Goal: Task Accomplishment & Management: Manage account settings

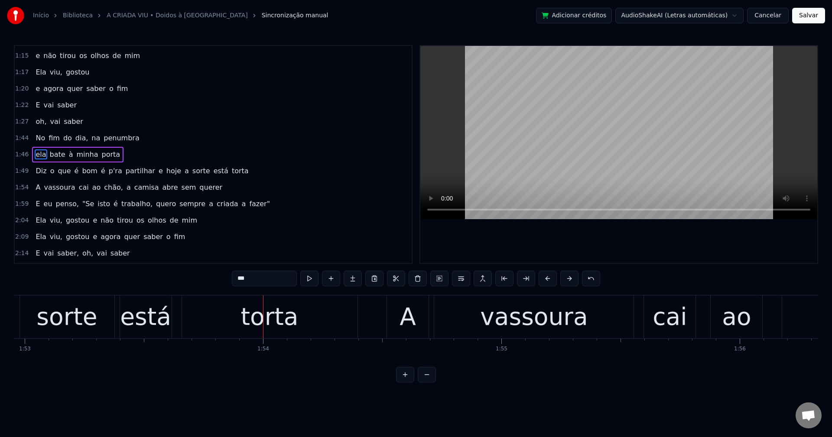
scroll to position [0, 26963]
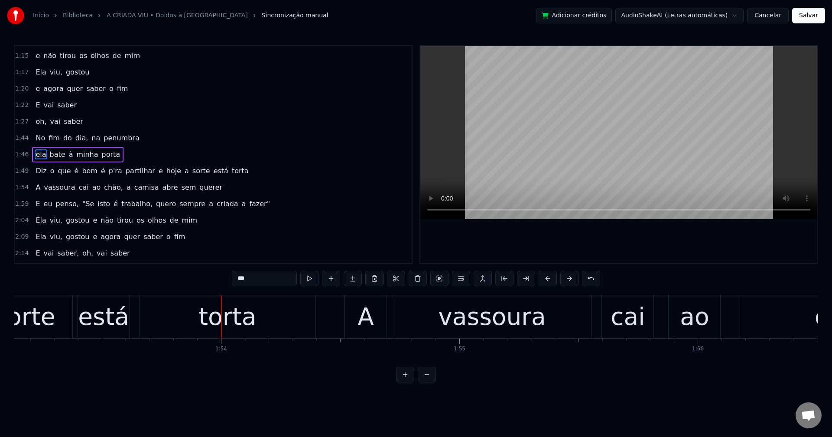
click at [158, 171] on span "e" at bounding box center [161, 171] width 6 height 10
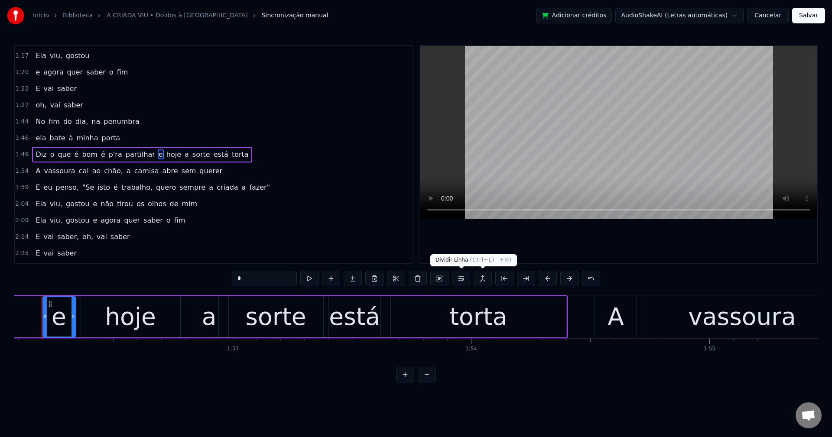
click at [465, 280] on button at bounding box center [461, 279] width 18 height 16
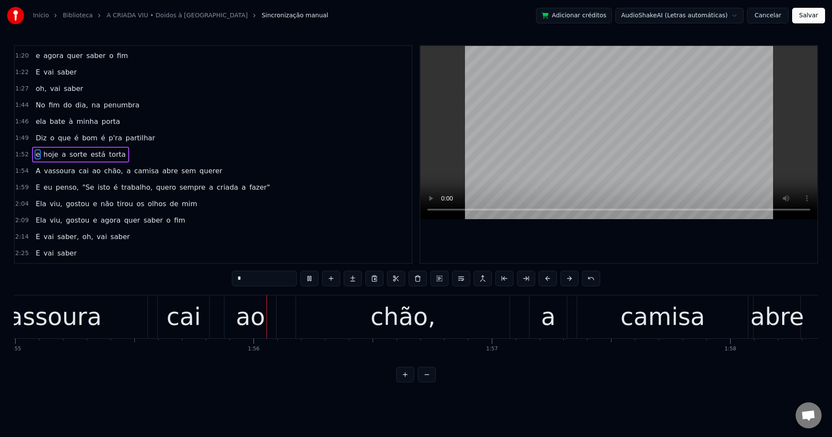
scroll to position [0, 27445]
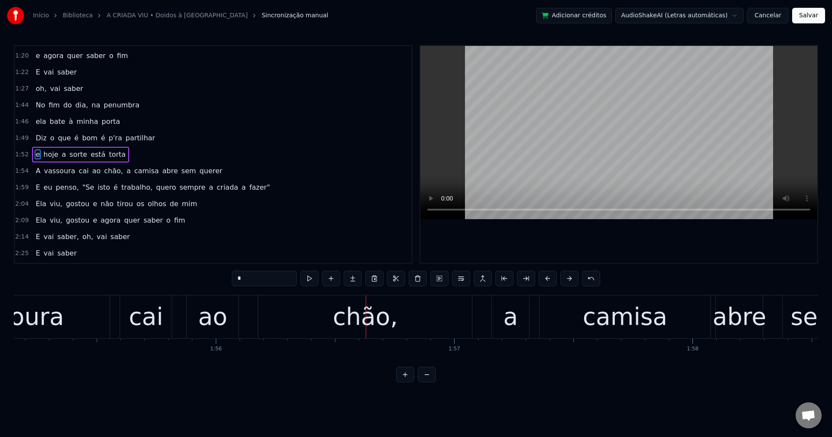
click at [103, 169] on span "chão," at bounding box center [113, 171] width 21 height 10
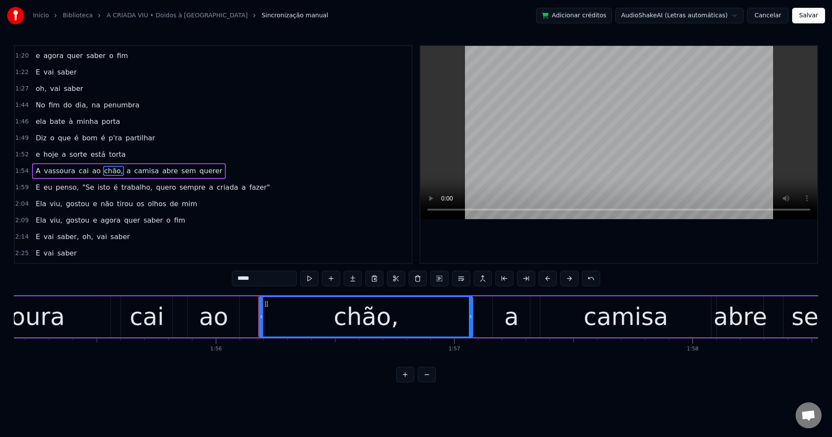
scroll to position [359, 0]
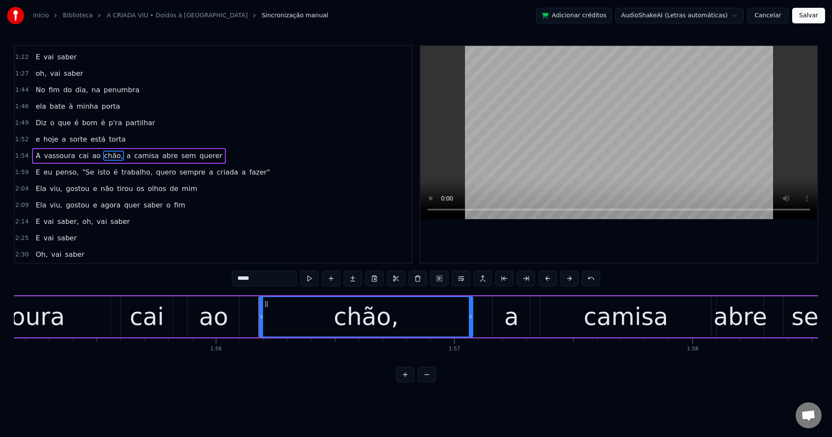
click at [265, 281] on input "*****" at bounding box center [264, 279] width 65 height 16
click at [124, 160] on span "a" at bounding box center [127, 156] width 6 height 10
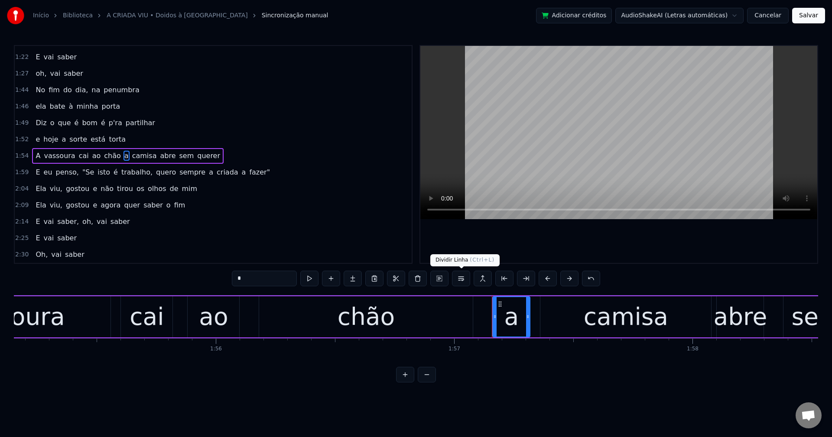
click at [460, 279] on button at bounding box center [461, 279] width 18 height 16
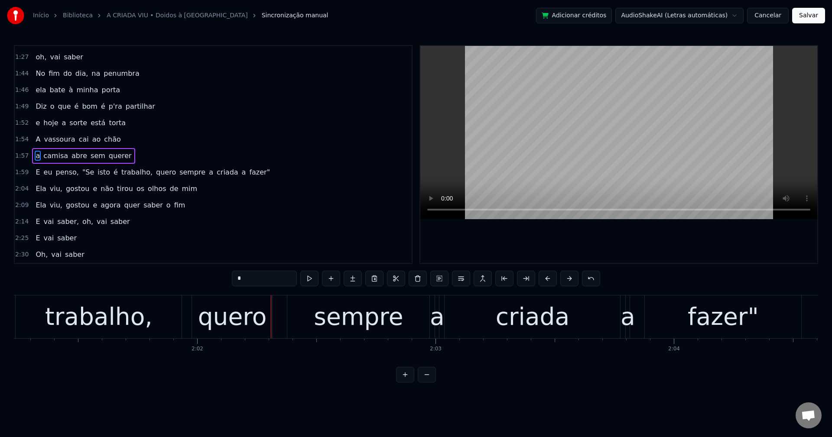
scroll to position [0, 28950]
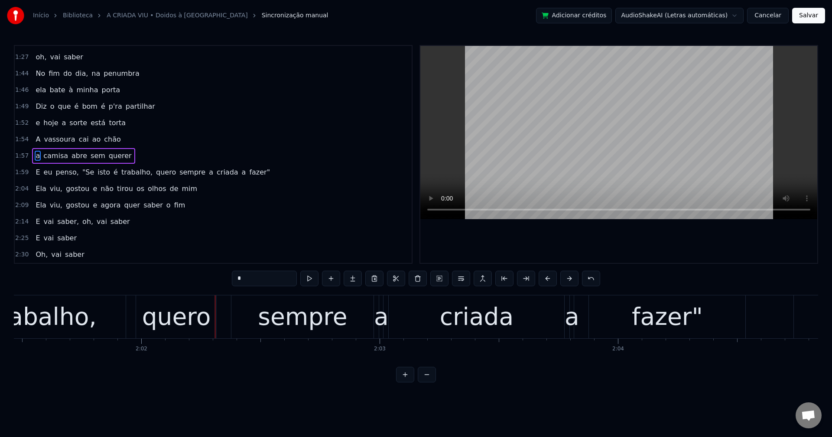
click at [68, 174] on span "penso," at bounding box center [67, 172] width 25 height 10
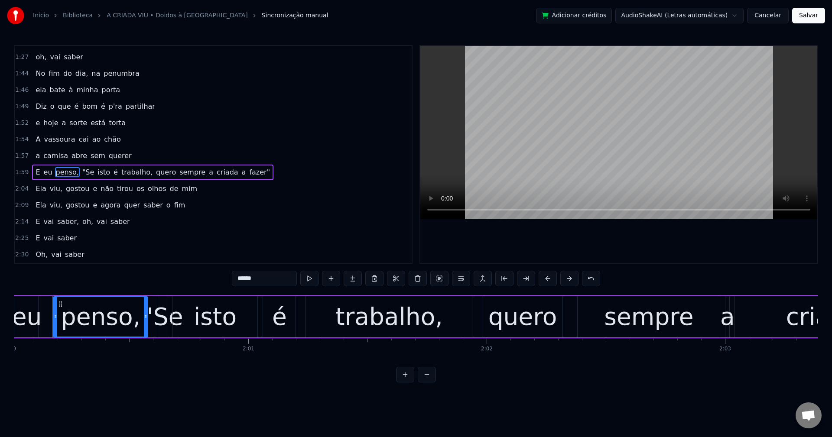
scroll to position [0, 28599]
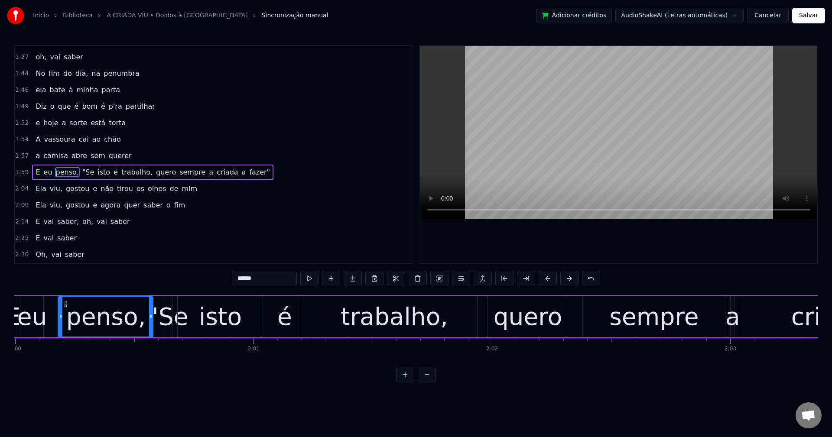
click at [264, 274] on input "******" at bounding box center [264, 279] width 65 height 16
click at [132, 176] on span "trabalho," at bounding box center [134, 172] width 33 height 10
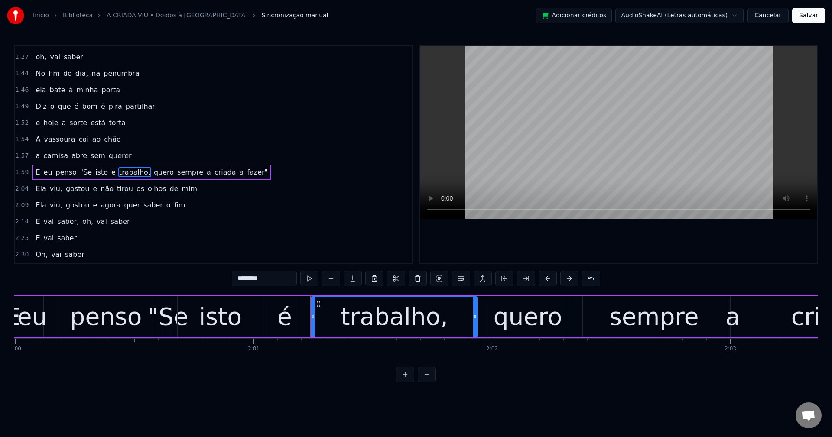
click at [273, 277] on input "*********" at bounding box center [264, 279] width 65 height 16
click at [151, 175] on span "quero" at bounding box center [162, 172] width 22 height 10
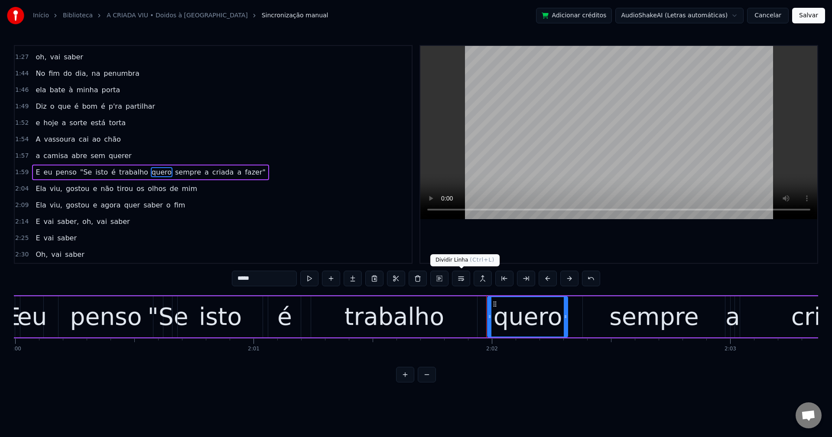
click at [460, 280] on button at bounding box center [461, 279] width 18 height 16
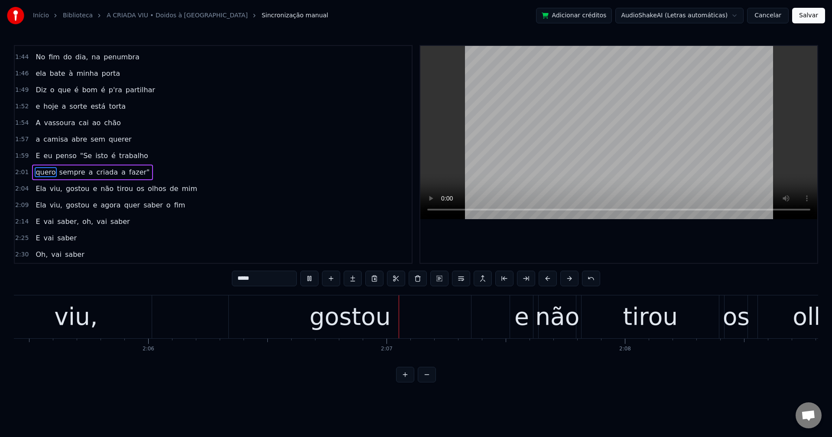
scroll to position [0, 30098]
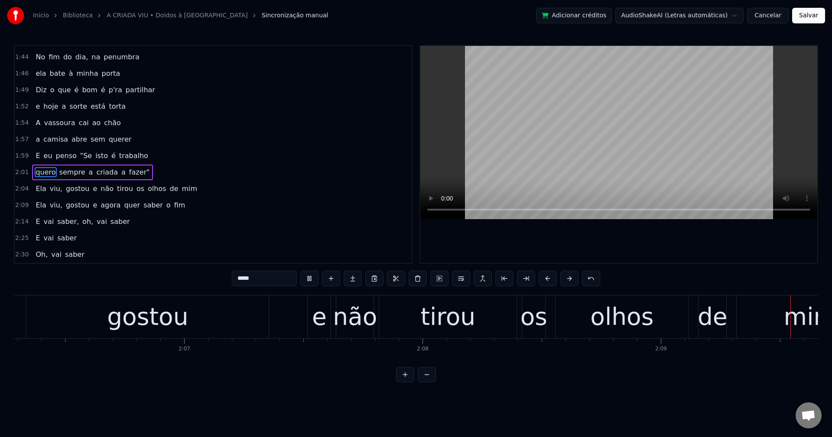
click at [92, 190] on span "e" at bounding box center [95, 189] width 6 height 10
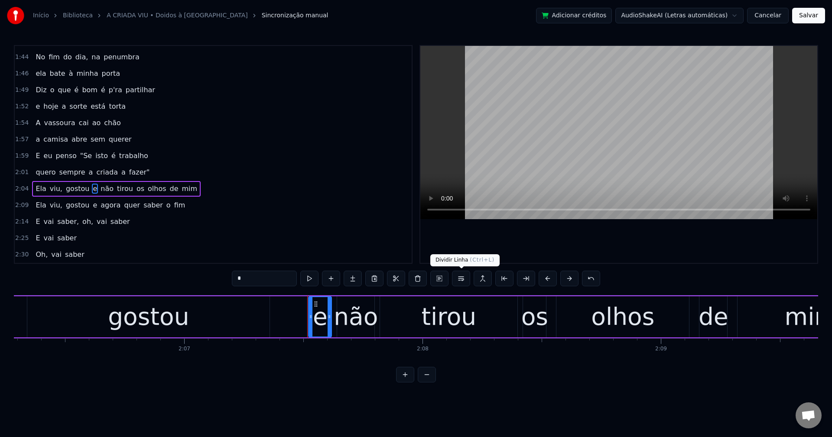
click at [461, 274] on button at bounding box center [461, 279] width 18 height 16
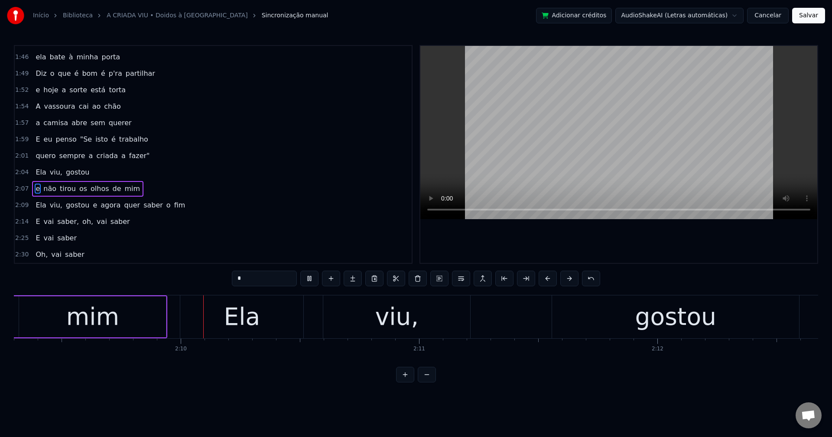
scroll to position [0, 30849]
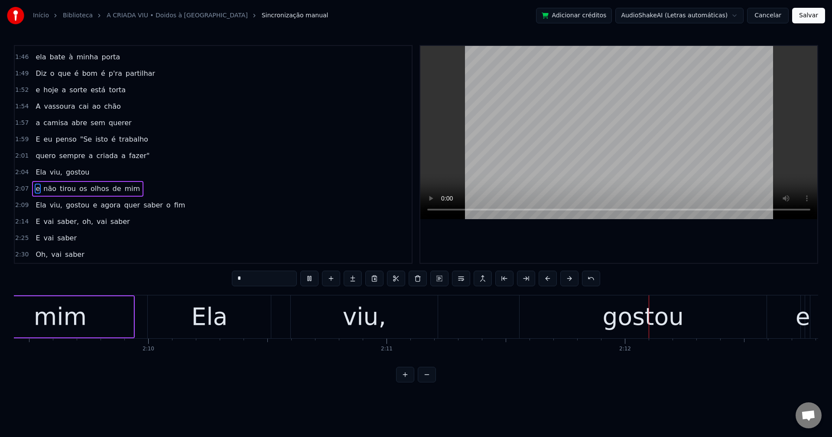
click at [92, 206] on span "e" at bounding box center [95, 205] width 6 height 10
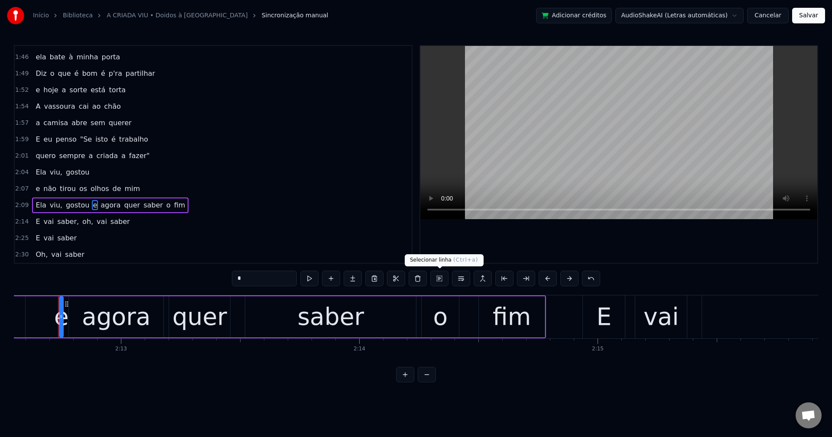
scroll to position [0, 31593]
click at [459, 280] on button at bounding box center [461, 279] width 18 height 16
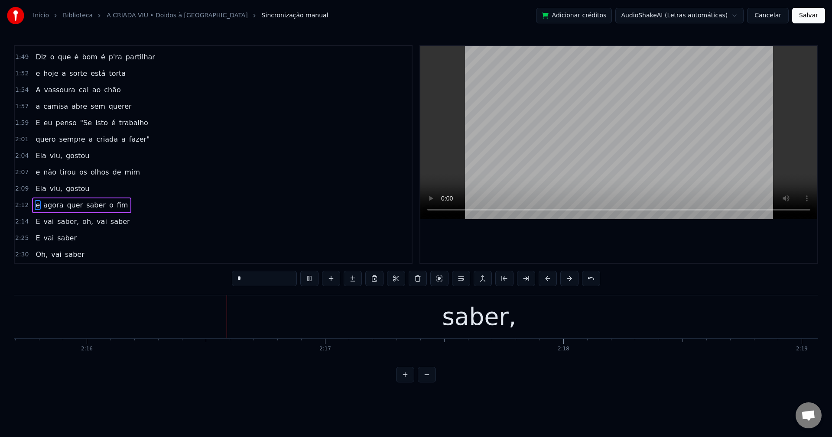
scroll to position [0, 32341]
click at [64, 222] on span "saber," at bounding box center [67, 222] width 23 height 10
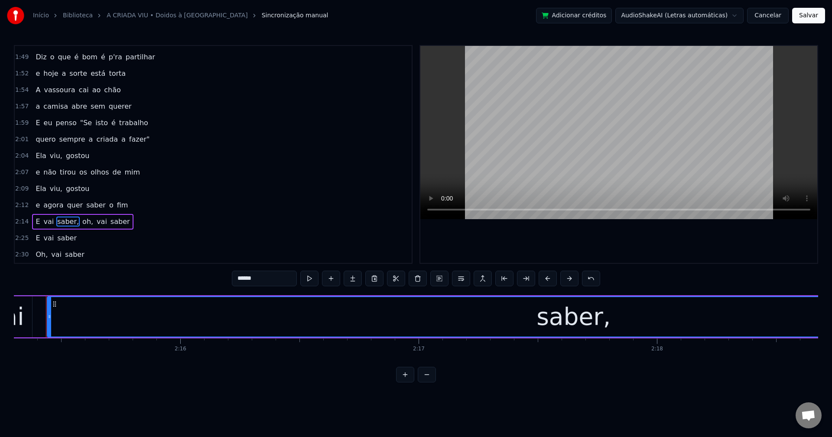
scroll to position [0, 32236]
click at [275, 277] on input "******" at bounding box center [264, 279] width 65 height 16
click at [79, 222] on span "oh," at bounding box center [85, 222] width 13 height 10
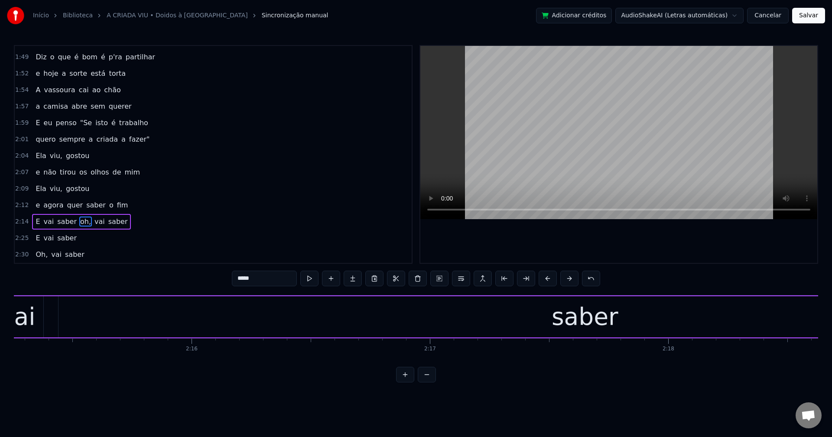
type input "***"
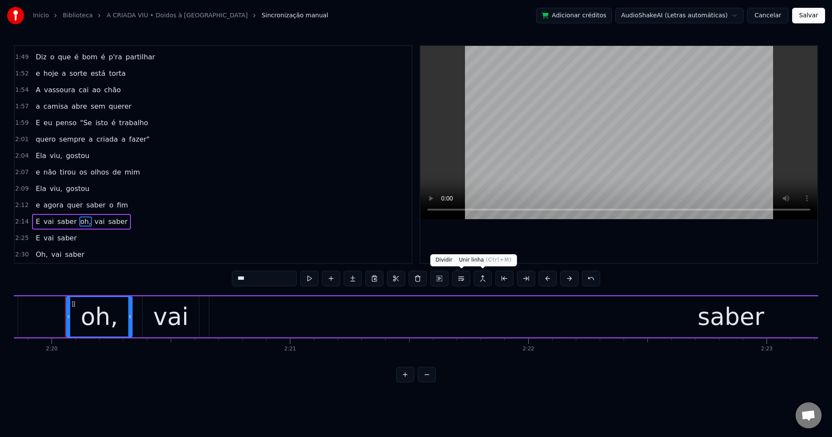
scroll to position [0, 33337]
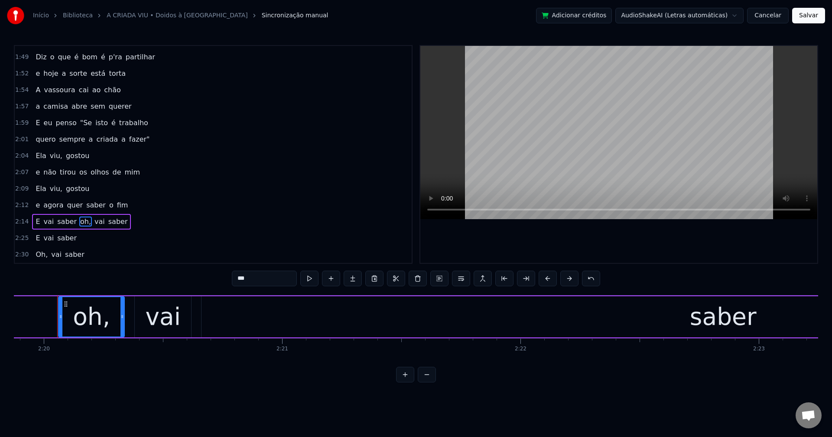
click at [465, 285] on button at bounding box center [461, 279] width 18 height 16
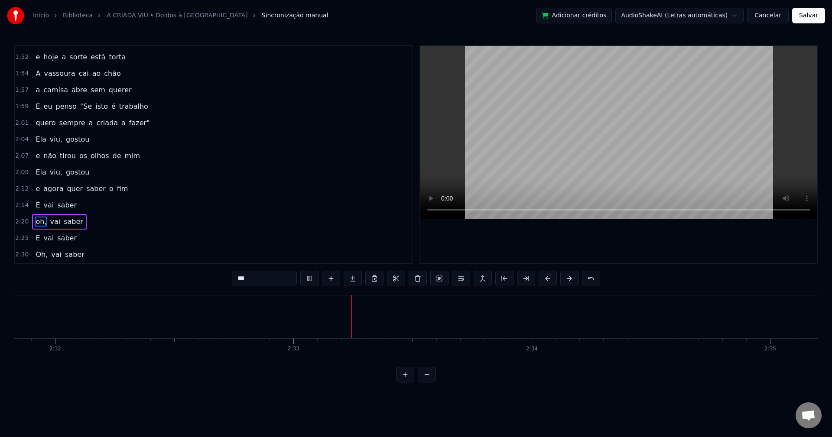
scroll to position [0, 36359]
click at [805, 23] on button "Salvar" at bounding box center [808, 16] width 33 height 16
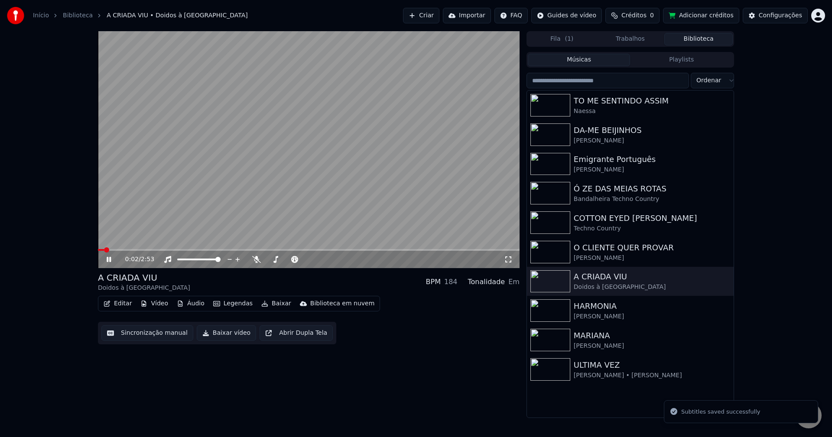
click at [211, 333] on button "Baixar vídeo" at bounding box center [226, 333] width 59 height 16
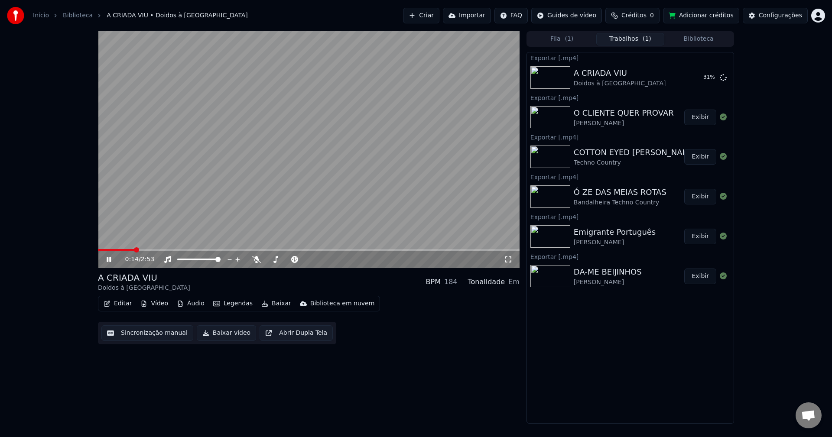
click at [254, 161] on video at bounding box center [309, 149] width 422 height 237
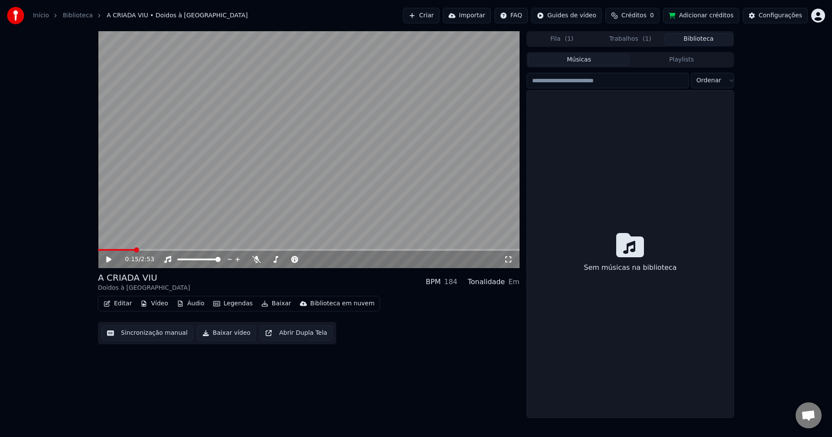
click at [706, 43] on button "Biblioteca" at bounding box center [698, 39] width 68 height 13
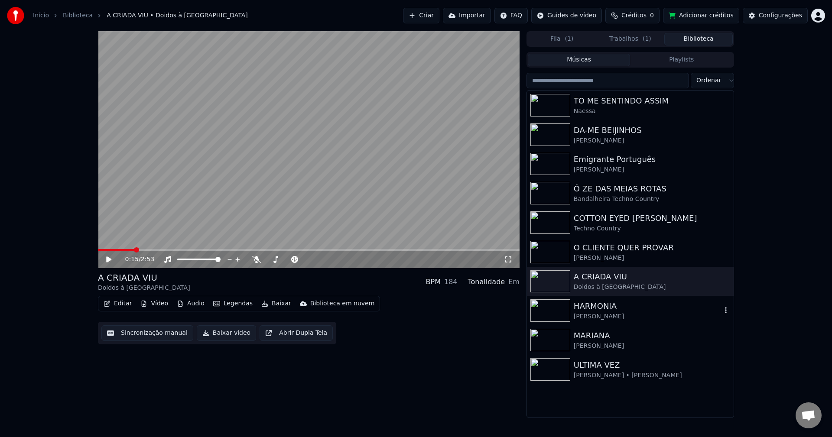
click at [605, 312] on div "HARMONIA" at bounding box center [648, 306] width 148 height 12
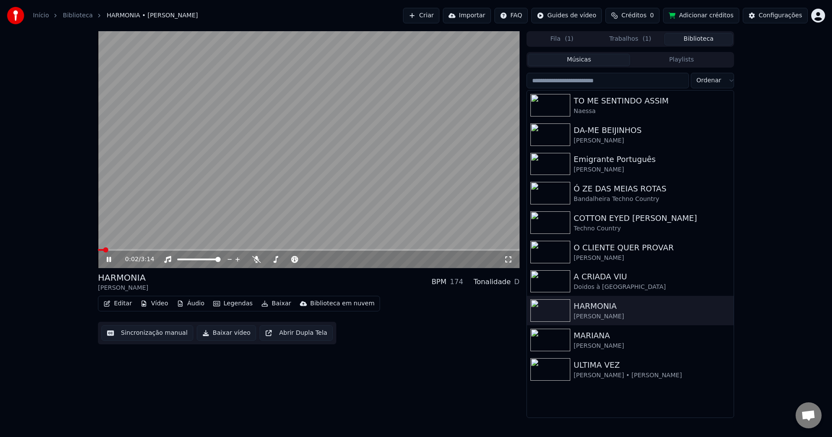
click at [155, 335] on button "Sincronização manual" at bounding box center [147, 333] width 92 height 16
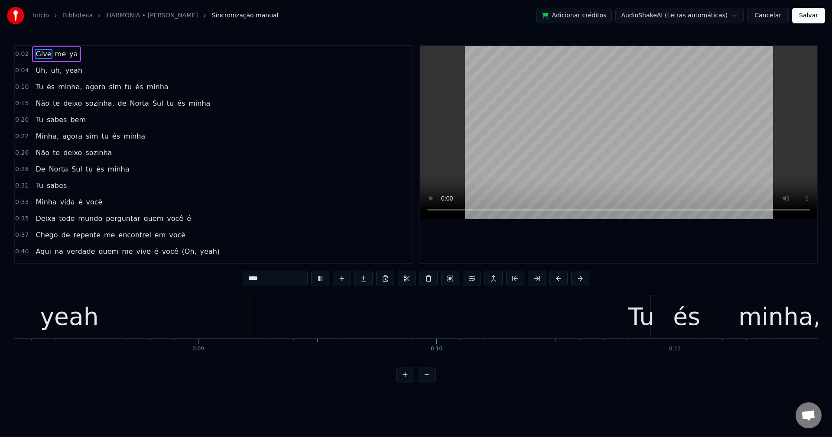
scroll to position [0, 1975]
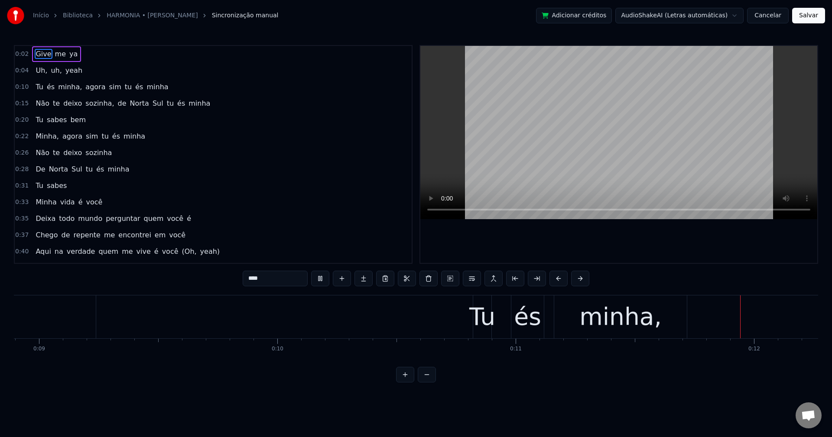
click at [62, 89] on span "minha," at bounding box center [70, 87] width 26 height 10
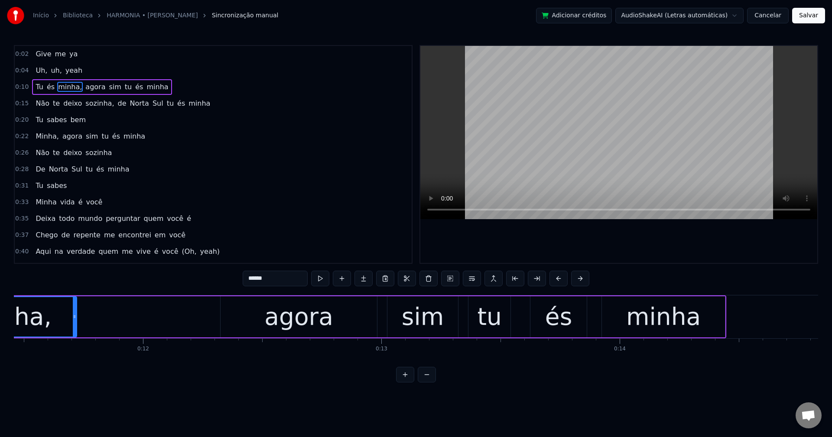
scroll to position [0, 2763]
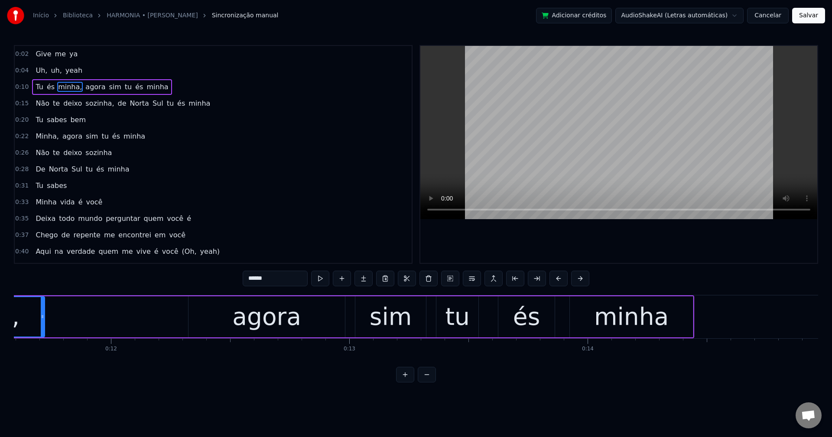
click at [298, 279] on input "******" at bounding box center [275, 279] width 65 height 16
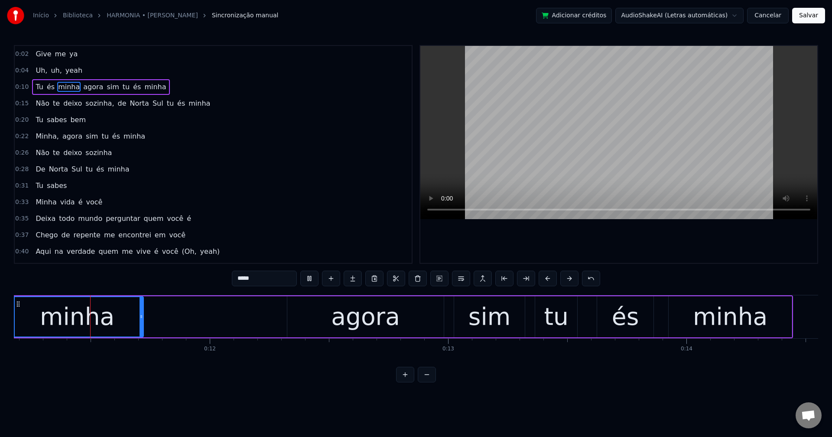
scroll to position [0, 2663]
click at [89, 86] on span "agora" at bounding box center [93, 87] width 22 height 10
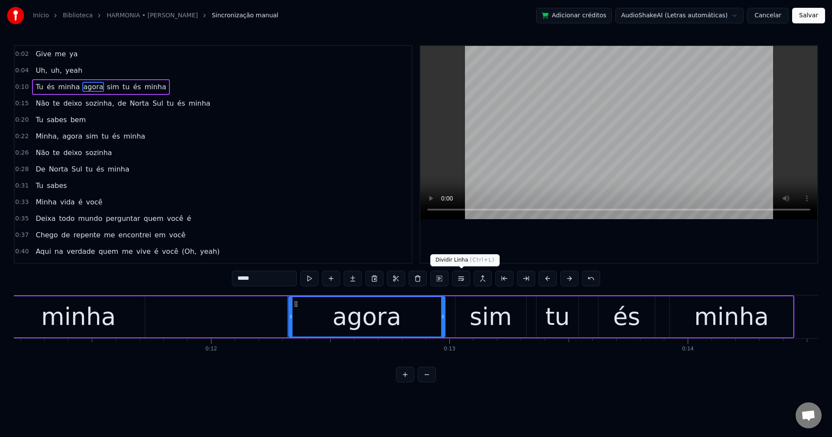
click at [463, 280] on button at bounding box center [461, 279] width 18 height 16
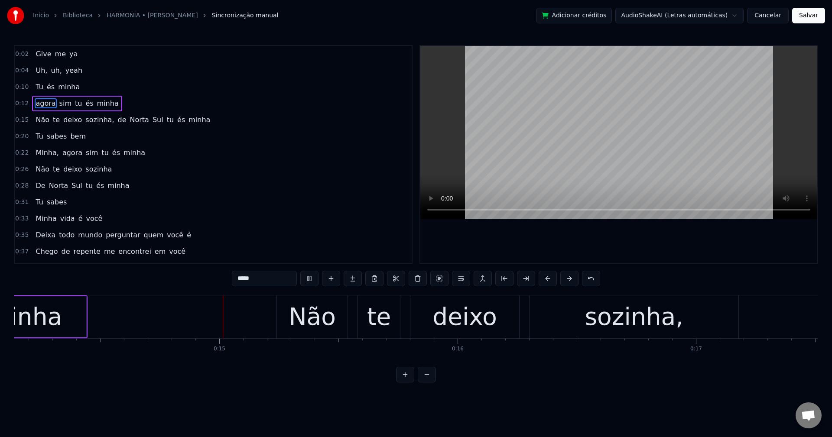
scroll to position [0, 3386]
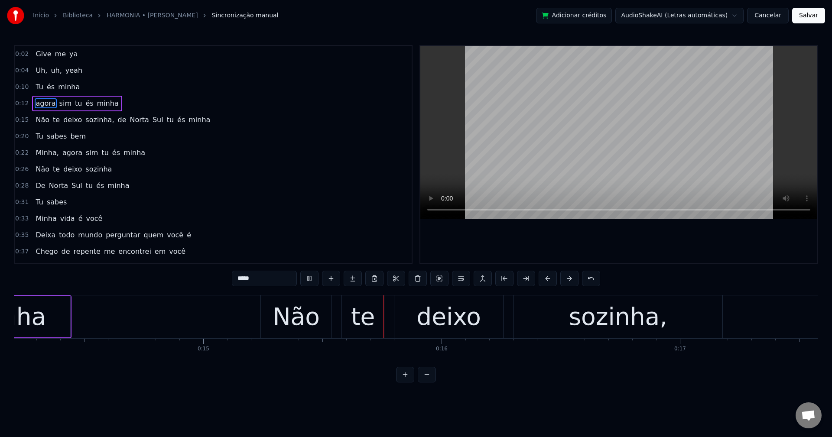
click at [91, 119] on span "sozinha," at bounding box center [100, 120] width 30 height 10
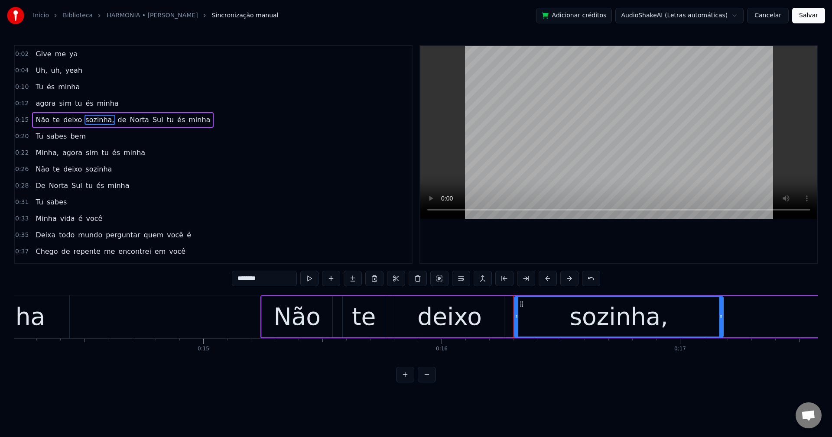
click at [278, 279] on input "********" at bounding box center [264, 279] width 65 height 16
click at [114, 122] on span "de" at bounding box center [119, 120] width 10 height 10
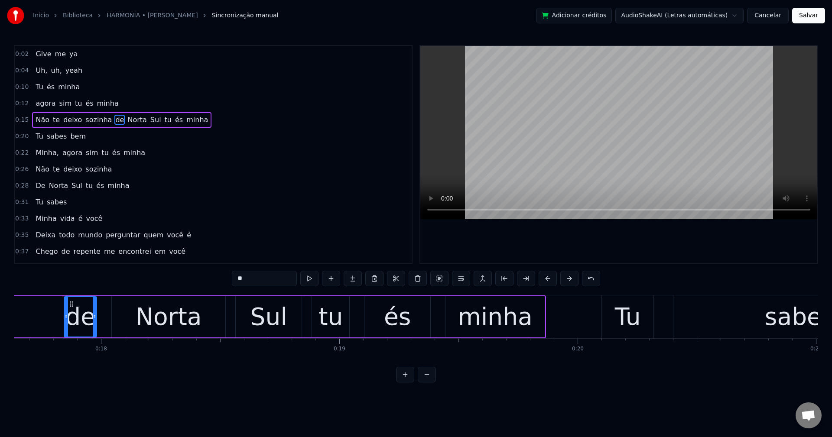
scroll to position [0, 4209]
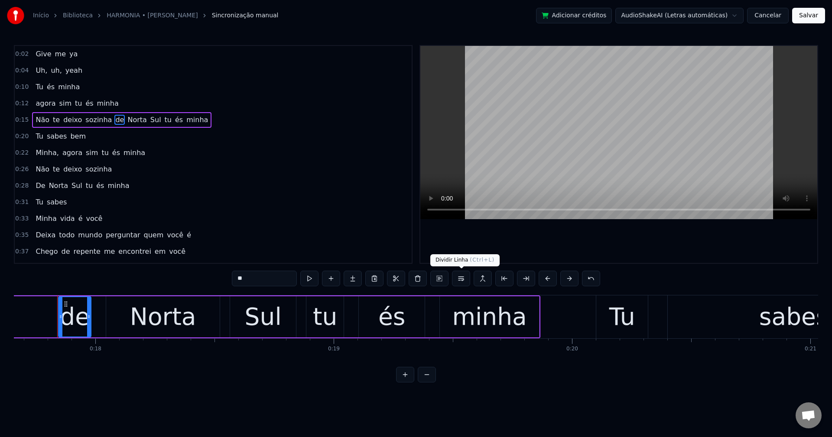
click at [464, 283] on button at bounding box center [461, 279] width 18 height 16
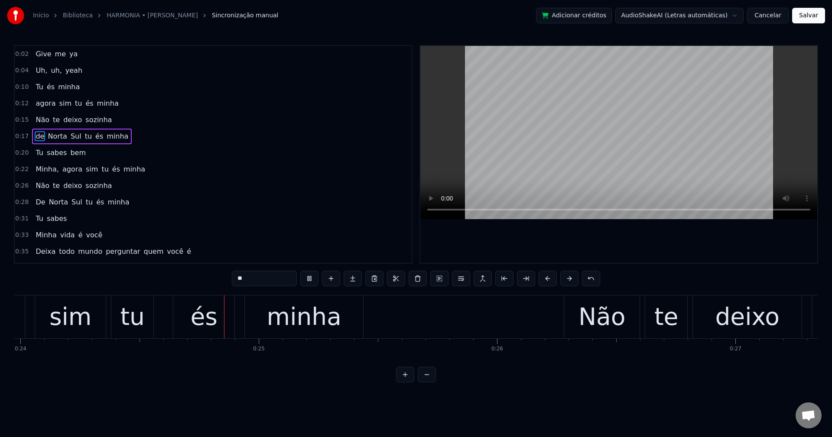
scroll to position [0, 5714]
click at [54, 166] on span "Minha," at bounding box center [47, 169] width 25 height 10
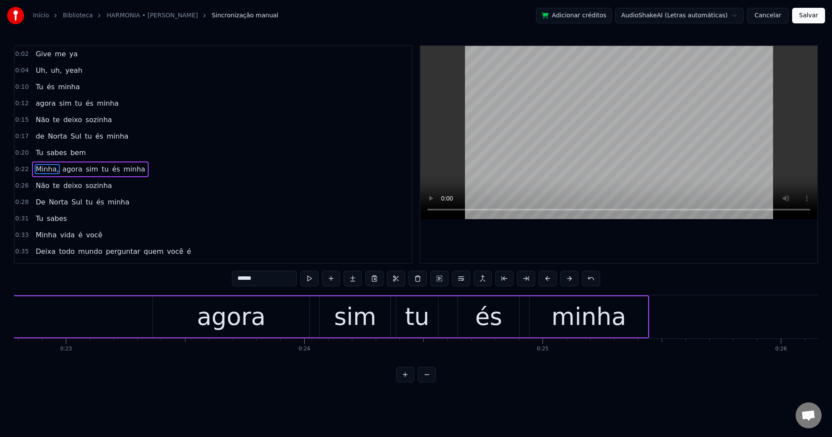
scroll to position [0, 5248]
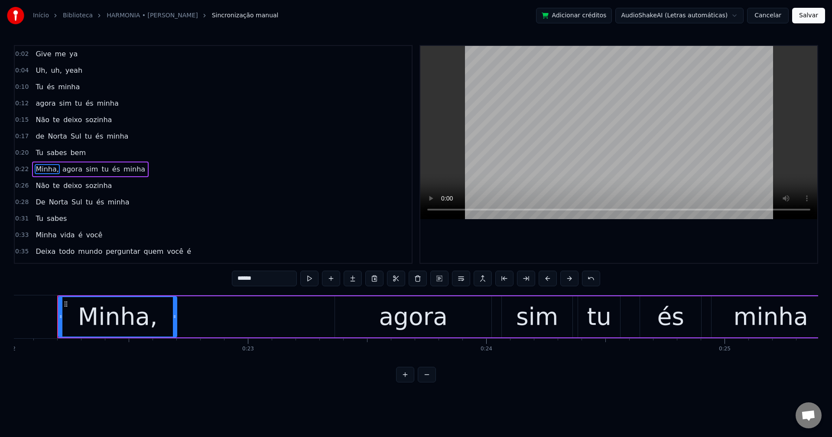
click at [273, 281] on input "******" at bounding box center [264, 279] width 65 height 16
click at [72, 154] on span "bem" at bounding box center [77, 153] width 17 height 10
type input "***"
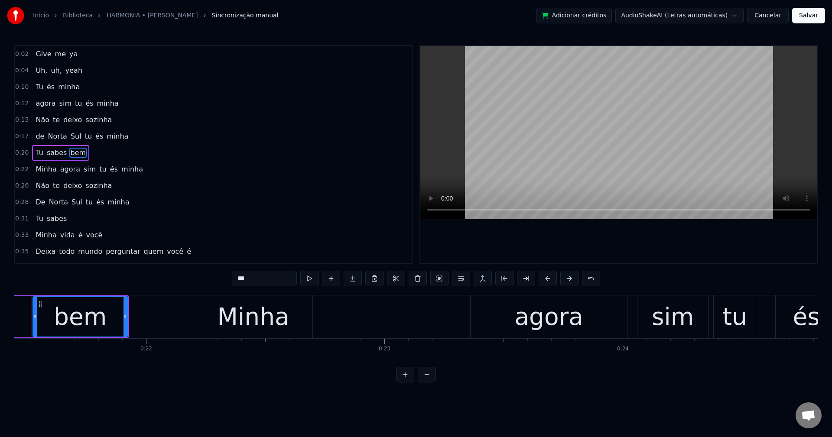
scroll to position [0, 5086]
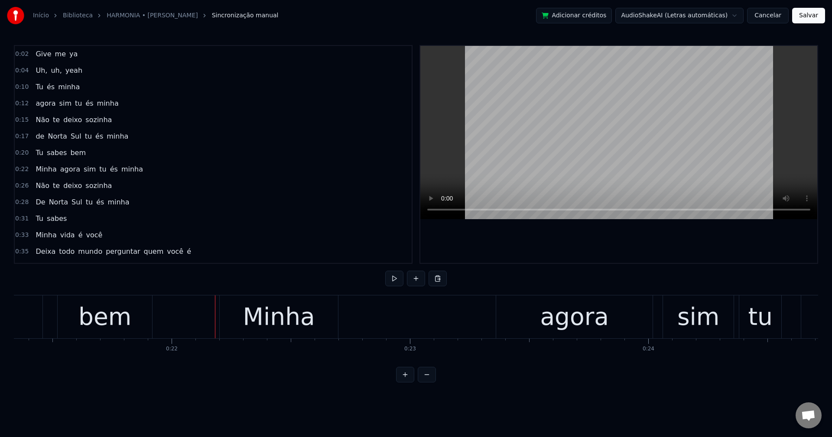
click at [221, 318] on div "Minha" at bounding box center [279, 317] width 118 height 43
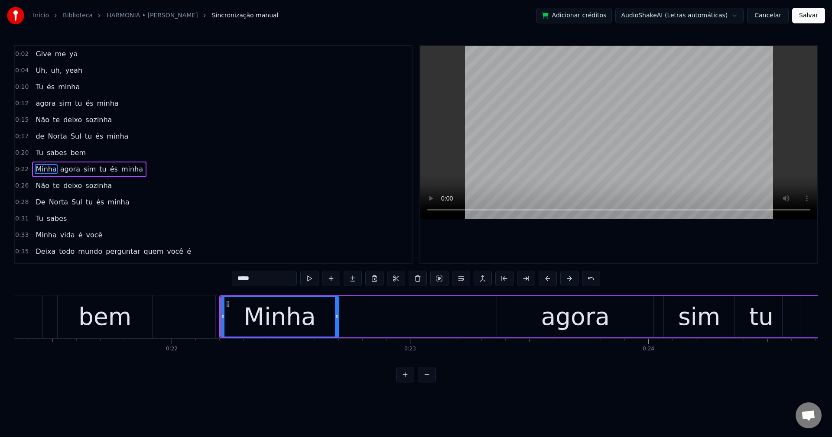
scroll to position [15, 0]
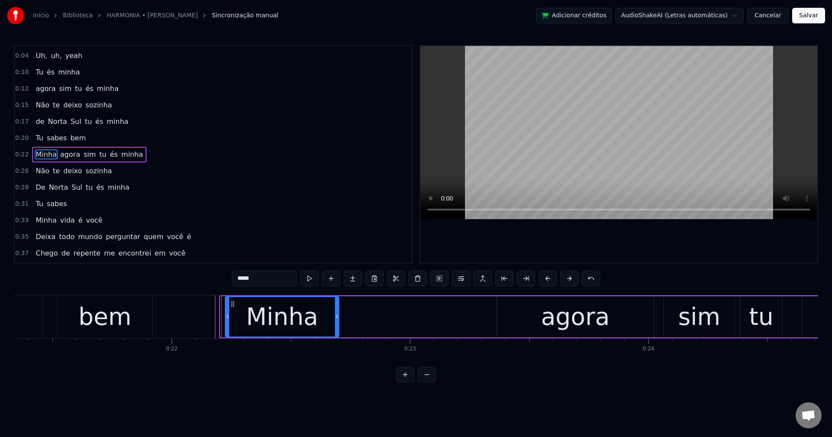
drag, startPoint x: 222, startPoint y: 317, endPoint x: 227, endPoint y: 319, distance: 4.9
click at [227, 319] on icon at bounding box center [227, 316] width 3 height 7
click at [228, 319] on icon at bounding box center [228, 316] width 3 height 7
click at [121, 318] on div "bem" at bounding box center [104, 317] width 53 height 36
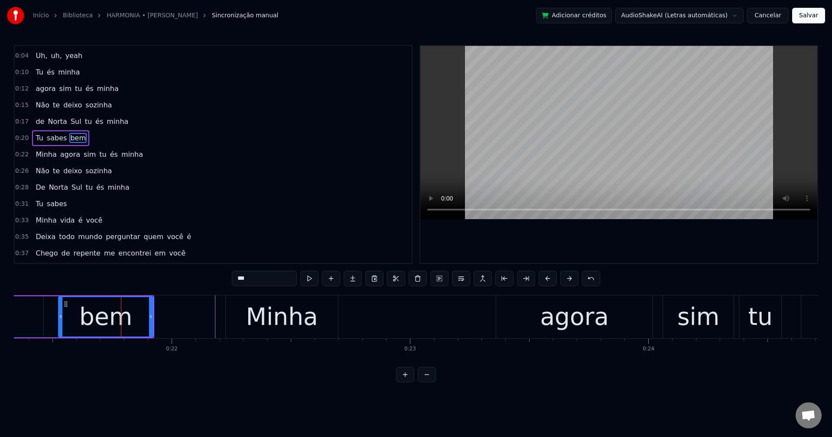
scroll to position [0, 0]
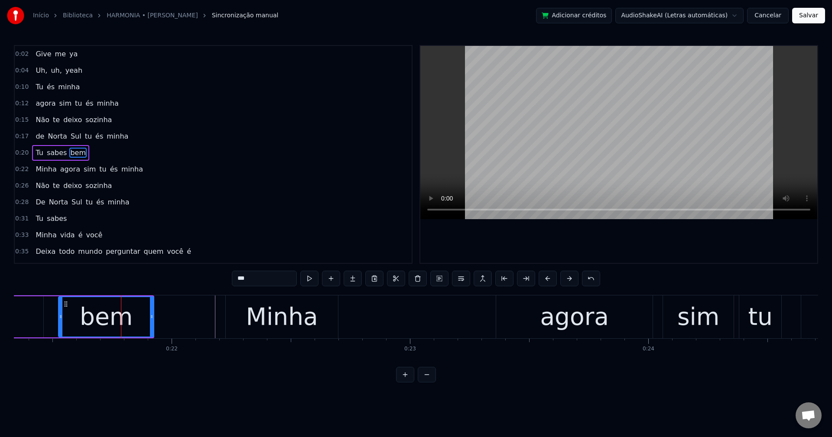
click at [153, 318] on icon at bounding box center [151, 316] width 3 height 7
click at [71, 165] on span "agora" at bounding box center [70, 169] width 22 height 10
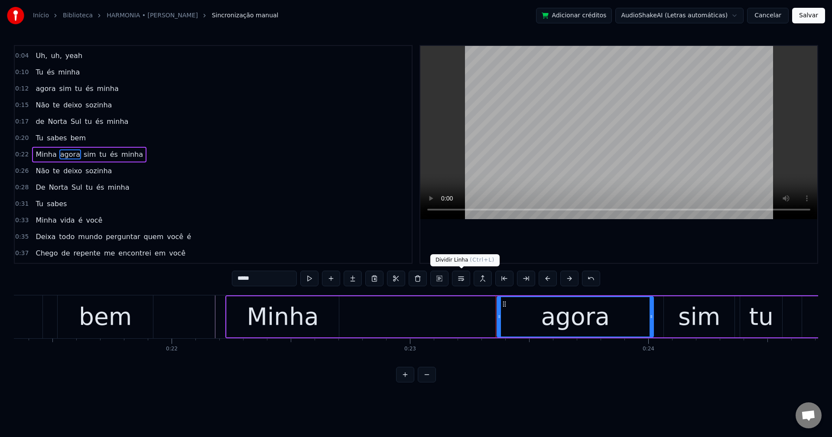
click at [457, 280] on button at bounding box center [461, 279] width 18 height 16
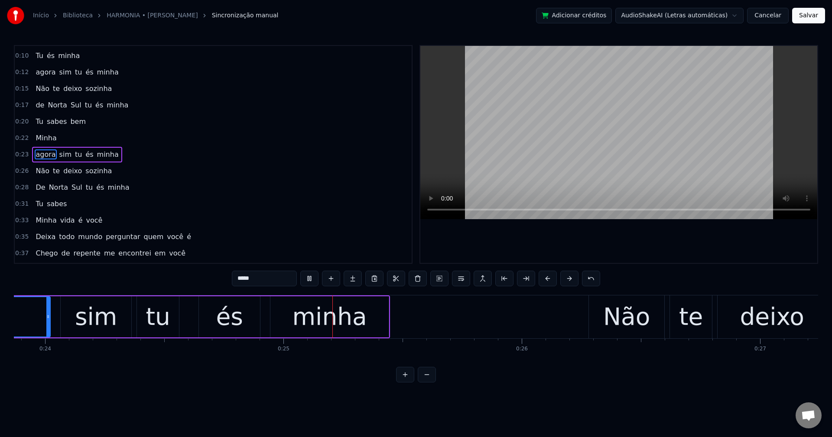
scroll to position [0, 5827]
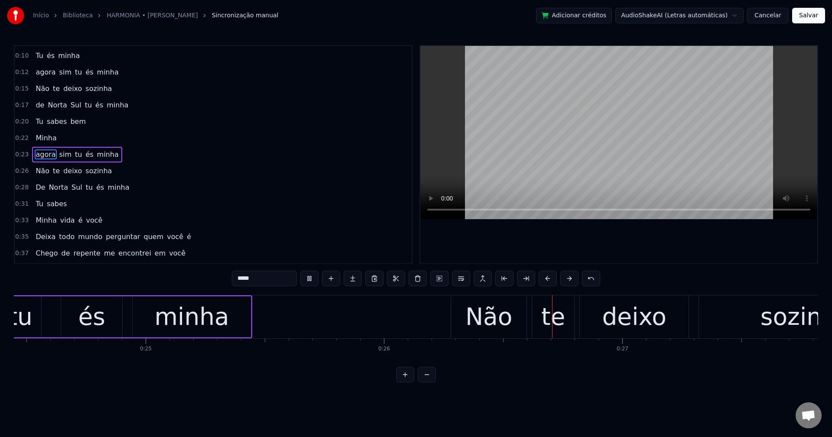
click at [75, 122] on span "bem" at bounding box center [77, 122] width 17 height 10
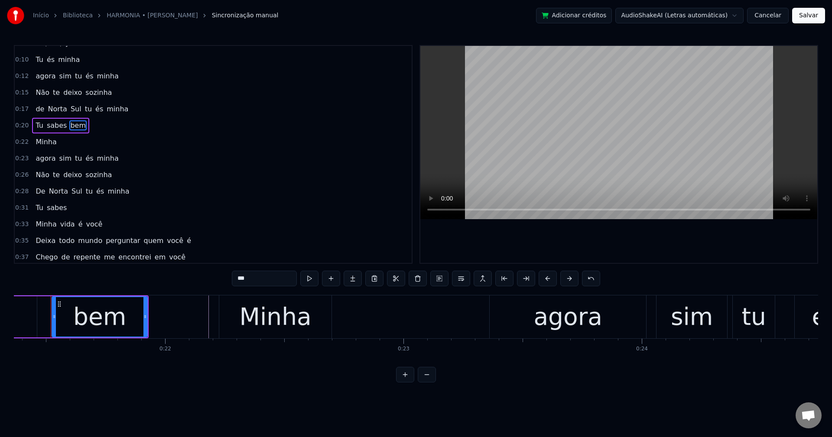
scroll to position [0, 5086]
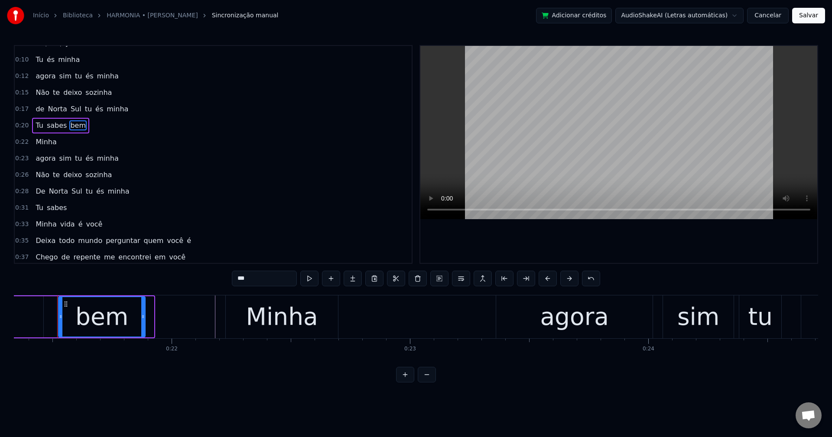
drag, startPoint x: 153, startPoint y: 316, endPoint x: 144, endPoint y: 314, distance: 8.8
click at [144, 314] on icon at bounding box center [142, 316] width 3 height 7
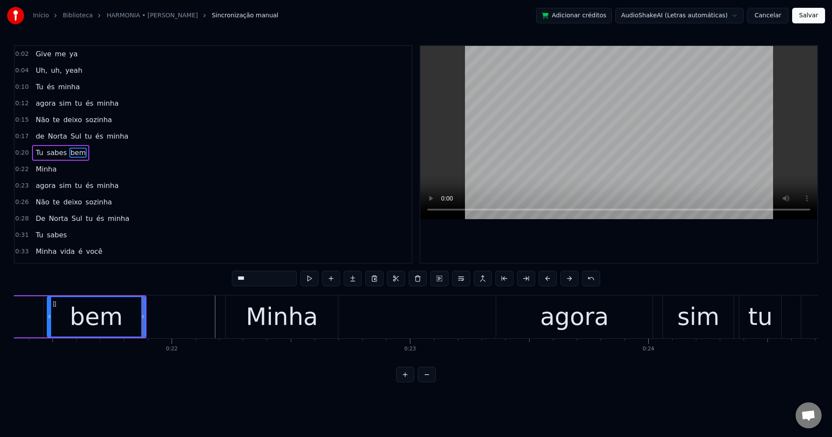
drag, startPoint x: 61, startPoint y: 317, endPoint x: 50, endPoint y: 317, distance: 11.3
click at [50, 317] on icon at bounding box center [49, 316] width 3 height 7
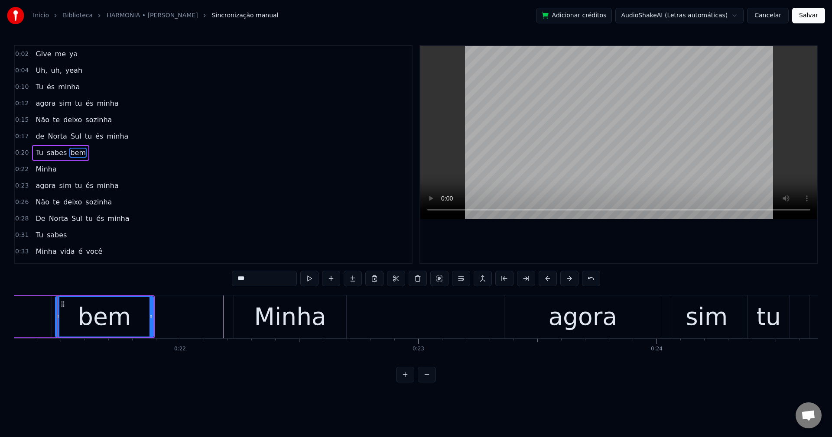
click at [240, 324] on div "Minha" at bounding box center [290, 317] width 112 height 43
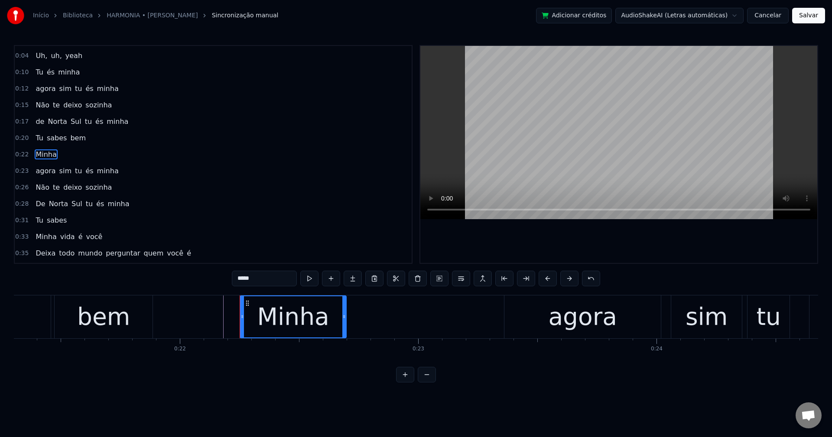
drag, startPoint x: 235, startPoint y: 319, endPoint x: 241, endPoint y: 318, distance: 6.3
click at [241, 318] on icon at bounding box center [242, 316] width 3 height 7
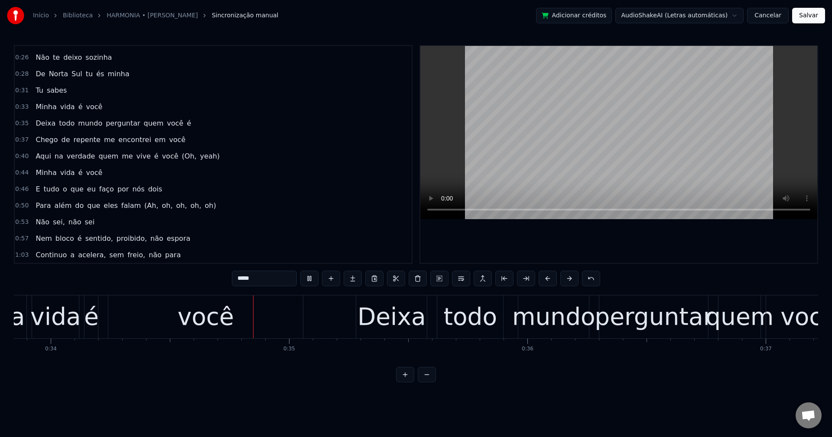
scroll to position [0, 8107]
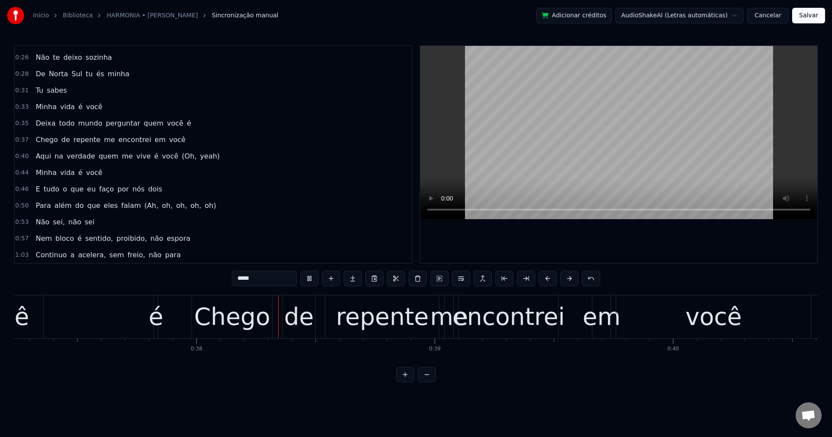
click at [143, 124] on span "quem" at bounding box center [154, 123] width 22 height 10
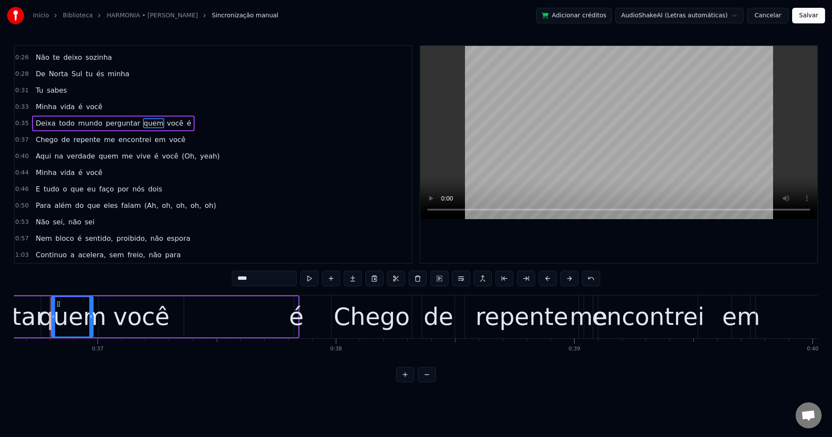
scroll to position [0, 8727]
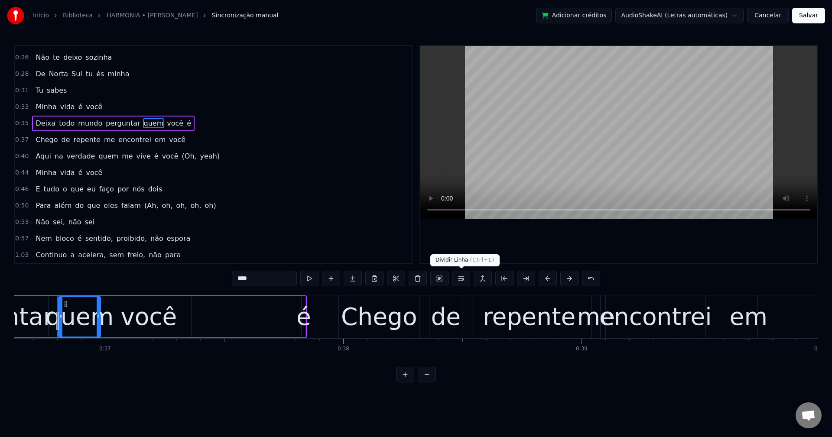
click at [465, 282] on button at bounding box center [461, 279] width 18 height 16
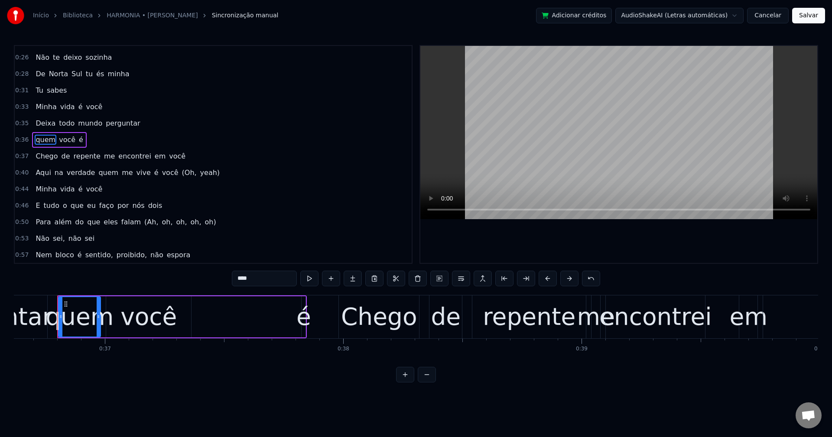
scroll to position [130, 0]
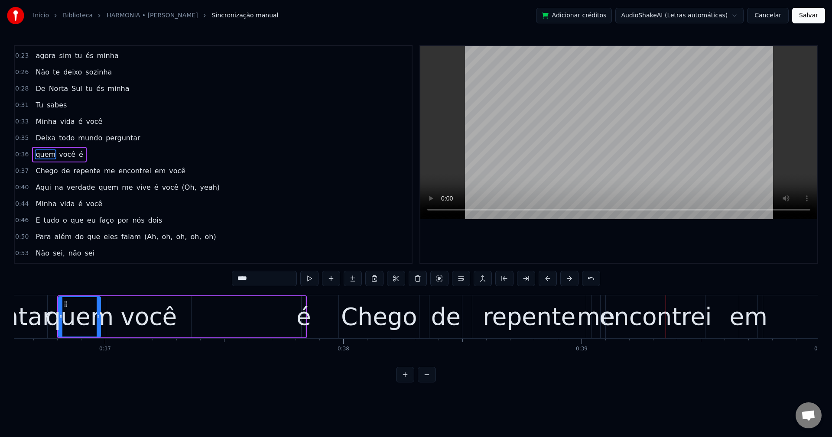
click at [103, 170] on span "me" at bounding box center [109, 171] width 13 height 10
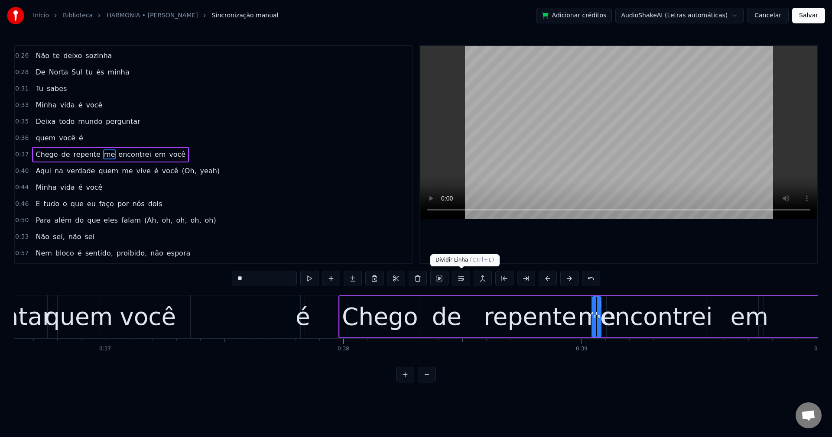
click at [464, 282] on button at bounding box center [461, 279] width 18 height 16
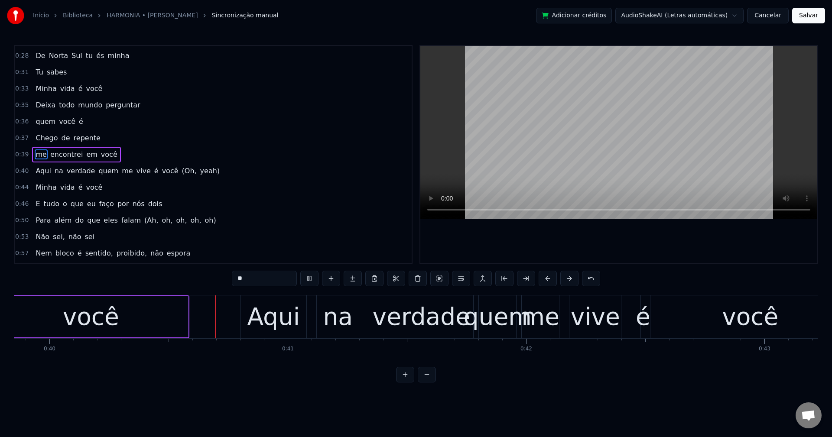
scroll to position [0, 9501]
click at [101, 171] on span "quem" at bounding box center [109, 171] width 22 height 10
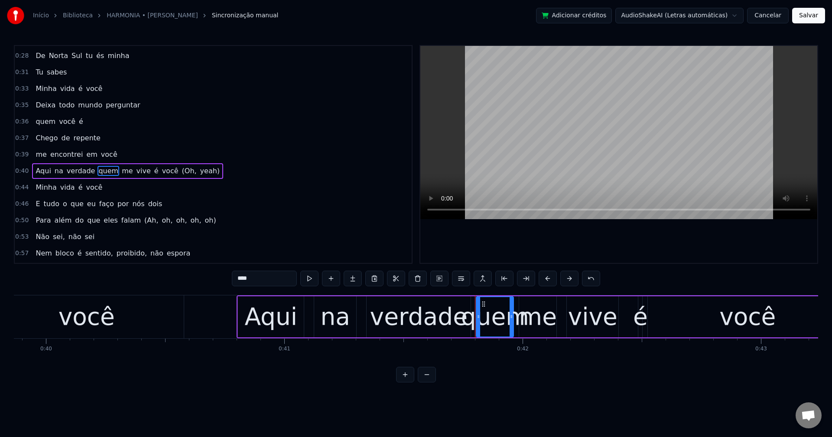
scroll to position [179, 0]
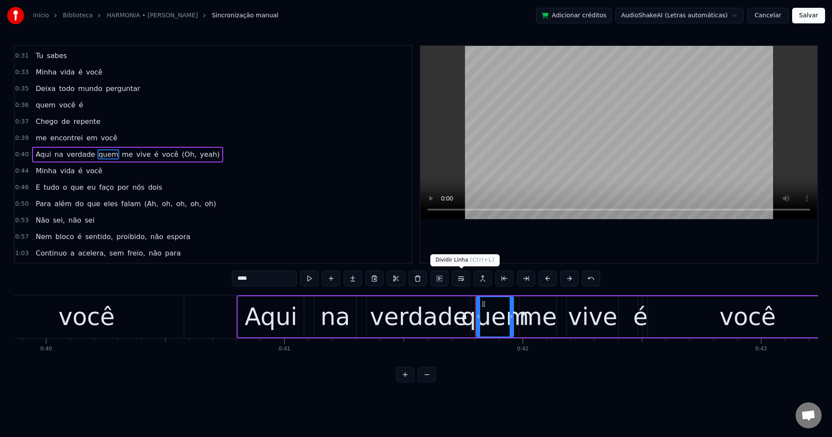
click at [462, 283] on button at bounding box center [461, 279] width 18 height 16
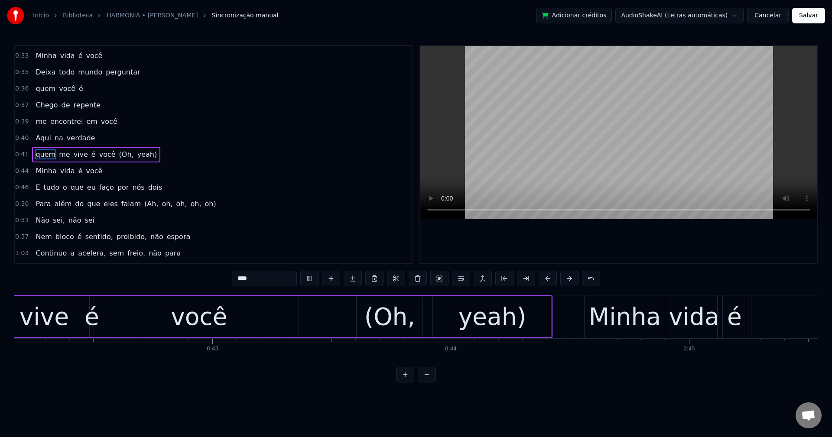
scroll to position [0, 10222]
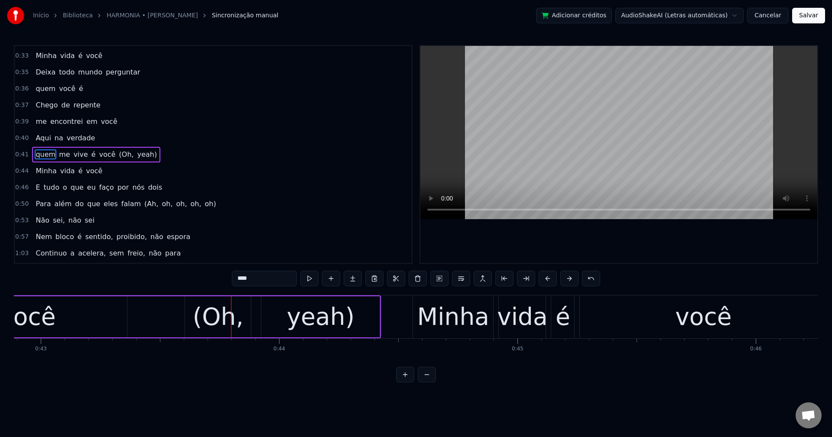
click at [118, 156] on span "(Oh," at bounding box center [126, 155] width 16 height 10
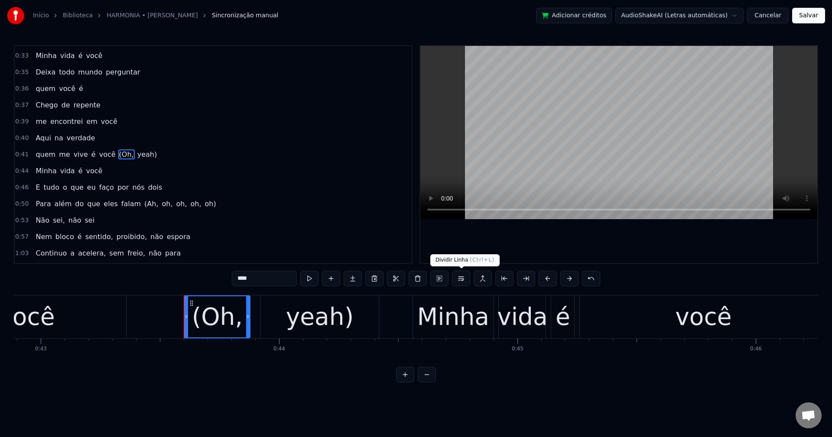
drag, startPoint x: 465, startPoint y: 283, endPoint x: 455, endPoint y: 274, distance: 13.2
click at [464, 282] on button at bounding box center [461, 279] width 18 height 16
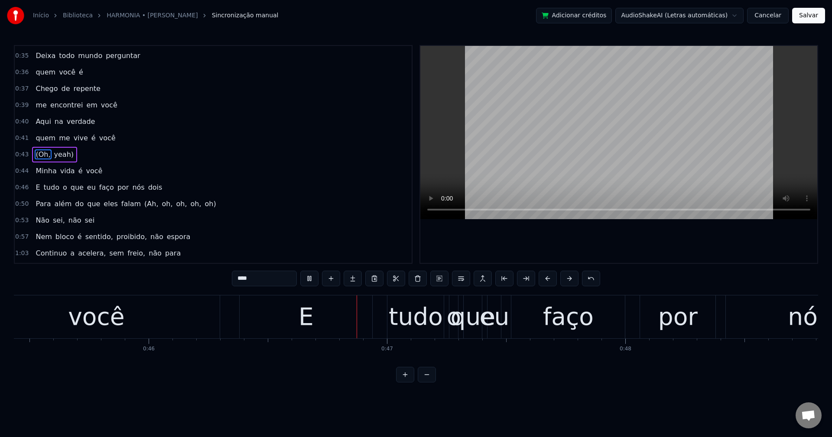
scroll to position [0, 10973]
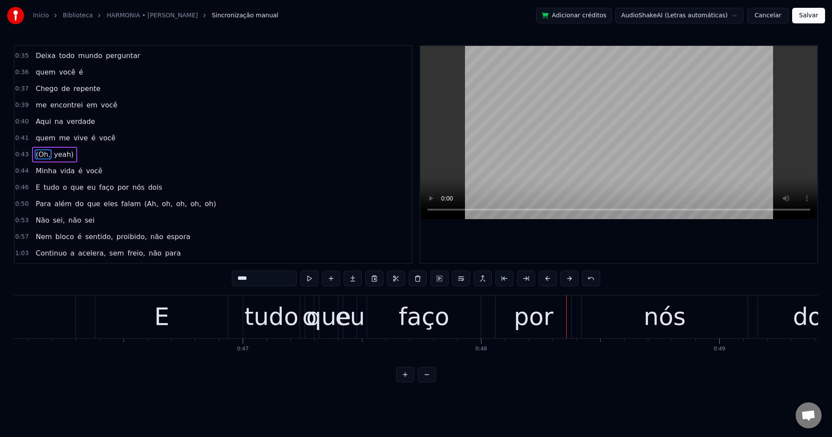
click at [117, 186] on span "por" at bounding box center [123, 187] width 13 height 10
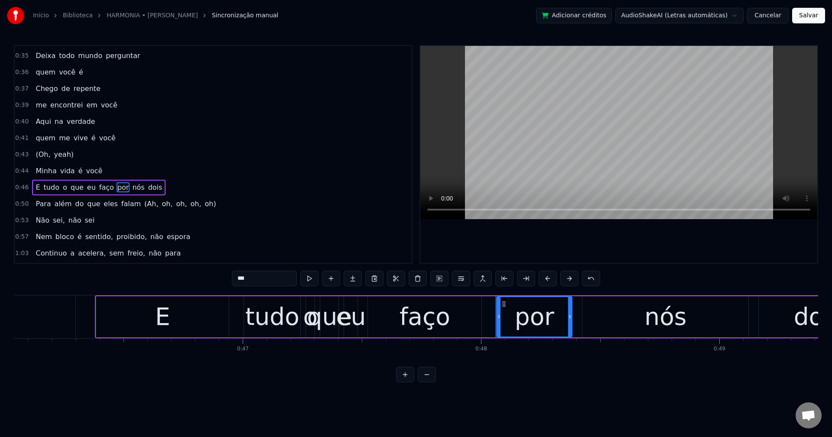
scroll to position [245, 0]
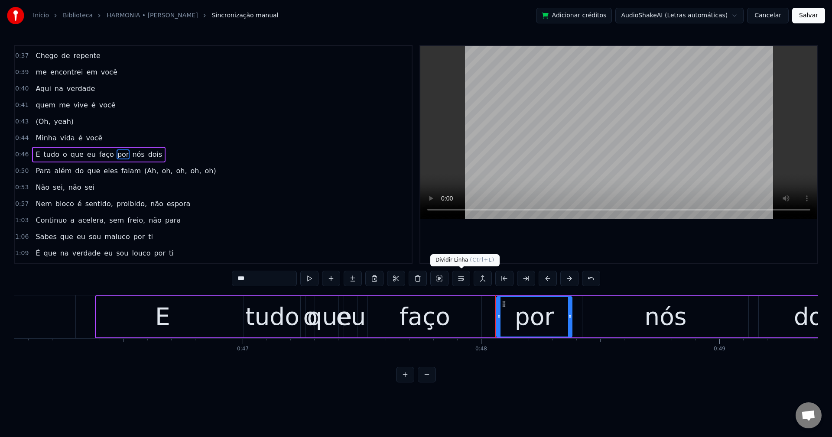
click at [461, 286] on button at bounding box center [461, 279] width 18 height 16
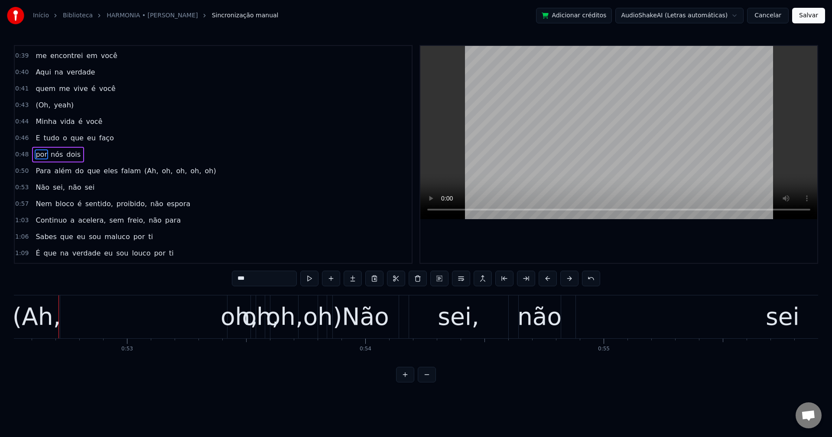
scroll to position [0, 12520]
click at [143, 169] on span "(Ah," at bounding box center [151, 171] width 16 height 10
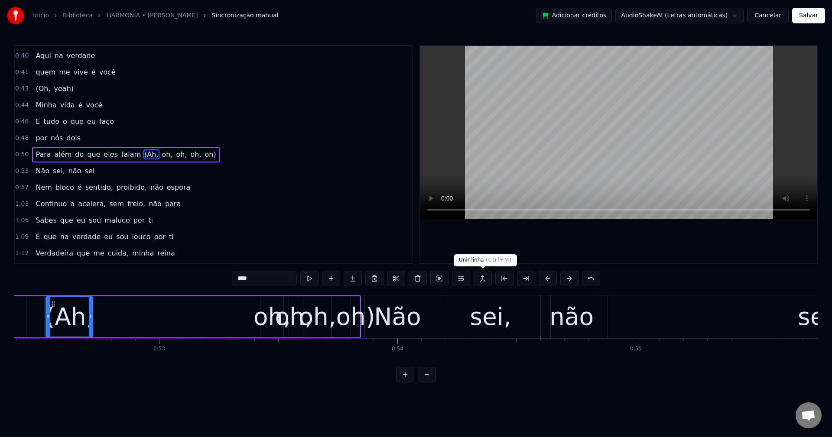
scroll to position [0, 12474]
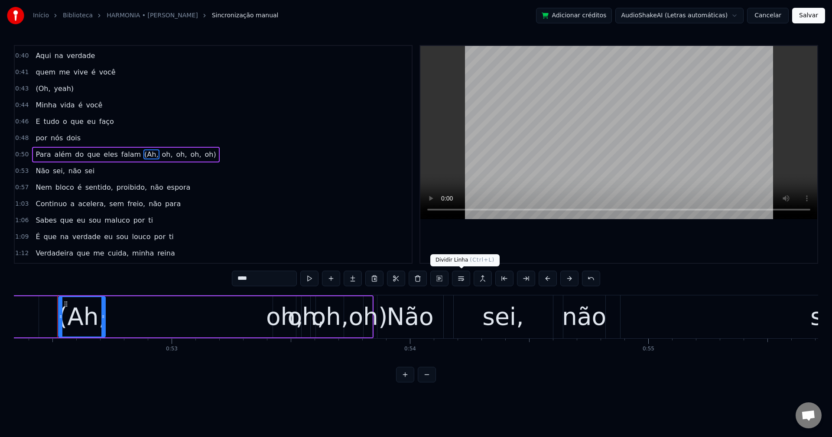
click at [461, 275] on button at bounding box center [461, 279] width 18 height 16
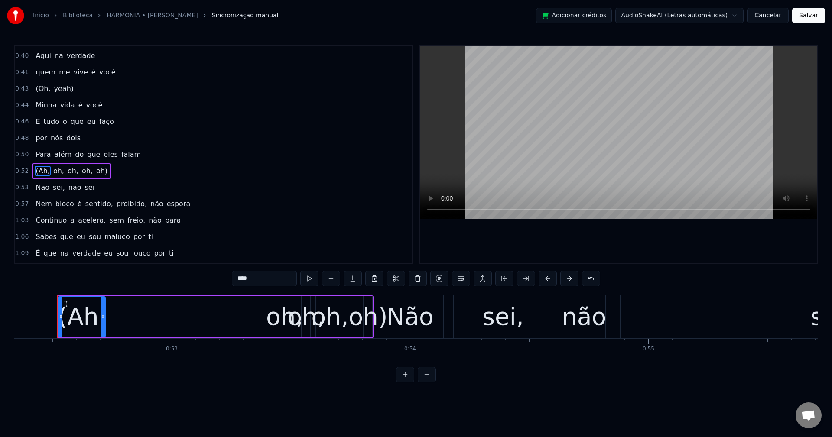
scroll to position [295, 0]
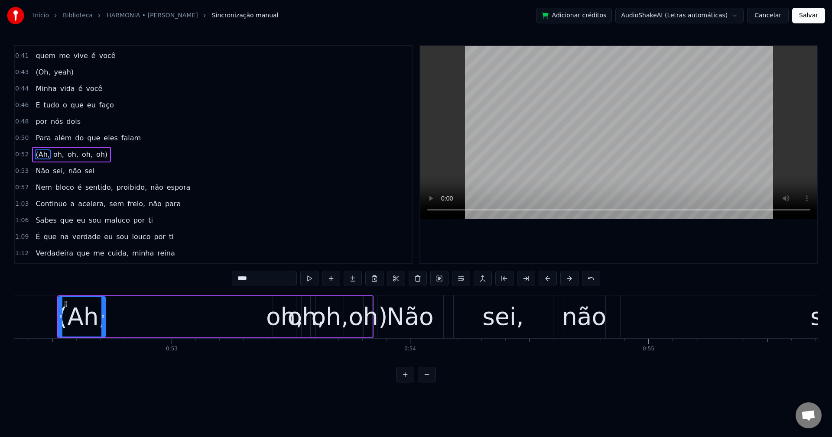
click at [71, 309] on div "(Ah," at bounding box center [82, 317] width 48 height 36
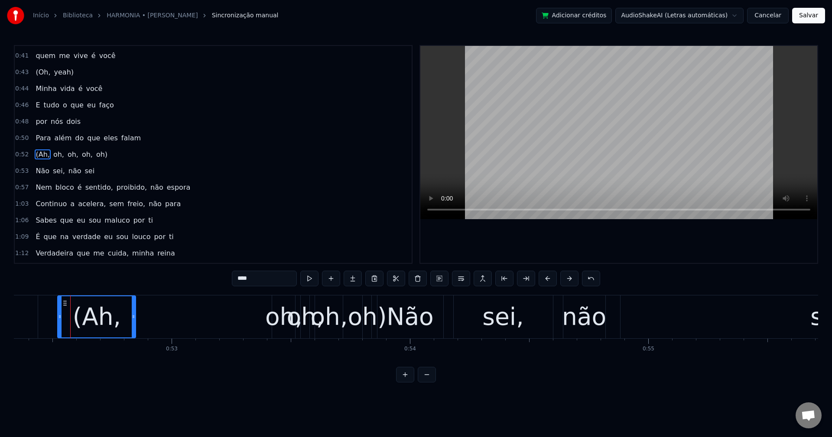
drag, startPoint x: 104, startPoint y: 317, endPoint x: 135, endPoint y: 326, distance: 32.4
click at [135, 326] on div at bounding box center [133, 316] width 3 height 41
click at [277, 318] on div "oh," at bounding box center [283, 317] width 37 height 36
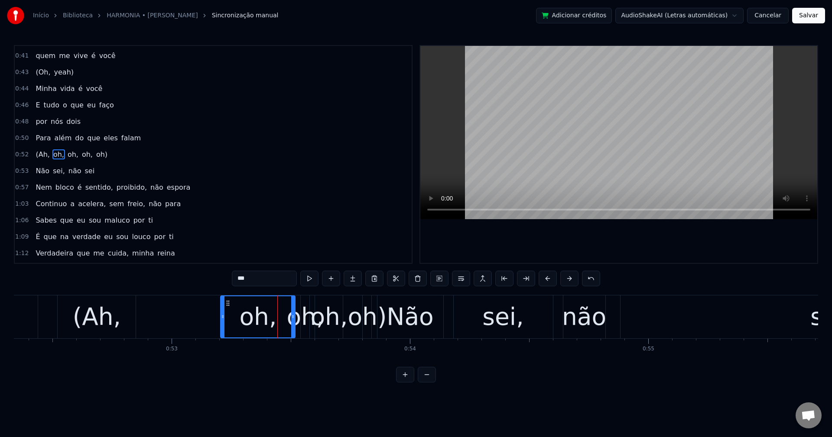
drag, startPoint x: 274, startPoint y: 318, endPoint x: 222, endPoint y: 330, distance: 52.9
click at [222, 330] on div at bounding box center [222, 316] width 3 height 41
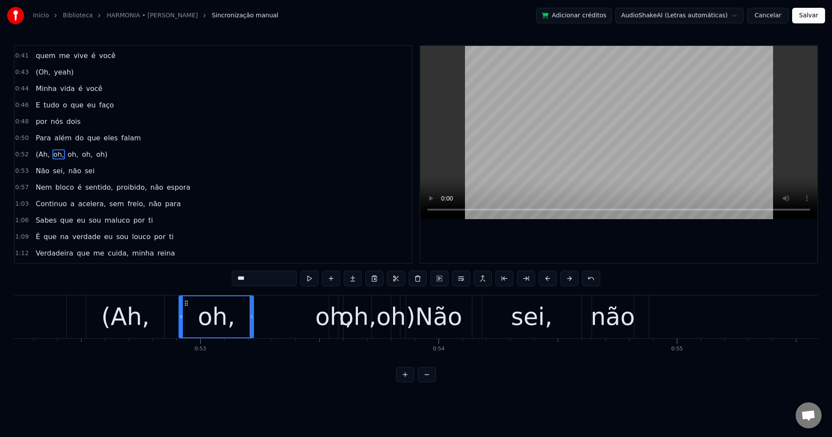
scroll to position [0, 12445]
drag, startPoint x: 228, startPoint y: 302, endPoint x: 196, endPoint y: 316, distance: 34.9
click at [196, 316] on div "oh," at bounding box center [225, 316] width 74 height 41
click at [329, 315] on div "oh," at bounding box center [333, 317] width 37 height 36
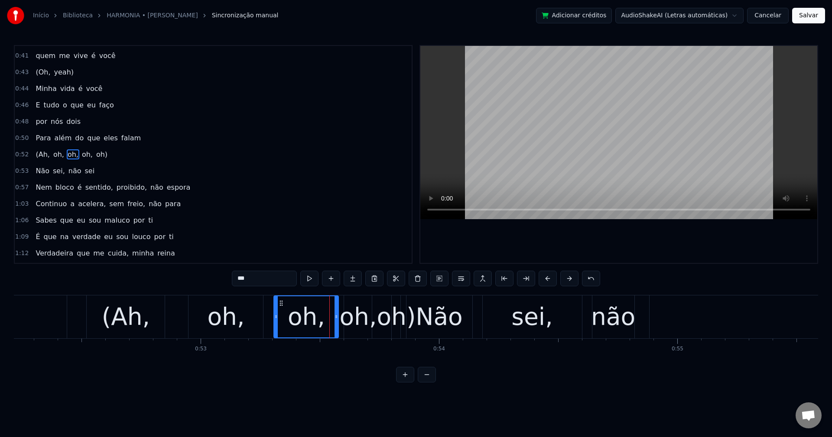
drag, startPoint x: 332, startPoint y: 316, endPoint x: 276, endPoint y: 317, distance: 55.9
click at [276, 317] on icon at bounding box center [275, 316] width 3 height 7
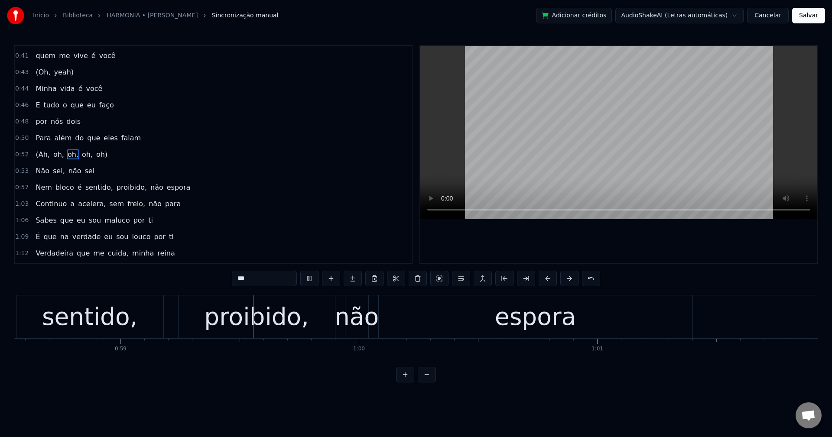
scroll to position [0, 13981]
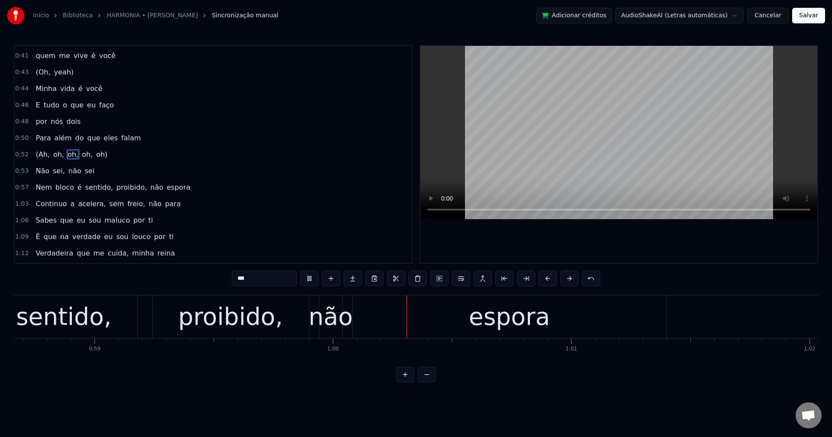
click at [94, 190] on span "sentido," at bounding box center [99, 187] width 29 height 10
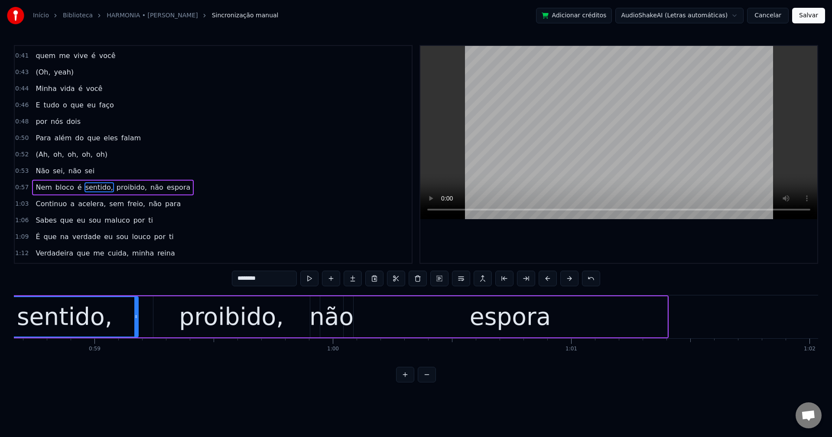
scroll to position [0, 13914]
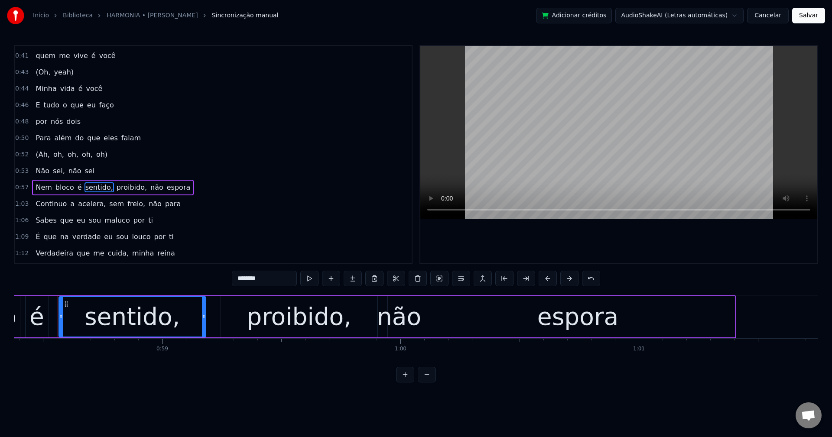
click at [284, 280] on input "********" at bounding box center [264, 279] width 65 height 16
click at [114, 187] on span "proibido," at bounding box center [130, 187] width 32 height 10
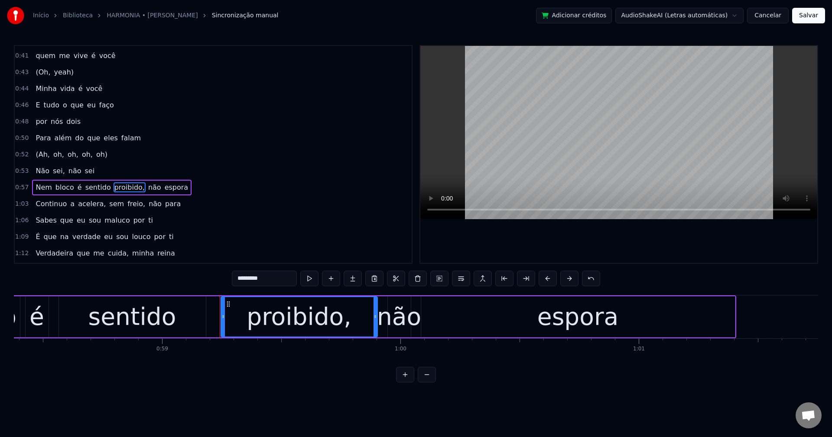
scroll to position [328, 0]
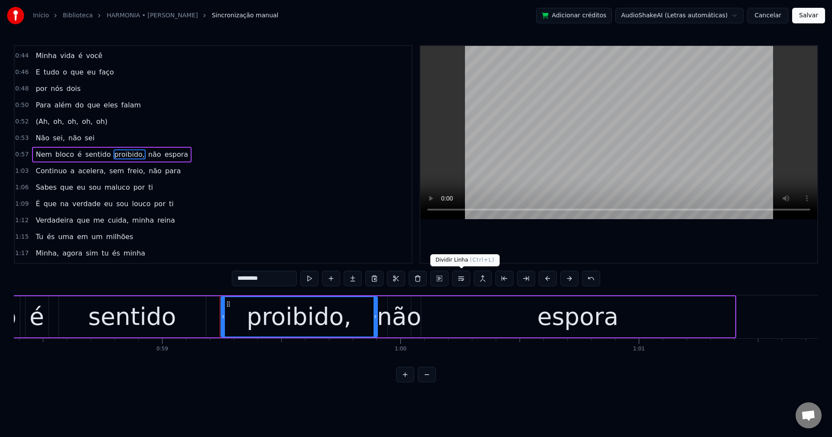
click at [460, 278] on button at bounding box center [461, 279] width 18 height 16
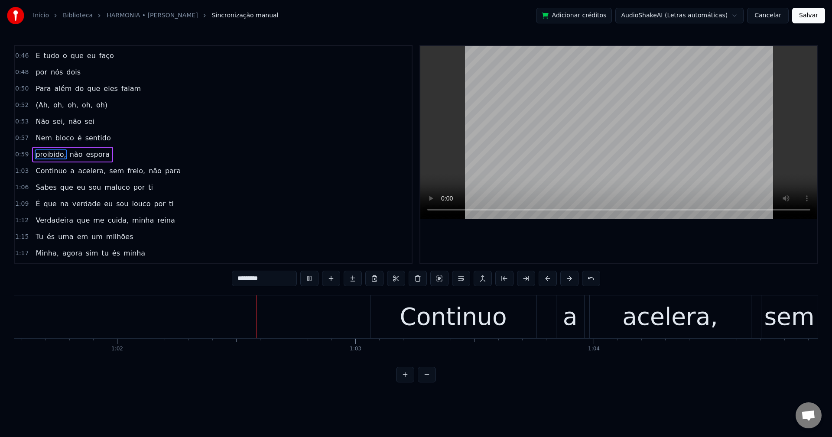
scroll to position [0, 14695]
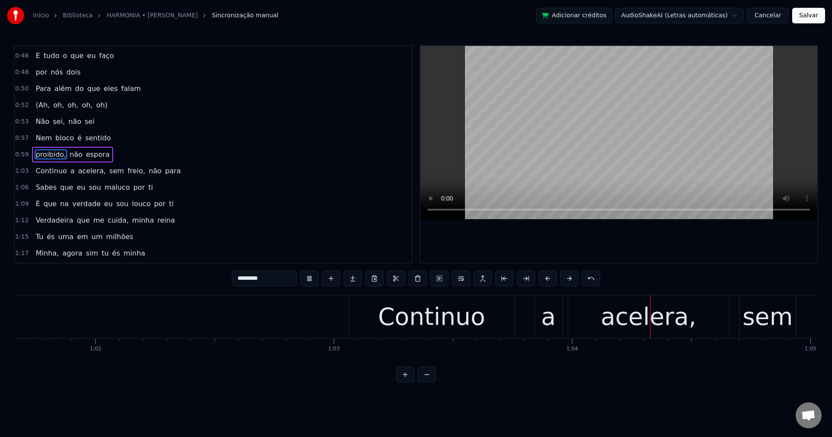
click at [85, 172] on span "acelera," at bounding box center [91, 171] width 29 height 10
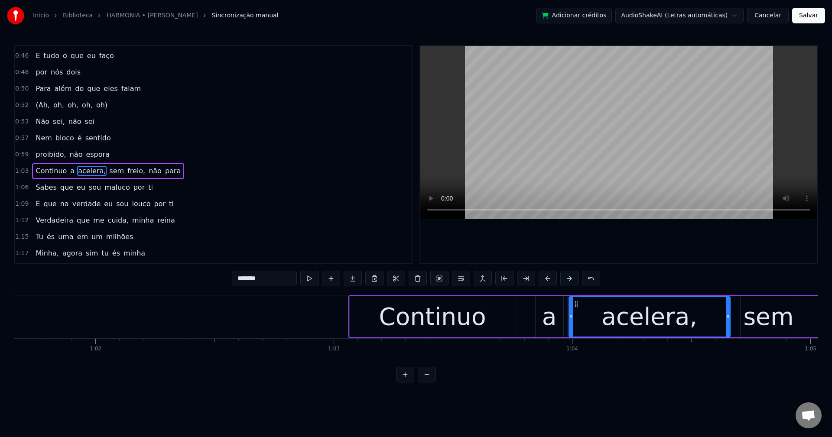
scroll to position [361, 0]
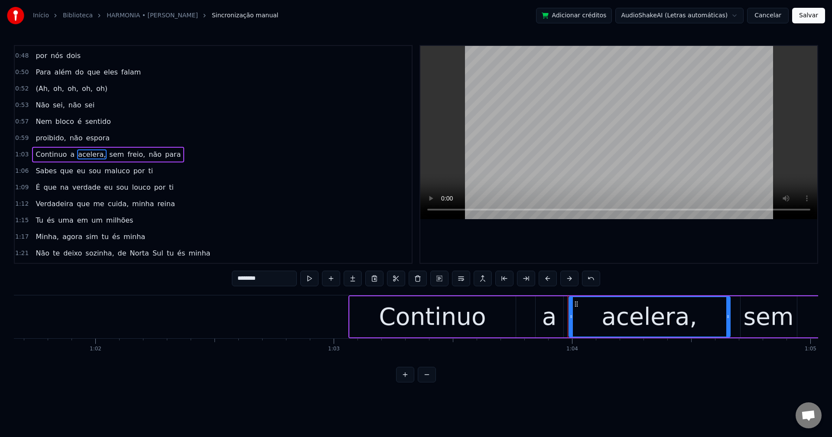
click at [277, 282] on input "********" at bounding box center [264, 279] width 65 height 16
click at [106, 156] on span "sem" at bounding box center [114, 155] width 16 height 10
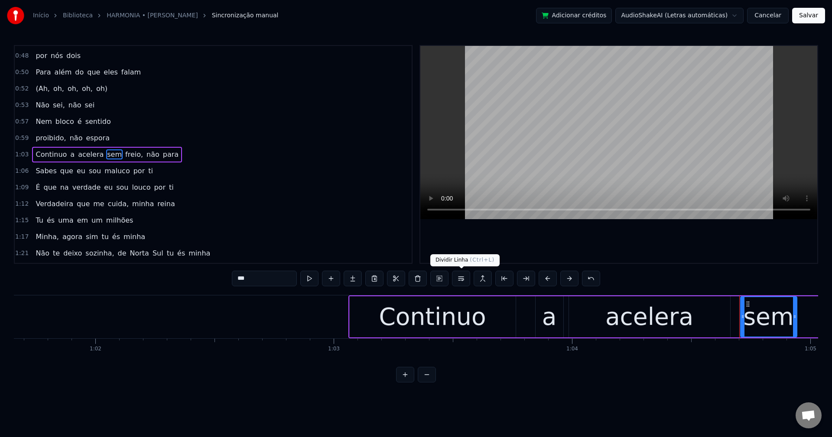
click at [464, 280] on button at bounding box center [461, 279] width 18 height 16
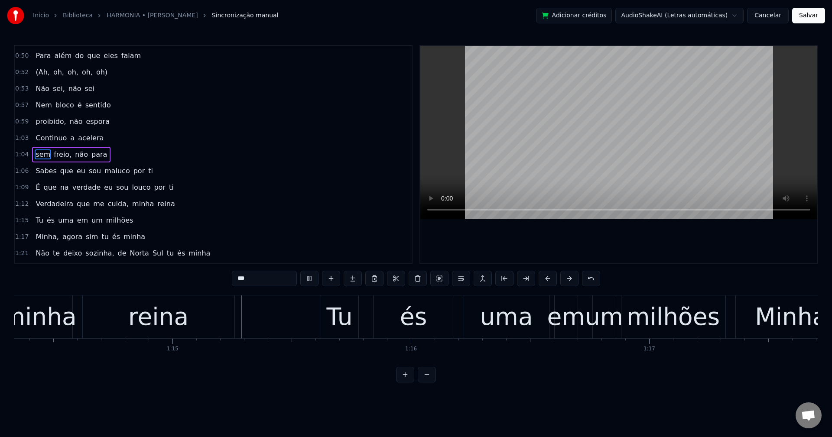
scroll to position [0, 17717]
click at [528, 113] on video at bounding box center [618, 132] width 397 height 173
click at [40, 171] on span "Sabes" at bounding box center [46, 171] width 23 height 10
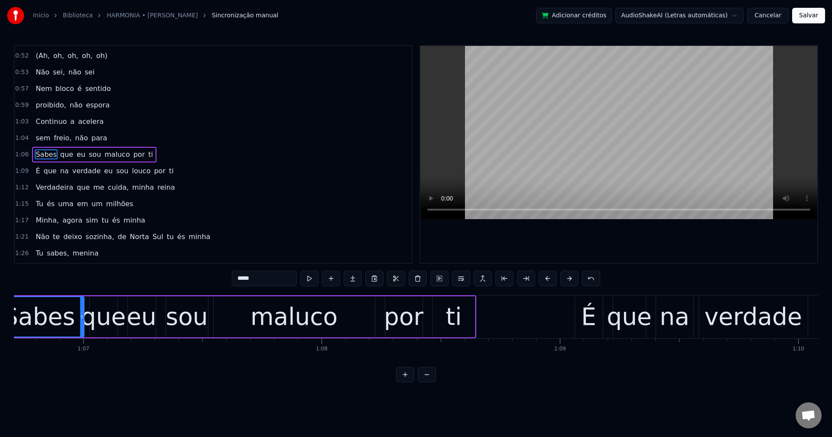
scroll to position [0, 15835]
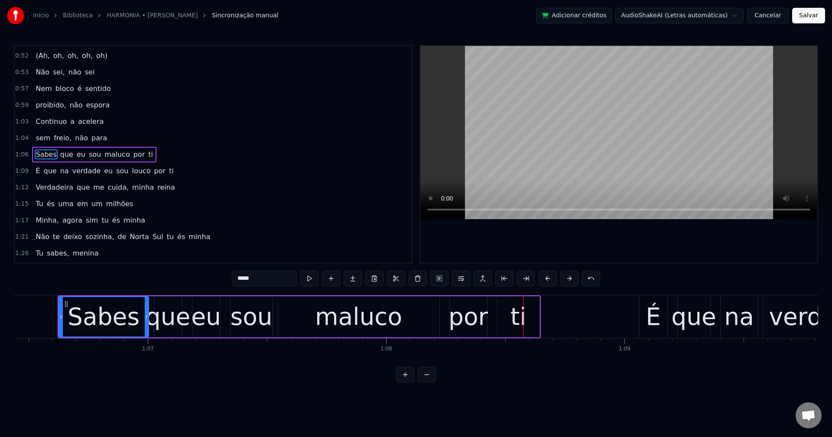
click at [133, 158] on span "por" at bounding box center [139, 155] width 13 height 10
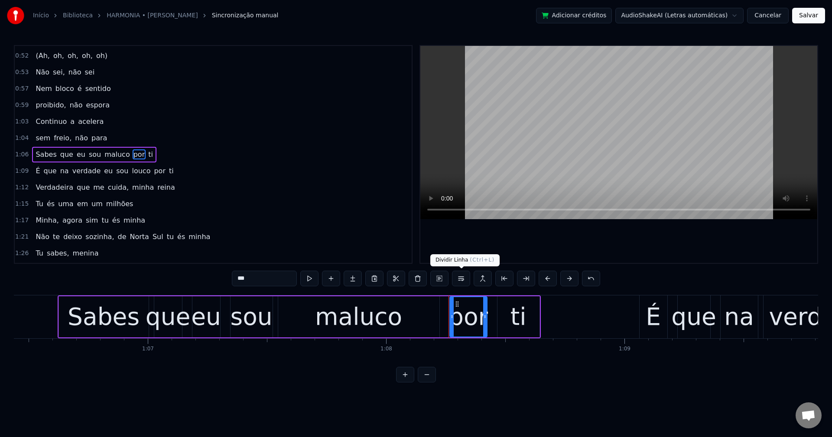
click at [462, 277] on button at bounding box center [461, 279] width 18 height 16
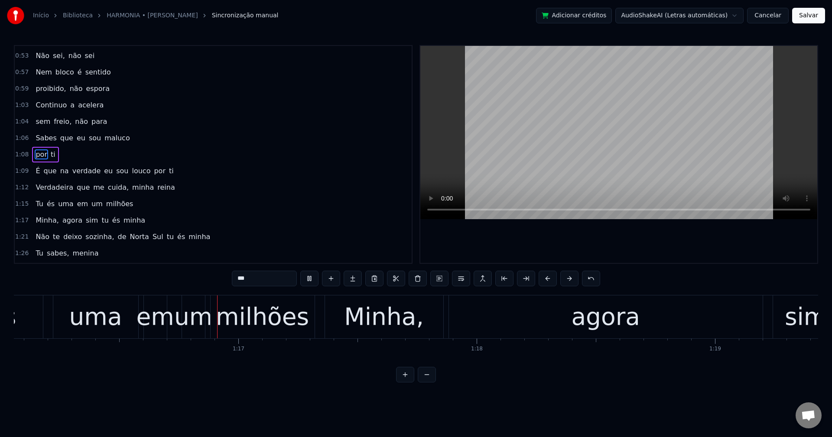
scroll to position [0, 18129]
click at [103, 172] on span "eu" at bounding box center [108, 171] width 10 height 10
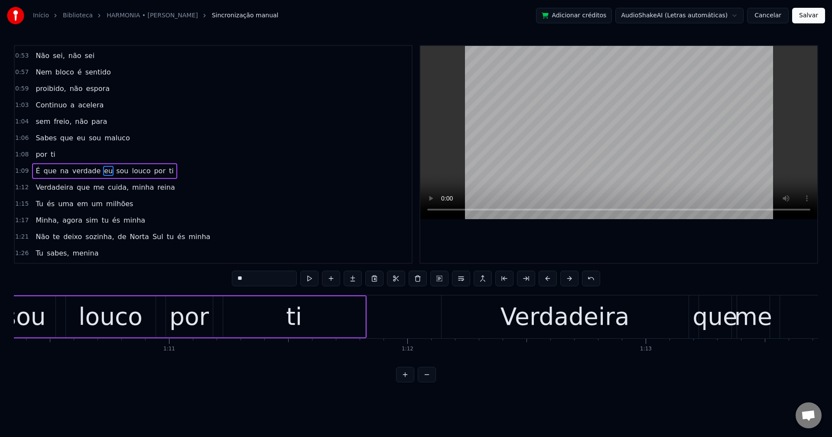
scroll to position [0, 16674]
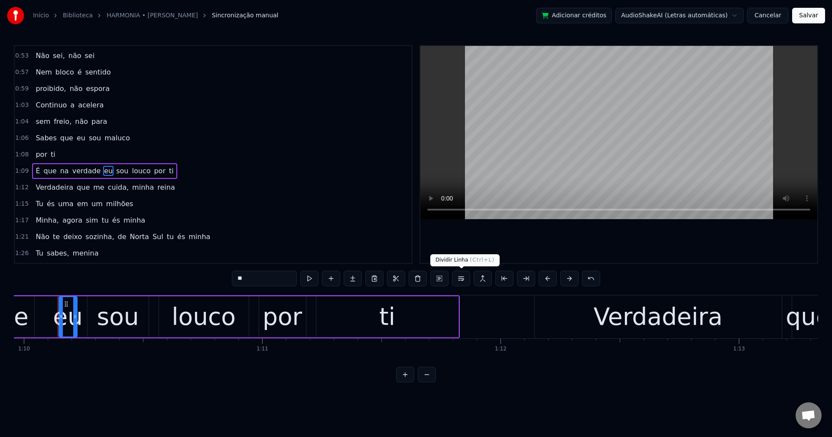
click at [459, 283] on button at bounding box center [461, 279] width 18 height 16
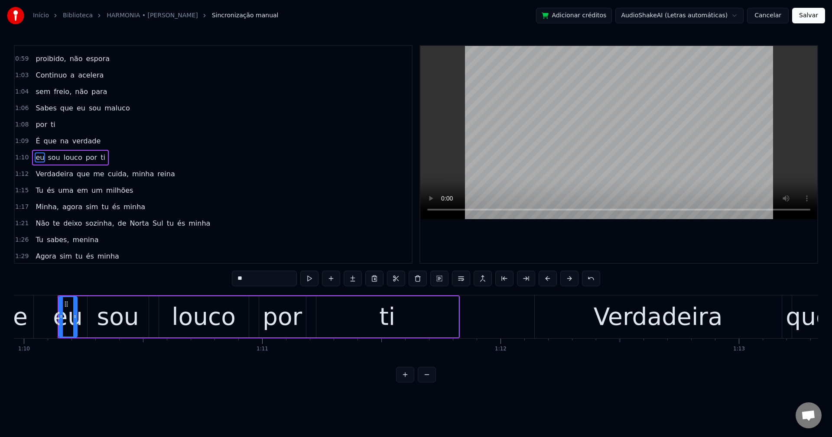
scroll to position [443, 0]
click at [110, 171] on span "cuida," at bounding box center [118, 171] width 23 height 10
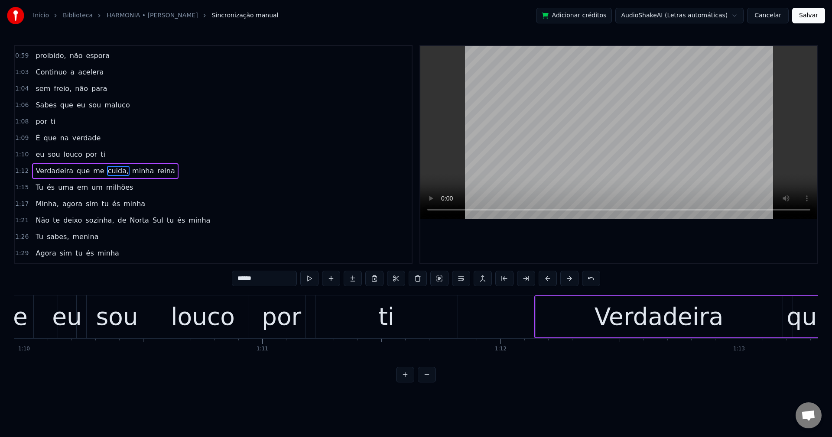
scroll to position [459, 0]
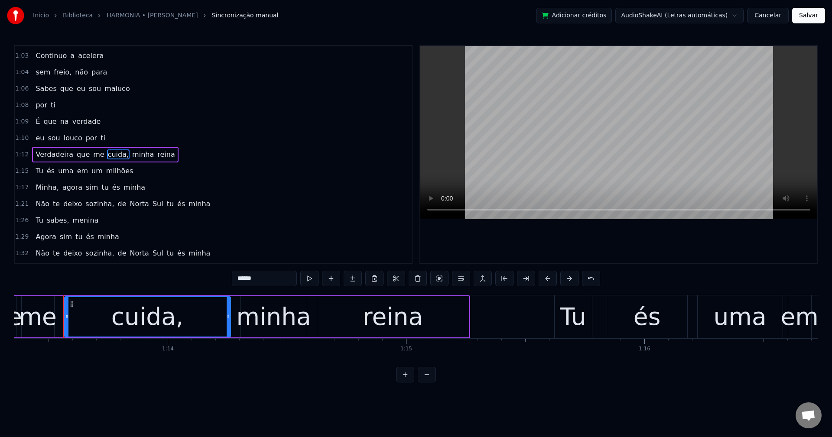
click at [288, 280] on input "******" at bounding box center [264, 279] width 65 height 16
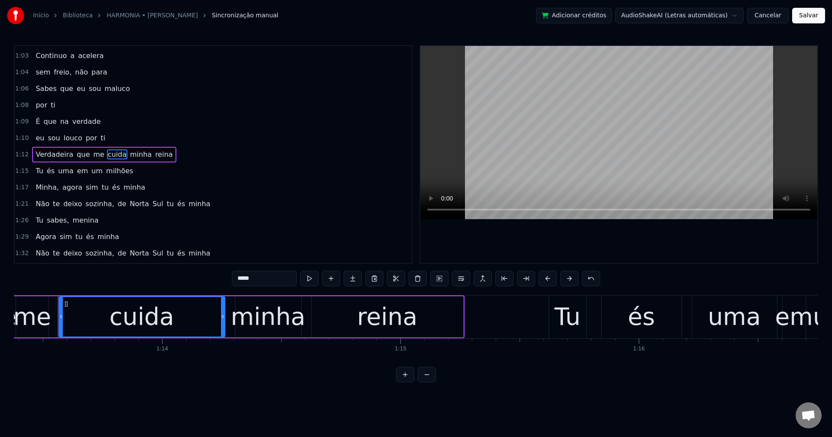
click at [129, 157] on span "minha" at bounding box center [140, 155] width 23 height 10
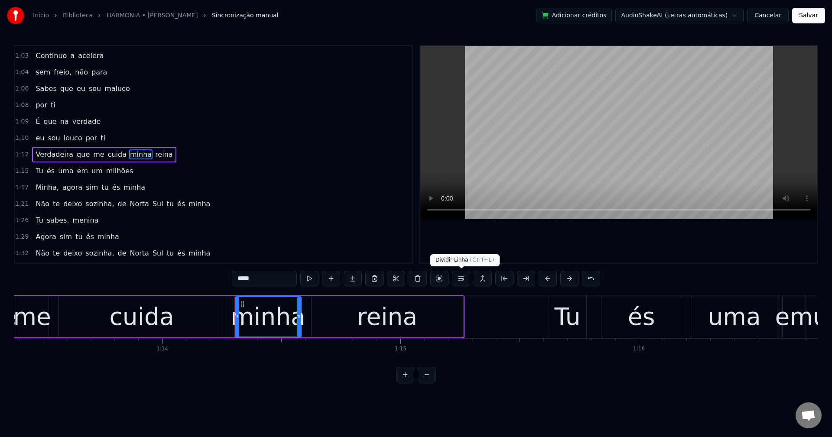
click at [460, 280] on button at bounding box center [461, 279] width 18 height 16
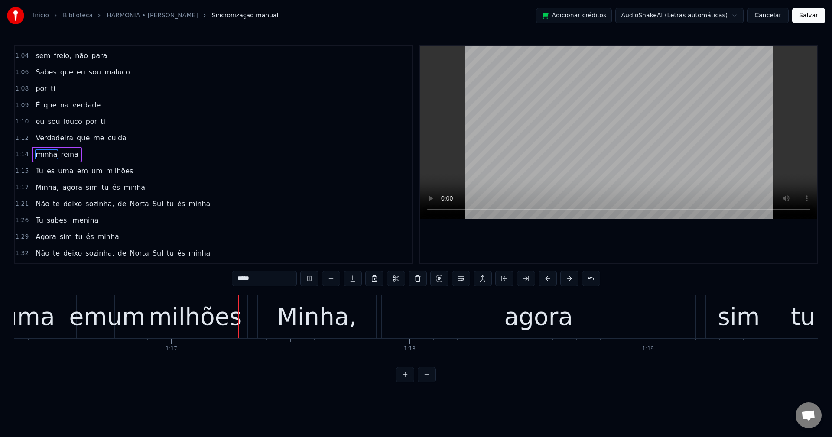
scroll to position [0, 18230]
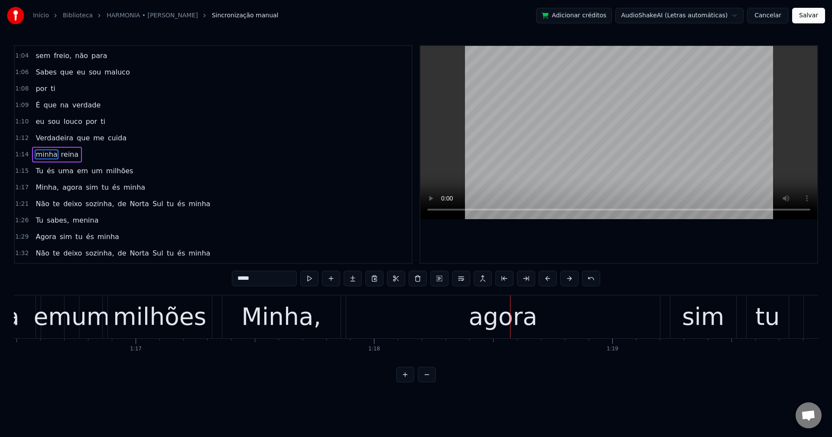
click at [93, 171] on span "um" at bounding box center [97, 171] width 13 height 10
type input "**"
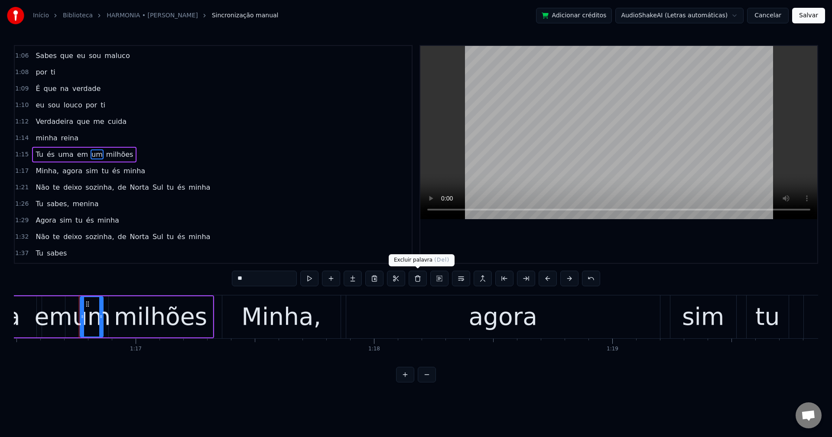
click at [412, 280] on button at bounding box center [418, 279] width 18 height 16
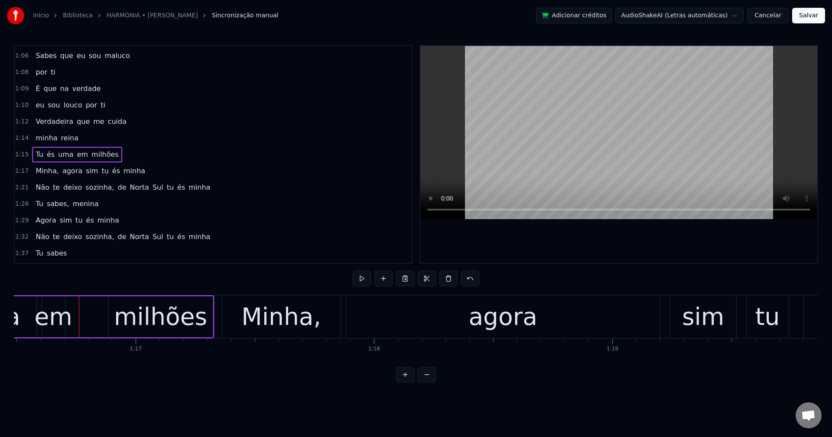
click at [49, 316] on div "em" at bounding box center [53, 317] width 38 height 36
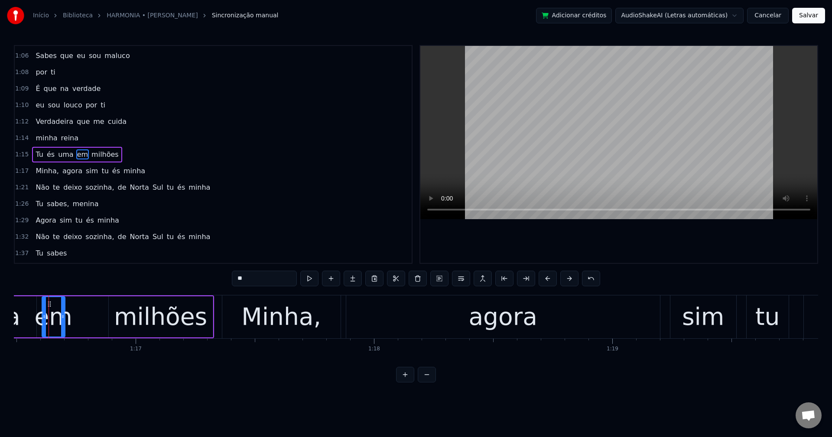
scroll to position [0, 18221]
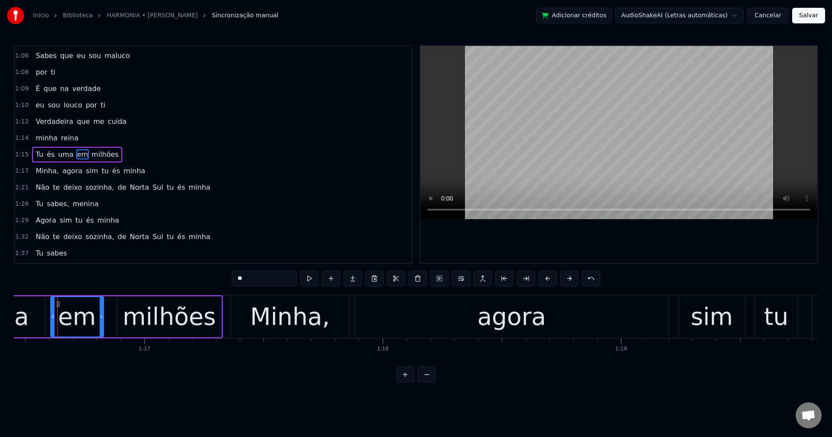
drag, startPoint x: 72, startPoint y: 316, endPoint x: 102, endPoint y: 315, distance: 29.9
click at [102, 315] on icon at bounding box center [101, 316] width 3 height 7
click at [307, 308] on div "Minha," at bounding box center [290, 317] width 80 height 36
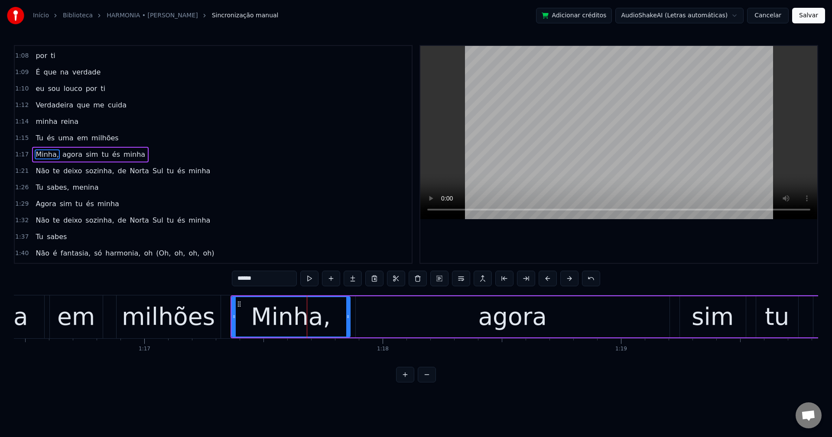
click at [355, 315] on div "agora" at bounding box center [512, 316] width 315 height 41
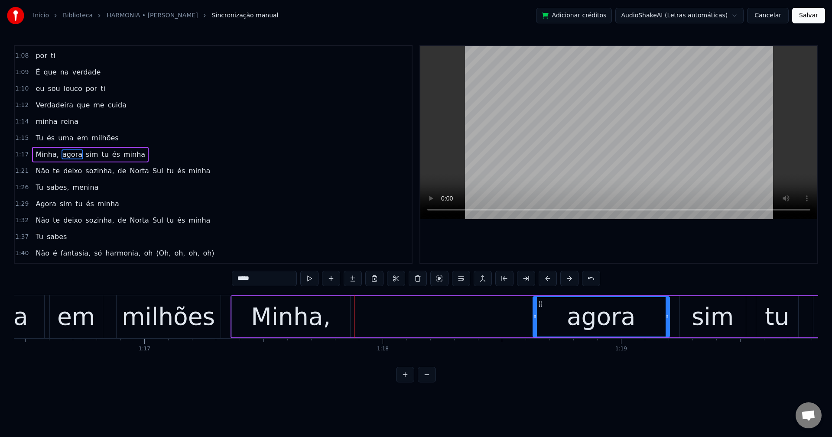
drag, startPoint x: 357, startPoint y: 317, endPoint x: 534, endPoint y: 320, distance: 177.3
click at [534, 320] on icon at bounding box center [534, 316] width 3 height 7
click at [280, 321] on div "Minha," at bounding box center [291, 317] width 80 height 36
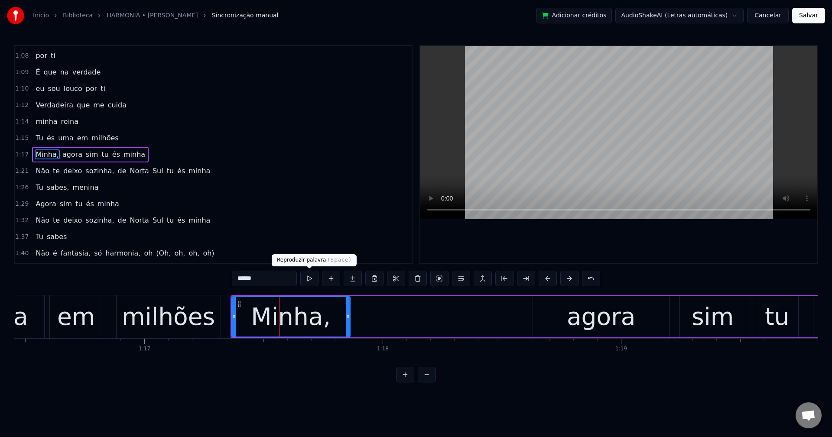
click at [279, 284] on input "******" at bounding box center [264, 279] width 65 height 16
click at [59, 153] on span "agora" at bounding box center [70, 155] width 22 height 10
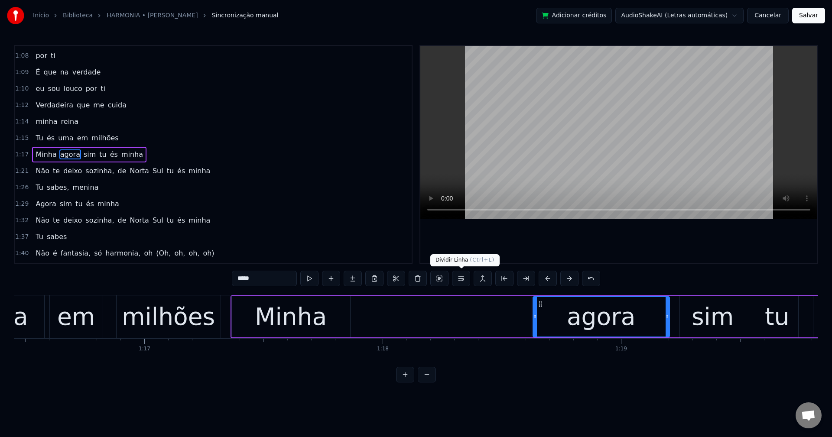
click at [459, 282] on button at bounding box center [461, 279] width 18 height 16
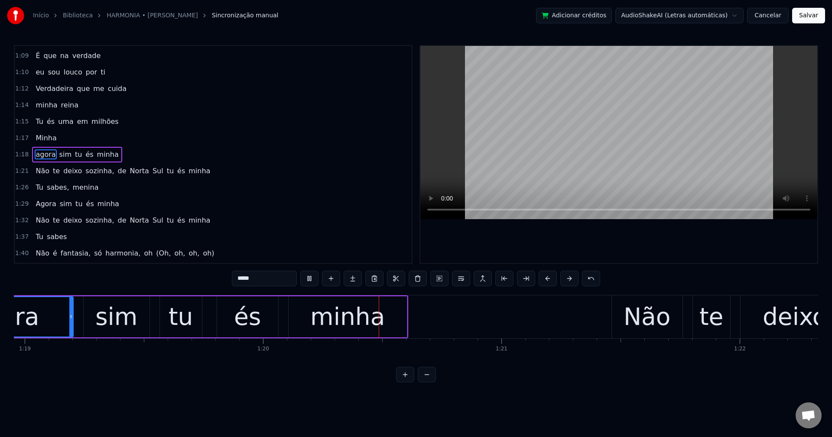
scroll to position [0, 18998]
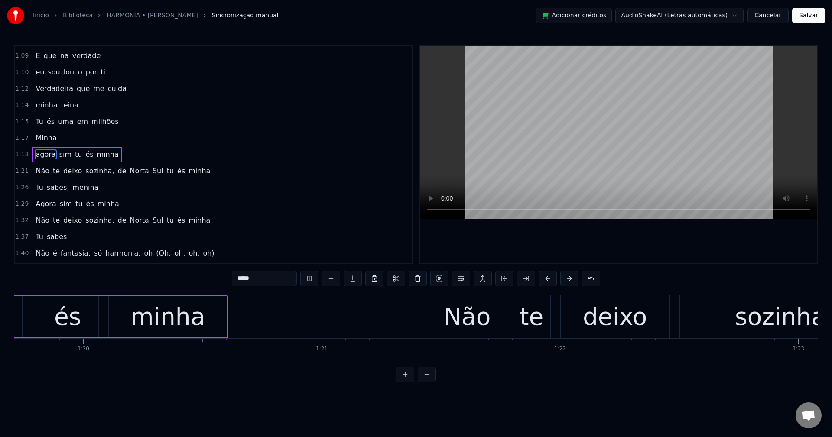
click at [91, 175] on span "sozinha," at bounding box center [100, 171] width 30 height 10
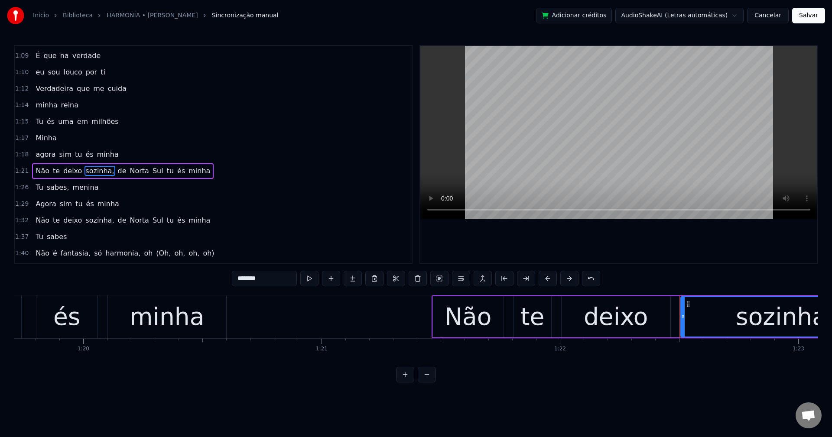
scroll to position [542, 0]
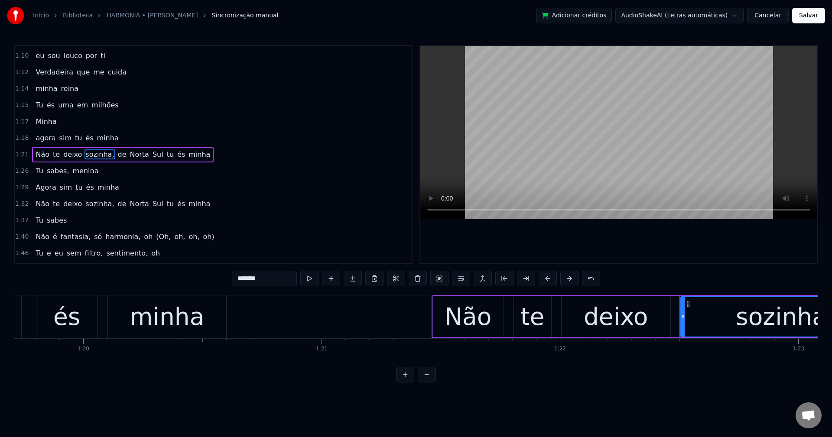
click at [285, 280] on input "********" at bounding box center [264, 279] width 65 height 16
click at [114, 155] on span "de" at bounding box center [119, 155] width 10 height 10
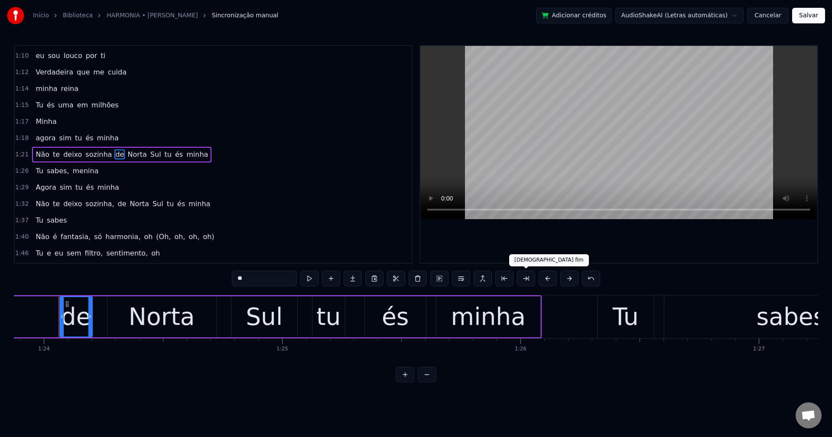
scroll to position [0, 19991]
click at [464, 281] on button at bounding box center [461, 279] width 18 height 16
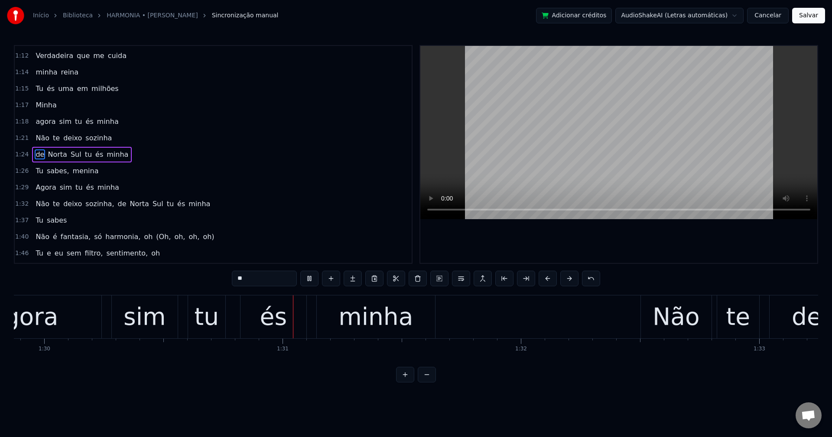
scroll to position [0, 21498]
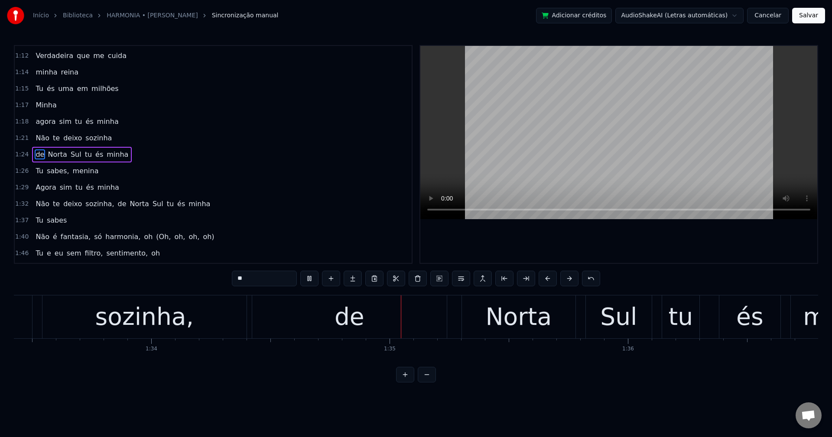
click at [90, 205] on span "sozinha," at bounding box center [100, 204] width 30 height 10
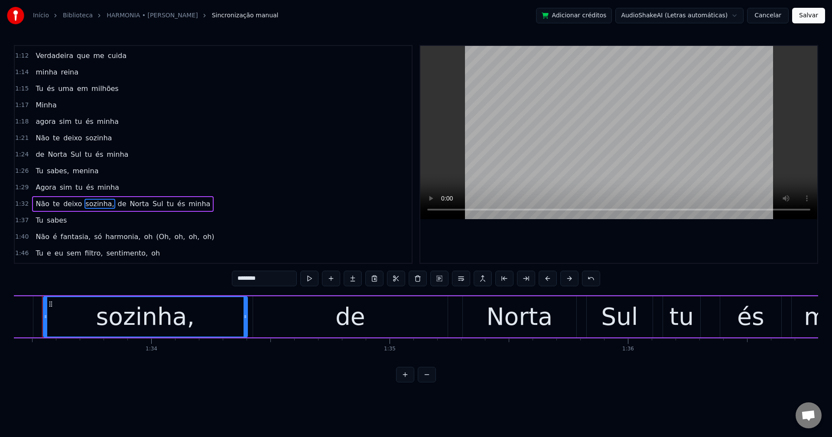
scroll to position [0, 22251]
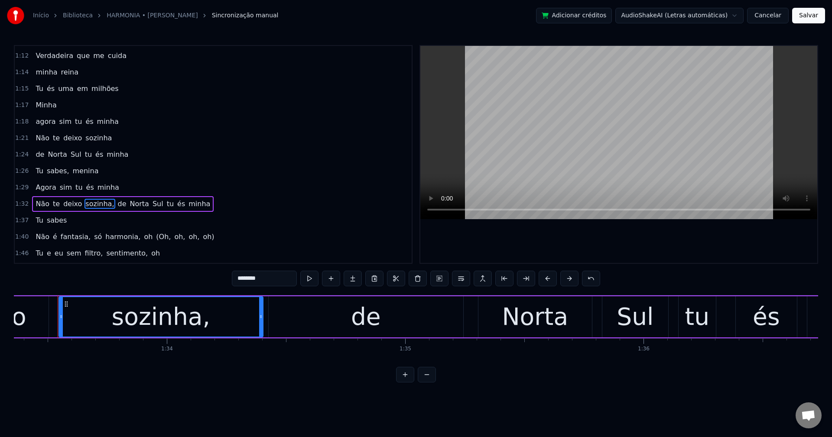
click at [291, 283] on input "********" at bounding box center [264, 279] width 65 height 16
click at [114, 203] on span "de" at bounding box center [119, 204] width 10 height 10
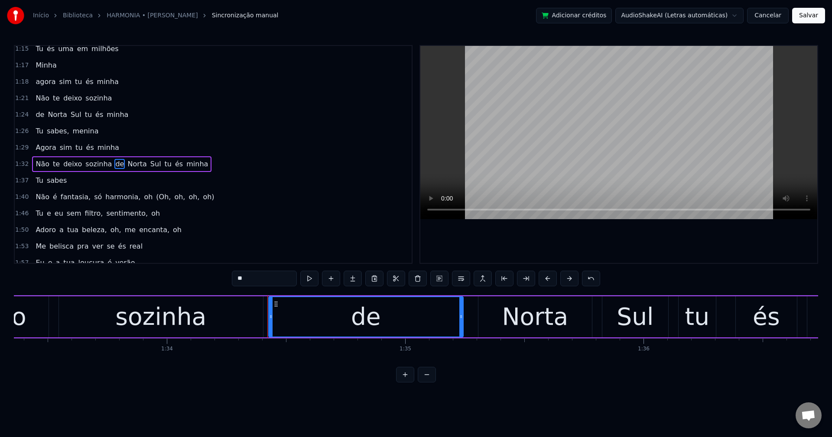
scroll to position [608, 0]
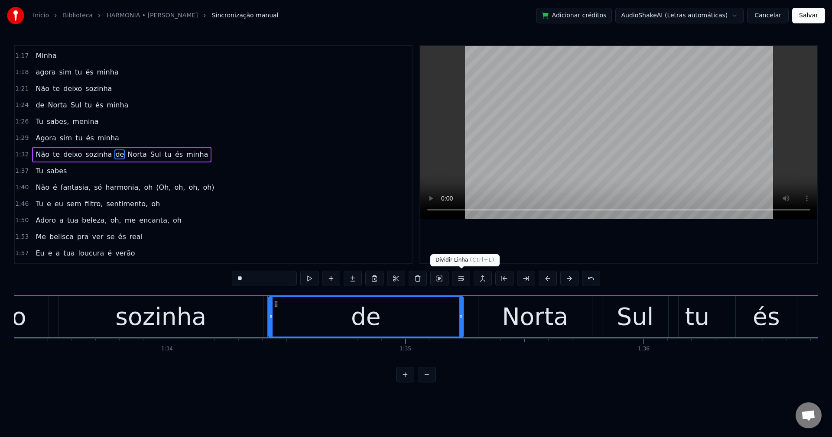
click at [460, 275] on button at bounding box center [461, 279] width 18 height 16
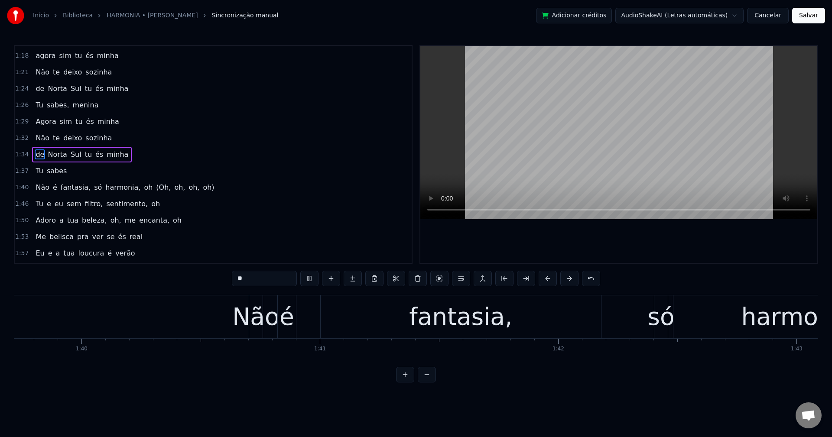
scroll to position [0, 23776]
click at [116, 187] on span "harmonia," at bounding box center [122, 187] width 37 height 10
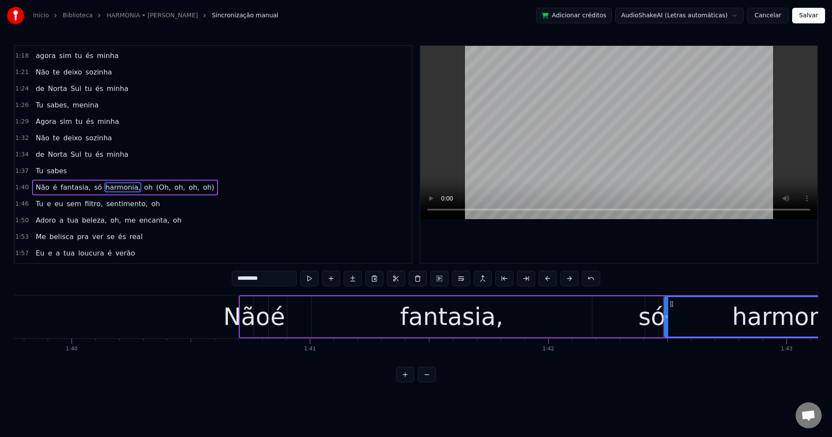
scroll to position [657, 0]
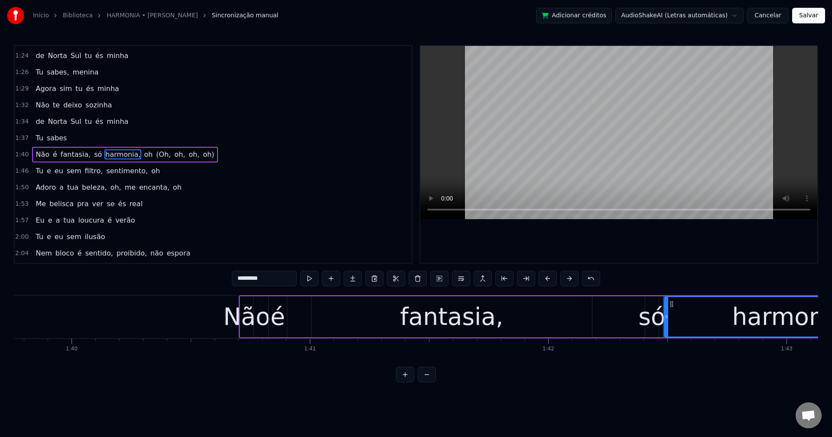
click at [283, 276] on input "*********" at bounding box center [264, 279] width 65 height 16
click at [153, 153] on span "(Oh," at bounding box center [161, 155] width 16 height 10
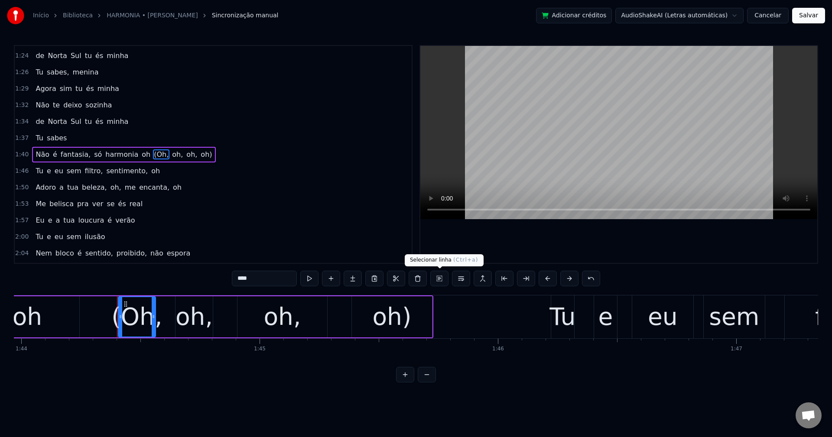
scroll to position [0, 24839]
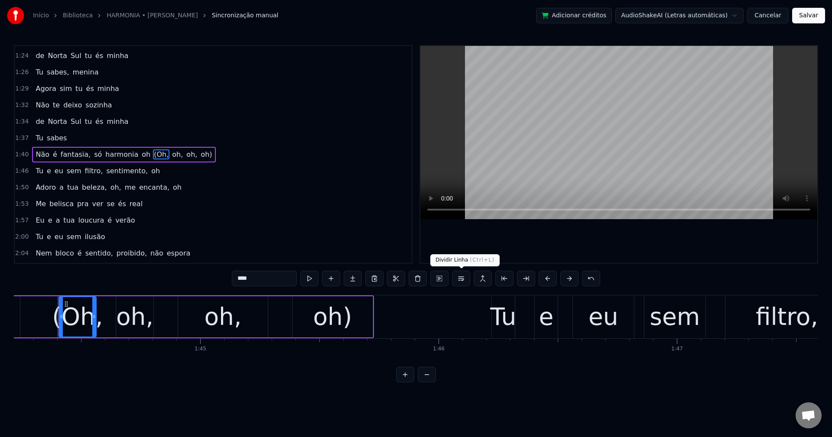
click at [461, 282] on button at bounding box center [461, 279] width 18 height 16
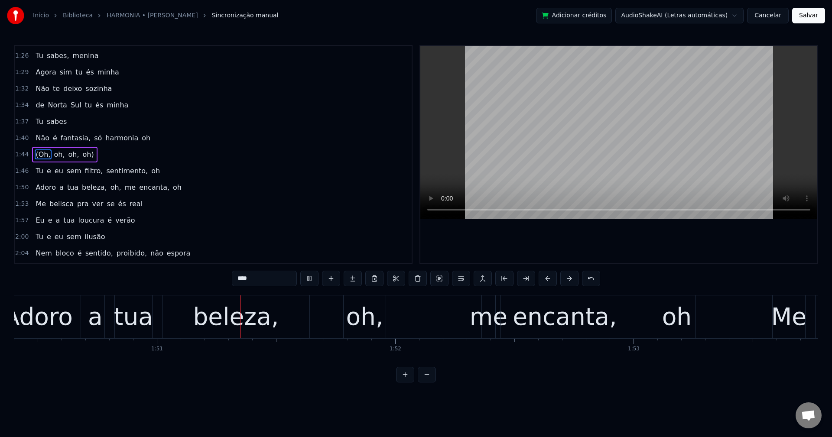
scroll to position [0, 26355]
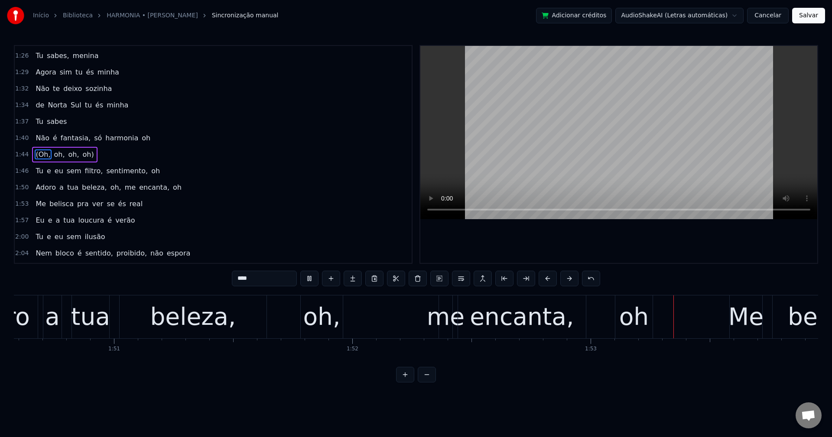
click at [85, 169] on span "filtro," at bounding box center [94, 171] width 20 height 10
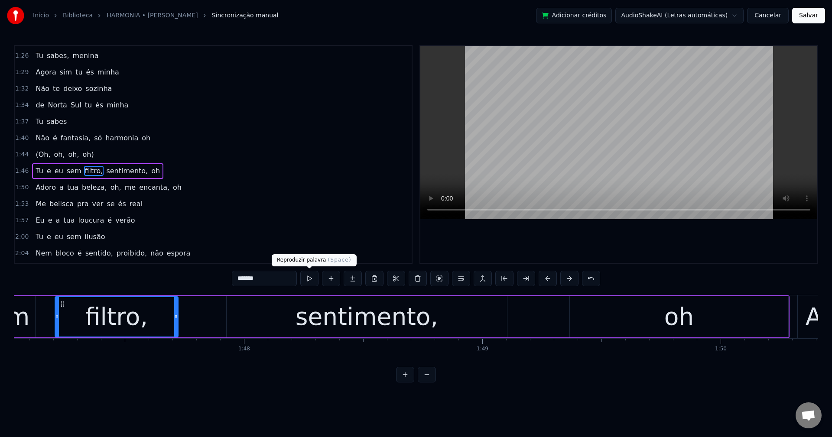
scroll to position [0, 25506]
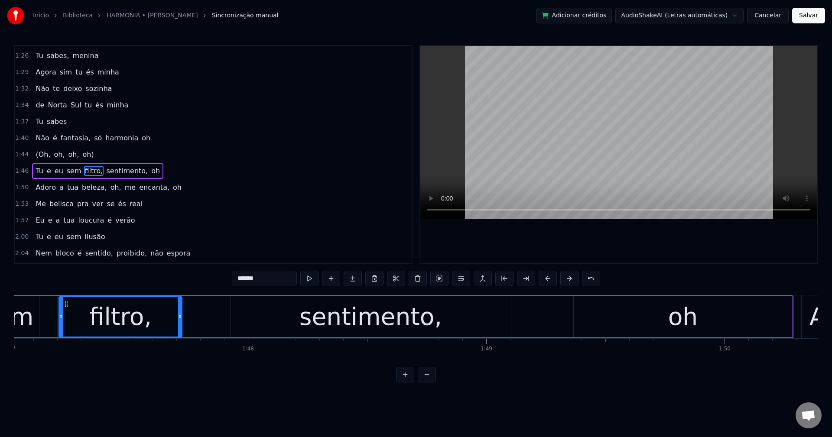
click at [293, 280] on input "*******" at bounding box center [264, 279] width 65 height 16
click at [116, 170] on span "sentimento," at bounding box center [124, 171] width 43 height 10
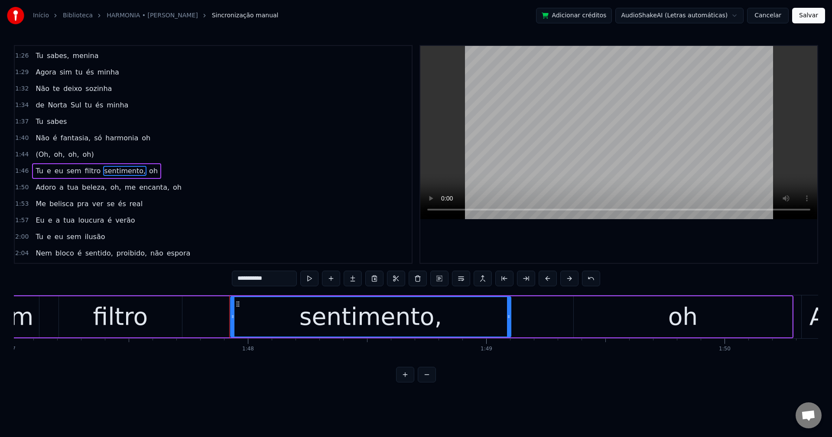
scroll to position [690, 0]
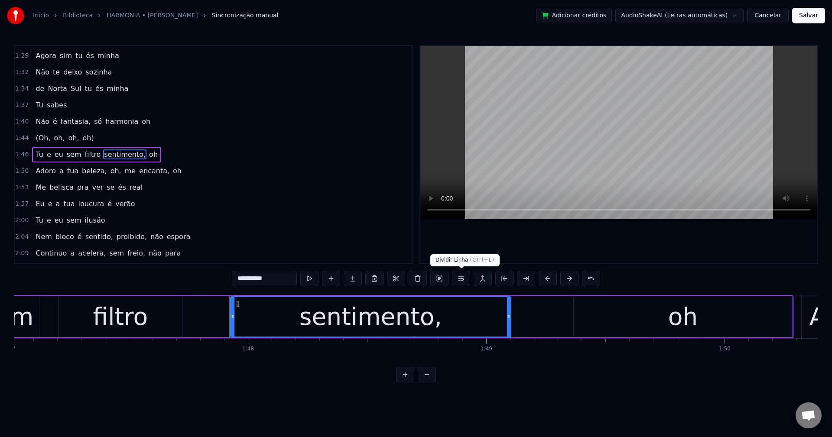
click at [463, 279] on button at bounding box center [461, 279] width 18 height 16
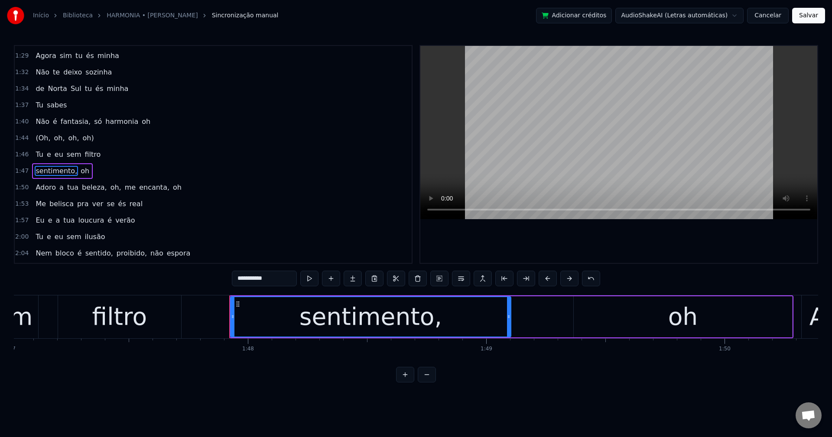
scroll to position [706, 0]
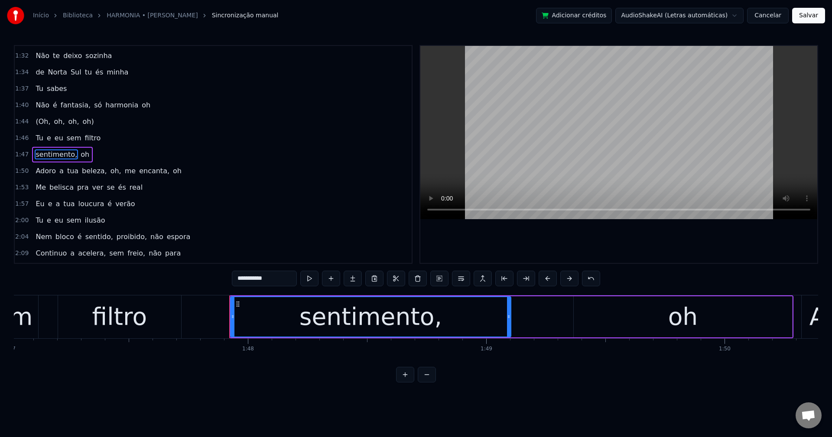
click at [87, 173] on span "beleza," at bounding box center [94, 171] width 27 height 10
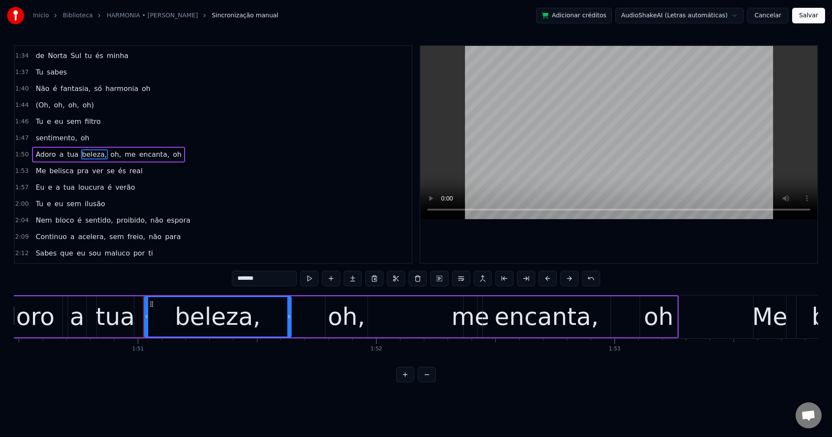
click at [272, 275] on input "*******" at bounding box center [264, 279] width 65 height 16
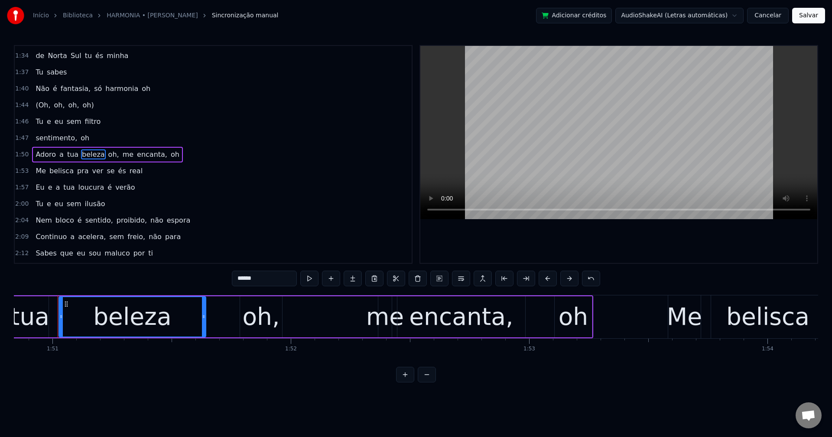
click at [107, 152] on span "oh," at bounding box center [113, 155] width 13 height 10
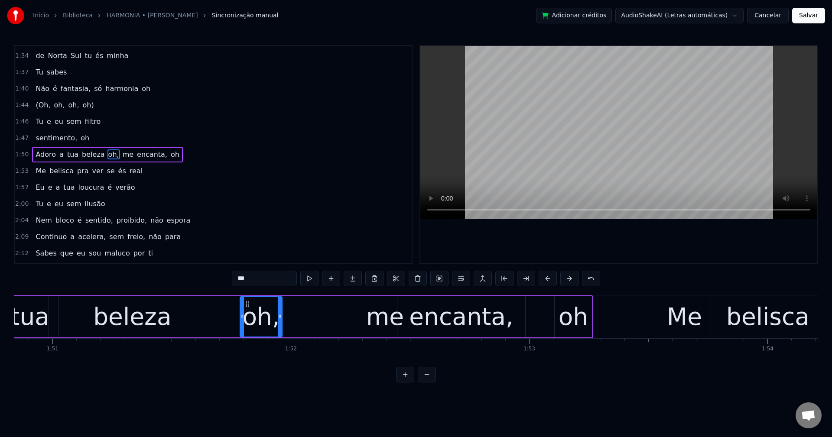
click at [280, 281] on input "***" at bounding box center [264, 279] width 65 height 16
click at [120, 157] on span "me" at bounding box center [126, 155] width 13 height 10
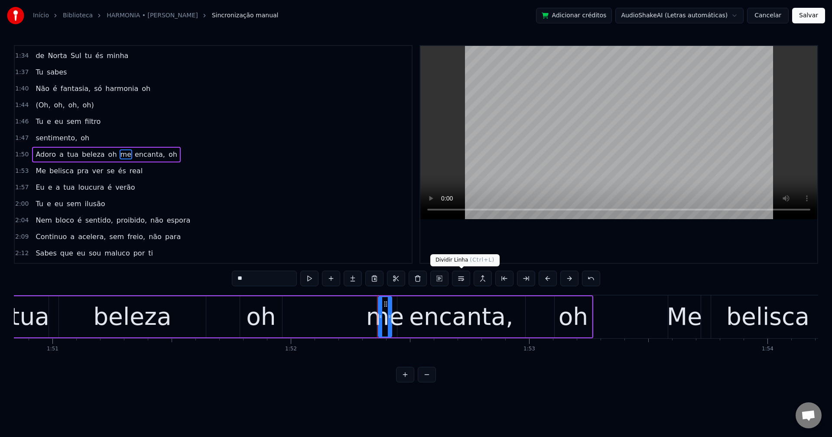
click at [459, 283] on button at bounding box center [461, 279] width 18 height 16
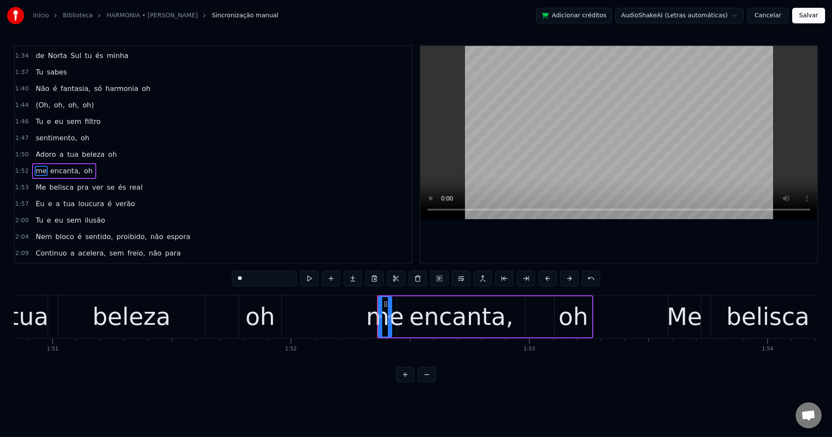
scroll to position [739, 0]
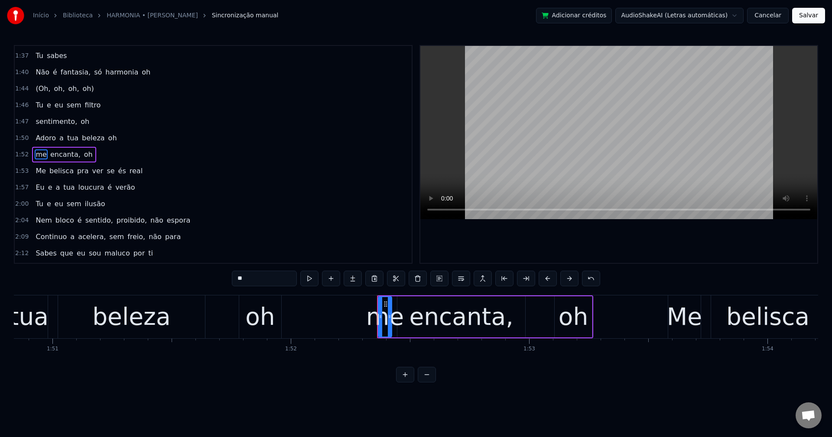
click at [85, 221] on span "sentido," at bounding box center [99, 220] width 29 height 10
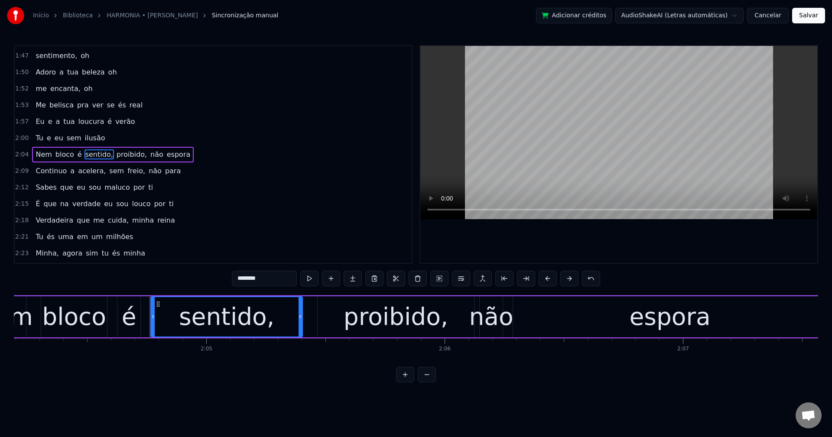
scroll to position [0, 29692]
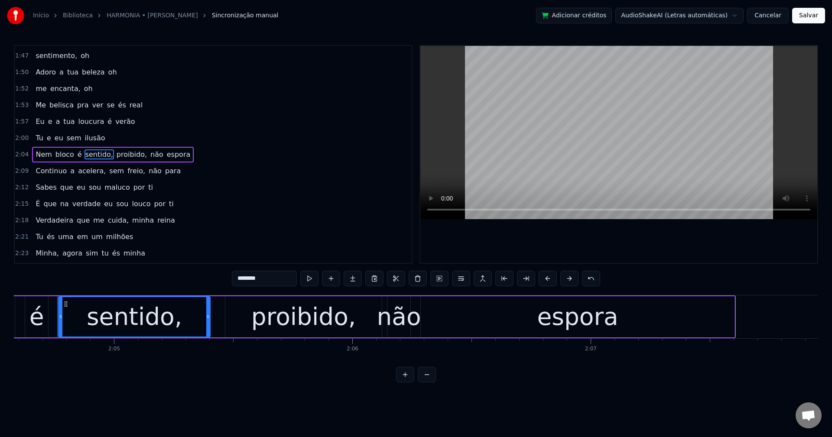
click at [269, 280] on input "********" at bounding box center [264, 279] width 65 height 16
click at [115, 150] on span "proibido," at bounding box center [130, 155] width 32 height 10
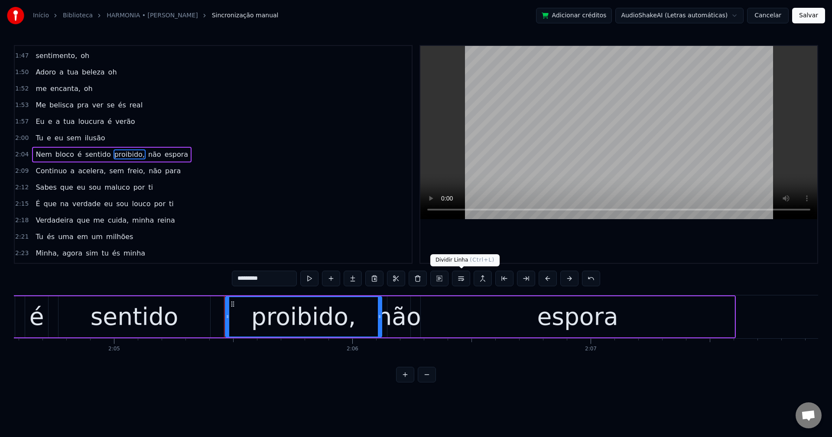
click at [464, 282] on button at bounding box center [461, 279] width 18 height 16
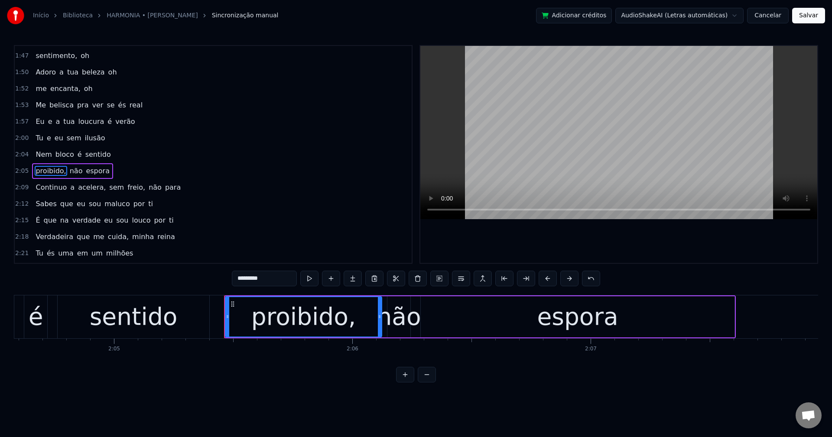
scroll to position [822, 0]
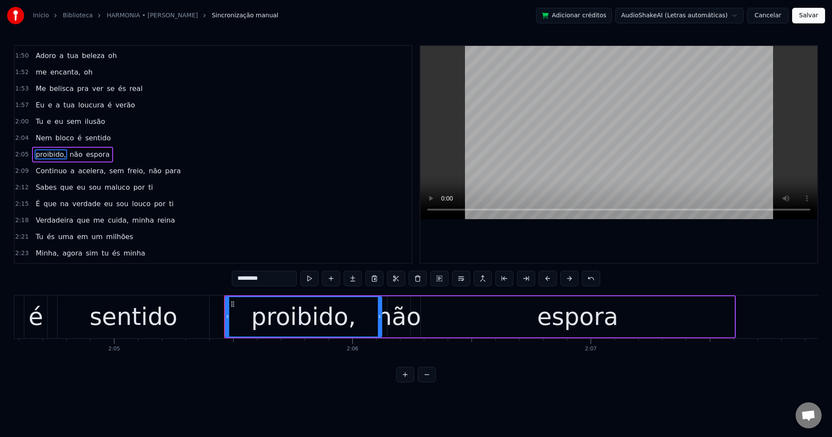
click at [86, 173] on span "acelera," at bounding box center [91, 171] width 29 height 10
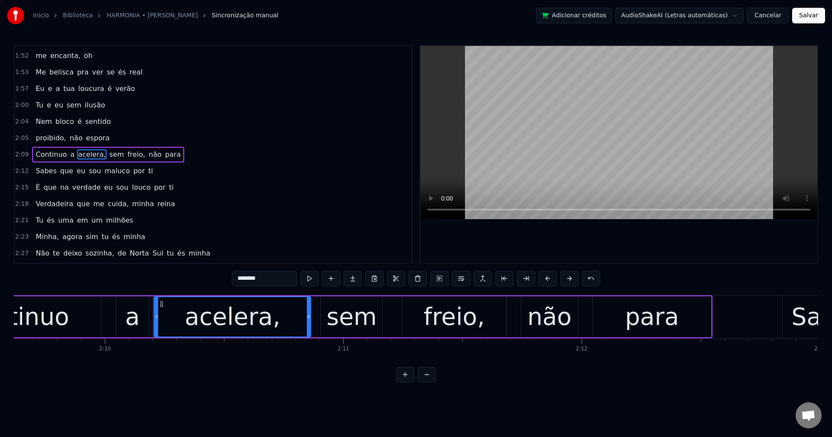
scroll to position [0, 30988]
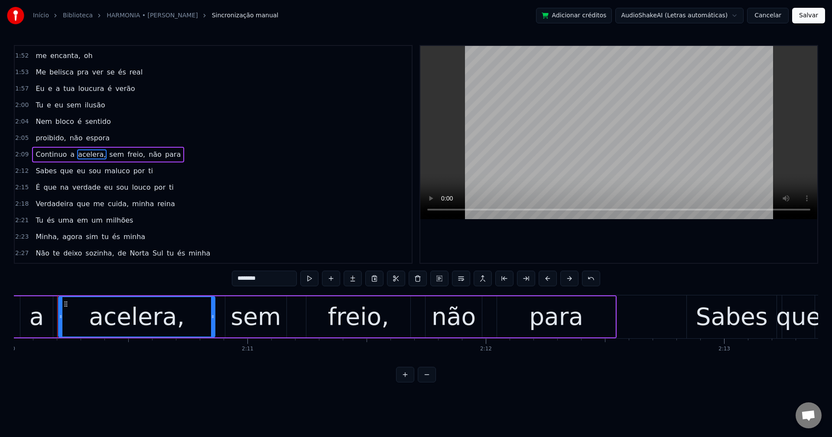
click at [285, 273] on input "********" at bounding box center [264, 279] width 65 height 16
click at [106, 155] on span "sem" at bounding box center [114, 155] width 16 height 10
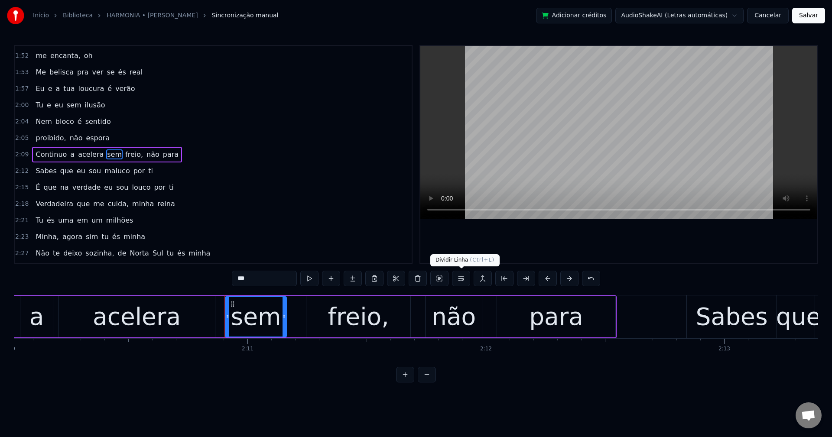
click at [460, 279] on button at bounding box center [461, 279] width 18 height 16
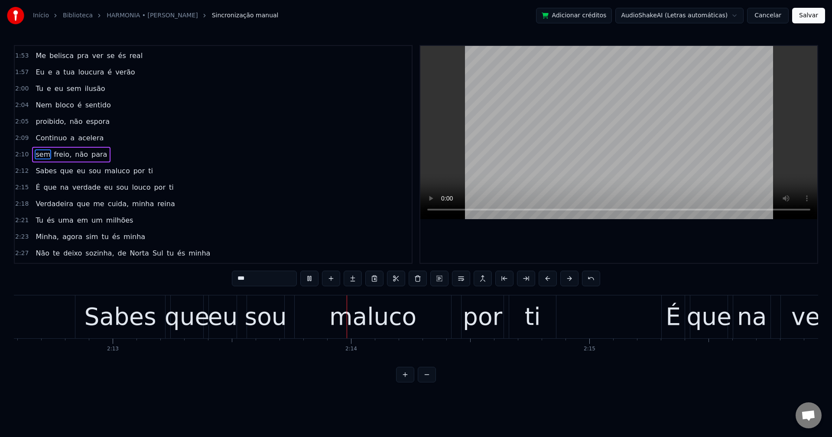
scroll to position [0, 31768]
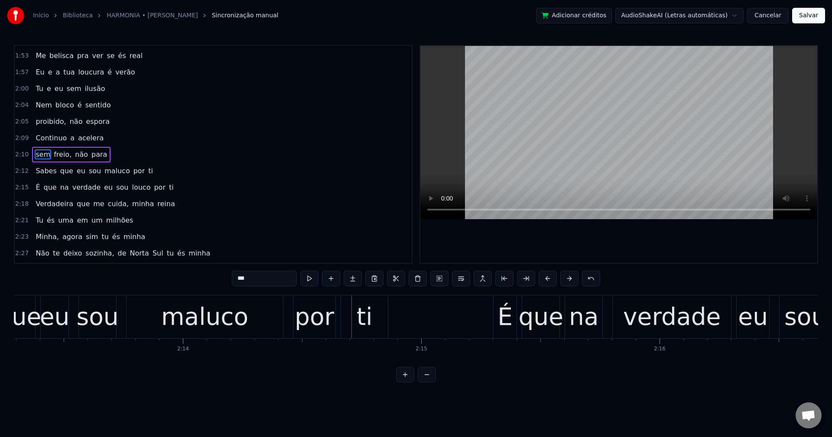
click at [133, 171] on span "por" at bounding box center [139, 171] width 13 height 10
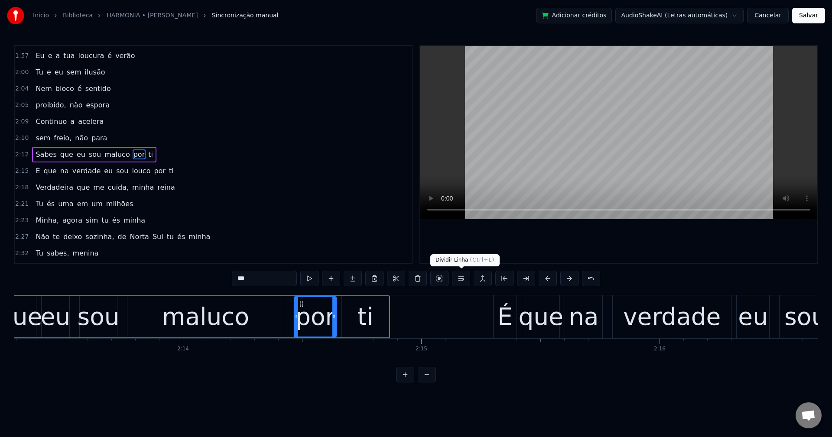
click at [456, 278] on button at bounding box center [461, 279] width 18 height 16
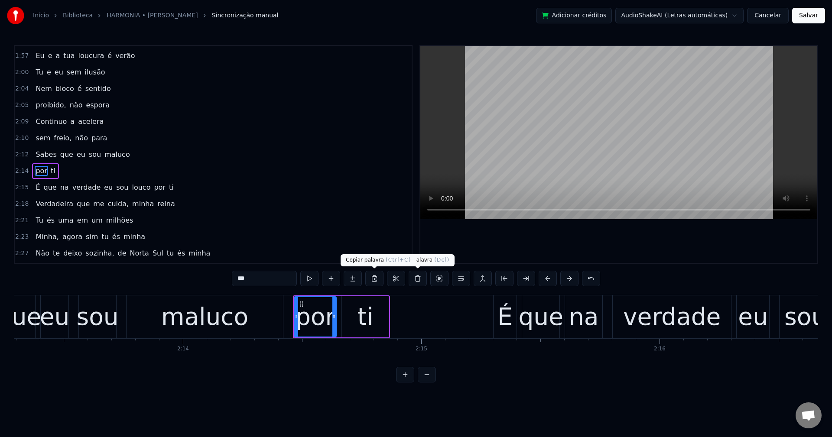
scroll to position [887, 0]
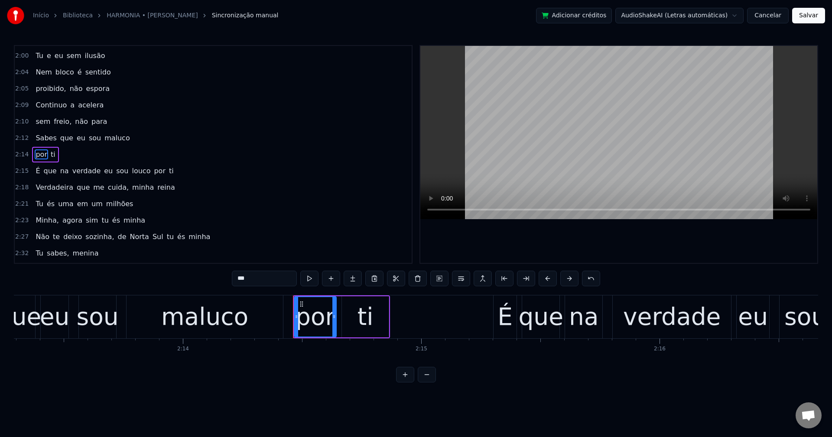
click at [103, 168] on span "eu" at bounding box center [108, 171] width 10 height 10
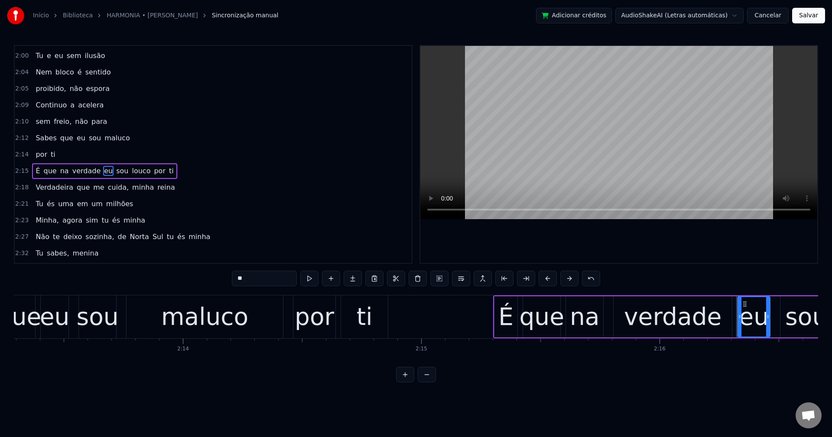
scroll to position [904, 0]
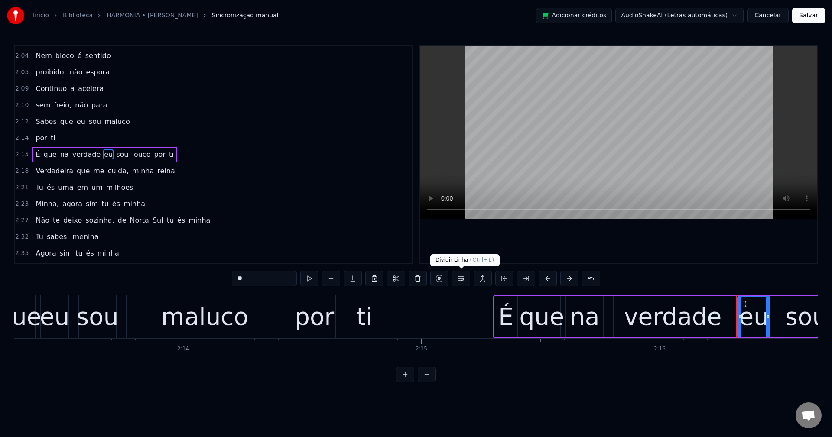
click at [461, 281] on button at bounding box center [461, 279] width 18 height 16
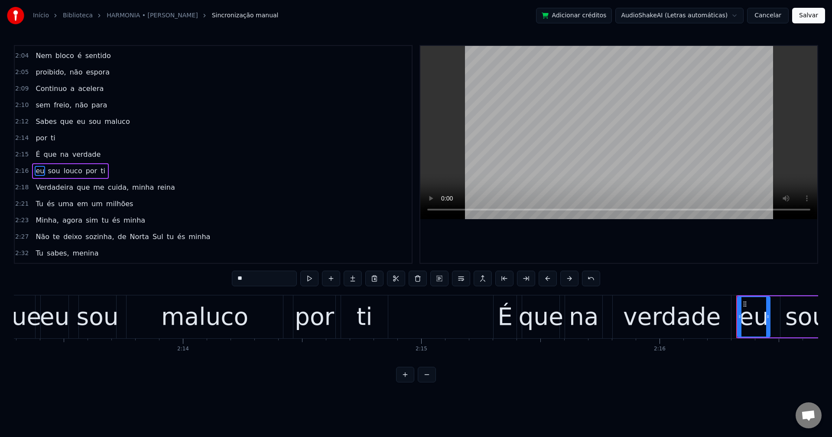
scroll to position [920, 0]
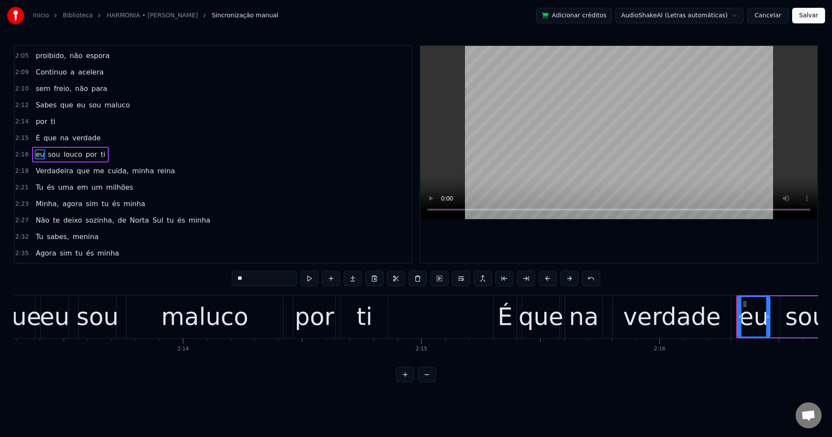
click at [107, 172] on span "cuida," at bounding box center [118, 171] width 23 height 10
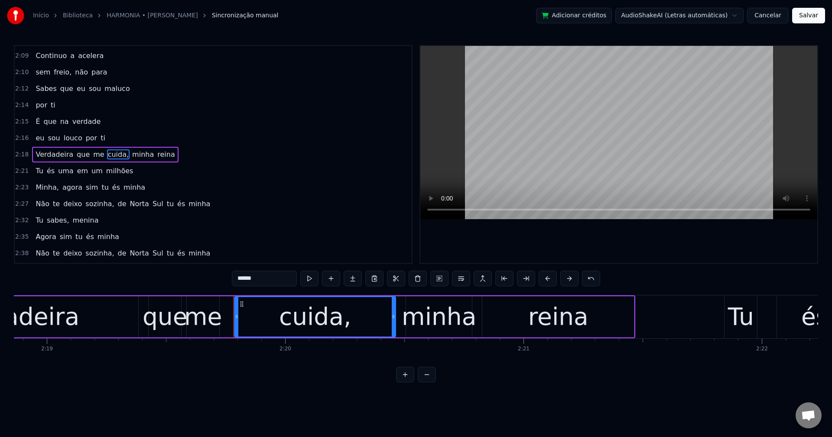
scroll to position [0, 33272]
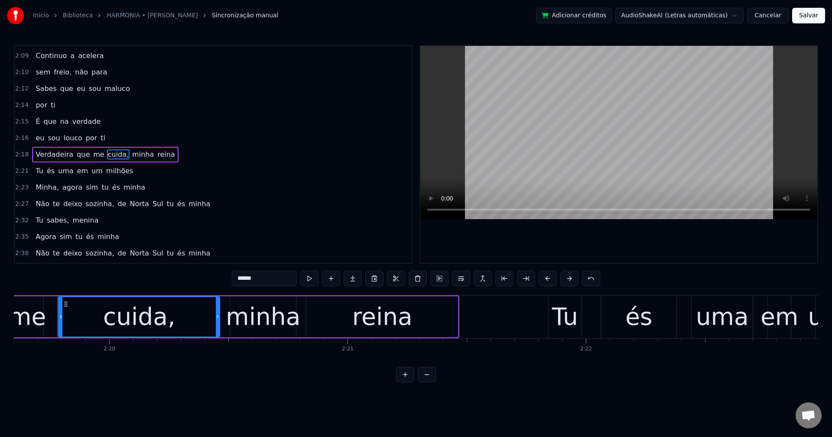
click at [256, 283] on input "******" at bounding box center [264, 279] width 65 height 16
click at [129, 155] on span "minha" at bounding box center [140, 155] width 23 height 10
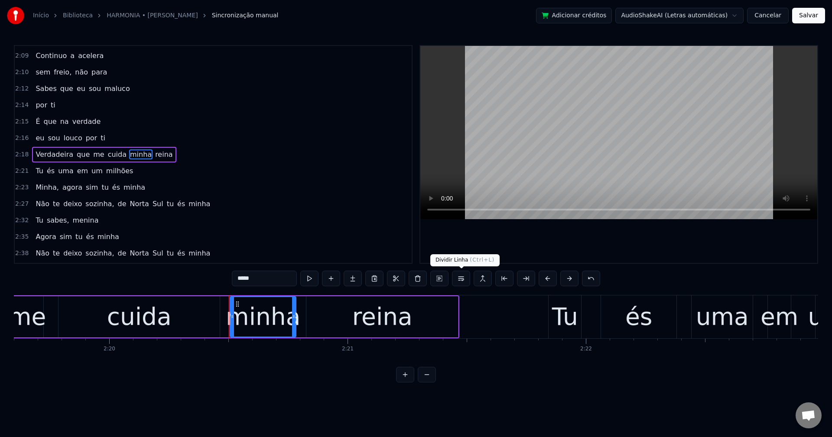
click at [462, 284] on button at bounding box center [461, 279] width 18 height 16
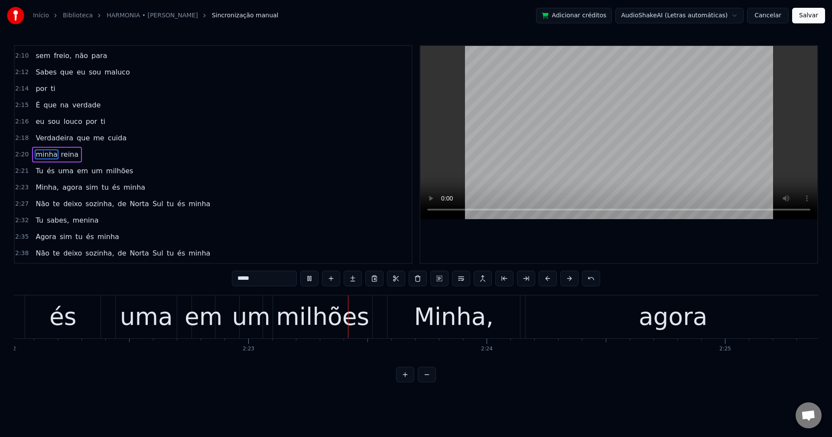
scroll to position [0, 34001]
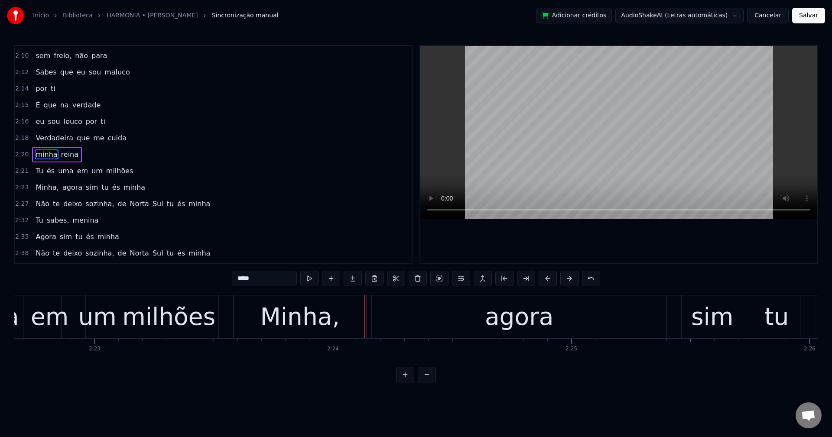
click at [40, 184] on span "Minha," at bounding box center [47, 187] width 25 height 10
type input "******"
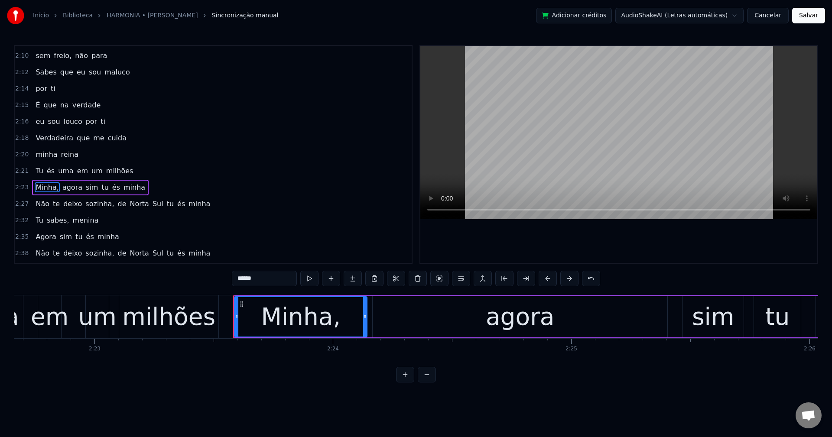
scroll to position [969, 0]
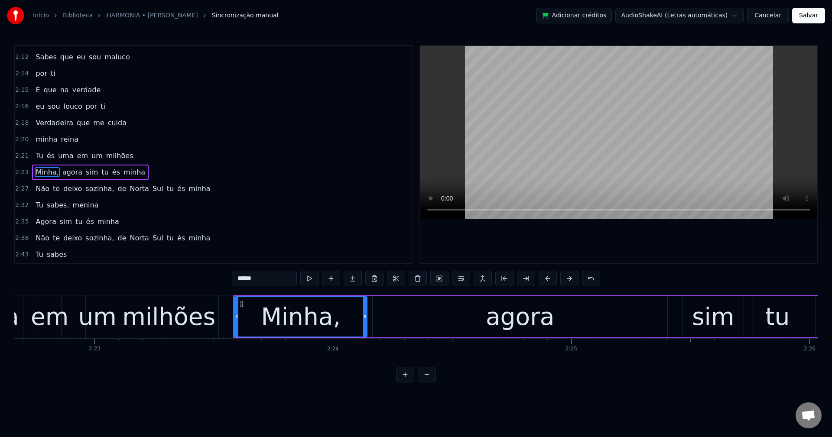
click at [297, 316] on div "Minha," at bounding box center [301, 317] width 80 height 36
drag, startPoint x: 366, startPoint y: 315, endPoint x: 355, endPoint y: 312, distance: 11.4
click at [353, 312] on div at bounding box center [351, 316] width 3 height 39
click at [371, 316] on div "Minha, agora sim tu és minha" at bounding box center [620, 317] width 774 height 43
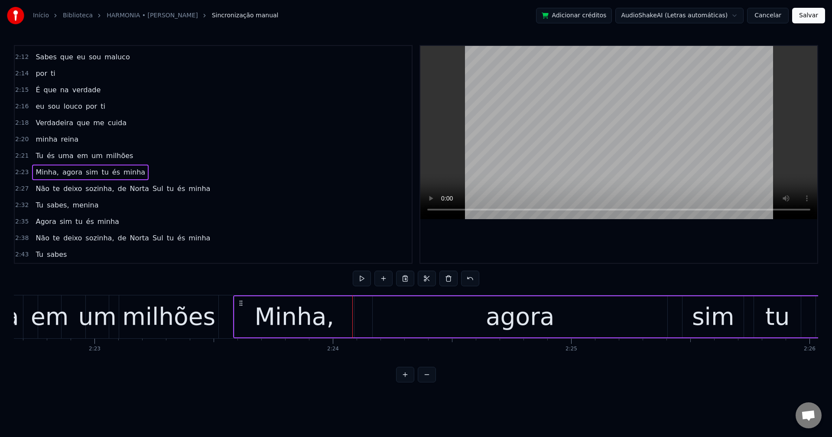
click at [380, 314] on div "agora" at bounding box center [520, 316] width 295 height 41
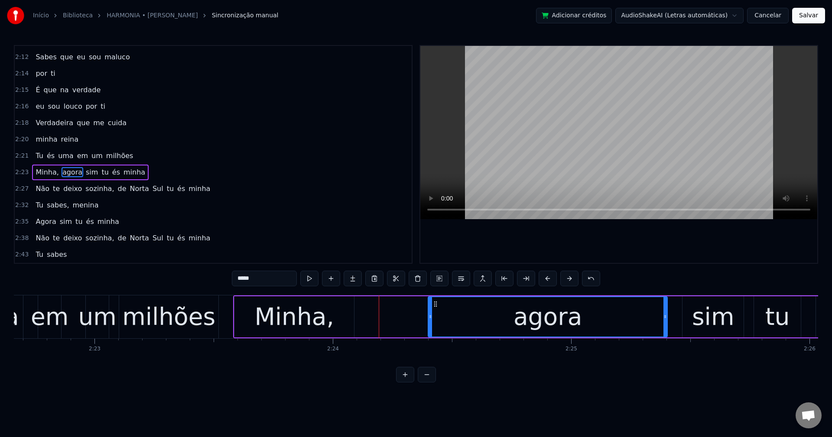
drag, startPoint x: 373, startPoint y: 316, endPoint x: 429, endPoint y: 319, distance: 55.5
click at [429, 319] on icon at bounding box center [430, 316] width 3 height 7
click at [44, 168] on span "Minha," at bounding box center [47, 172] width 25 height 10
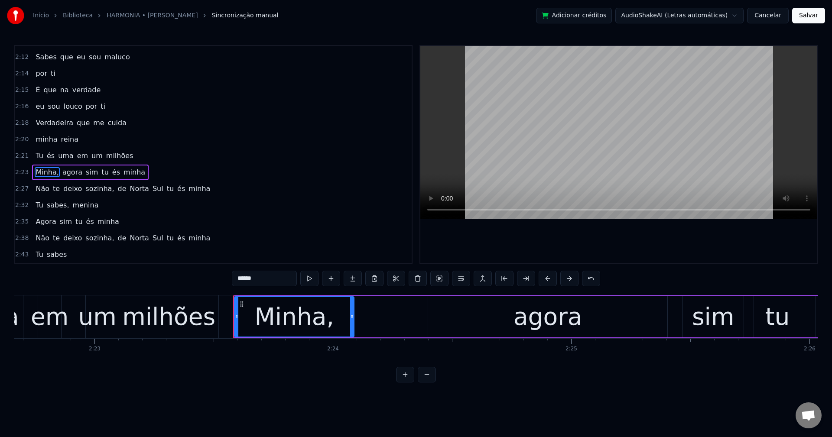
click at [278, 279] on input "******" at bounding box center [264, 279] width 65 height 16
click at [62, 173] on span "agora" at bounding box center [70, 172] width 22 height 10
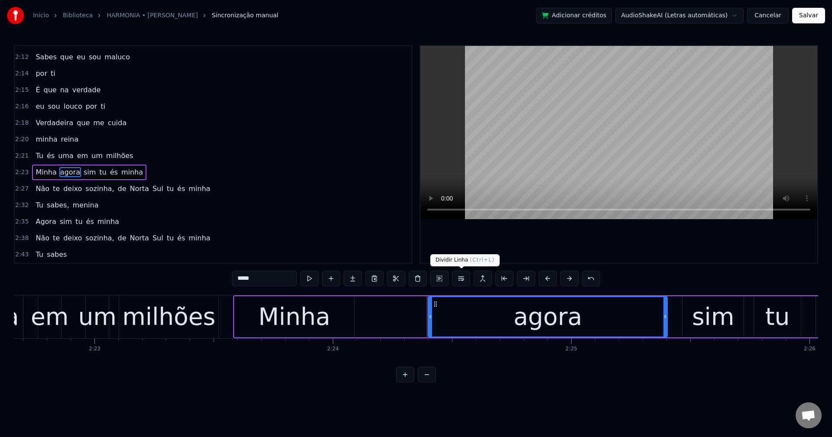
click at [464, 280] on button at bounding box center [461, 279] width 18 height 16
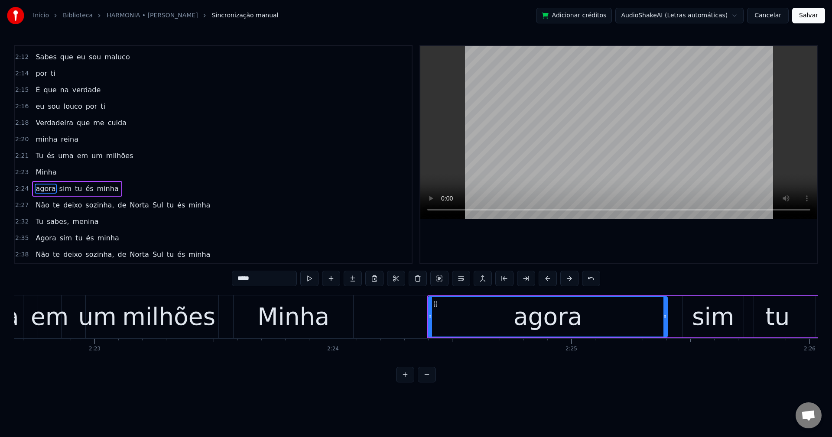
scroll to position [985, 0]
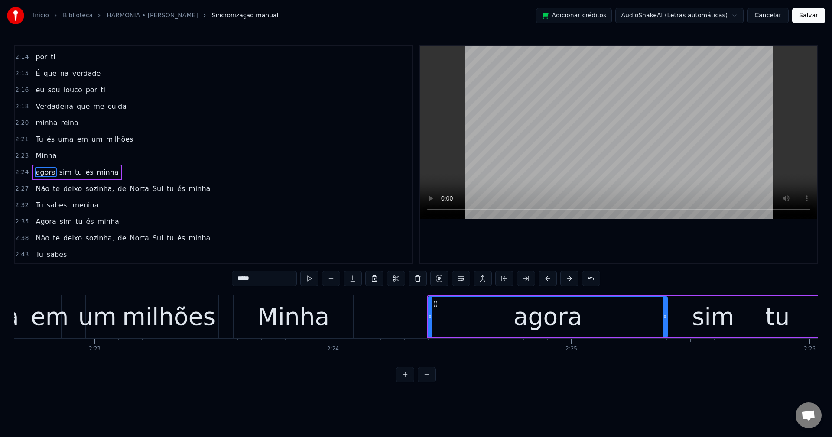
click at [90, 191] on span "sozinha," at bounding box center [100, 189] width 30 height 10
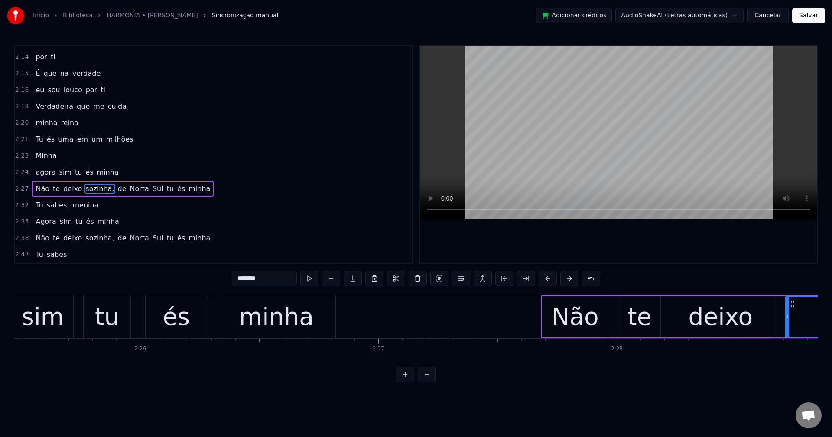
click at [279, 281] on input "********" at bounding box center [264, 279] width 65 height 16
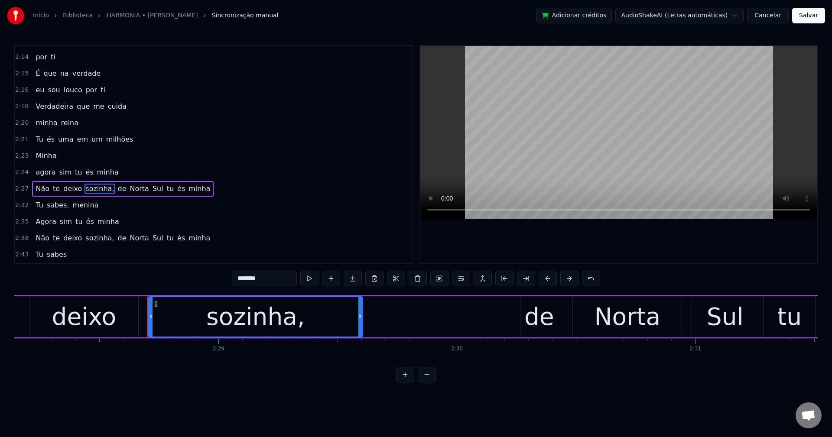
scroll to position [0, 35398]
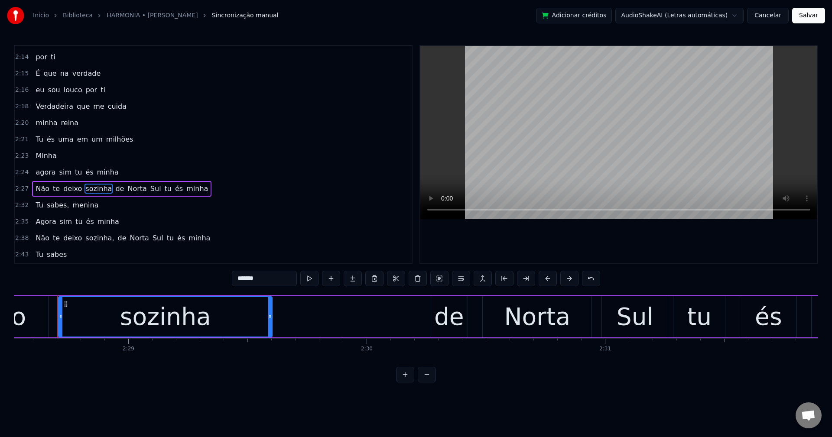
click at [114, 188] on span "de" at bounding box center [119, 189] width 10 height 10
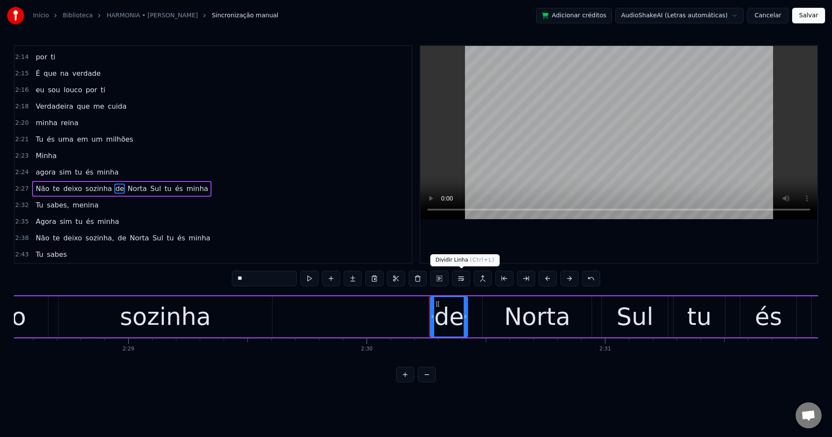
click at [459, 278] on button at bounding box center [461, 279] width 18 height 16
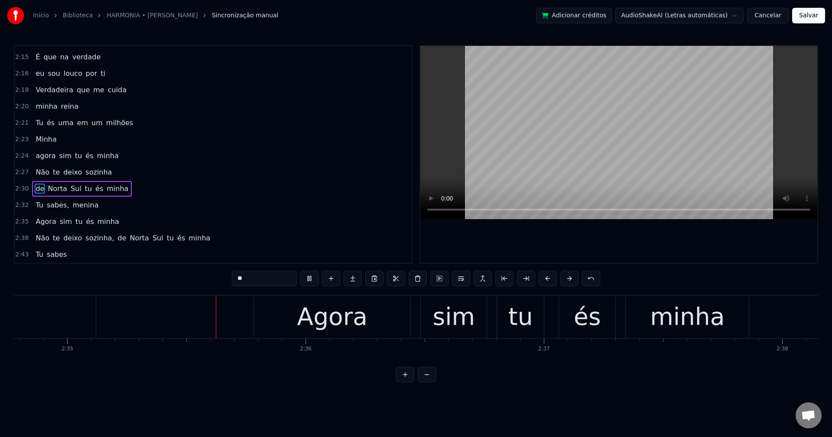
scroll to position [0, 36889]
click at [85, 237] on span "sozinha," at bounding box center [100, 238] width 30 height 10
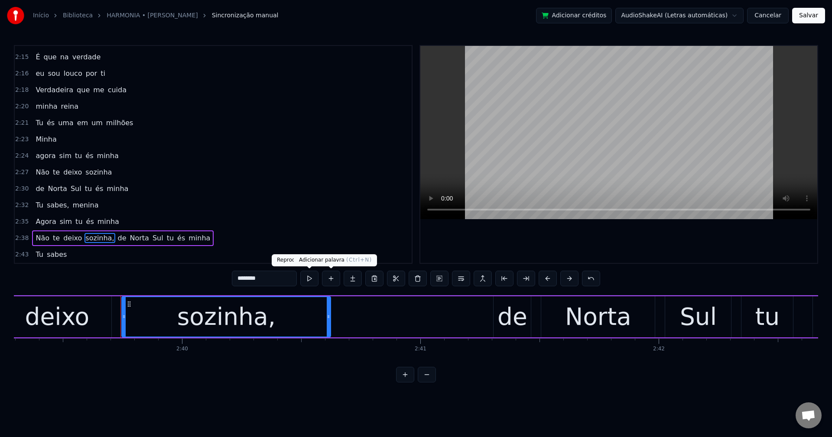
scroll to position [0, 38029]
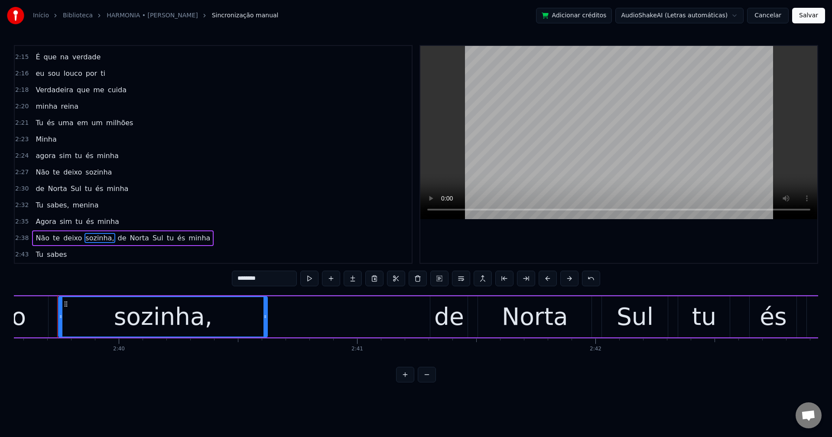
drag, startPoint x: 276, startPoint y: 274, endPoint x: 263, endPoint y: 268, distance: 14.7
click at [275, 273] on input "********" at bounding box center [264, 279] width 65 height 16
click at [114, 239] on span "de" at bounding box center [119, 238] width 10 height 10
type input "**"
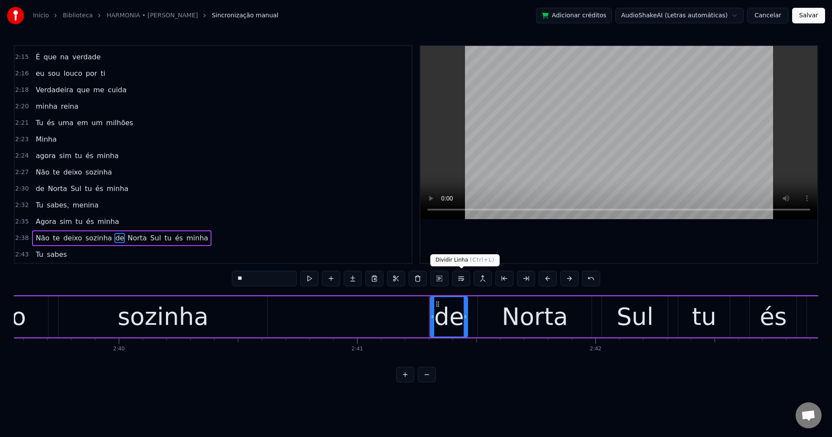
click at [462, 278] on button at bounding box center [461, 279] width 18 height 16
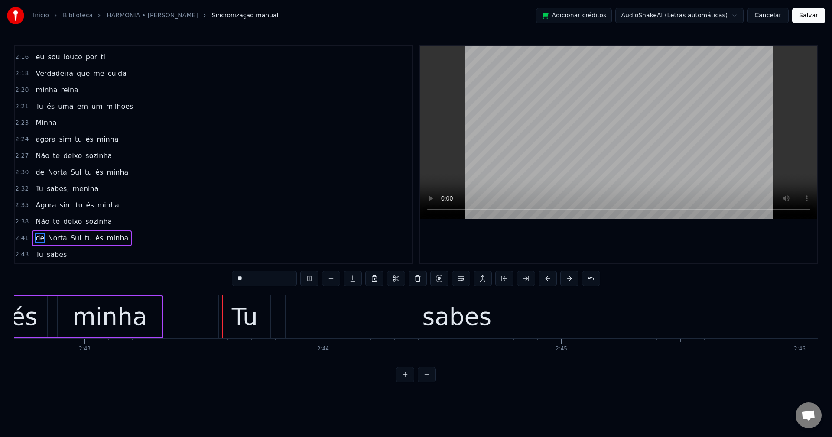
scroll to position [0, 38779]
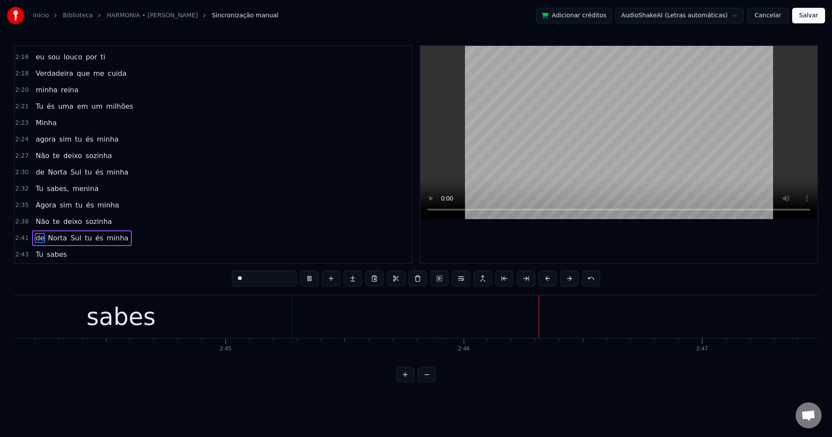
click at [815, 20] on button "Salvar" at bounding box center [808, 16] width 33 height 16
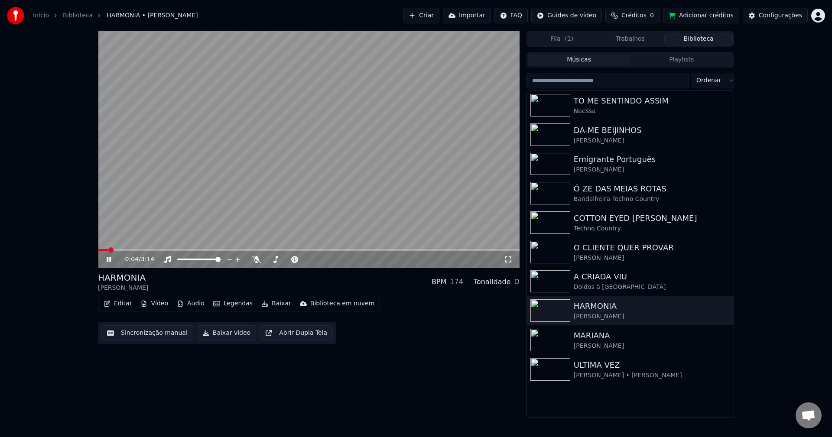
click at [167, 183] on video at bounding box center [309, 149] width 422 height 237
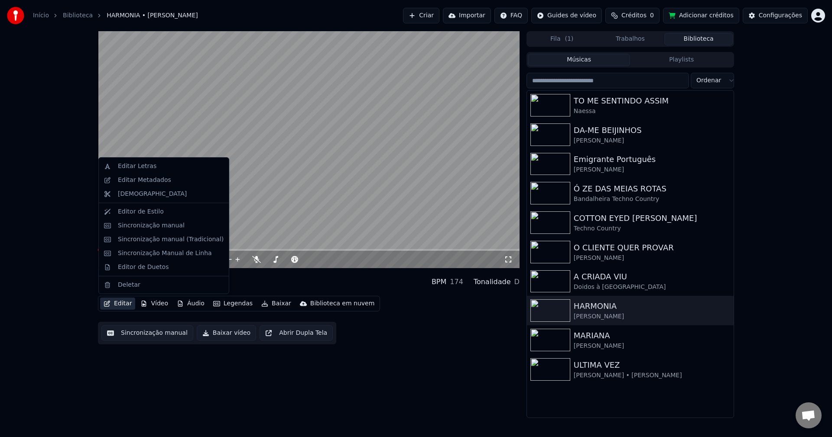
click at [124, 306] on button "Editar" at bounding box center [117, 304] width 35 height 12
click at [144, 185] on div "Editar Metadados" at bounding box center [164, 180] width 127 height 14
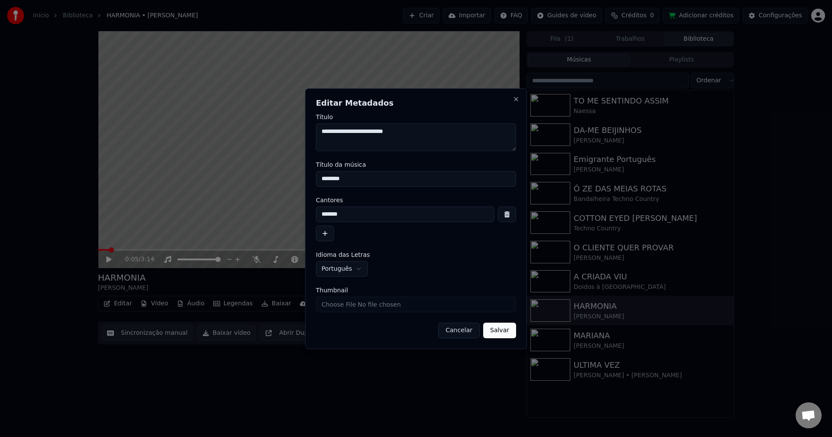
click at [335, 305] on input "Thumbnail" at bounding box center [416, 305] width 200 height 16
type input "**********"
click at [504, 337] on button "Salvar" at bounding box center [499, 331] width 33 height 16
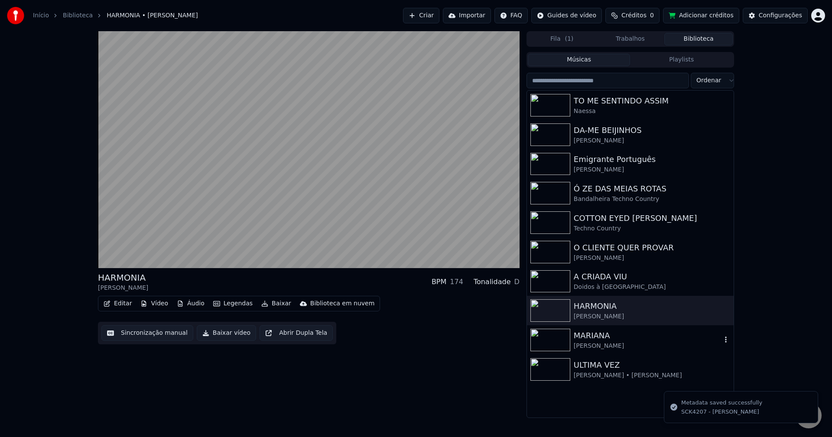
click at [555, 336] on img at bounding box center [550, 340] width 40 height 23
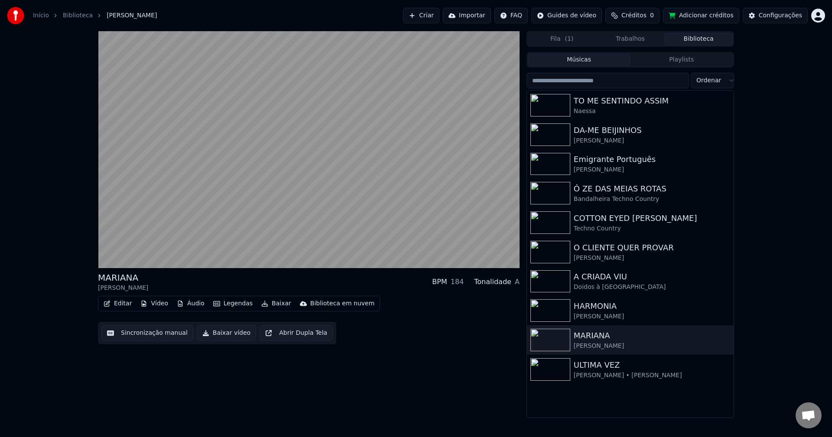
click at [114, 302] on button "Editar" at bounding box center [117, 304] width 35 height 12
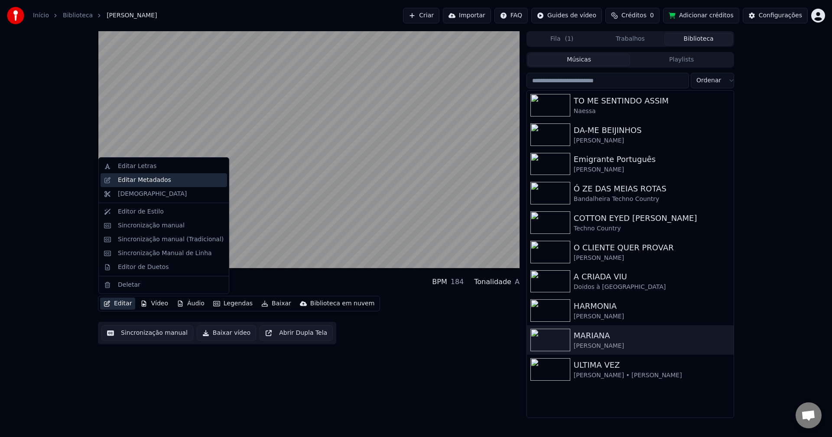
click at [147, 180] on div "Editar Metadados" at bounding box center [144, 180] width 53 height 9
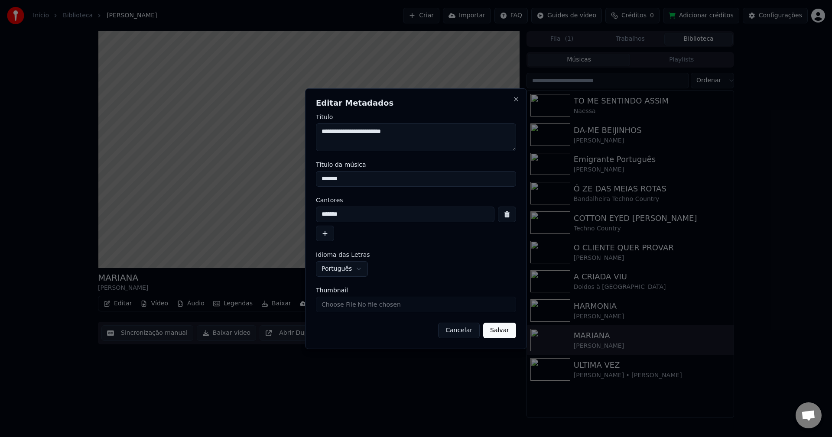
click at [371, 306] on input "Thumbnail" at bounding box center [416, 305] width 200 height 16
type input "**********"
click at [504, 335] on button "Salvar" at bounding box center [499, 331] width 33 height 16
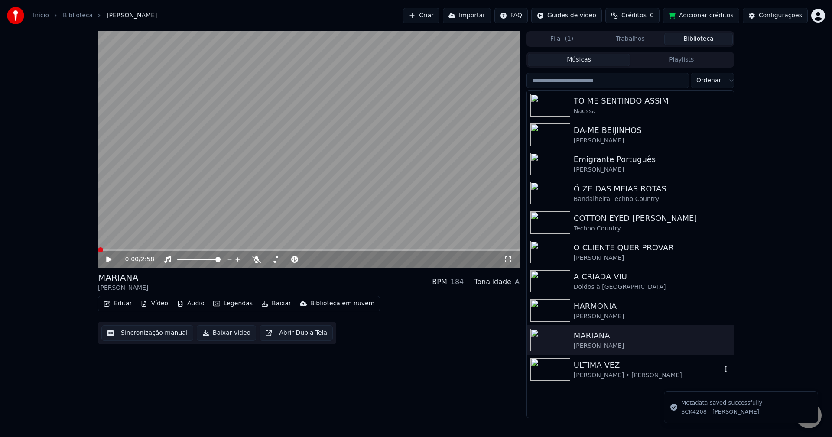
click at [582, 373] on div "[PERSON_NAME] • [PERSON_NAME]" at bounding box center [648, 375] width 148 height 9
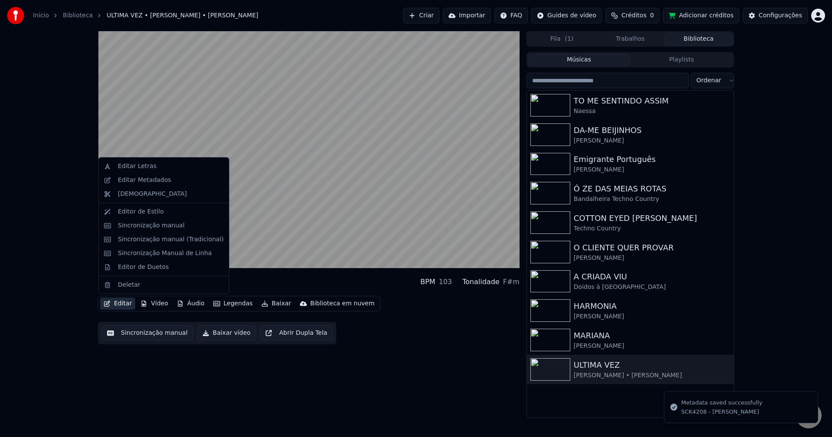
click at [114, 307] on button "Editar" at bounding box center [117, 304] width 35 height 12
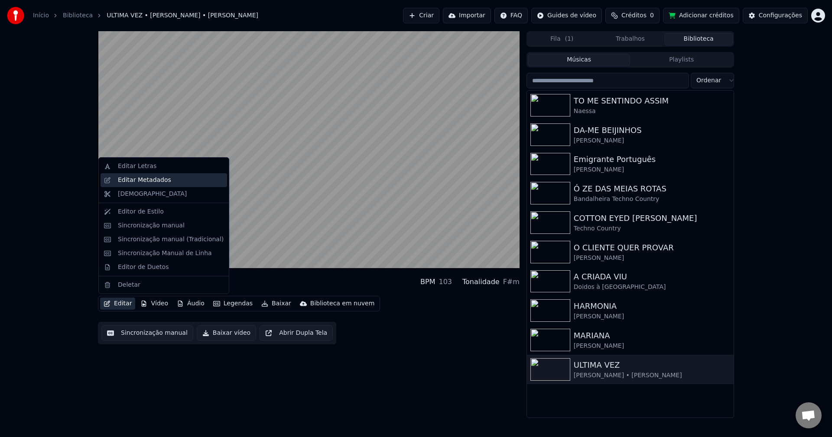
click at [137, 181] on div "Editar Metadados" at bounding box center [144, 180] width 53 height 9
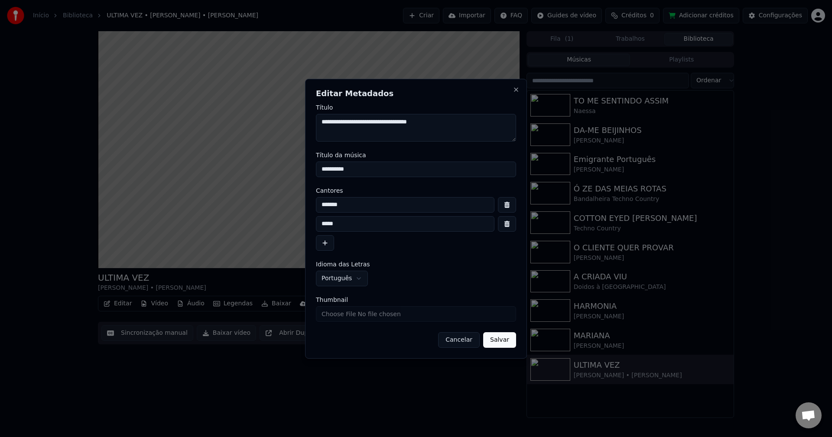
click at [395, 315] on input "Thumbnail" at bounding box center [416, 314] width 200 height 16
type input "**********"
drag, startPoint x: 354, startPoint y: 126, endPoint x: 359, endPoint y: 128, distance: 5.5
click at [359, 128] on textarea "**********" at bounding box center [416, 128] width 200 height 28
drag, startPoint x: 351, startPoint y: 123, endPoint x: 395, endPoint y: 131, distance: 45.0
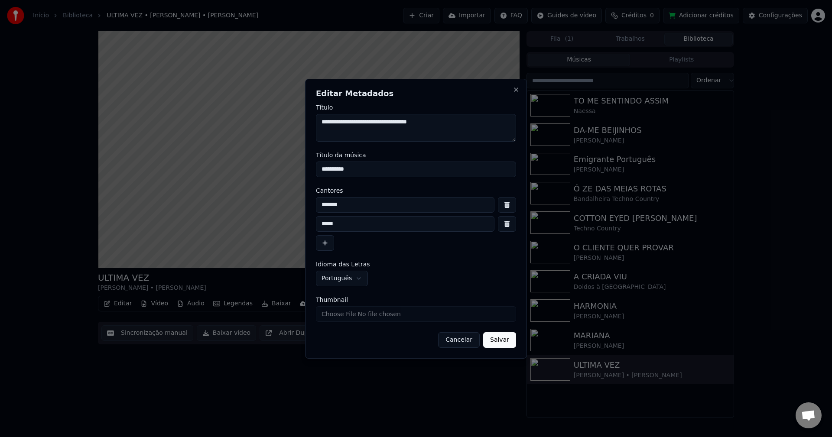
click at [395, 131] on textarea "**********" at bounding box center [416, 128] width 200 height 28
drag, startPoint x: 384, startPoint y: 210, endPoint x: 262, endPoint y: 190, distance: 123.5
click at [280, 208] on body "Início Biblioteca ULTIMA VEZ • [PERSON_NAME] • [PERSON_NAME] Criar Importar FAQ…" at bounding box center [416, 218] width 832 height 437
paste input "*********"
type input "**********"
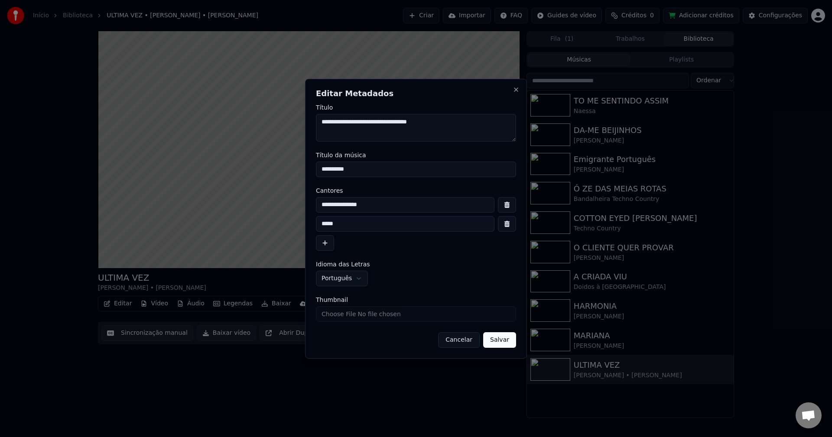
click at [512, 223] on button "button" at bounding box center [507, 224] width 18 height 16
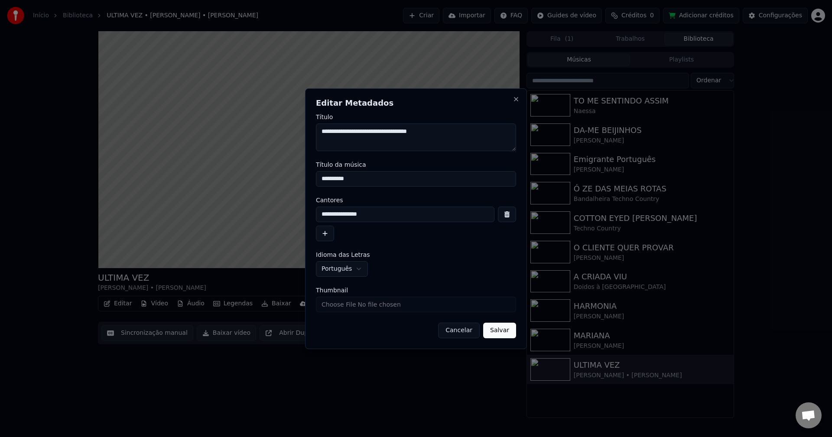
click at [507, 338] on button "Salvar" at bounding box center [499, 331] width 33 height 16
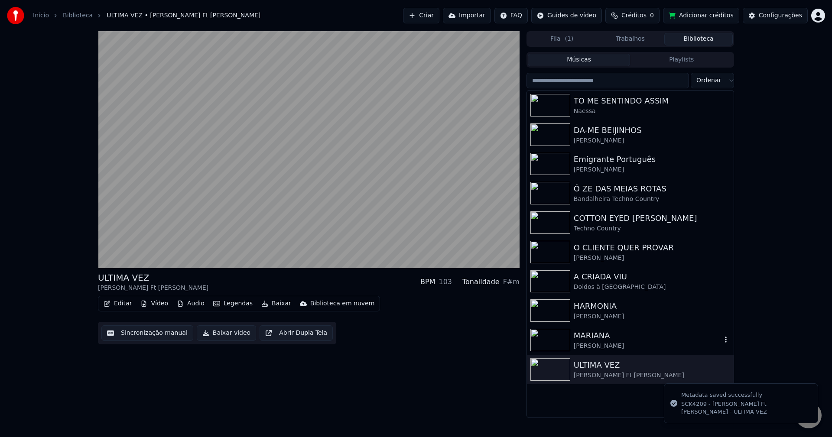
click at [552, 340] on img at bounding box center [550, 340] width 40 height 23
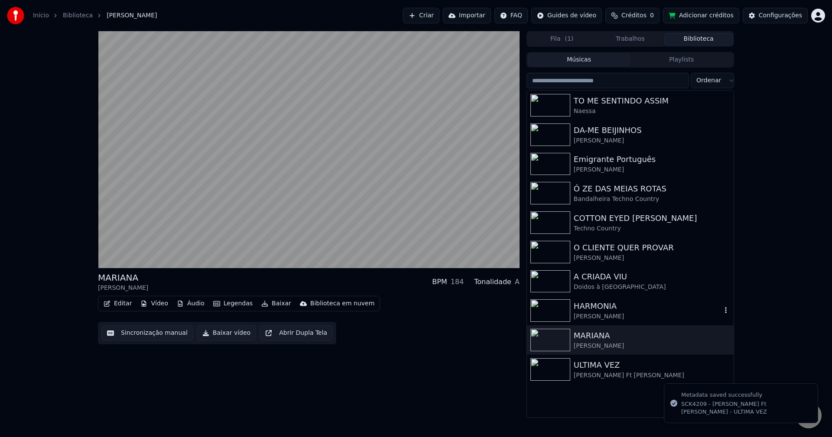
click at [548, 316] on img at bounding box center [550, 310] width 40 height 23
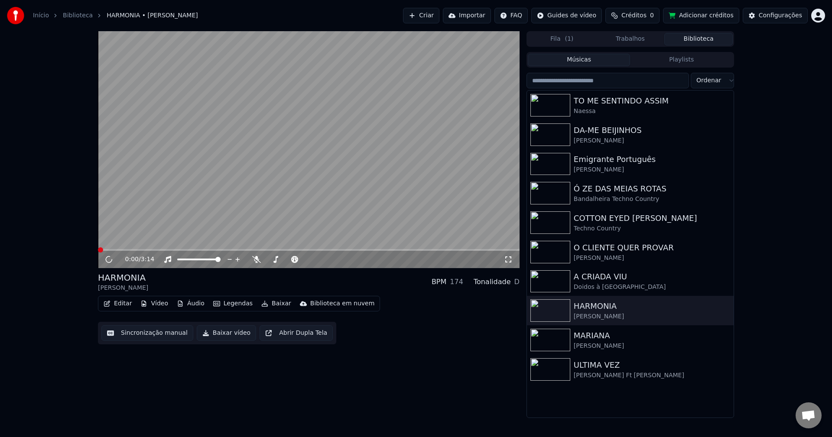
click at [631, 35] on button "Trabalhos" at bounding box center [630, 39] width 68 height 13
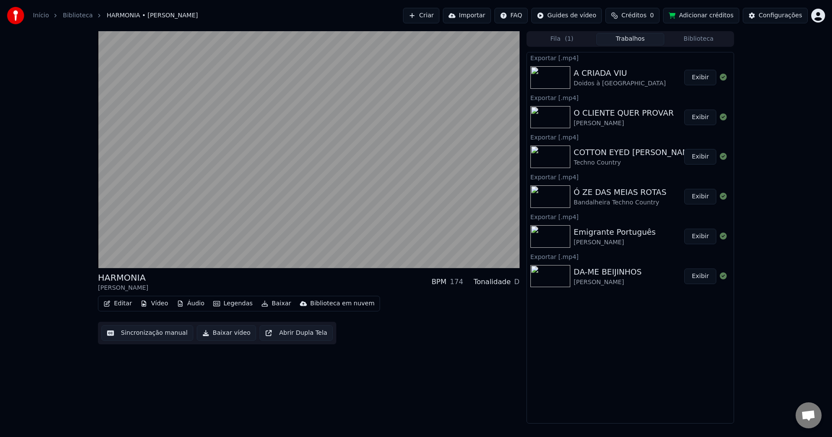
click at [631, 35] on button "Trabalhos" at bounding box center [630, 39] width 68 height 13
click at [684, 39] on button "Biblioteca" at bounding box center [698, 39] width 68 height 13
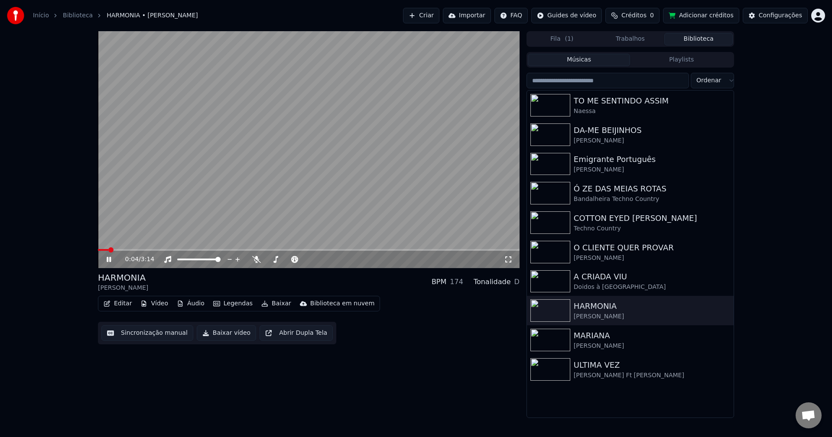
click at [206, 332] on button "Baixar vídeo" at bounding box center [226, 333] width 59 height 16
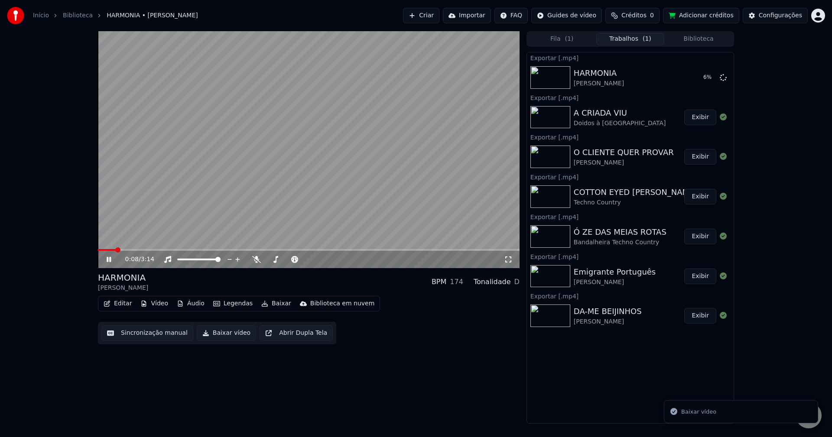
click at [716, 39] on button "Biblioteca" at bounding box center [698, 39] width 68 height 13
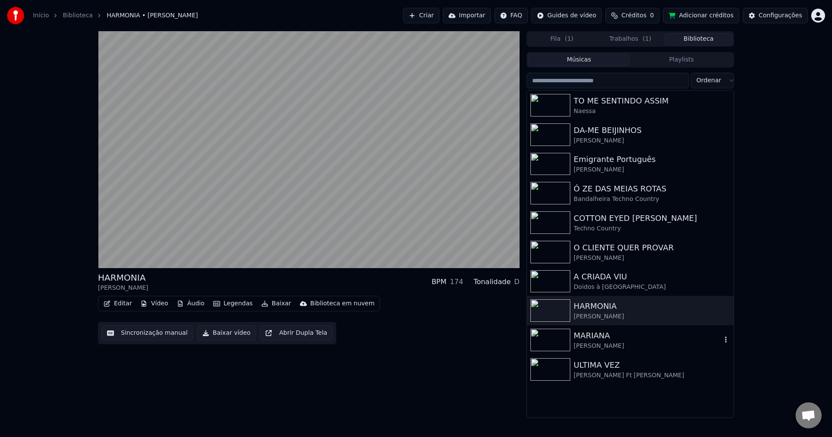
click at [576, 334] on div "MARIANA" at bounding box center [648, 336] width 148 height 12
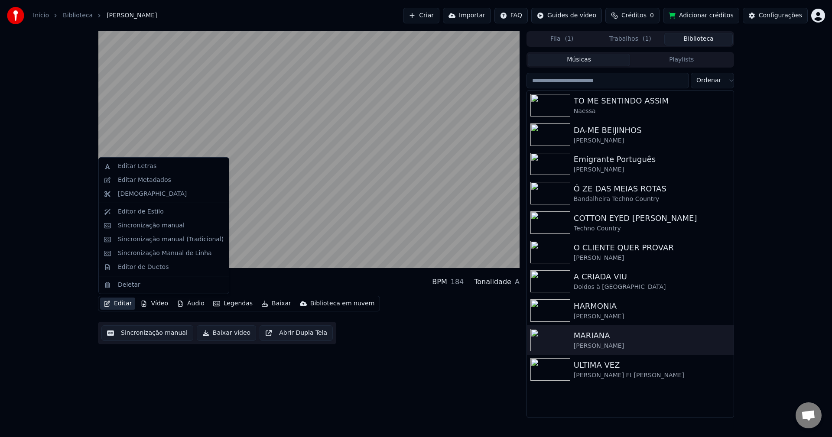
click at [111, 306] on button "Editar" at bounding box center [117, 304] width 35 height 12
click at [155, 185] on div "Editar Metadados" at bounding box center [164, 180] width 127 height 14
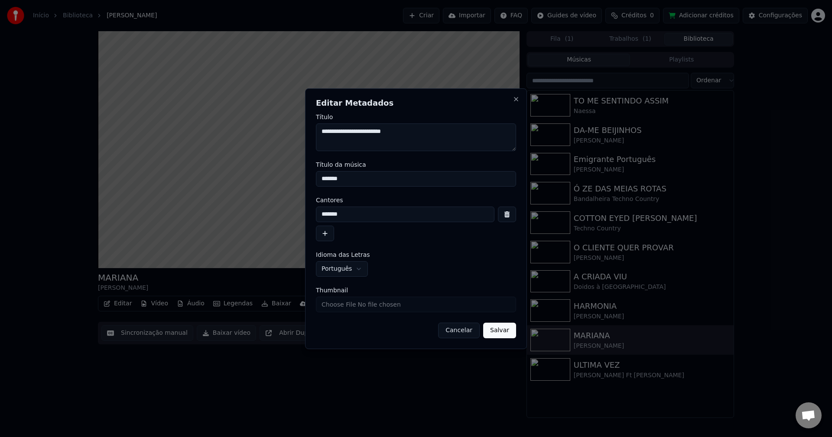
click at [454, 335] on button "Cancelar" at bounding box center [459, 331] width 42 height 16
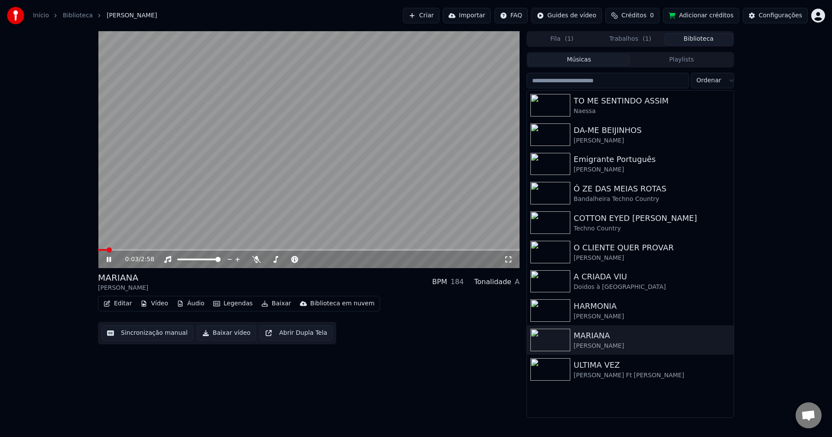
click at [252, 204] on video at bounding box center [309, 149] width 422 height 237
click at [144, 333] on button "Sincronização manual" at bounding box center [147, 333] width 92 height 16
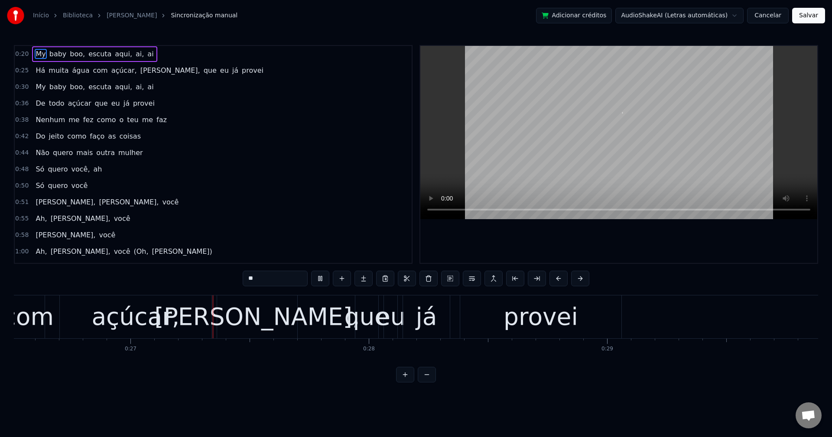
scroll to position [0, 6323]
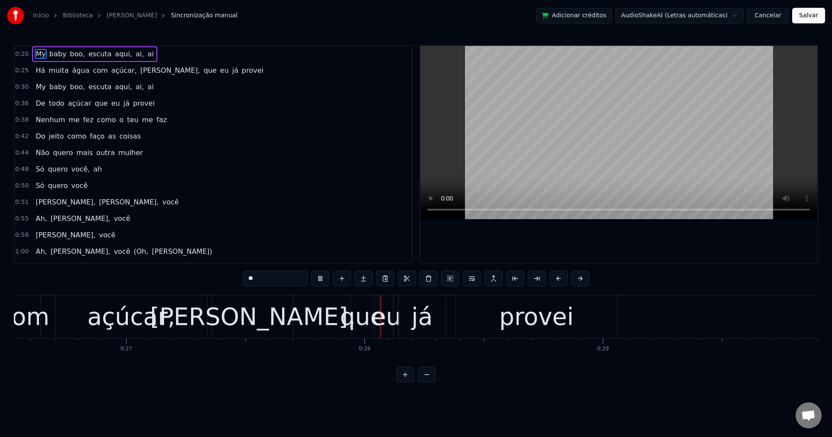
click at [114, 73] on span "açúcar," at bounding box center [124, 70] width 27 height 10
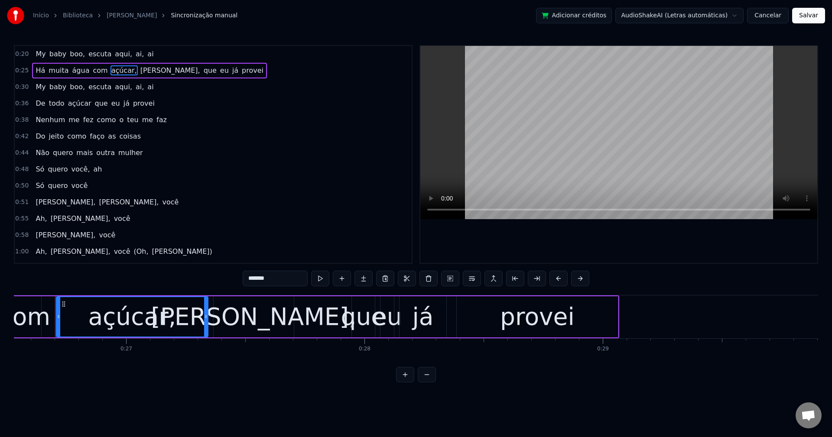
scroll to position [0, 6320]
click at [278, 270] on div "0:20 My baby boo, escuta aqui, ai, ai 0:25 Há muita água com açúcar, [PERSON_NA…" at bounding box center [416, 214] width 804 height 338
click at [278, 277] on input "*******" at bounding box center [275, 279] width 65 height 16
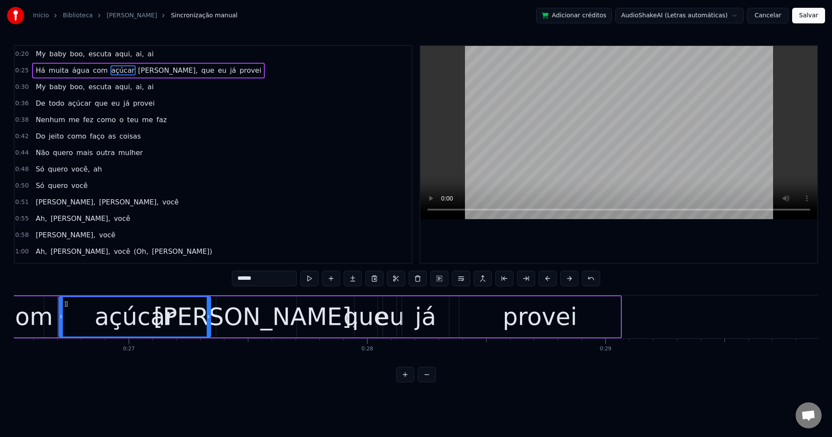
click at [137, 73] on span "[PERSON_NAME]," at bounding box center [168, 70] width 62 height 10
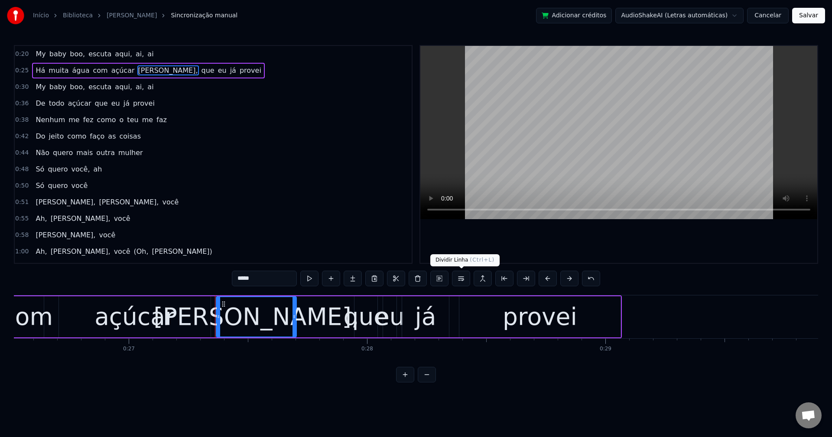
click at [462, 283] on button at bounding box center [461, 279] width 18 height 16
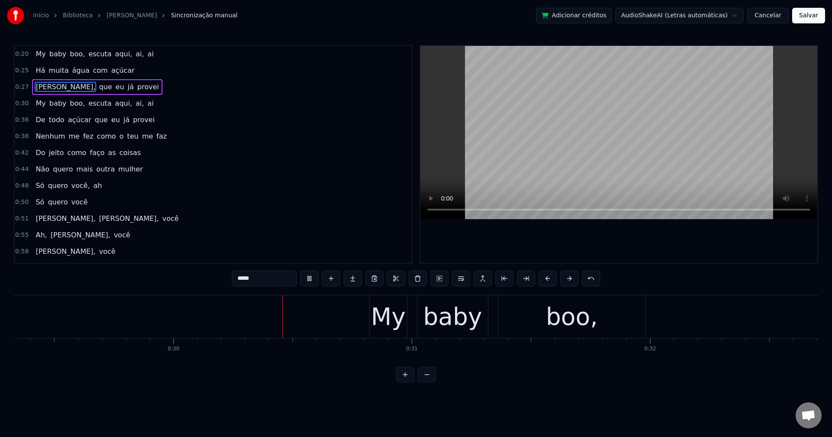
scroll to position [0, 7046]
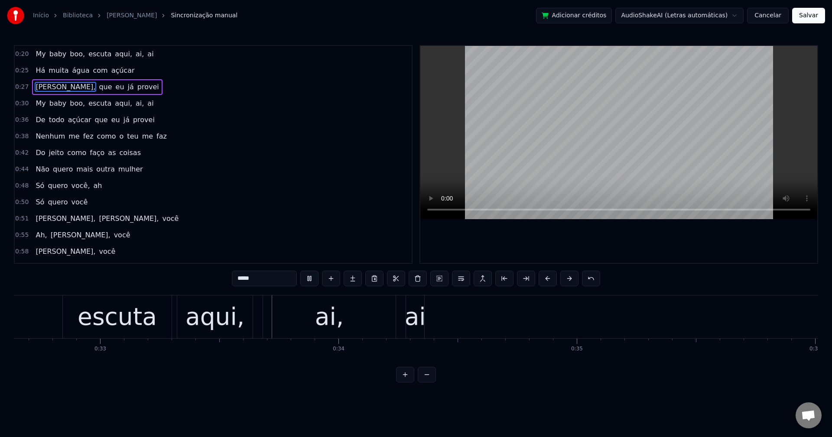
click at [73, 104] on span "boo," at bounding box center [77, 103] width 17 height 10
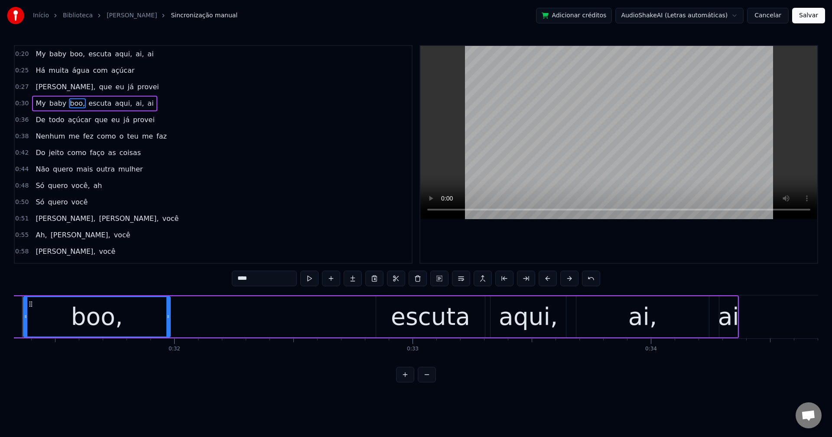
scroll to position [0, 7431]
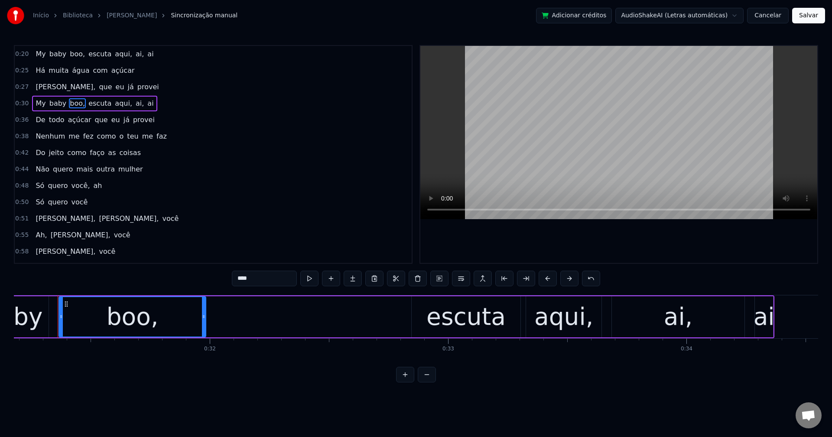
click at [266, 273] on input "****" at bounding box center [264, 279] width 65 height 16
click at [89, 101] on span "escuta" at bounding box center [97, 103] width 25 height 10
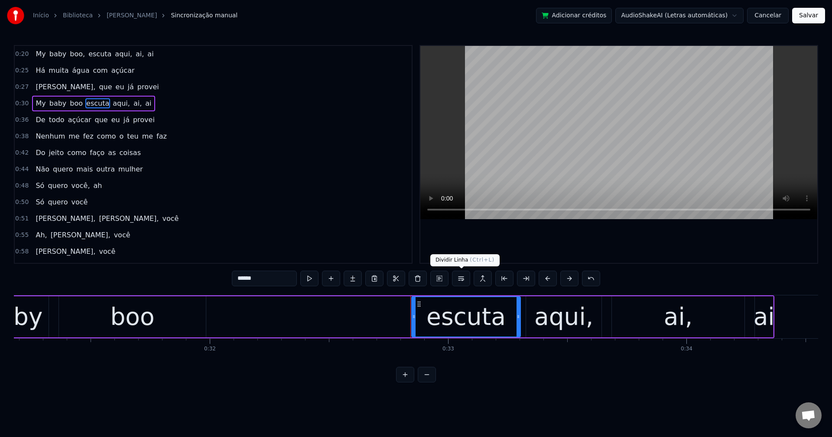
click at [463, 281] on button at bounding box center [461, 279] width 18 height 16
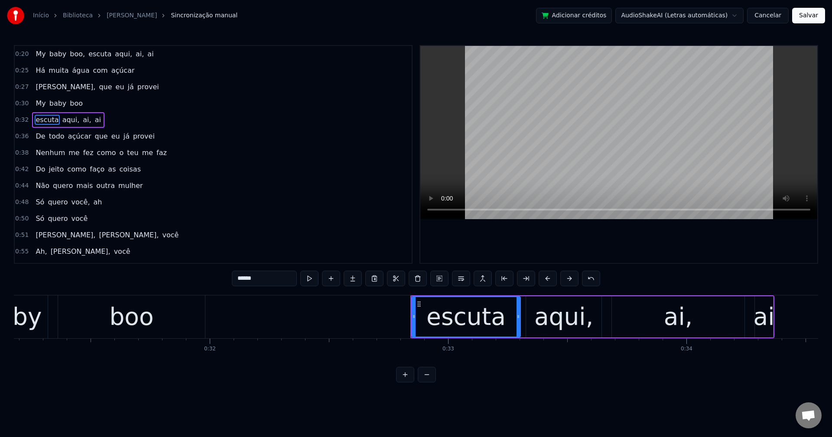
click at [72, 55] on span "boo," at bounding box center [77, 54] width 17 height 10
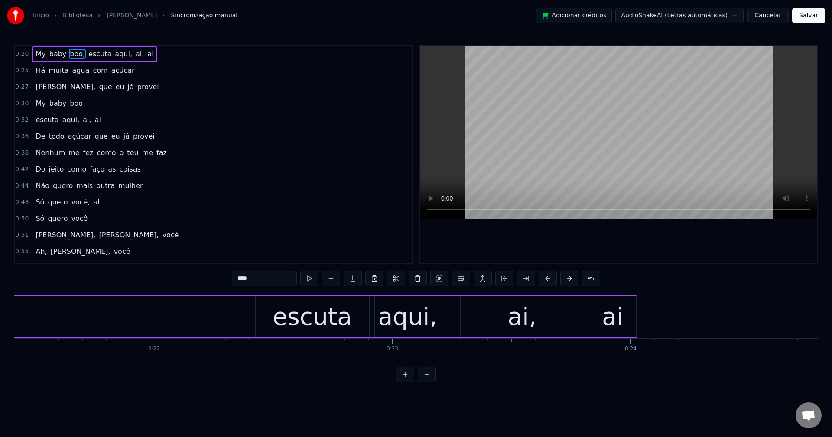
scroll to position [0, 4943]
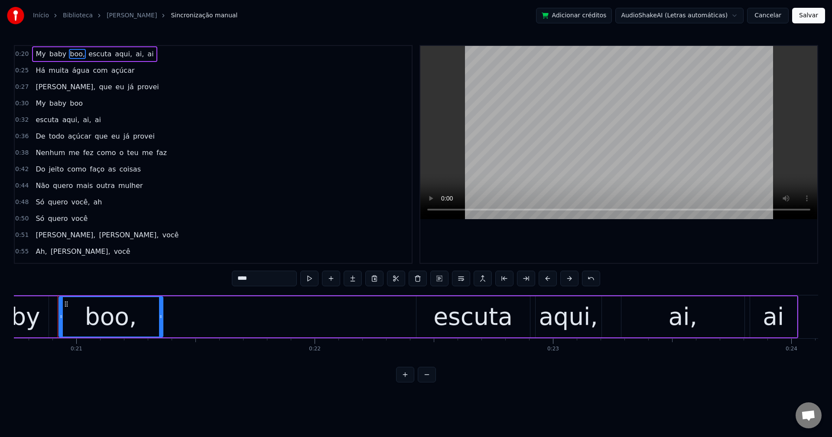
click at [261, 280] on input "****" at bounding box center [264, 279] width 65 height 16
click at [89, 57] on span "escuta" at bounding box center [97, 54] width 25 height 10
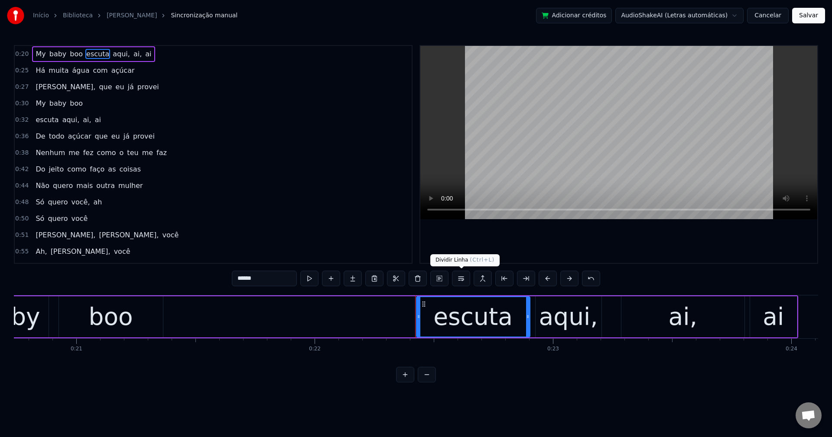
click at [462, 280] on button at bounding box center [461, 279] width 18 height 16
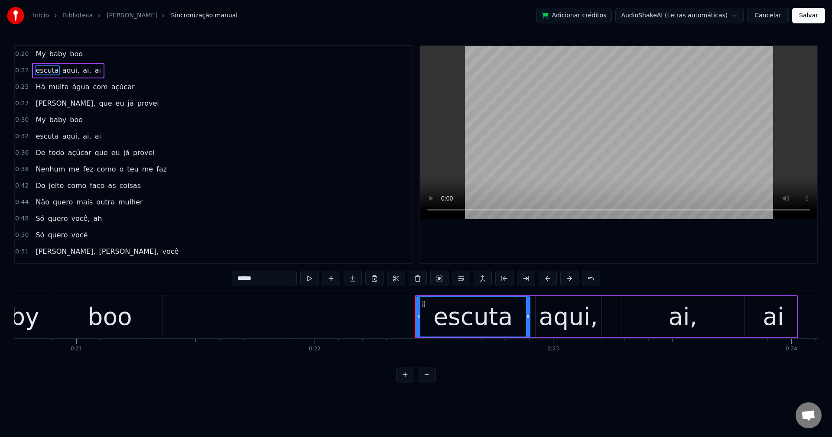
click at [68, 152] on span "açúcar" at bounding box center [79, 153] width 25 height 10
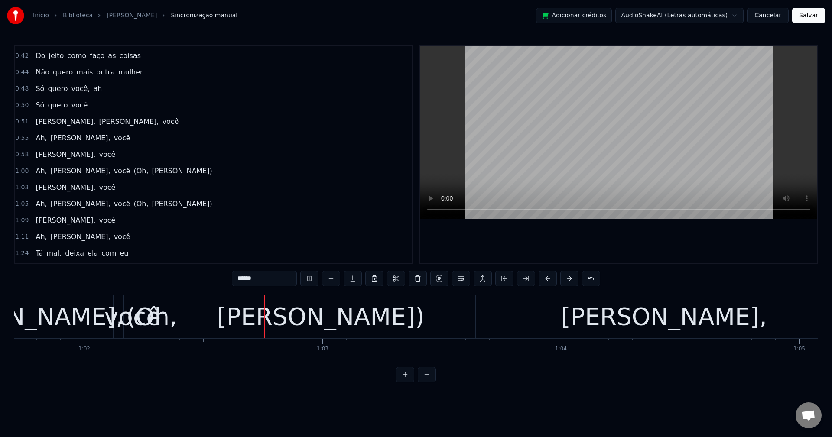
scroll to position [0, 14732]
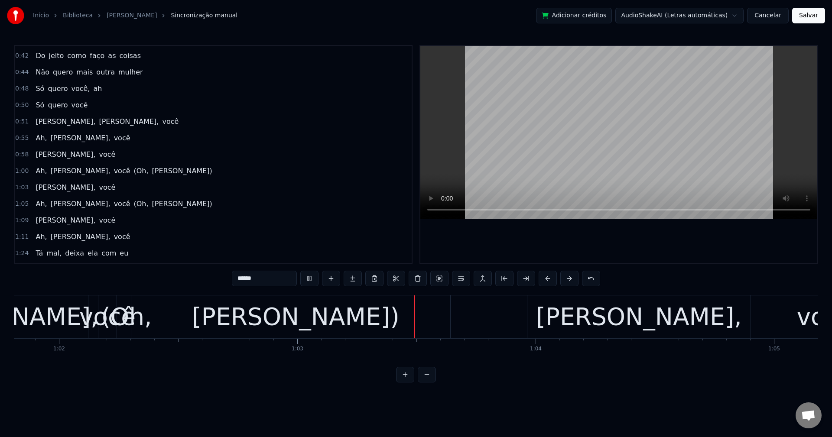
click at [133, 168] on span "(Oh," at bounding box center [141, 171] width 16 height 10
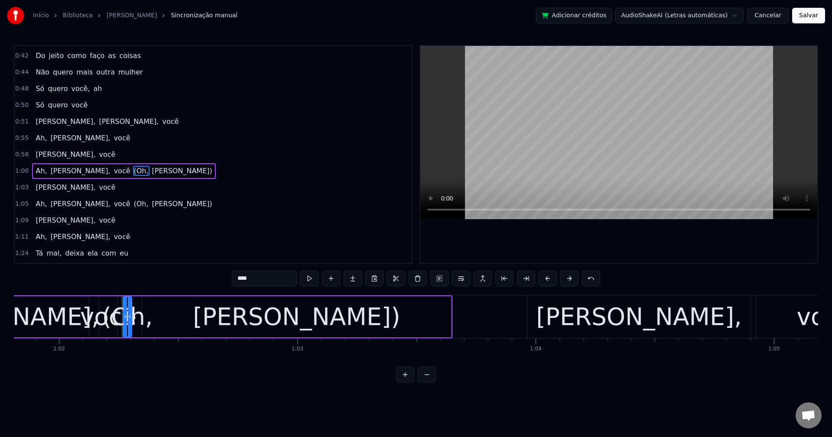
scroll to position [146, 0]
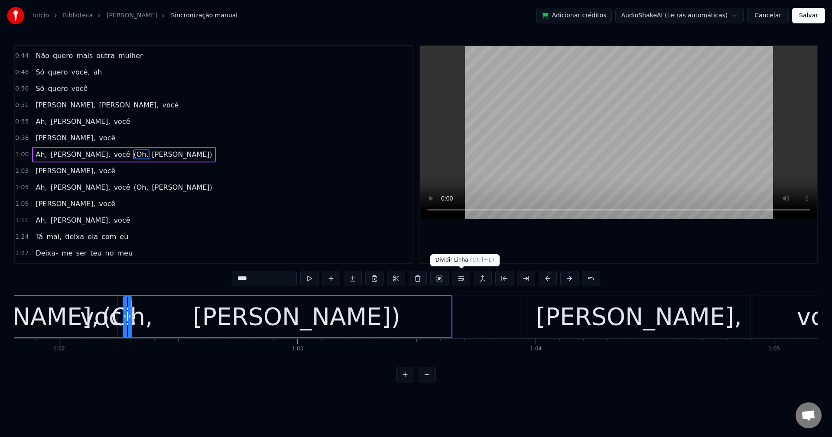
click at [460, 282] on button at bounding box center [461, 279] width 18 height 16
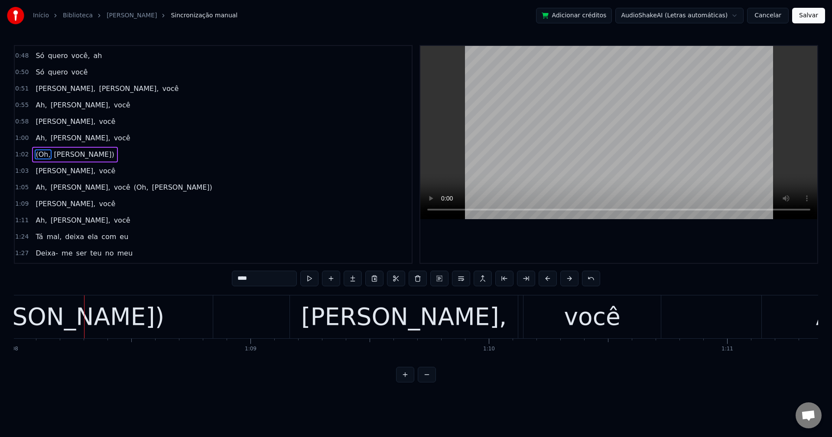
scroll to position [0, 16235]
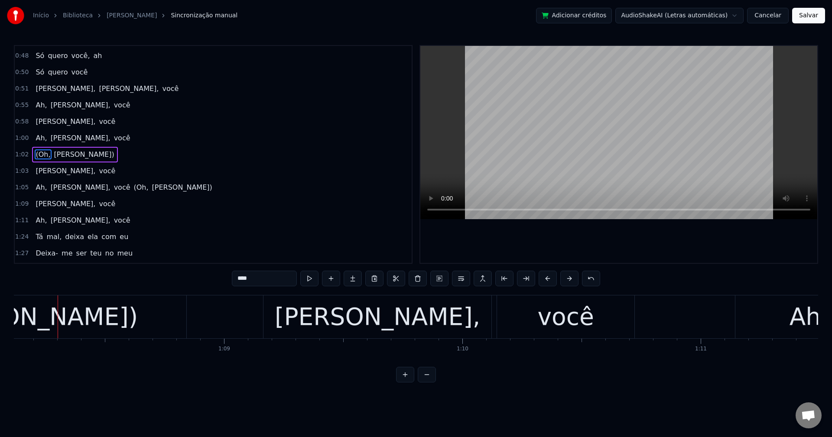
click at [133, 188] on span "(Oh," at bounding box center [141, 187] width 16 height 10
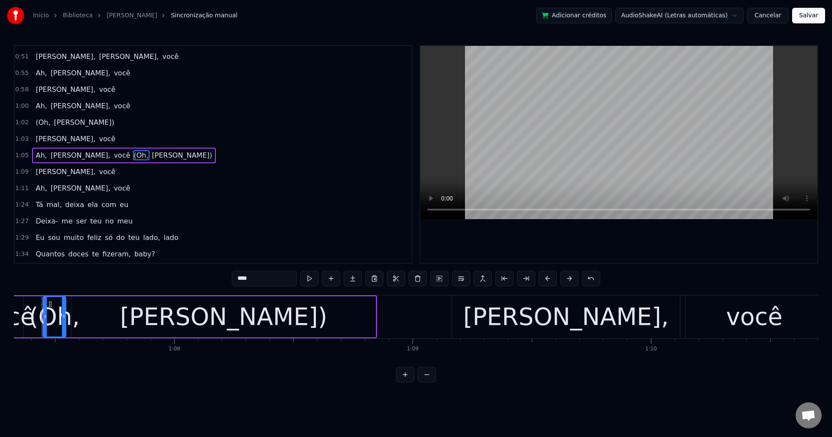
scroll to position [0, 16031]
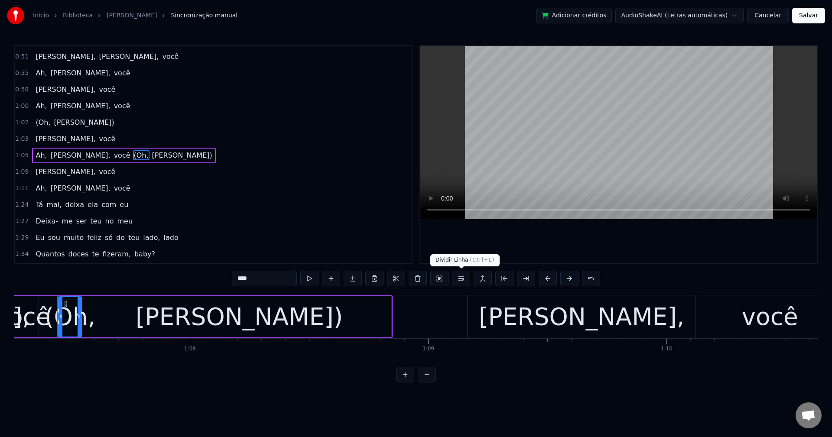
click at [458, 278] on button at bounding box center [461, 279] width 18 height 16
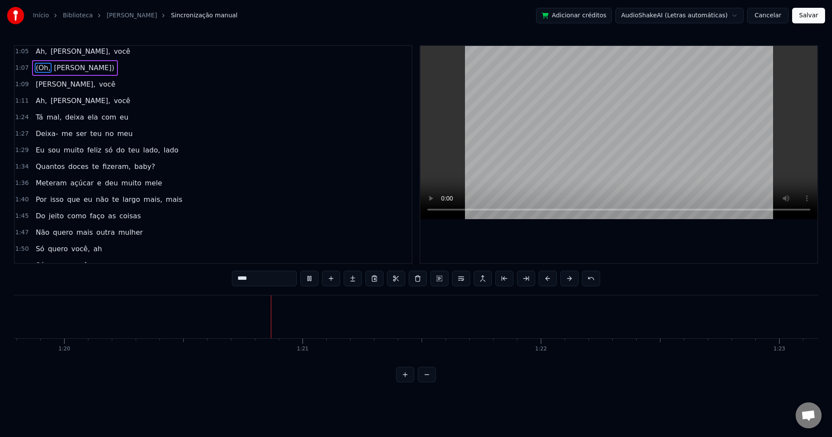
scroll to position [0, 19066]
click at [37, 120] on span "Tá" at bounding box center [39, 117] width 9 height 10
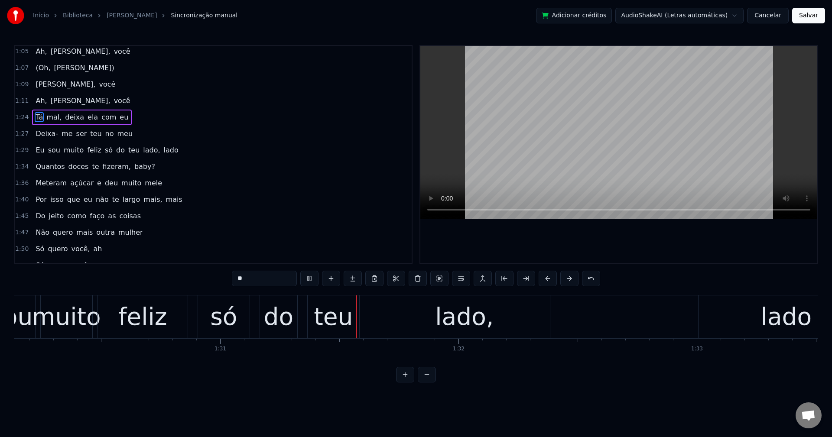
scroll to position [0, 21631]
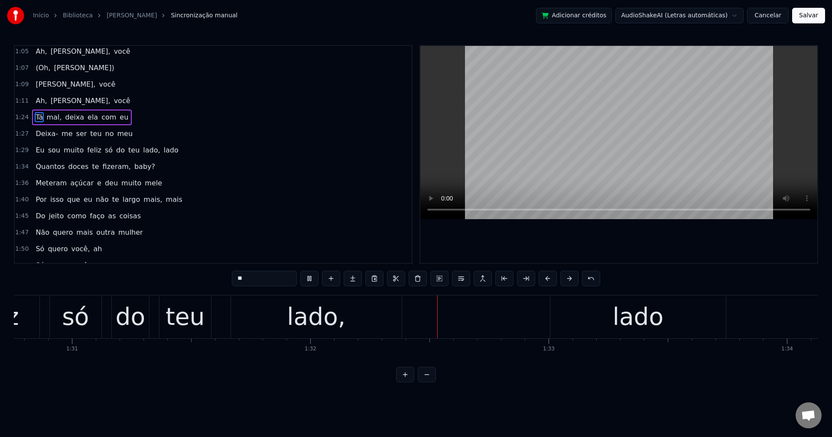
click at [104, 133] on span "no" at bounding box center [109, 134] width 10 height 10
type input "**"
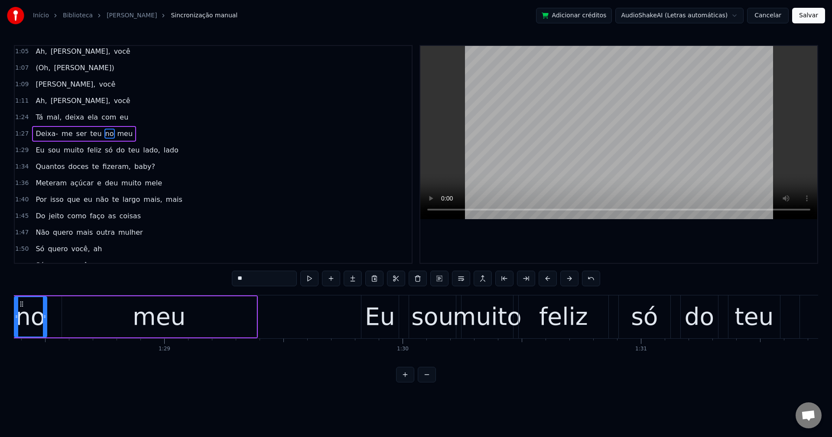
scroll to position [0, 21017]
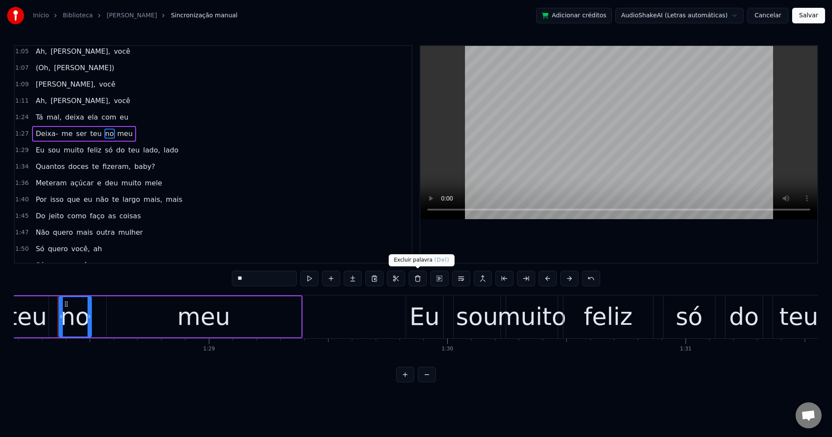
drag, startPoint x: 419, startPoint y: 280, endPoint x: 381, endPoint y: 290, distance: 39.5
click at [419, 280] on button at bounding box center [418, 279] width 18 height 16
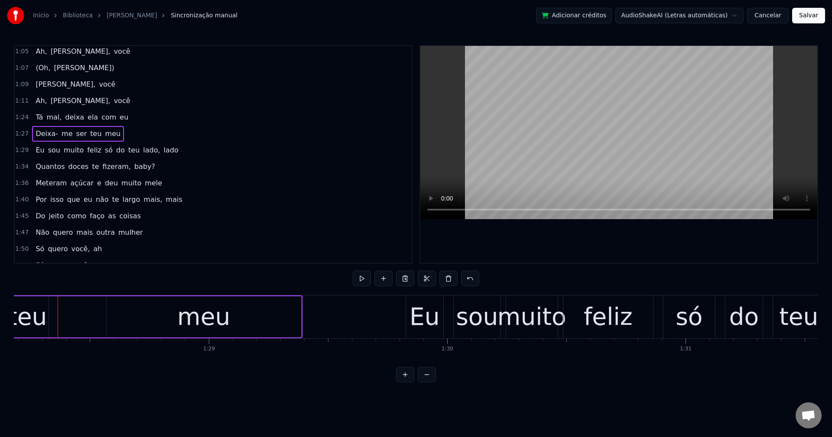
click at [164, 311] on div "meu" at bounding box center [204, 316] width 195 height 41
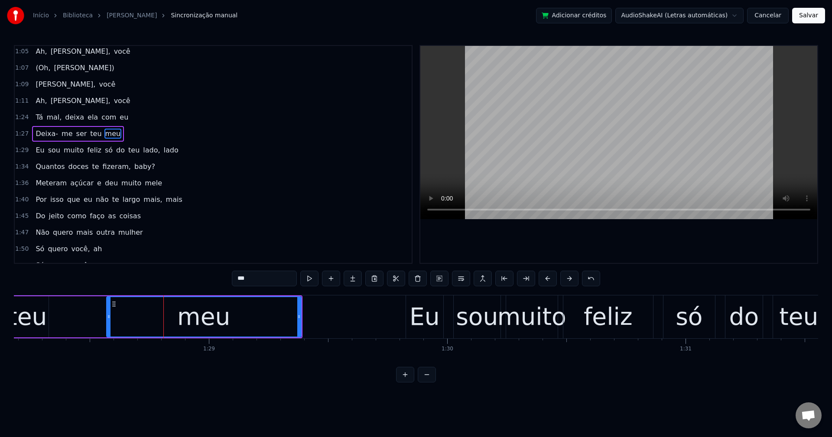
scroll to position [278, 0]
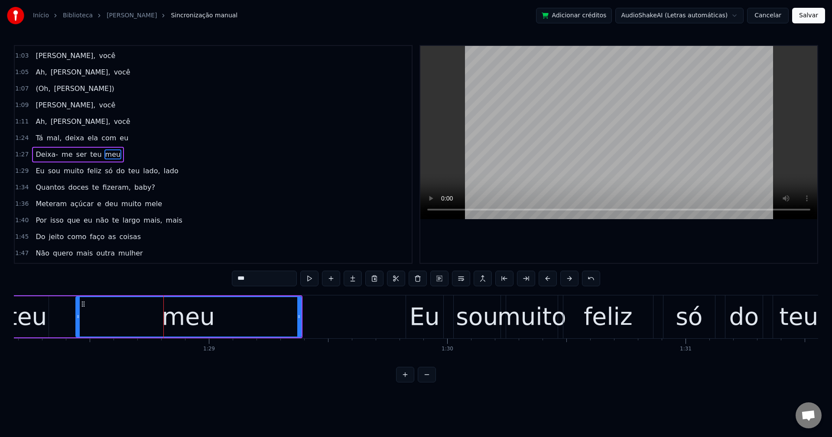
drag, startPoint x: 108, startPoint y: 317, endPoint x: 103, endPoint y: 306, distance: 12.6
click at [77, 307] on div at bounding box center [77, 316] width 3 height 39
click at [236, 277] on input "***" at bounding box center [264, 279] width 65 height 16
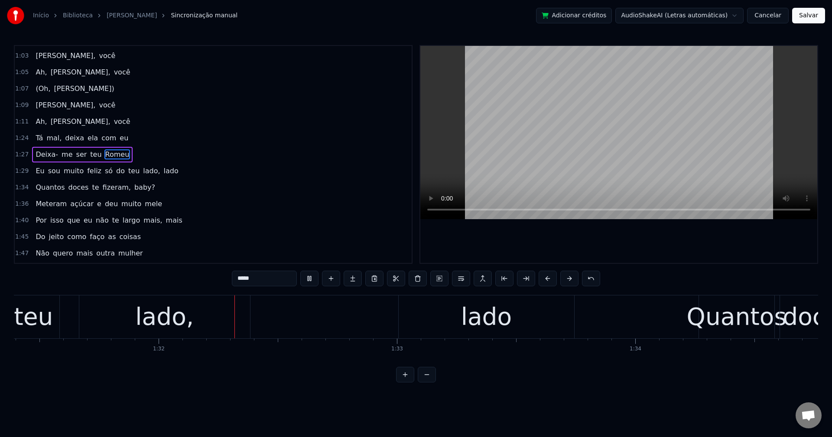
click at [104, 173] on span "só" at bounding box center [109, 171] width 10 height 10
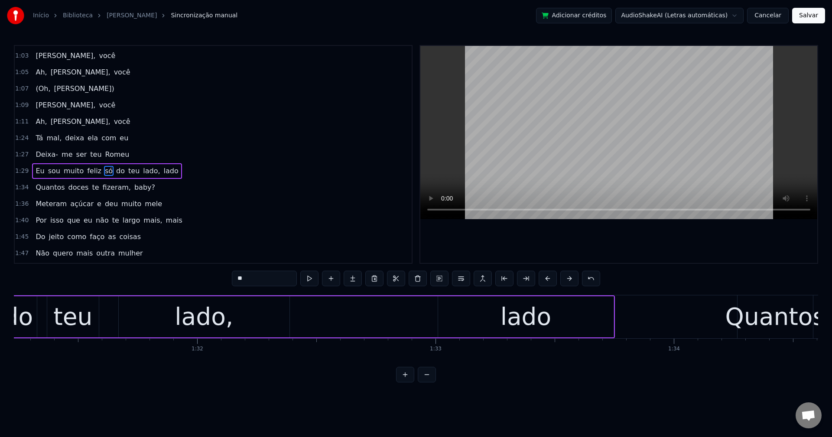
scroll to position [0, 21622]
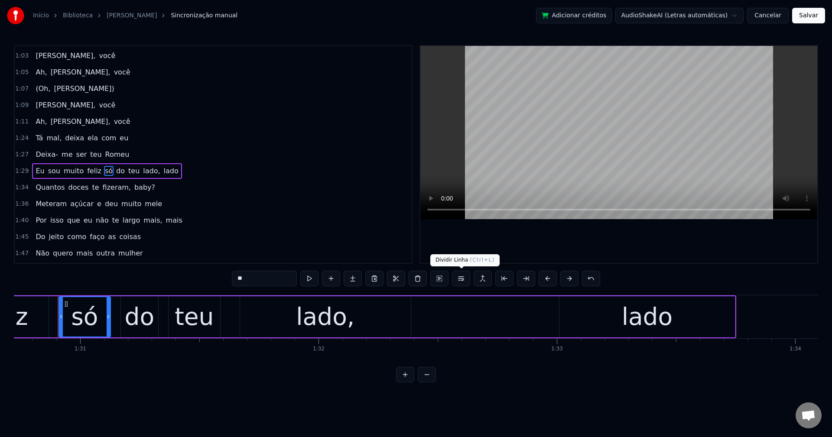
click at [469, 278] on button at bounding box center [461, 279] width 18 height 16
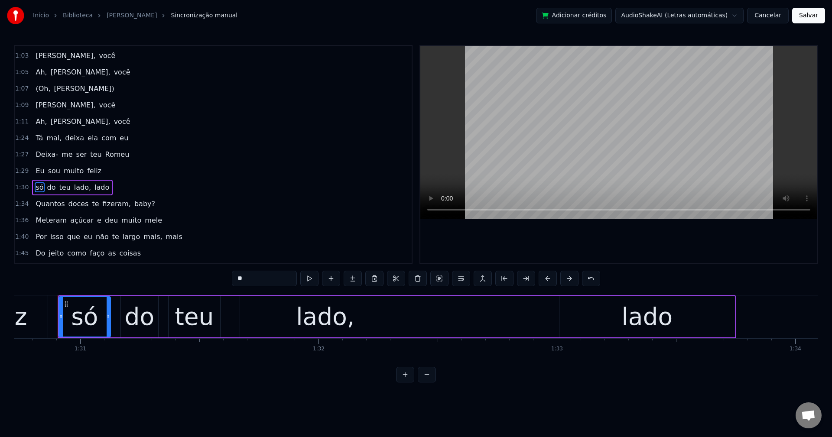
scroll to position [311, 0]
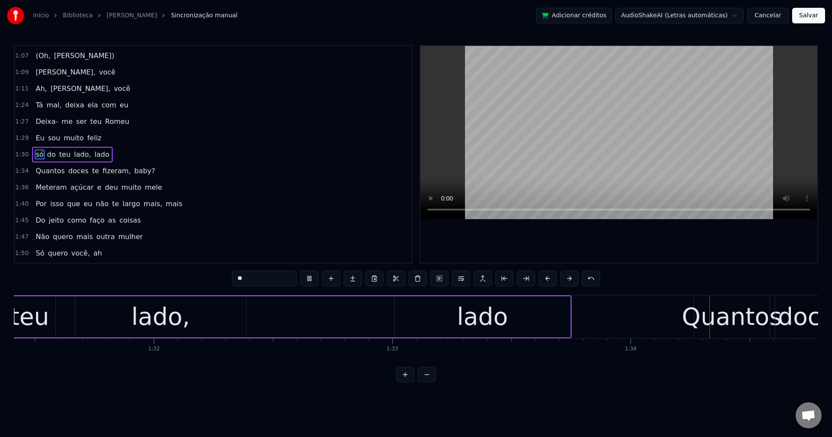
click at [73, 155] on span "lado," at bounding box center [82, 155] width 19 height 10
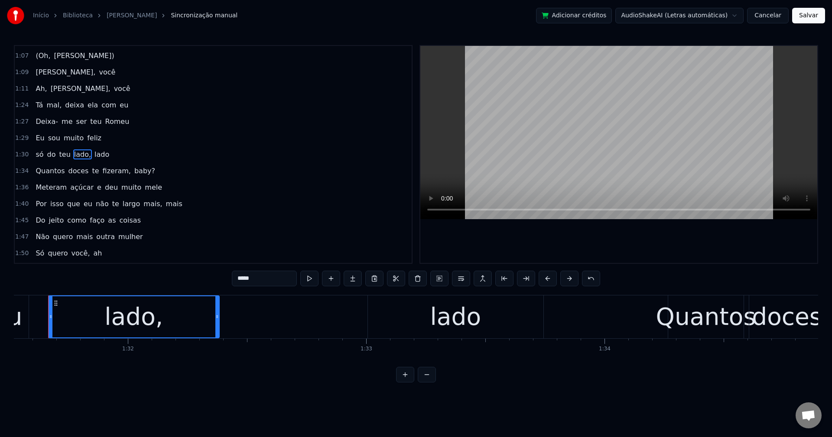
scroll to position [0, 21803]
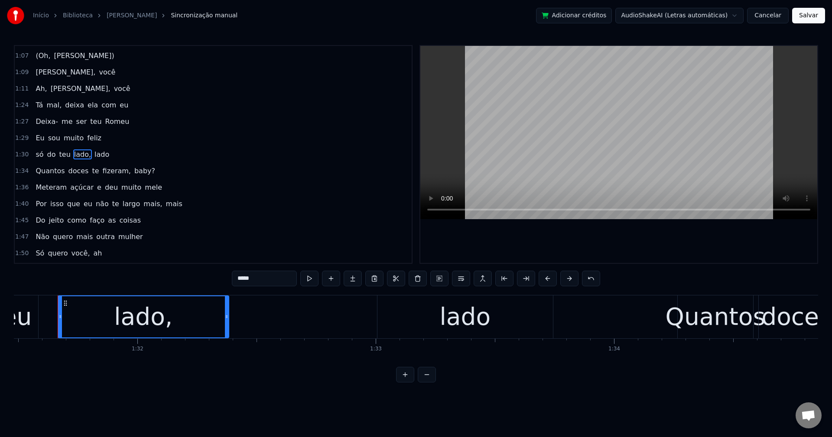
click at [264, 274] on input "*****" at bounding box center [264, 279] width 65 height 16
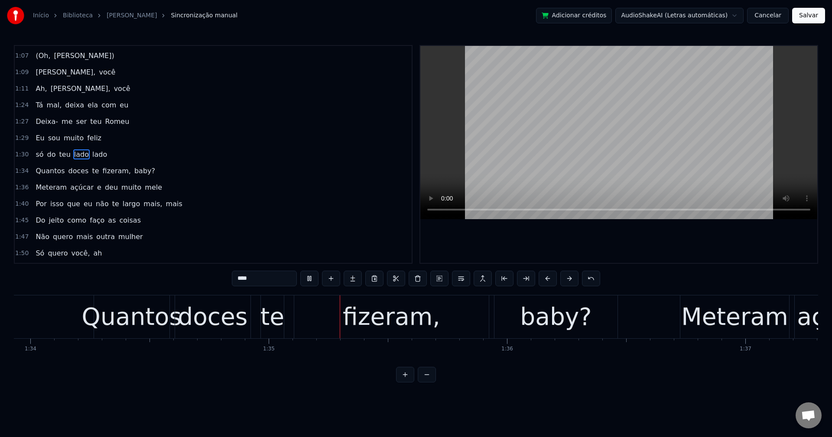
scroll to position [0, 22557]
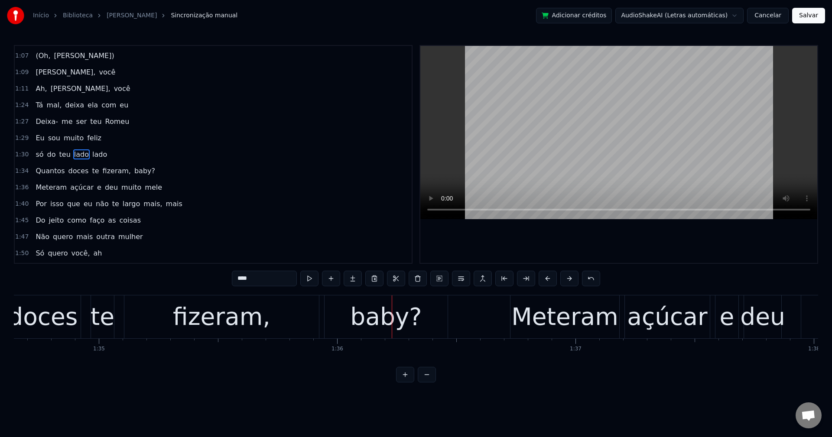
click at [133, 170] on span "baby?" at bounding box center [144, 171] width 23 height 10
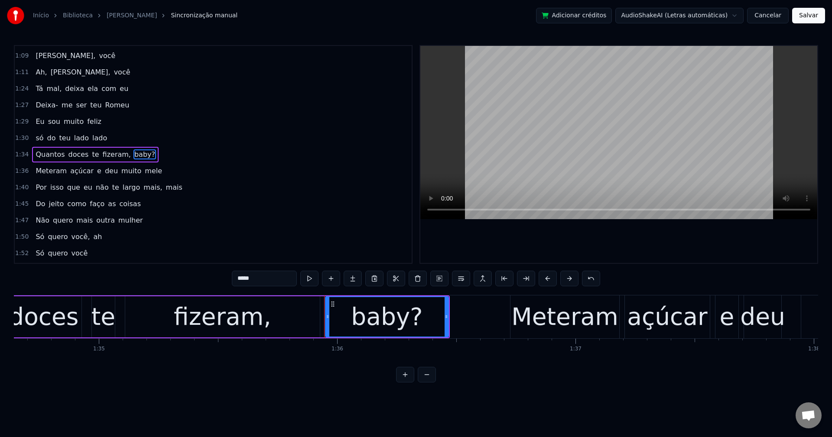
click at [267, 277] on input "*****" at bounding box center [264, 279] width 65 height 16
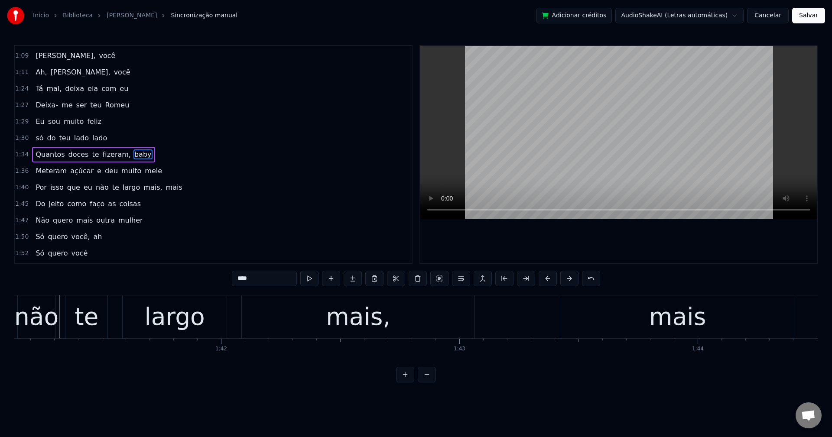
scroll to position [0, 24105]
click at [111, 190] on span "te" at bounding box center [115, 187] width 9 height 10
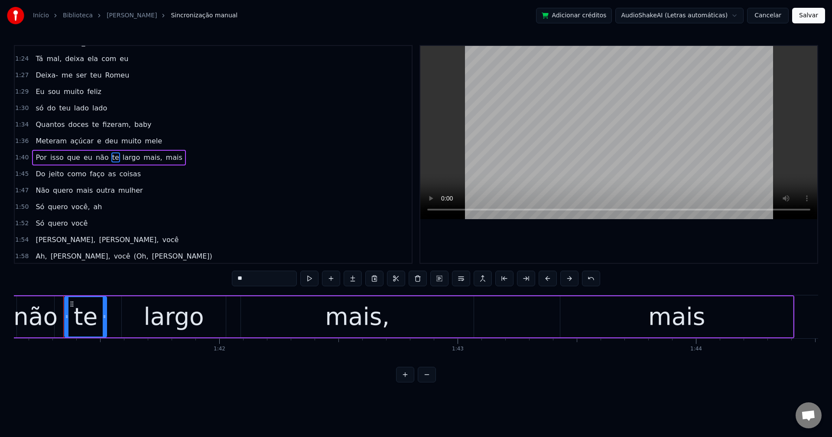
scroll to position [361, 0]
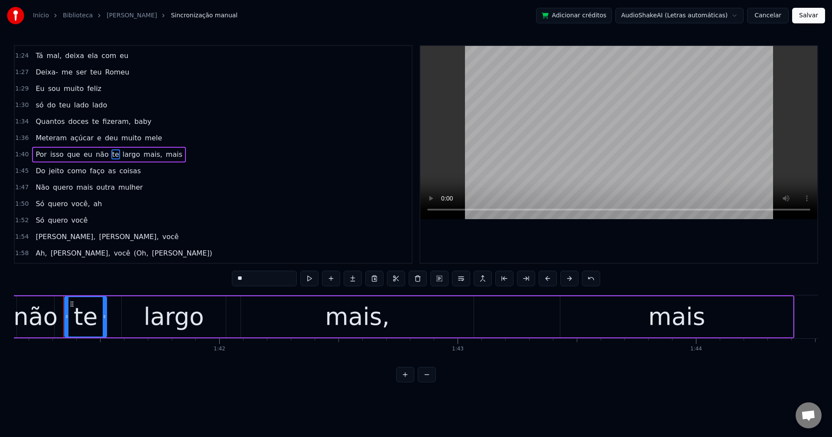
click at [95, 153] on span "não" at bounding box center [102, 155] width 15 height 10
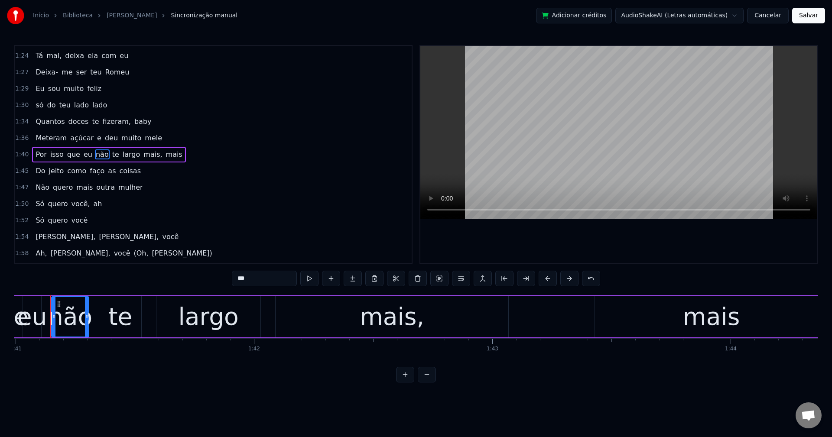
scroll to position [0, 24063]
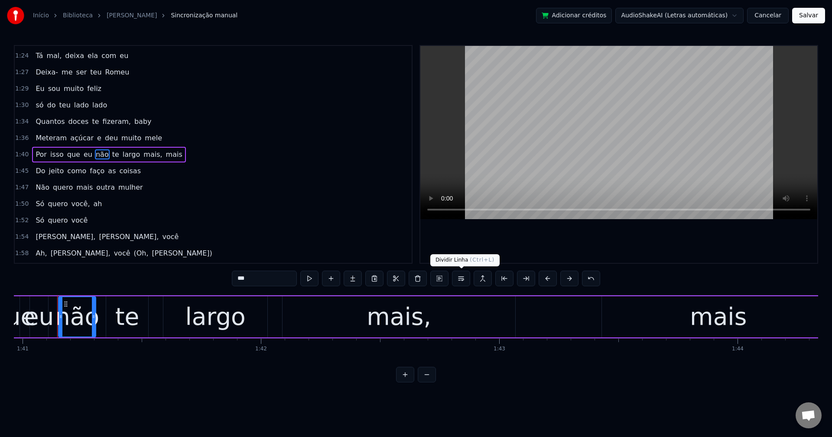
click at [458, 274] on button at bounding box center [461, 279] width 18 height 16
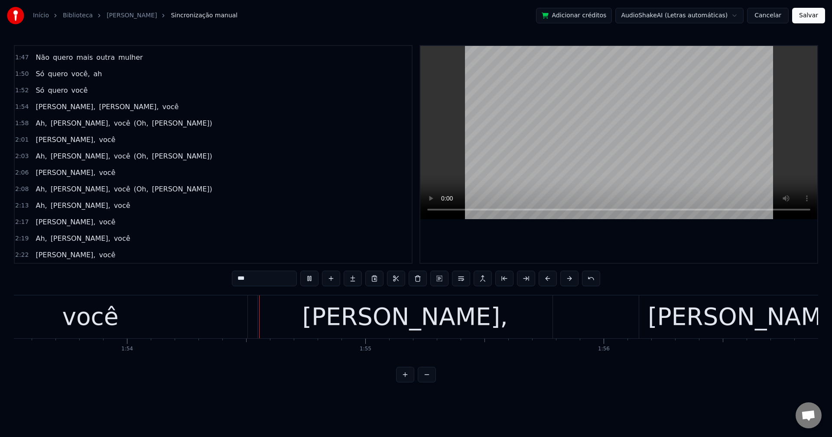
scroll to position [0, 27093]
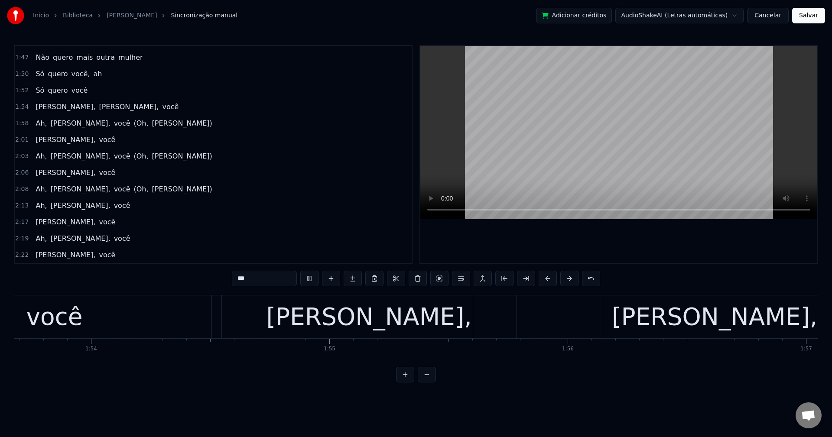
click at [133, 121] on span "(Oh," at bounding box center [141, 123] width 16 height 10
type input "****"
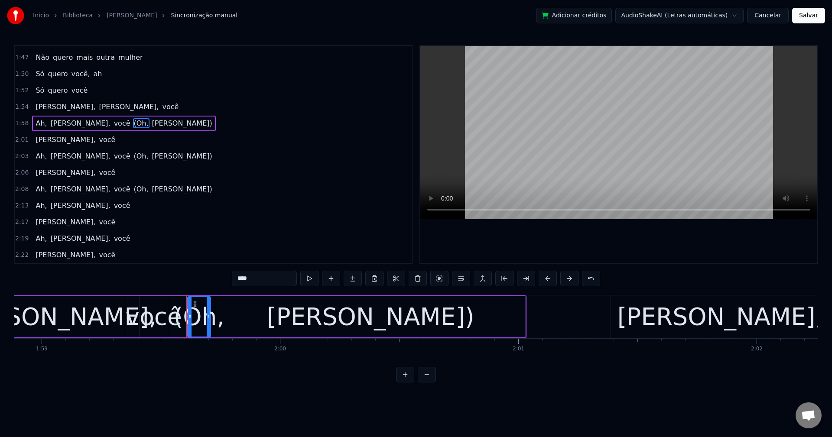
scroll to position [0, 28463]
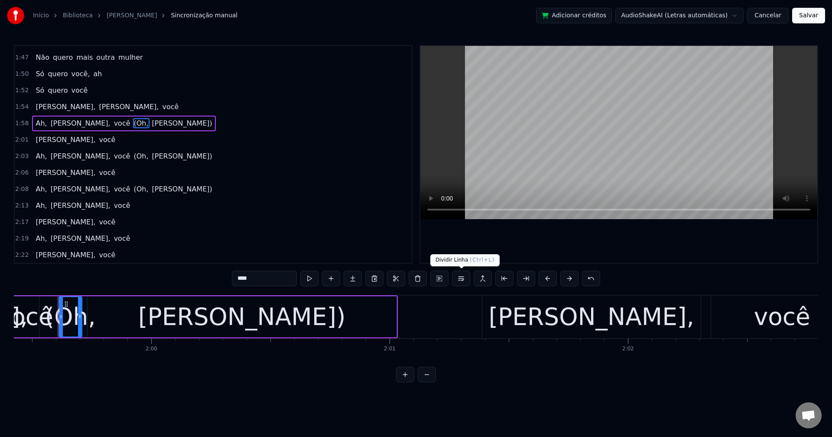
click at [458, 278] on button at bounding box center [461, 279] width 18 height 16
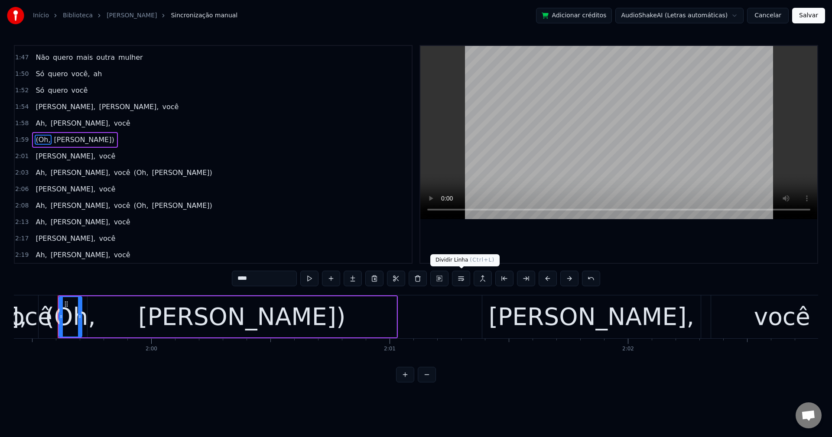
scroll to position [492, 0]
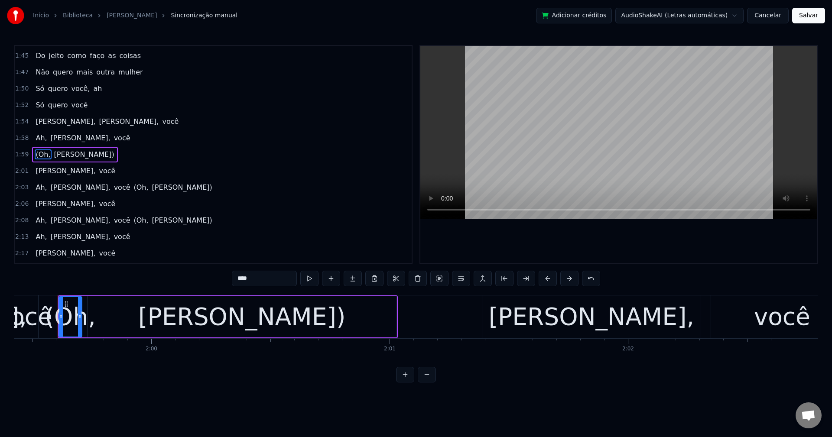
click at [133, 189] on span "(Oh," at bounding box center [141, 187] width 16 height 10
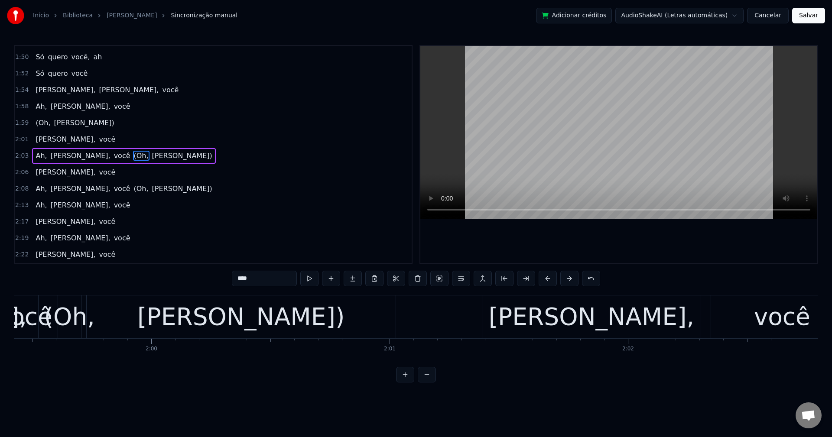
scroll to position [525, 0]
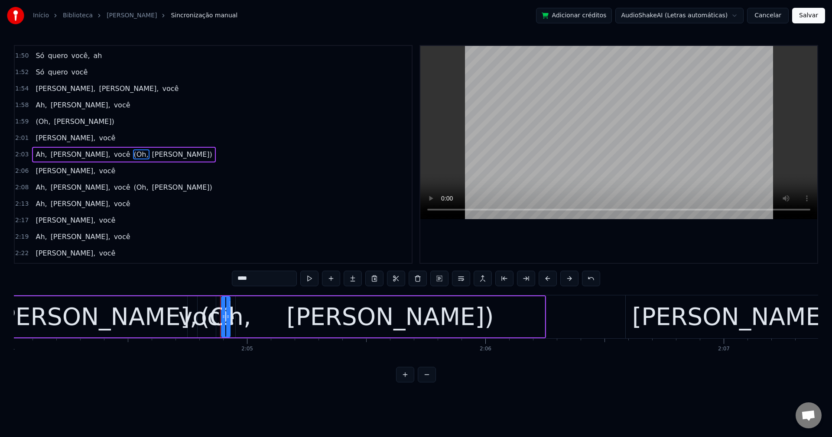
click at [462, 276] on button at bounding box center [461, 279] width 18 height 16
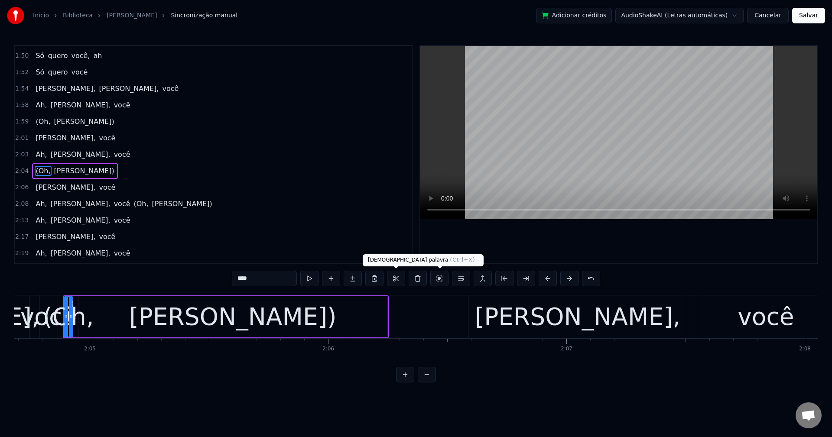
scroll to position [0, 29721]
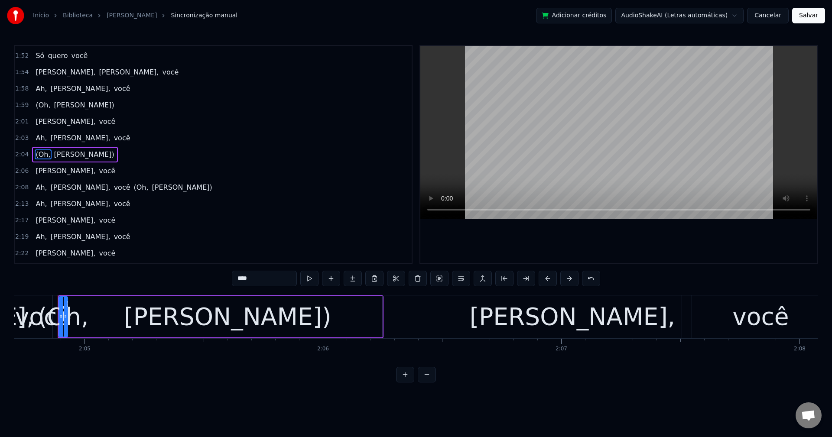
click at [133, 188] on span "(Oh," at bounding box center [141, 187] width 16 height 10
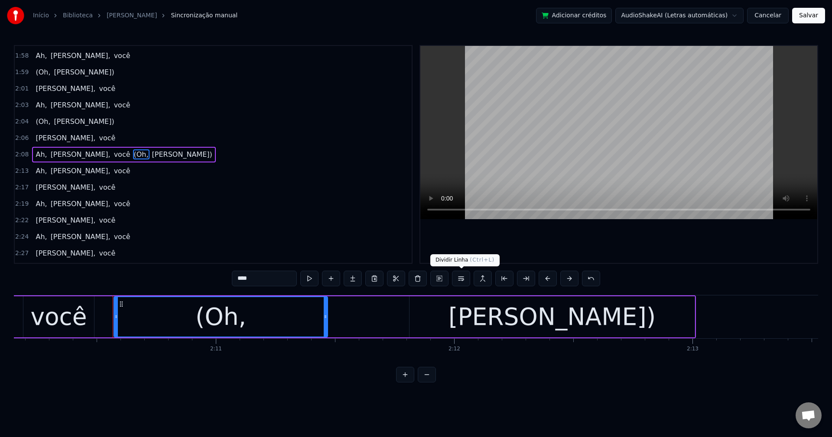
scroll to position [0, 31076]
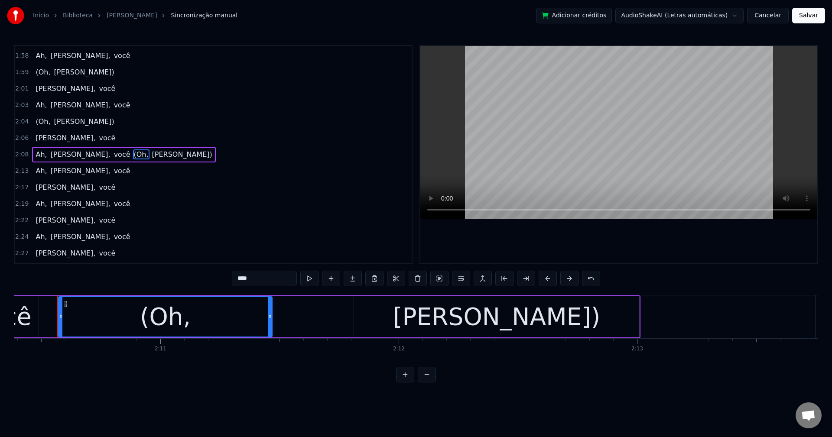
click at [459, 277] on button at bounding box center [461, 279] width 18 height 16
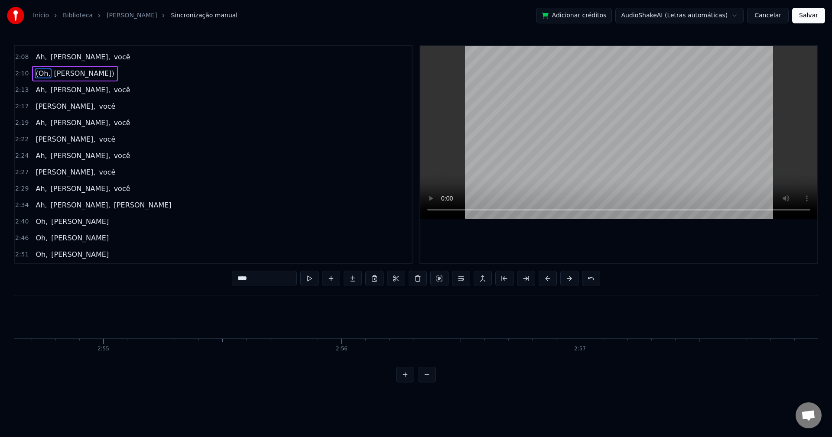
scroll to position [0, 41620]
click at [806, 19] on button "Salvar" at bounding box center [808, 16] width 33 height 16
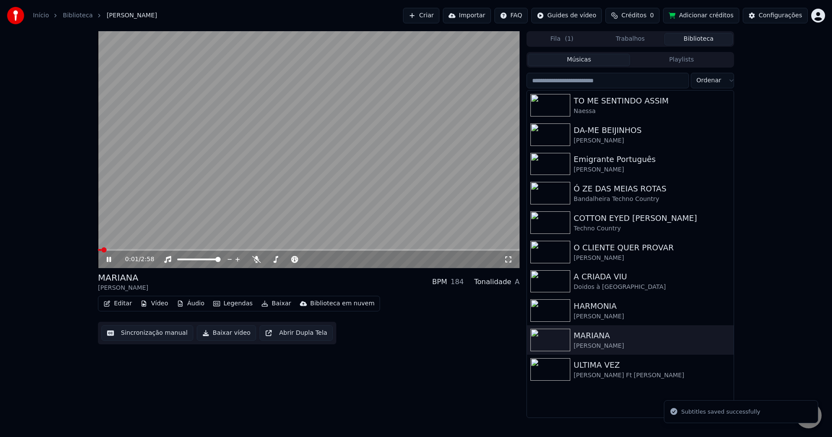
click at [144, 110] on video at bounding box center [309, 149] width 422 height 237
click at [227, 332] on button "Baixar vídeo" at bounding box center [226, 333] width 59 height 16
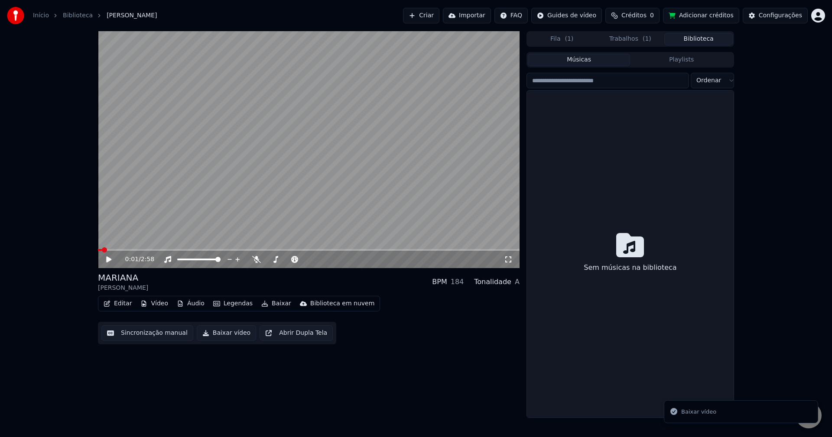
click at [699, 39] on button "Biblioteca" at bounding box center [698, 39] width 68 height 13
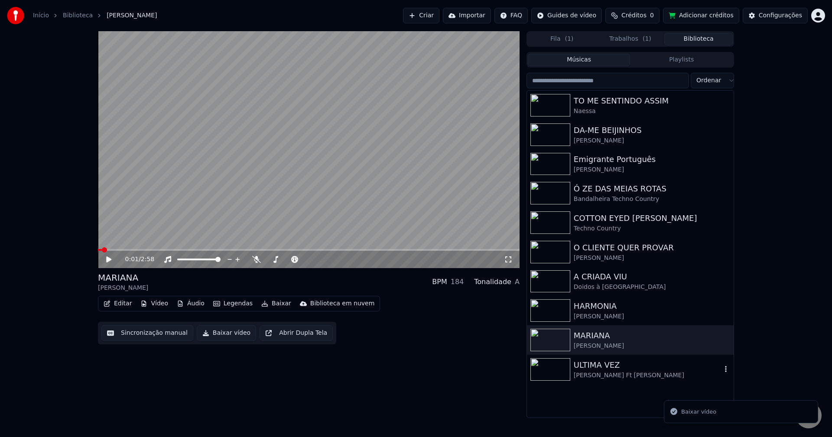
click at [617, 381] on div "ULTIMA VEZ [PERSON_NAME] Ft [PERSON_NAME]" at bounding box center [630, 369] width 207 height 29
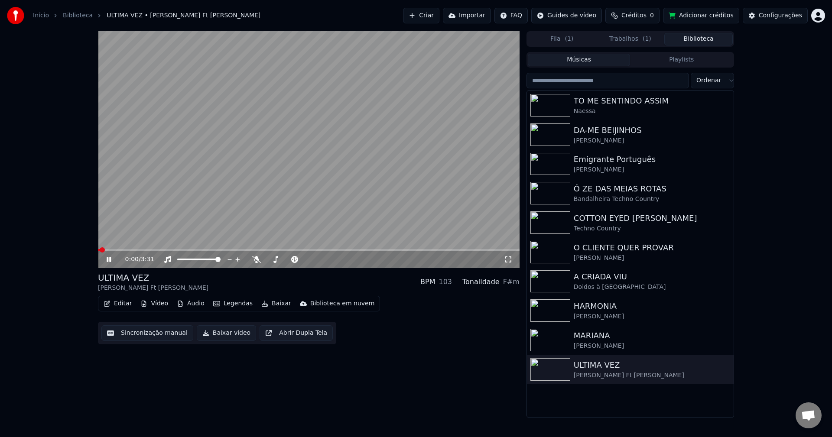
click at [154, 334] on button "Sincronização manual" at bounding box center [147, 333] width 92 height 16
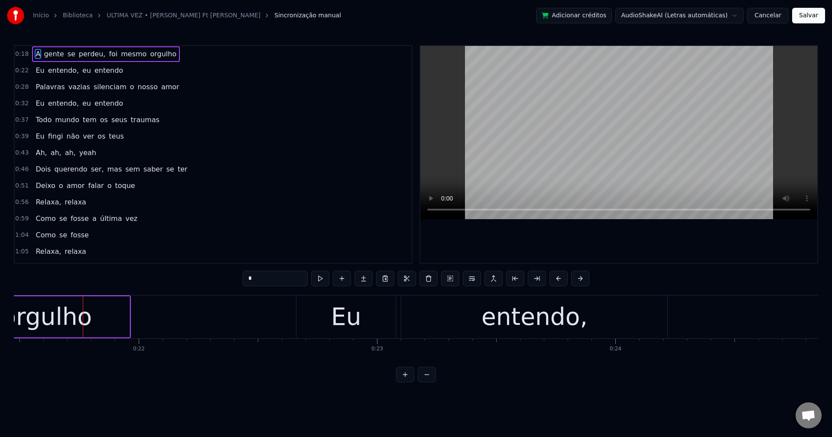
scroll to position [0, 5144]
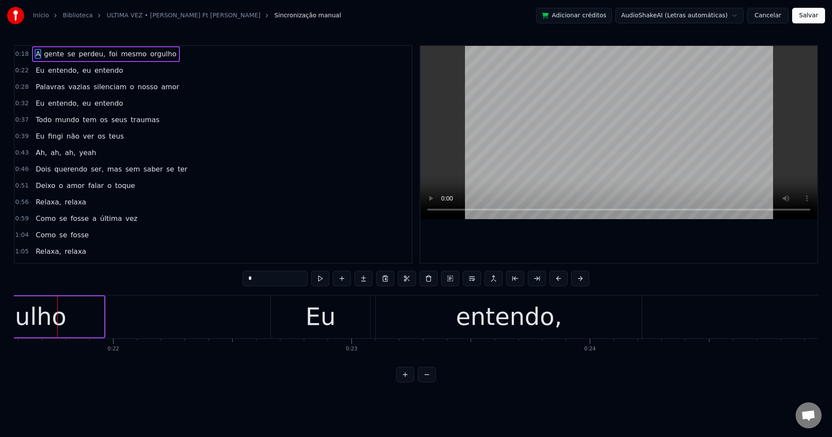
click at [80, 52] on span "perdeu," at bounding box center [92, 54] width 29 height 10
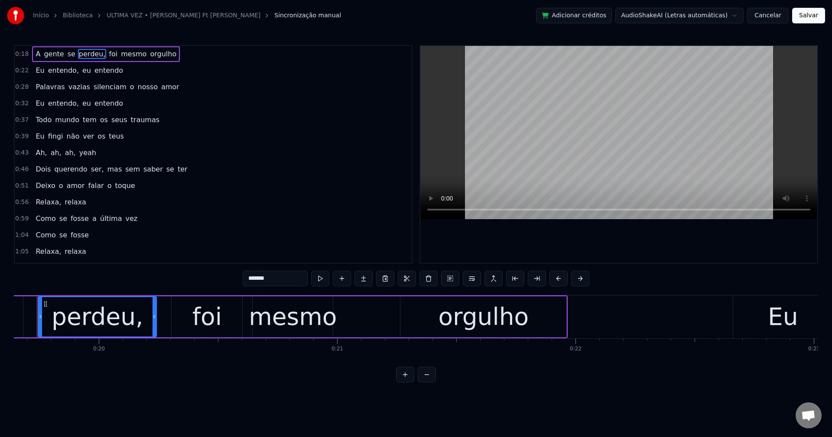
scroll to position [0, 4661]
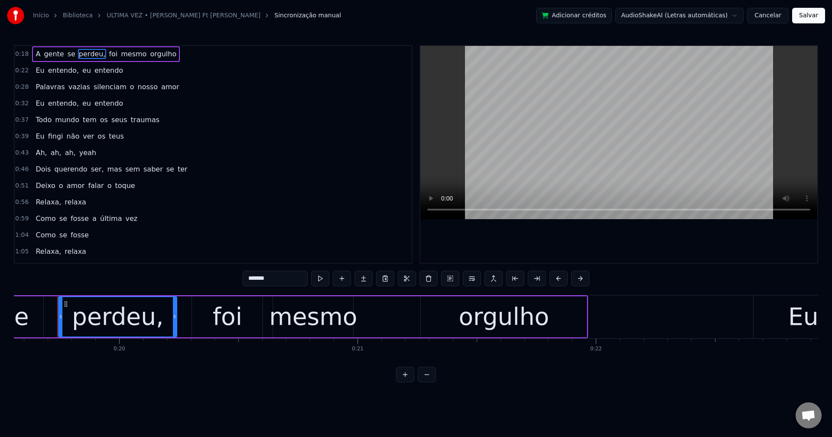
click at [292, 272] on input "*******" at bounding box center [275, 279] width 65 height 16
click at [106, 57] on span "foi" at bounding box center [111, 54] width 10 height 10
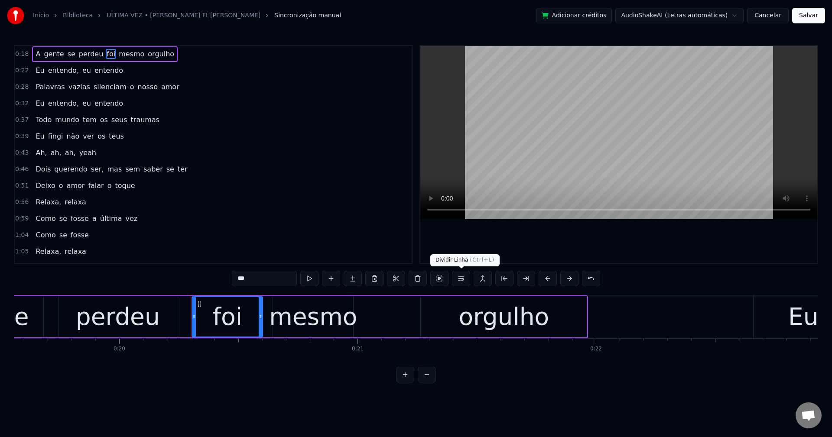
click at [463, 278] on button at bounding box center [461, 279] width 18 height 16
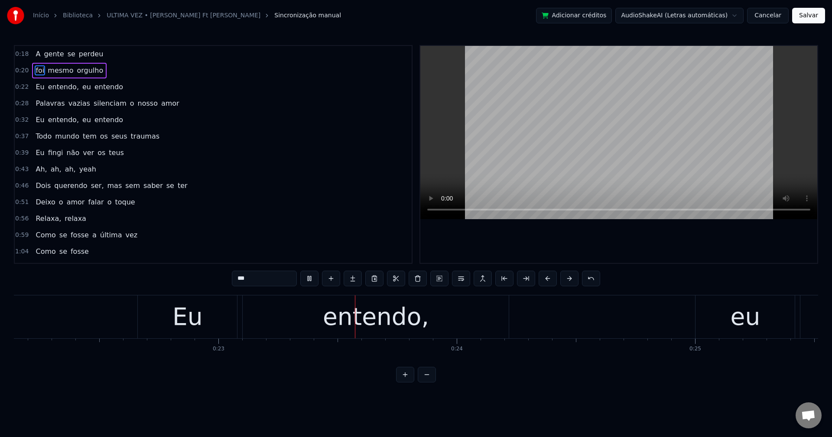
scroll to position [0, 5431]
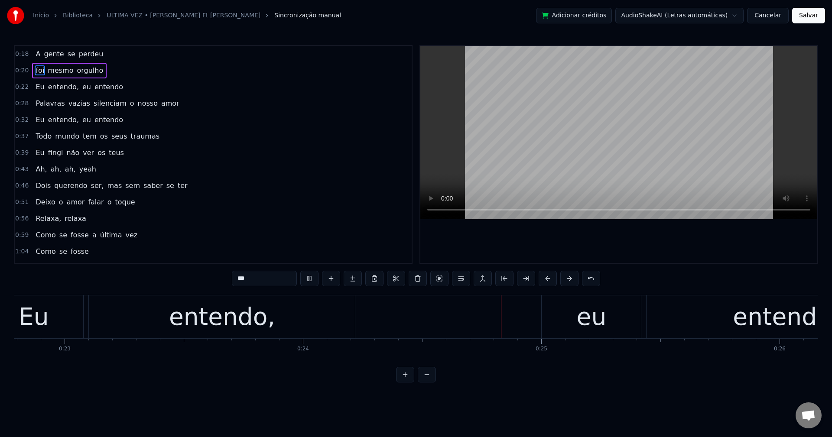
click at [55, 88] on span "entendo," at bounding box center [63, 87] width 33 height 10
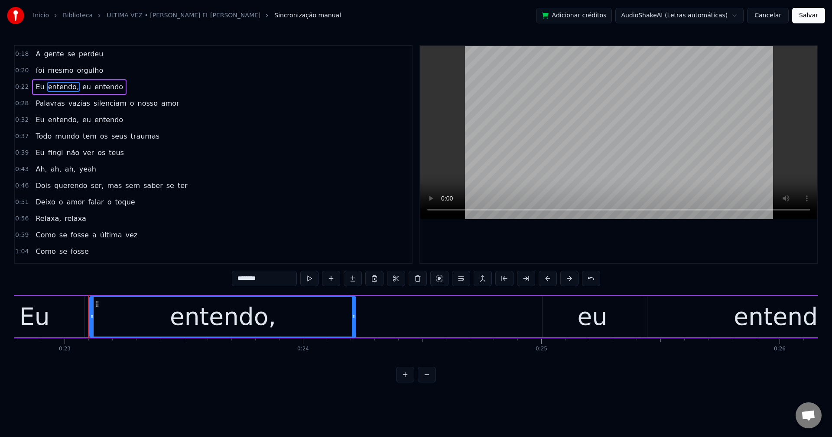
click at [271, 280] on input "********" at bounding box center [264, 279] width 65 height 16
click at [79, 85] on span "eu" at bounding box center [84, 87] width 10 height 10
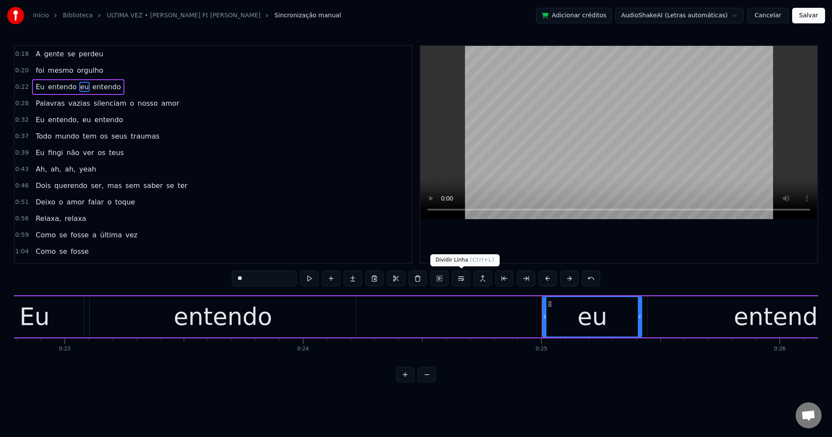
click at [459, 278] on button at bounding box center [461, 279] width 18 height 16
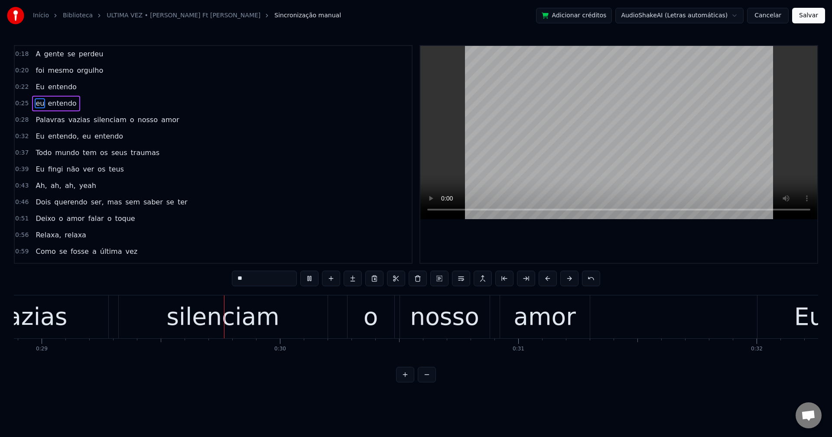
scroll to position [0, 6885]
click at [94, 117] on span "silenciam" at bounding box center [110, 120] width 35 height 10
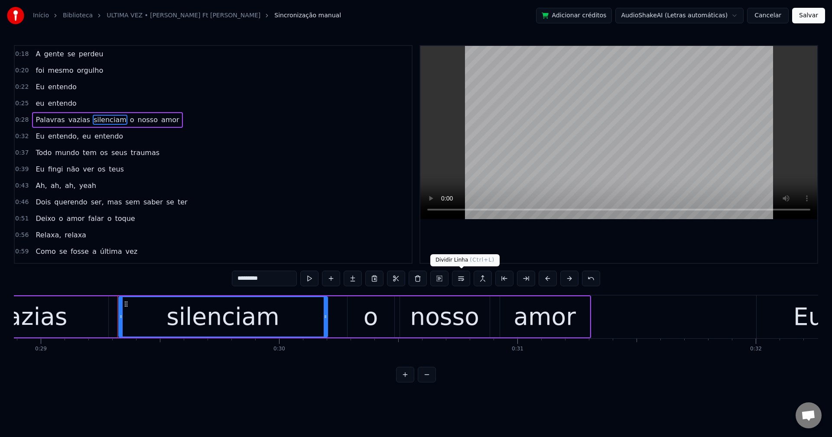
click at [461, 284] on button at bounding box center [461, 279] width 18 height 16
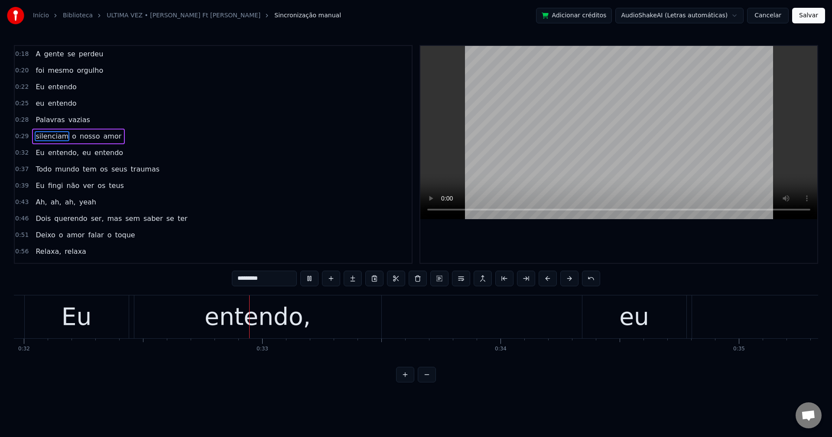
scroll to position [0, 7626]
click at [64, 153] on span "entendo," at bounding box center [63, 153] width 33 height 10
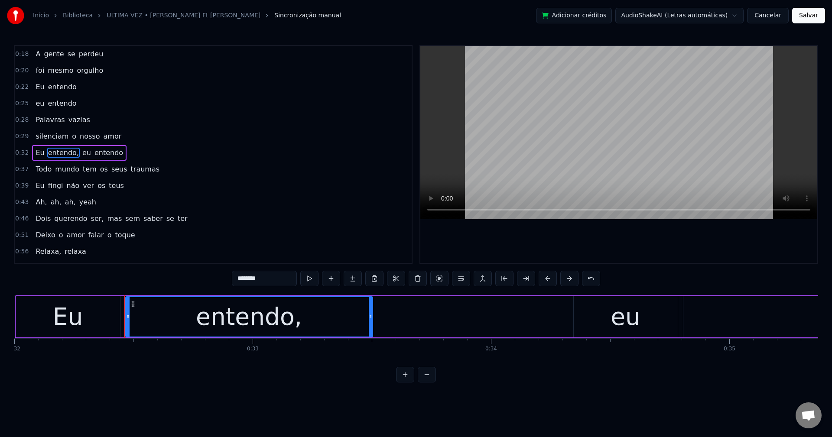
click at [281, 281] on input "********" at bounding box center [264, 279] width 65 height 16
click at [79, 153] on span "eu" at bounding box center [84, 153] width 10 height 10
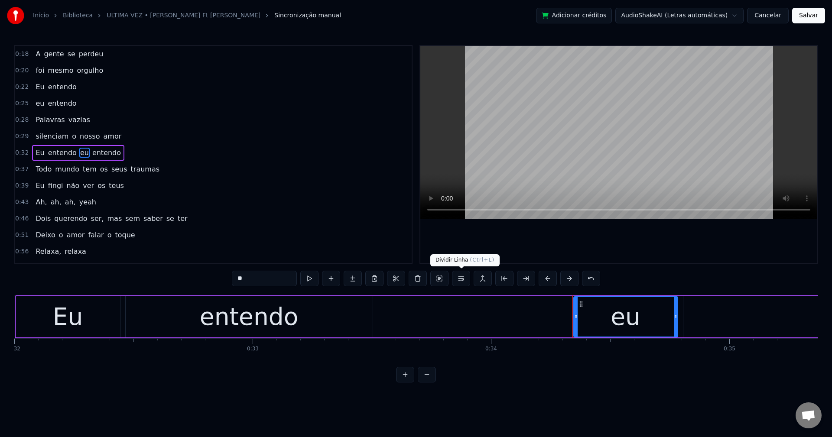
click at [467, 280] on button at bounding box center [461, 279] width 18 height 16
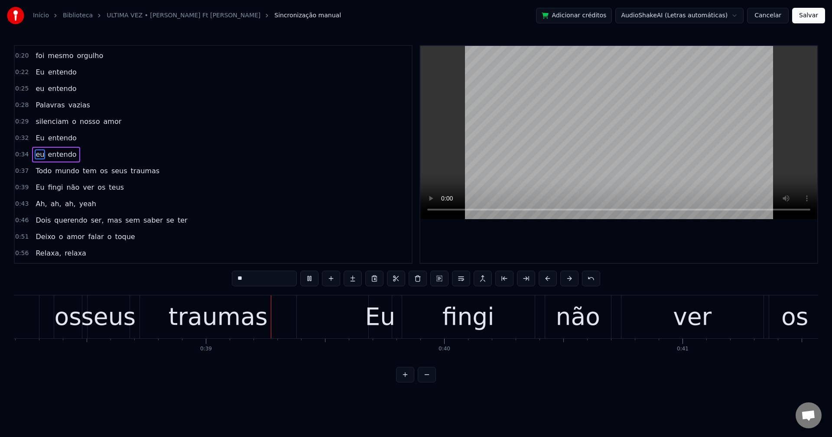
scroll to position [0, 9146]
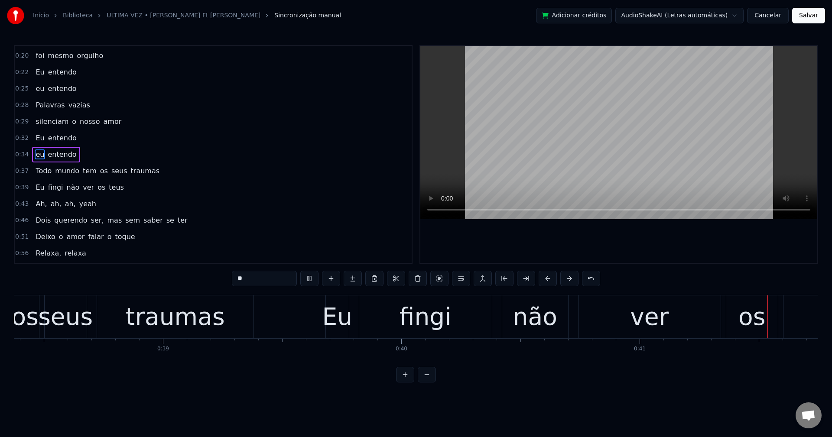
click at [99, 169] on span "os" at bounding box center [104, 171] width 10 height 10
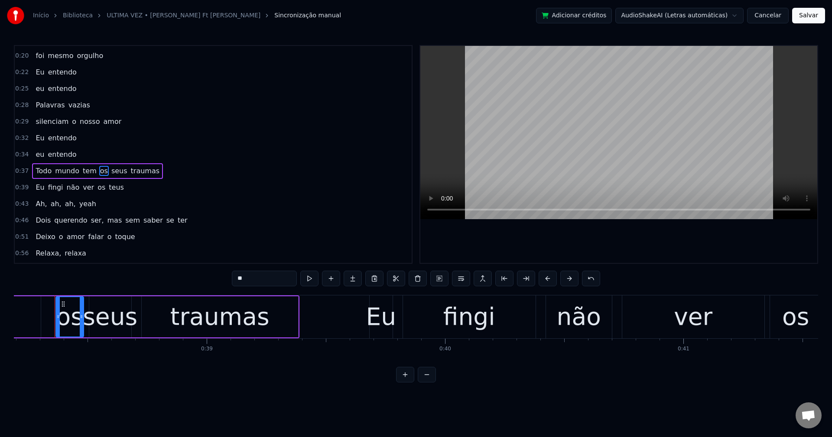
scroll to position [0, 9099]
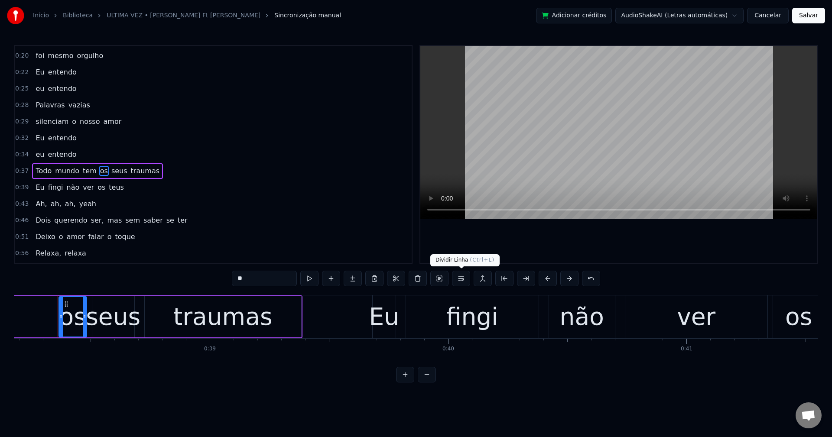
click at [463, 283] on button at bounding box center [461, 279] width 18 height 16
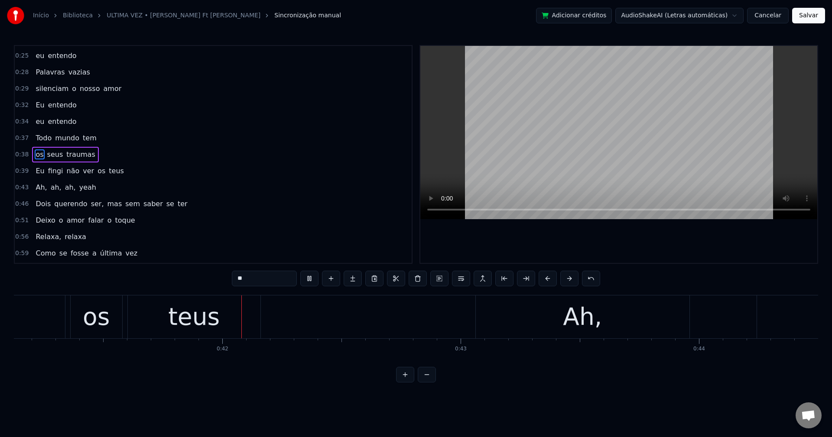
scroll to position [0, 9835]
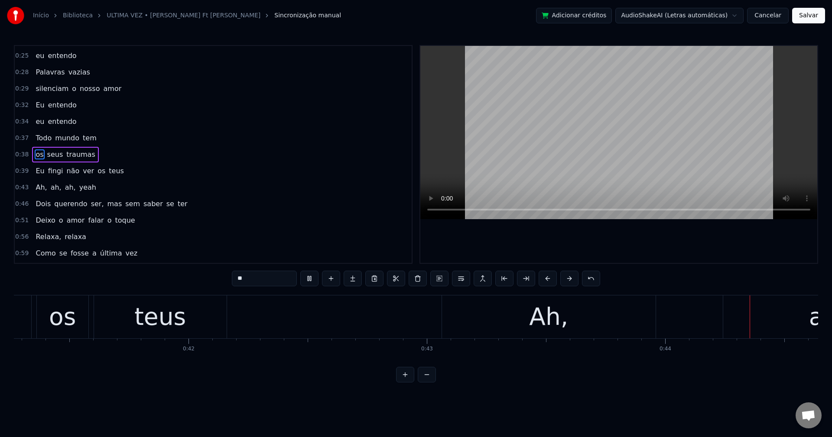
click at [91, 203] on span "ser," at bounding box center [97, 204] width 15 height 10
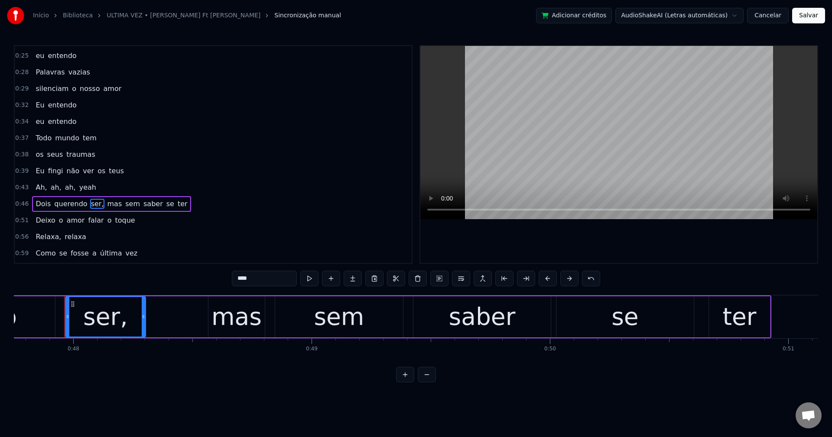
scroll to position [0, 11387]
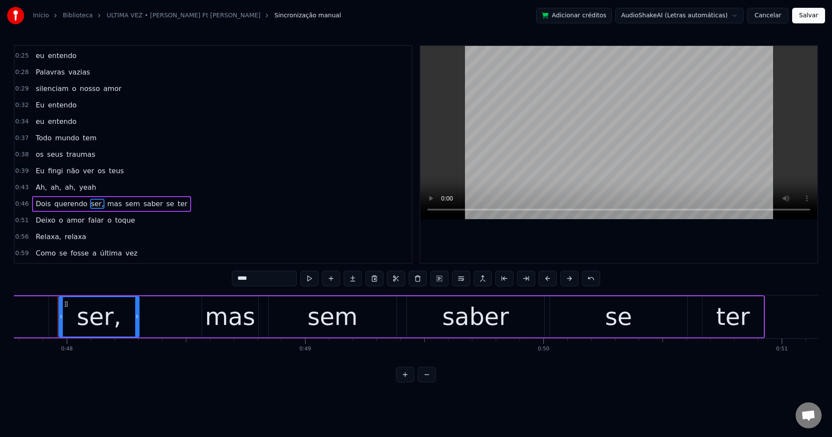
click at [257, 277] on input "****" at bounding box center [264, 279] width 65 height 16
click at [104, 204] on span "mas" at bounding box center [112, 204] width 16 height 10
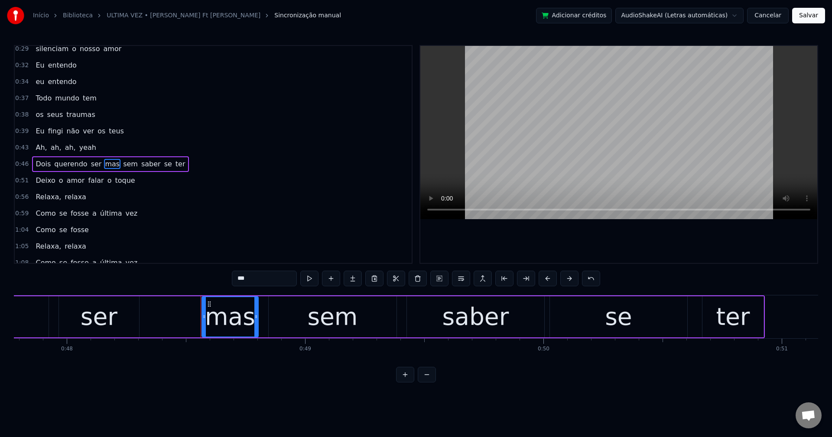
scroll to position [97, 0]
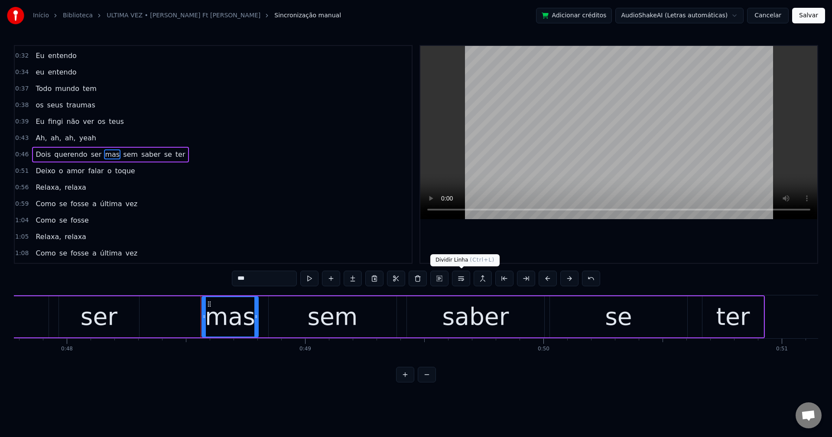
click at [462, 277] on button at bounding box center [461, 279] width 18 height 16
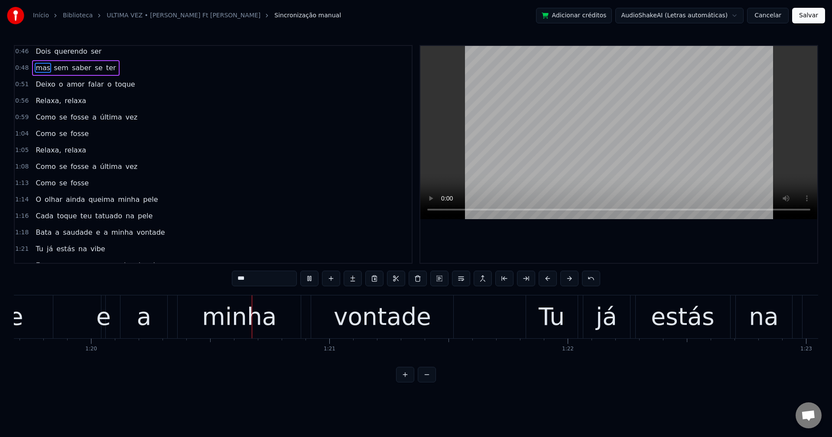
scroll to position [0, 19016]
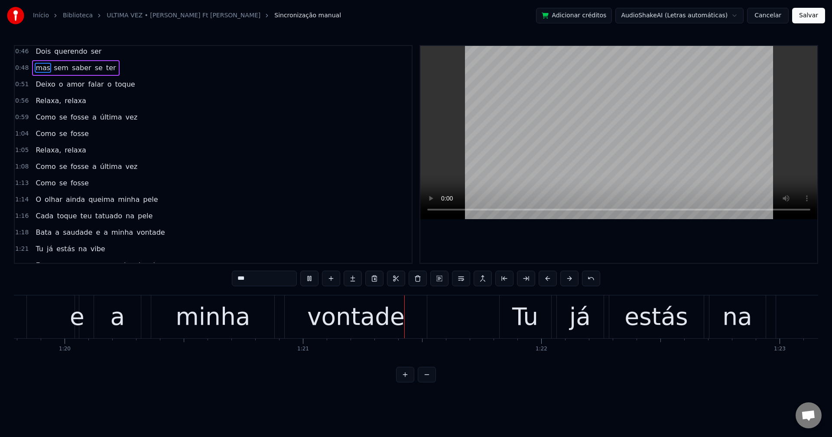
click at [36, 232] on span "Bata" at bounding box center [44, 233] width 18 height 10
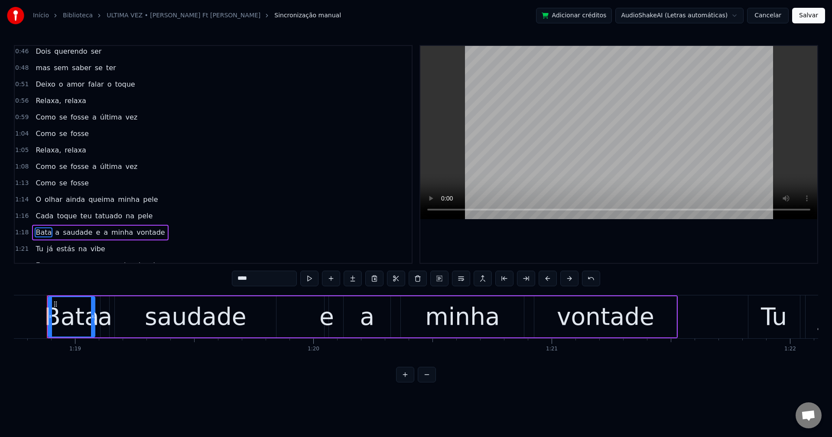
scroll to position [0, 18757]
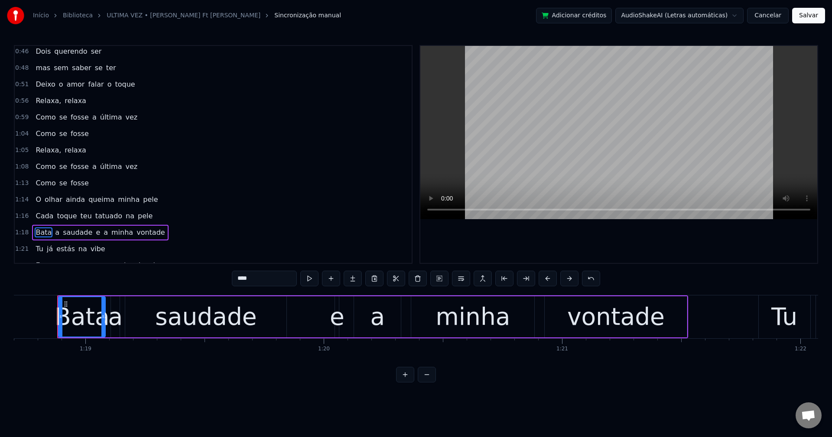
click at [260, 283] on input "****" at bounding box center [264, 279] width 65 height 16
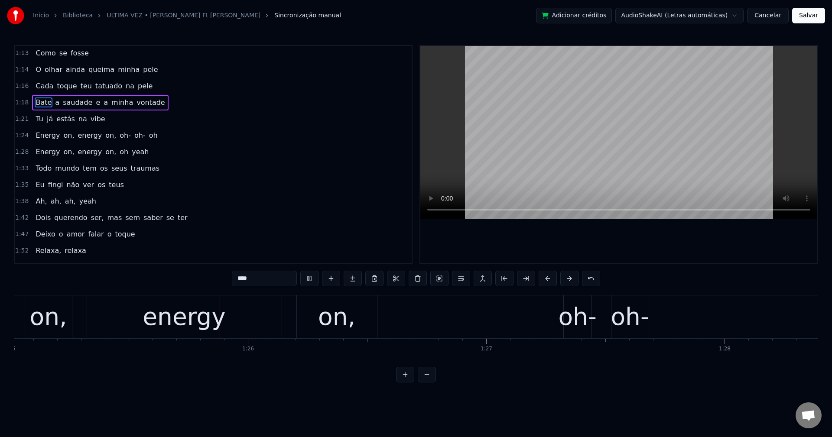
scroll to position [0, 20264]
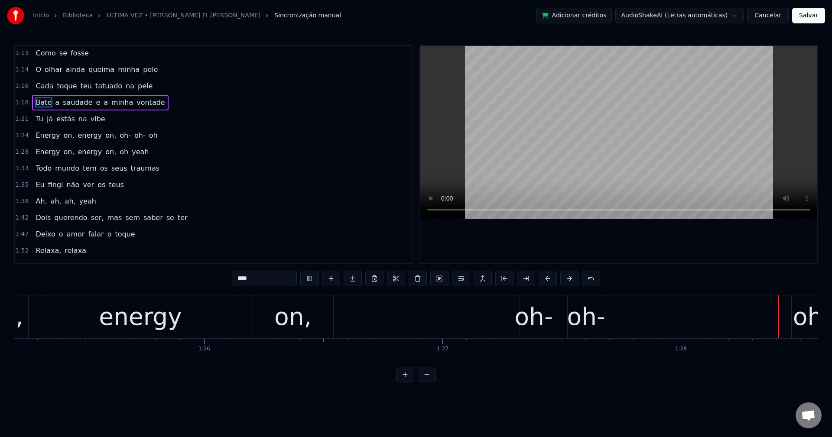
click at [104, 137] on span "on," at bounding box center [110, 135] width 13 height 10
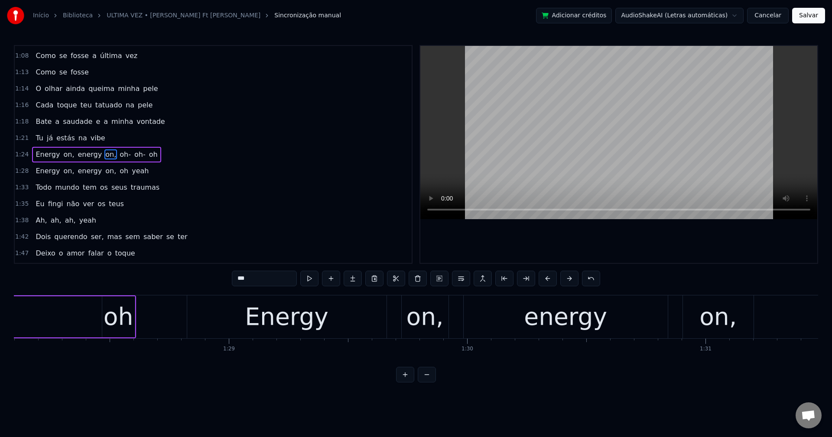
scroll to position [0, 21034]
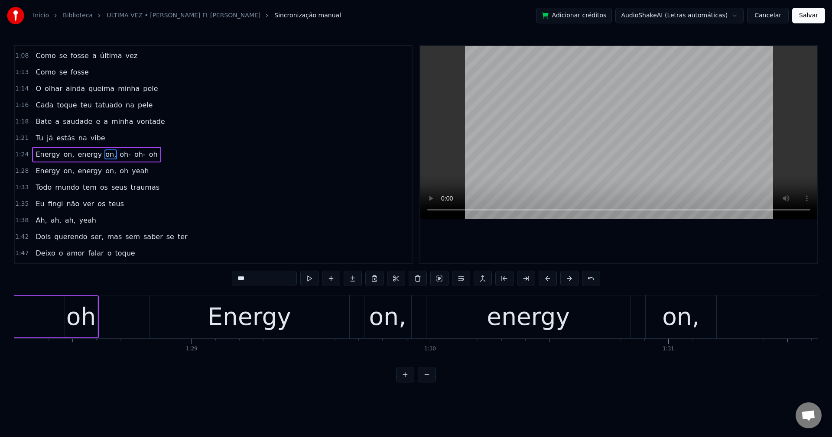
click at [265, 282] on input "***" at bounding box center [264, 279] width 65 height 16
click at [117, 152] on span "oh-" at bounding box center [123, 155] width 13 height 10
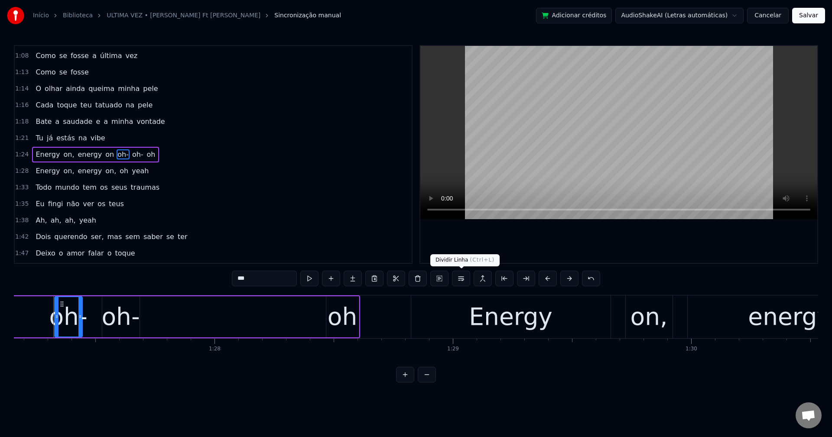
click at [463, 283] on button at bounding box center [461, 279] width 18 height 16
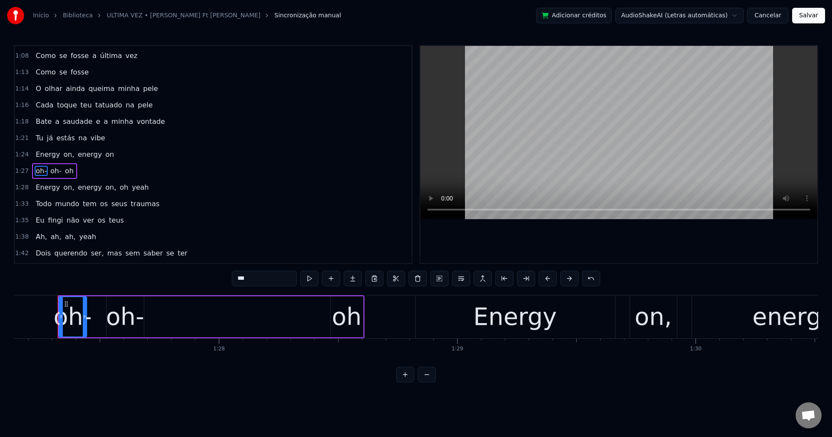
scroll to position [328, 0]
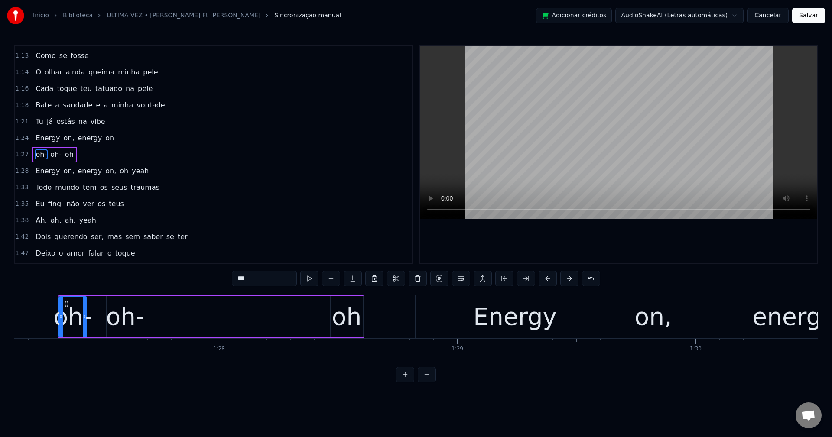
click at [104, 172] on span "on," at bounding box center [110, 171] width 13 height 10
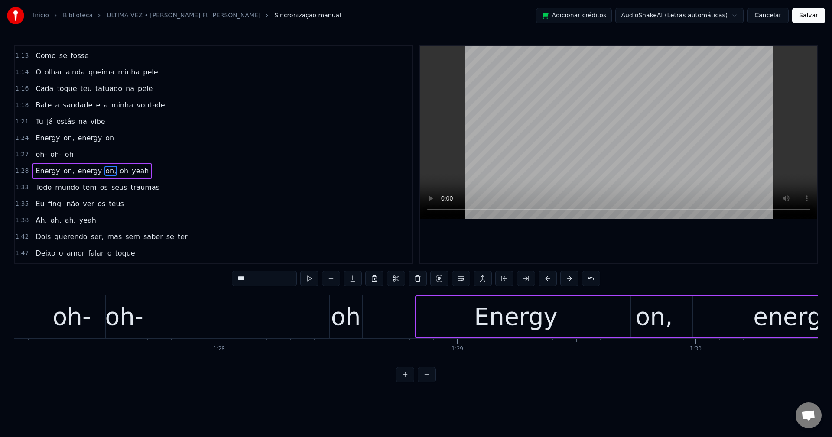
scroll to position [344, 0]
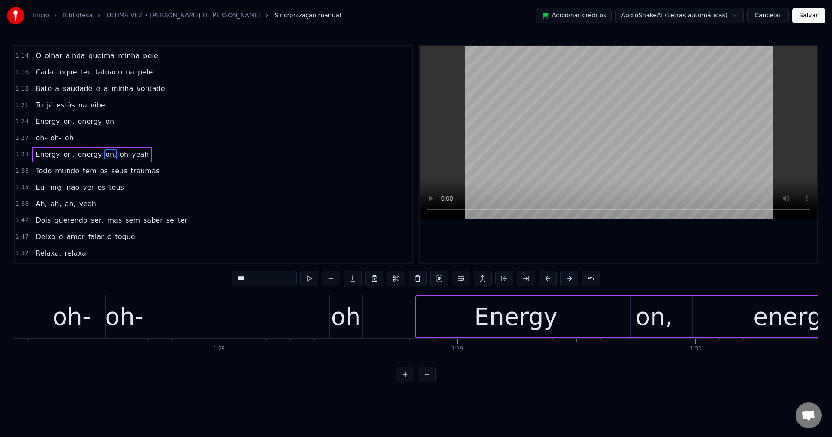
click at [281, 281] on input "***" at bounding box center [264, 279] width 65 height 16
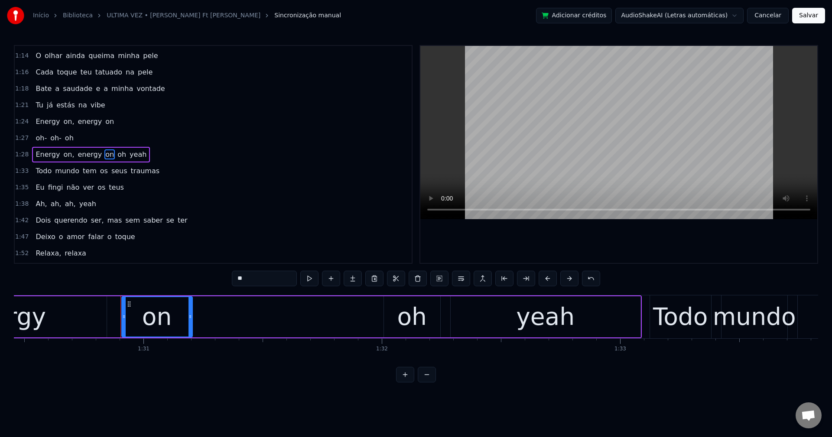
scroll to position [0, 21622]
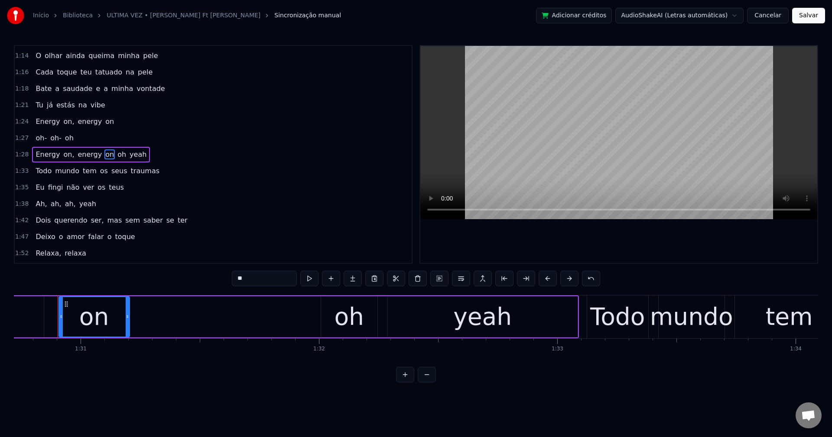
click at [117, 156] on span "oh" at bounding box center [122, 155] width 10 height 10
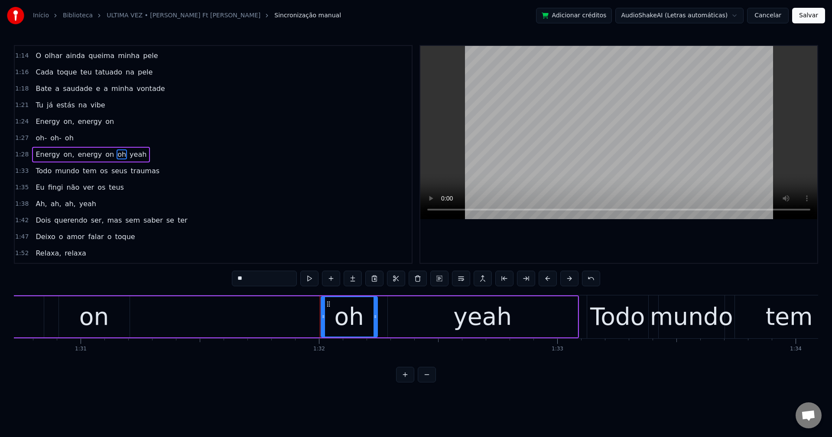
click at [468, 283] on button at bounding box center [461, 279] width 18 height 16
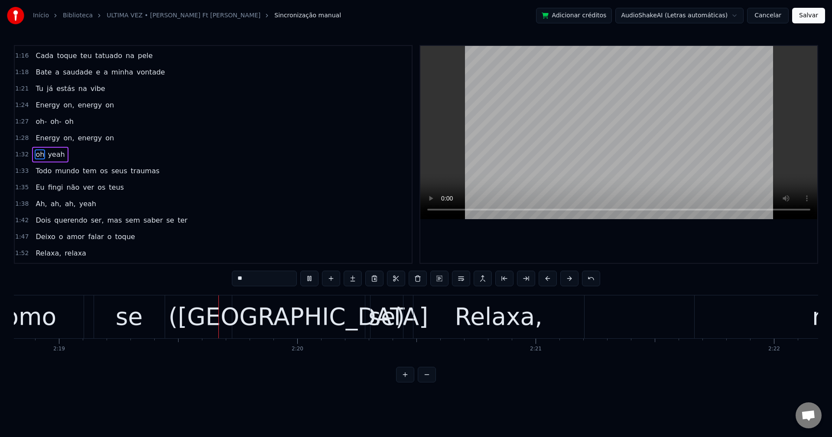
scroll to position [0, 33098]
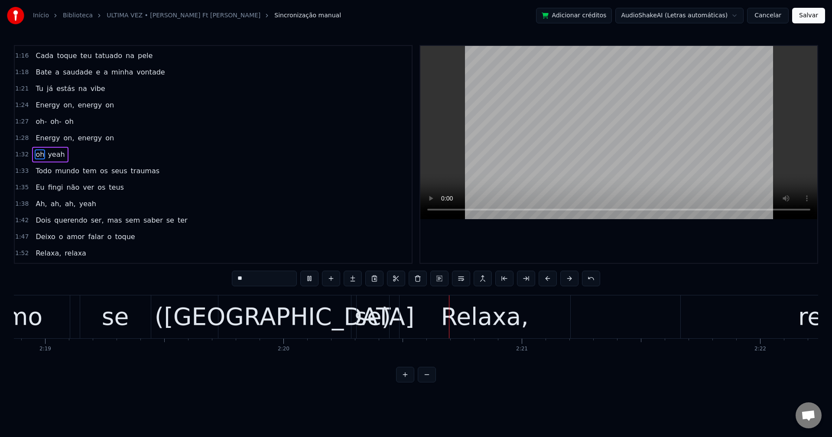
click at [83, 171] on span "tem" at bounding box center [90, 171] width 16 height 10
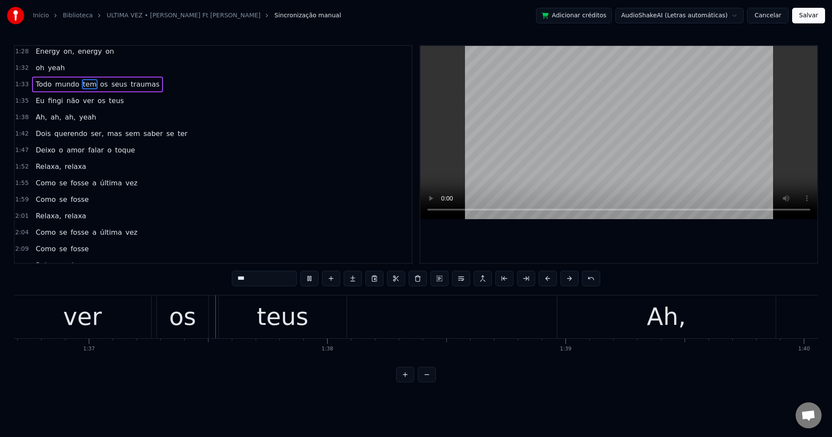
scroll to position [0, 23049]
click at [91, 136] on span "ser," at bounding box center [97, 134] width 15 height 10
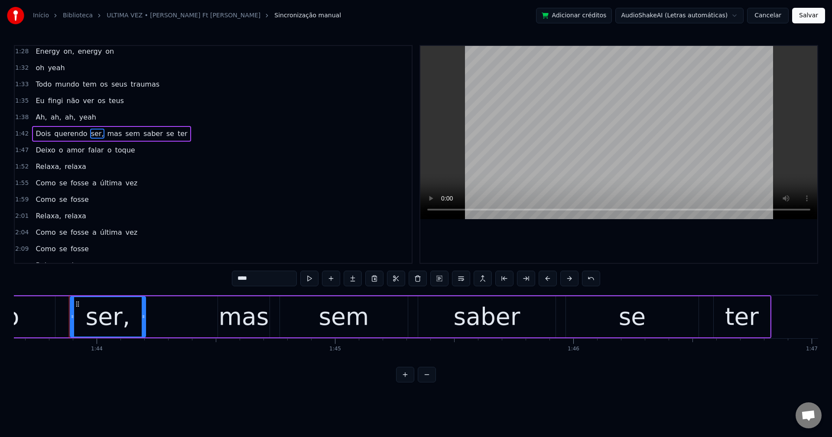
scroll to position [0, 24715]
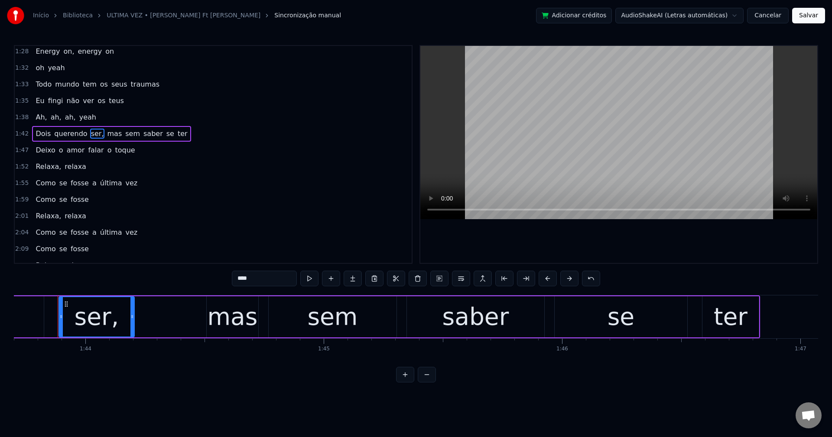
click at [273, 281] on input "****" at bounding box center [264, 279] width 65 height 16
click at [104, 131] on span "mas" at bounding box center [112, 134] width 16 height 10
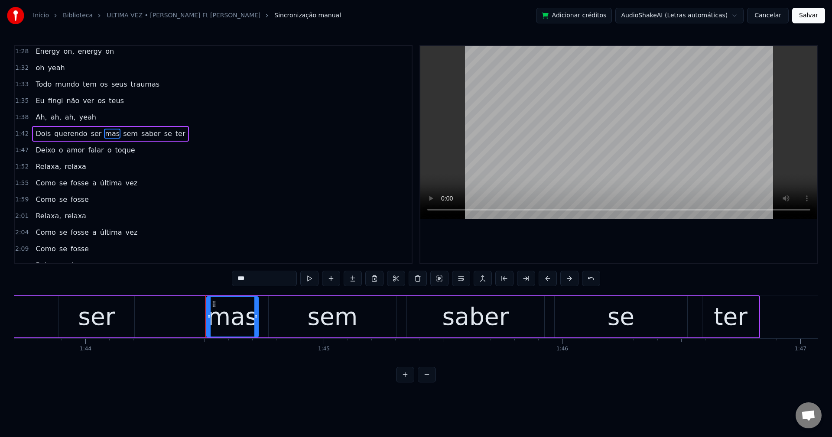
scroll to position [426, 0]
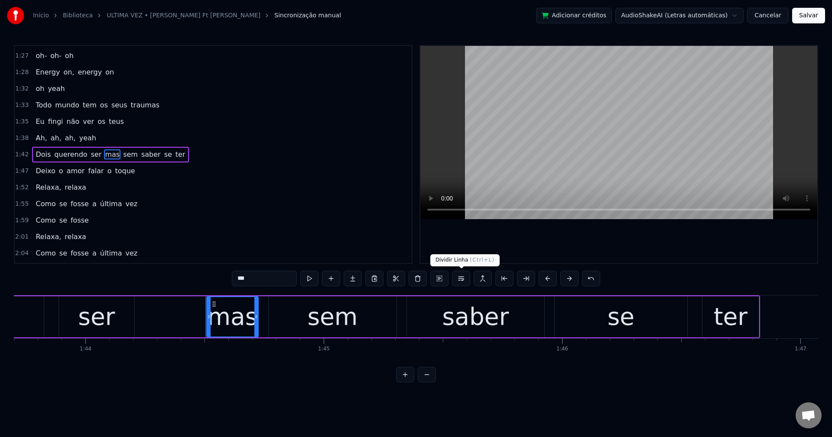
click at [462, 281] on button at bounding box center [461, 279] width 18 height 16
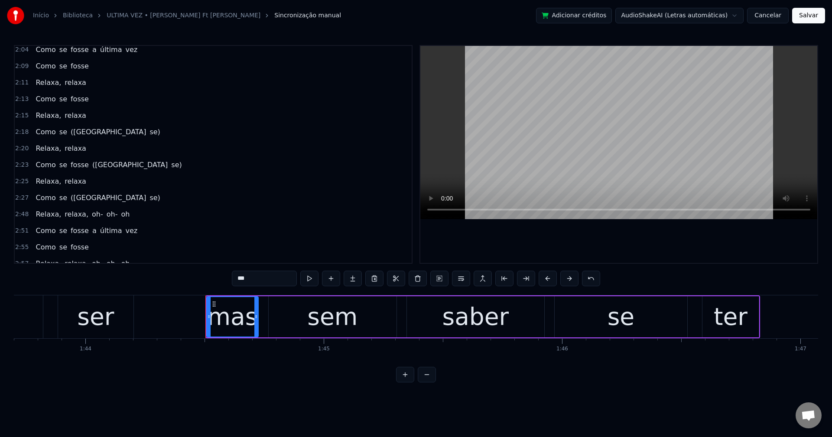
scroll to position [660, 0]
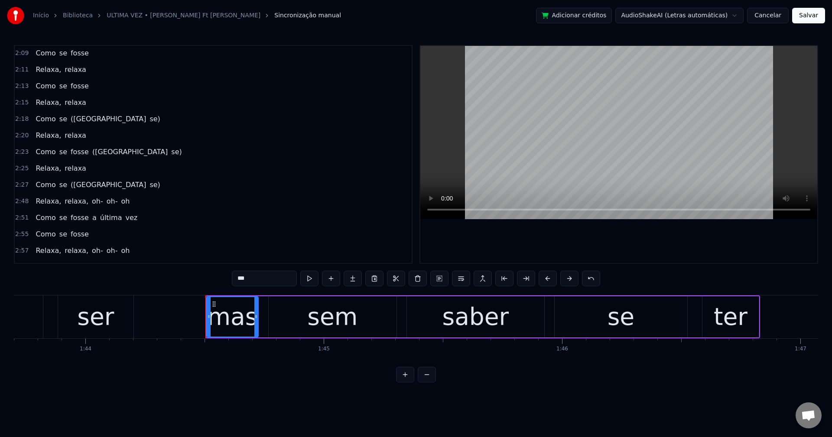
click at [73, 183] on span "([GEOGRAPHIC_DATA]" at bounding box center [108, 185] width 77 height 10
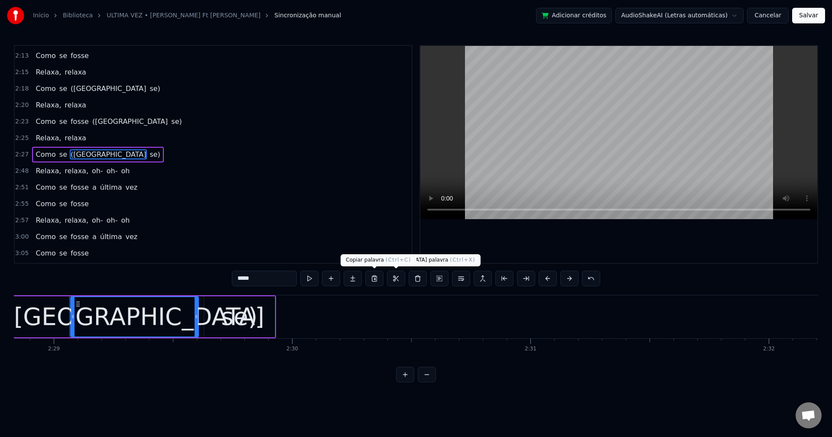
scroll to position [0, 35484]
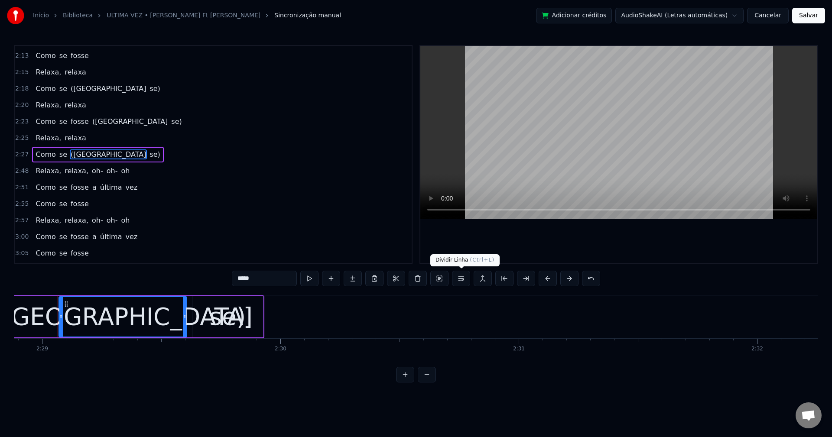
click at [457, 278] on button at bounding box center [461, 279] width 18 height 16
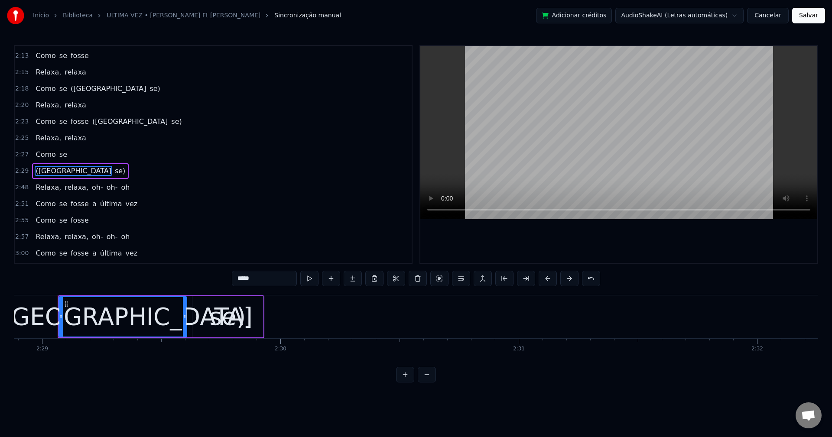
scroll to position [706, 0]
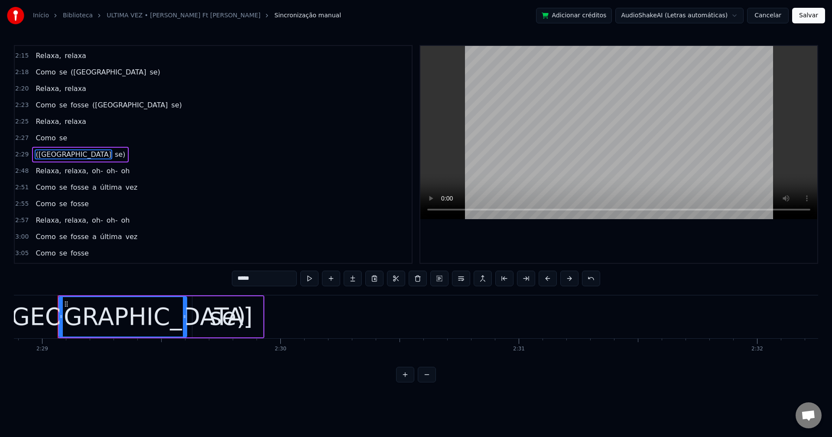
click at [73, 72] on span "([GEOGRAPHIC_DATA]" at bounding box center [108, 72] width 77 height 10
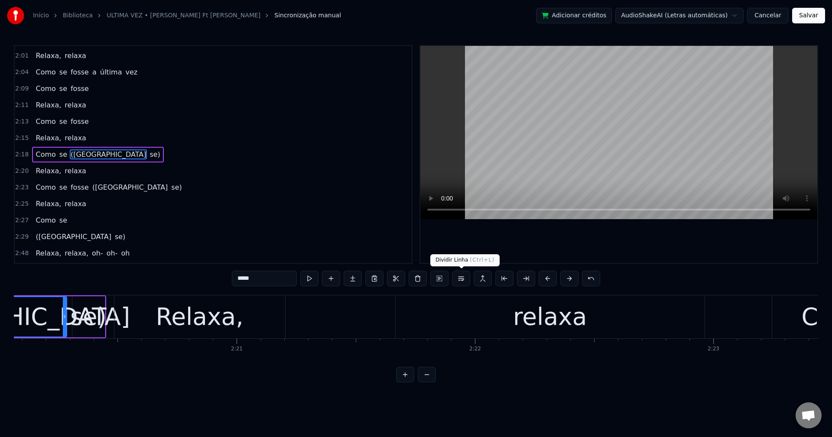
scroll to position [0, 33258]
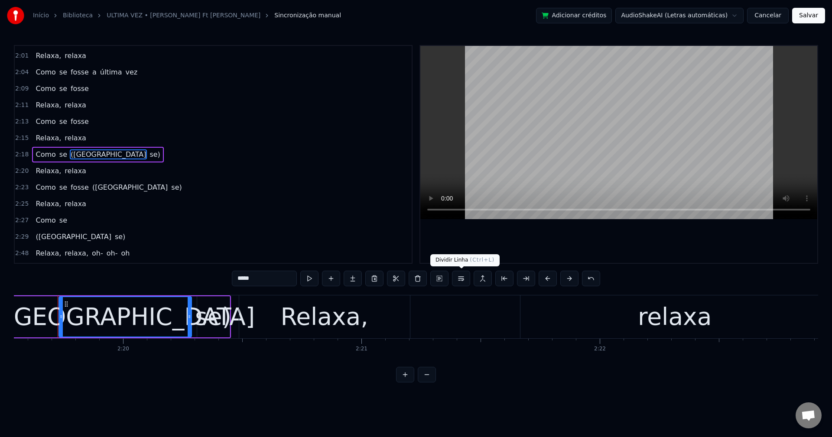
click at [462, 281] on button at bounding box center [461, 279] width 18 height 16
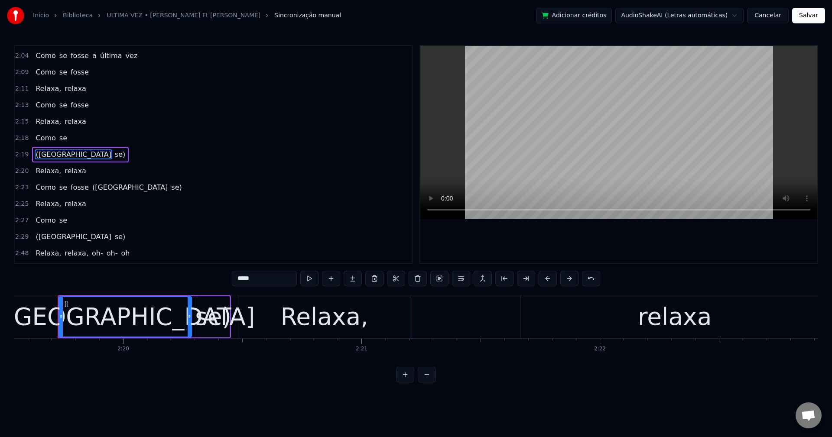
scroll to position [684, 0]
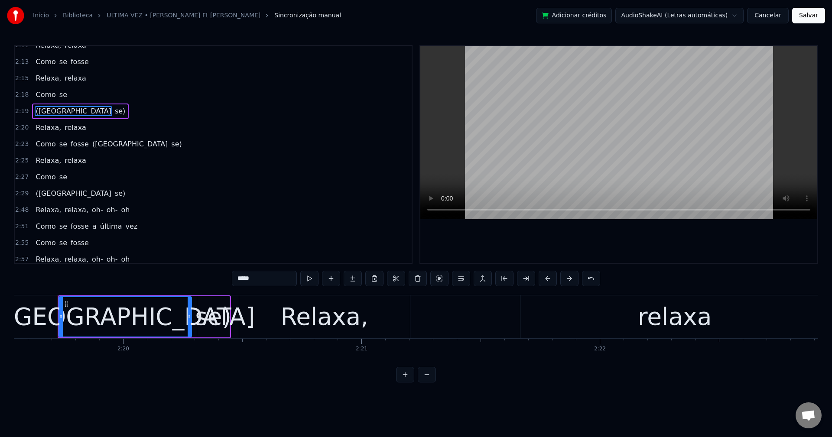
click at [93, 143] on span "([GEOGRAPHIC_DATA]" at bounding box center [129, 144] width 77 height 10
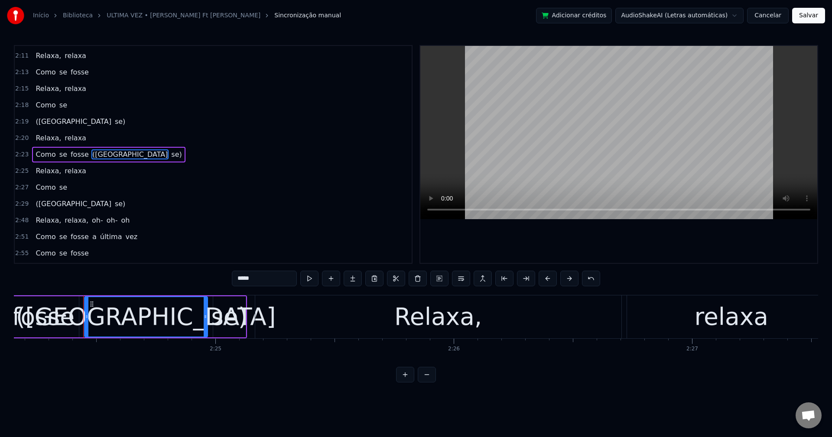
scroll to position [0, 34383]
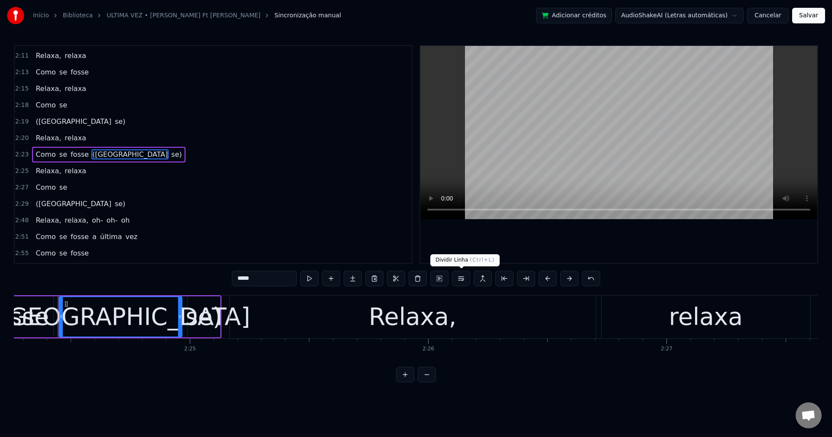
click at [462, 280] on button at bounding box center [461, 279] width 18 height 16
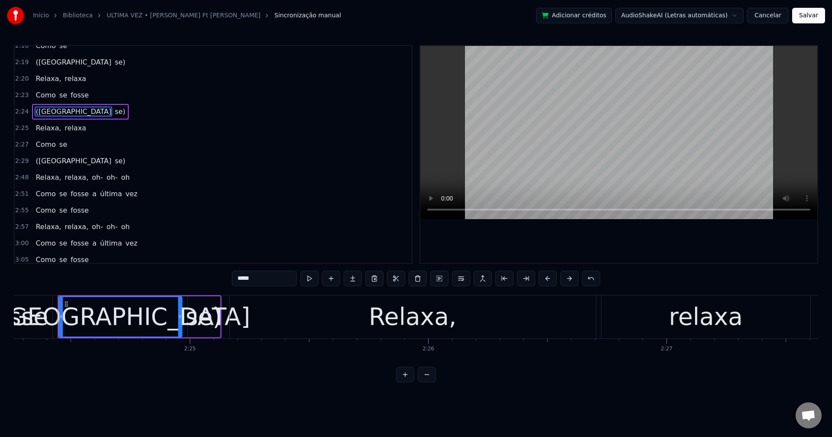
scroll to position [777, 0]
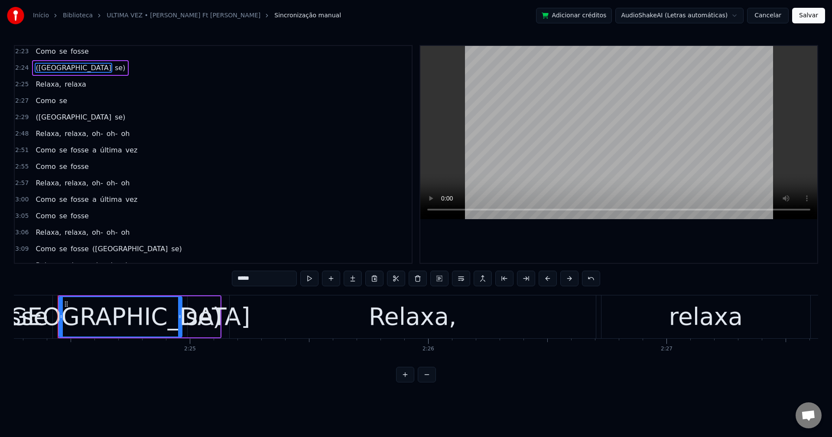
click at [68, 135] on span "relaxa," at bounding box center [77, 134] width 26 height 10
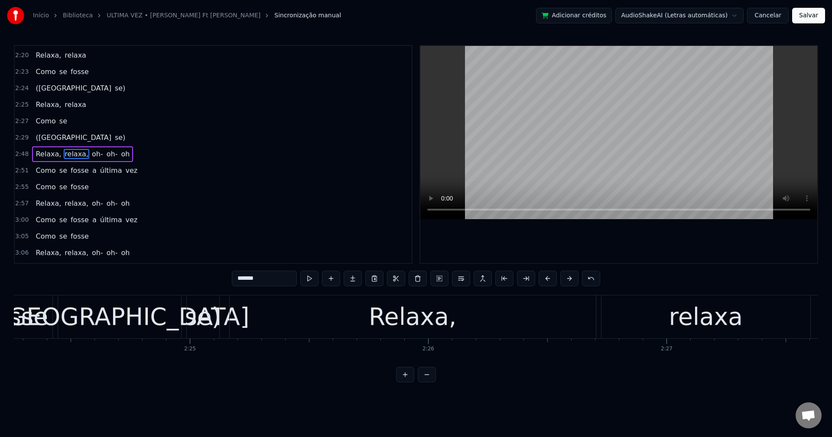
scroll to position [756, 0]
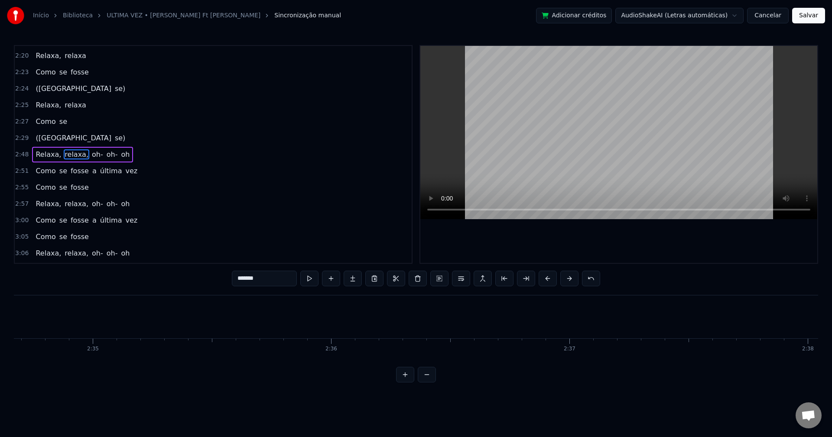
click at [282, 281] on input "*******" at bounding box center [264, 279] width 65 height 16
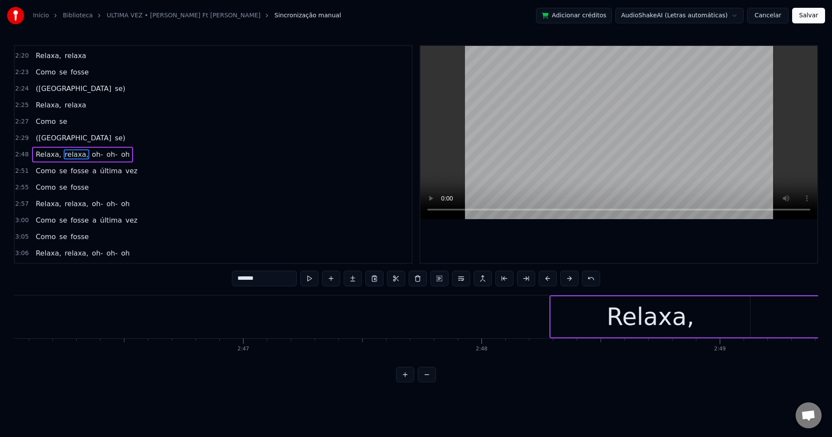
scroll to position [0, 40342]
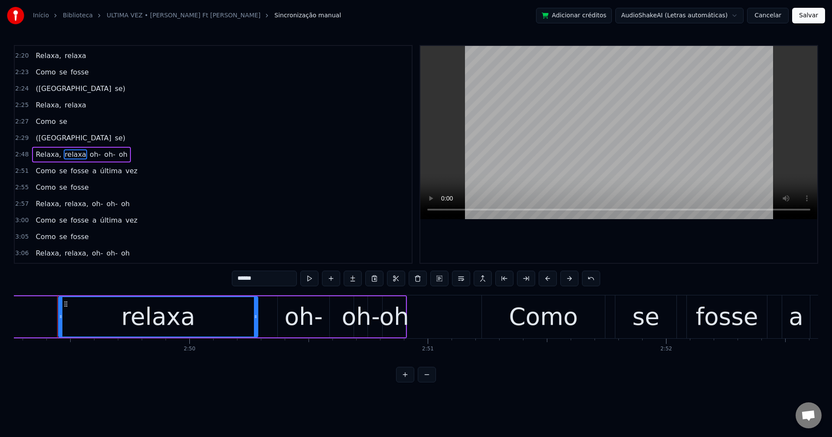
click at [89, 154] on span "oh-" at bounding box center [95, 155] width 13 height 10
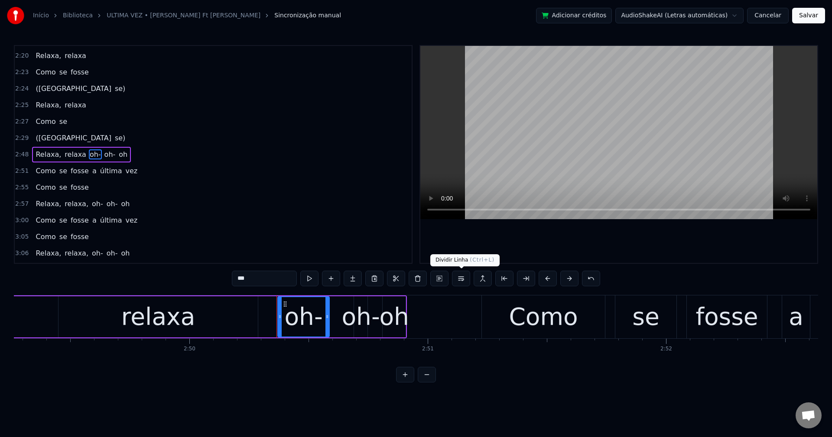
click at [458, 282] on button at bounding box center [461, 279] width 18 height 16
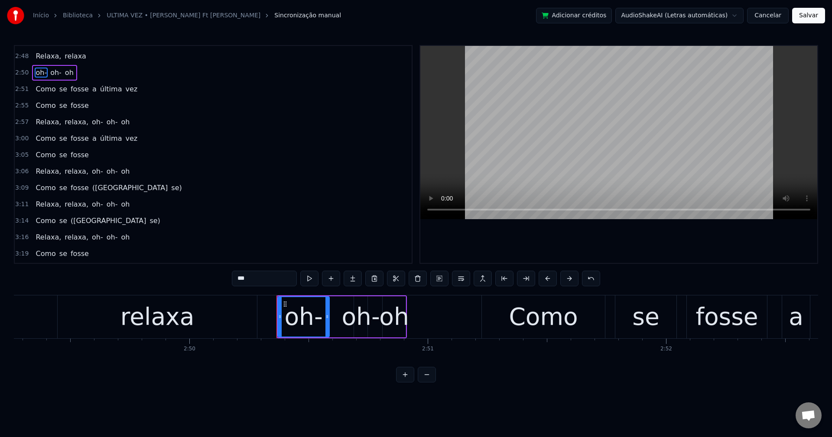
scroll to position [859, 0]
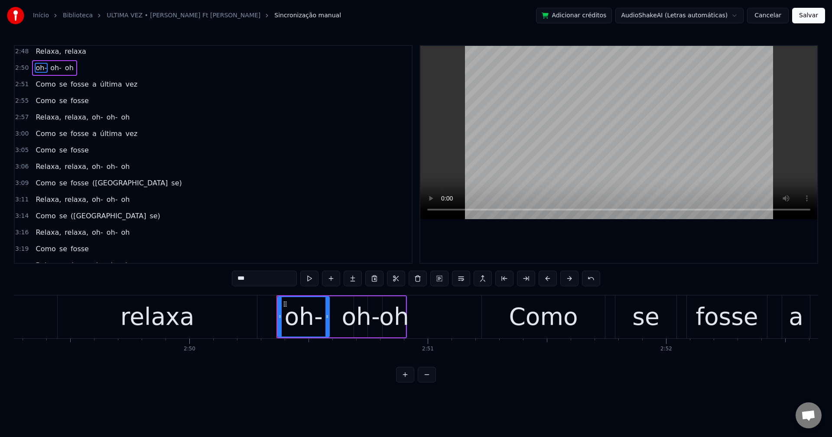
click at [68, 120] on span "relaxa," at bounding box center [77, 117] width 26 height 10
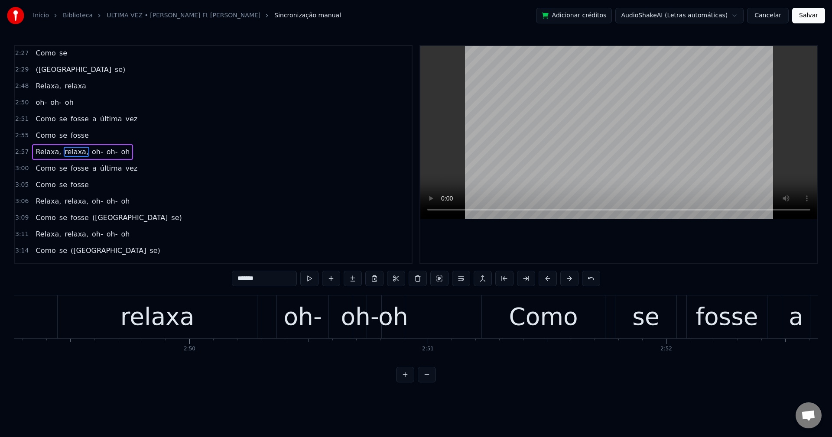
scroll to position [822, 0]
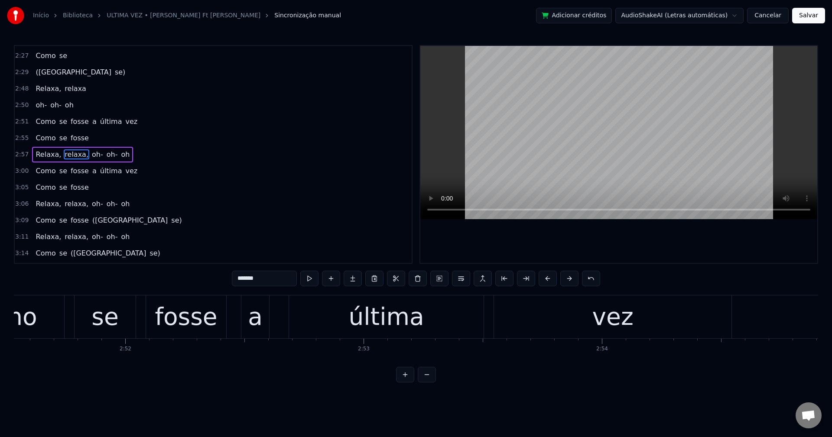
click at [271, 273] on input "*******" at bounding box center [264, 279] width 65 height 16
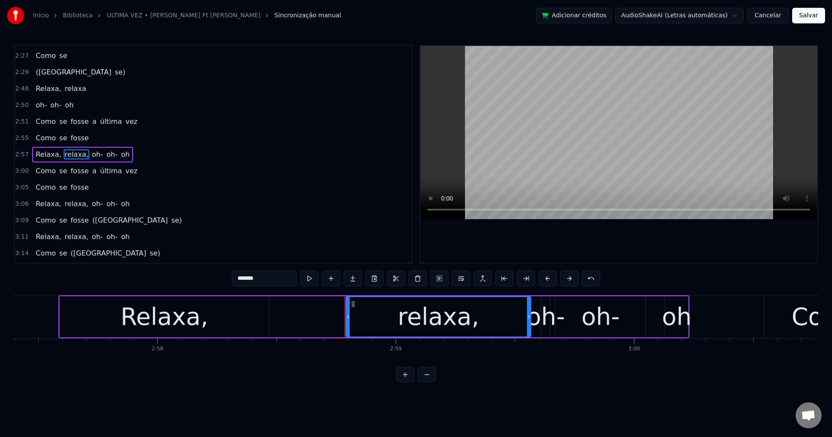
scroll to position [0, 42568]
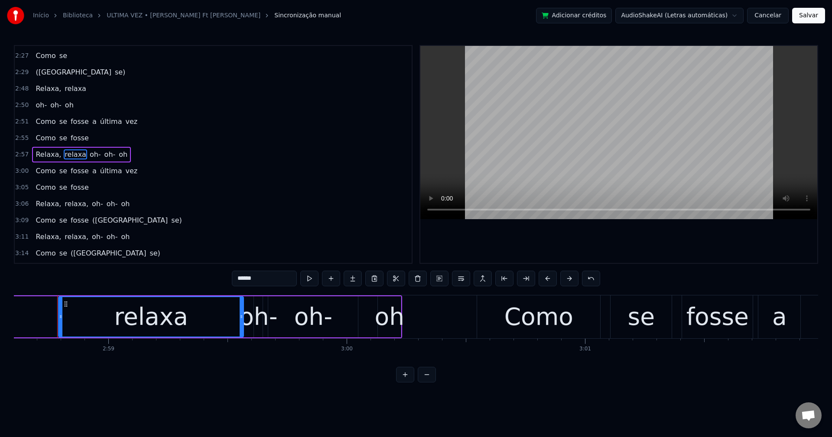
click at [89, 159] on span "oh-" at bounding box center [95, 155] width 13 height 10
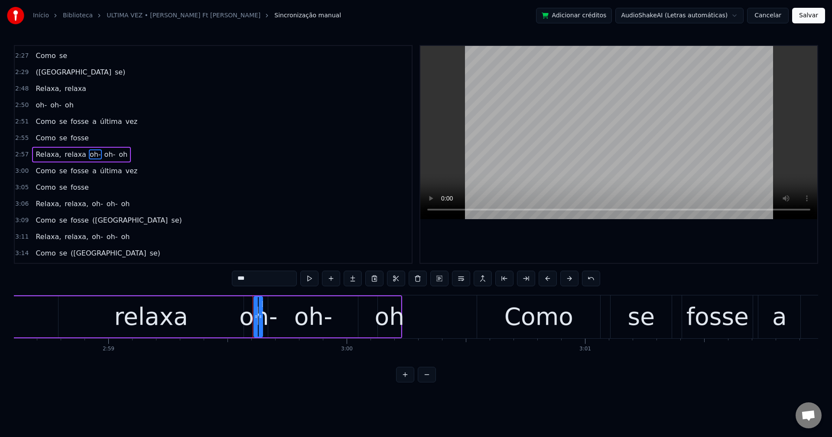
click at [91, 122] on span "a" at bounding box center [94, 122] width 6 height 10
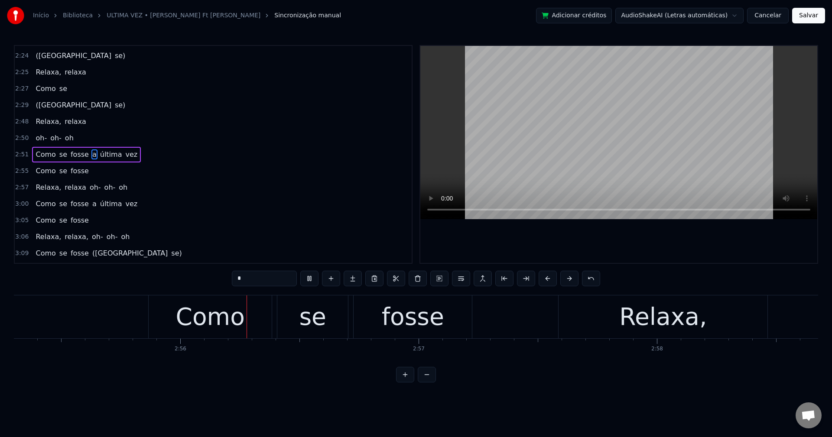
scroll to position [0, 41805]
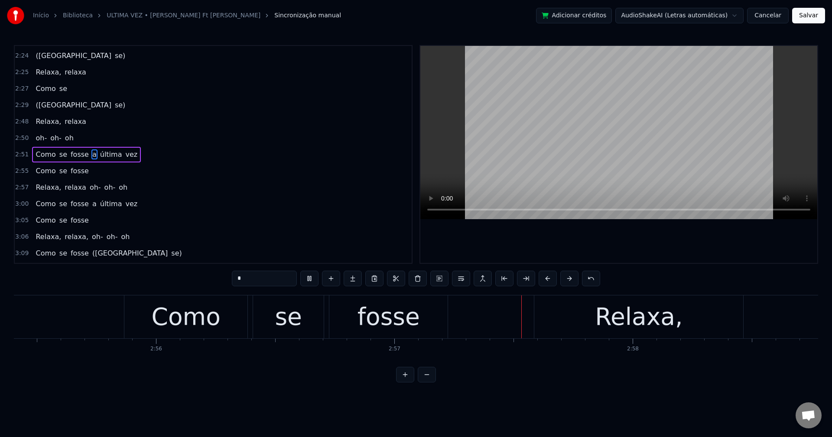
click at [89, 185] on span "oh-" at bounding box center [95, 187] width 13 height 10
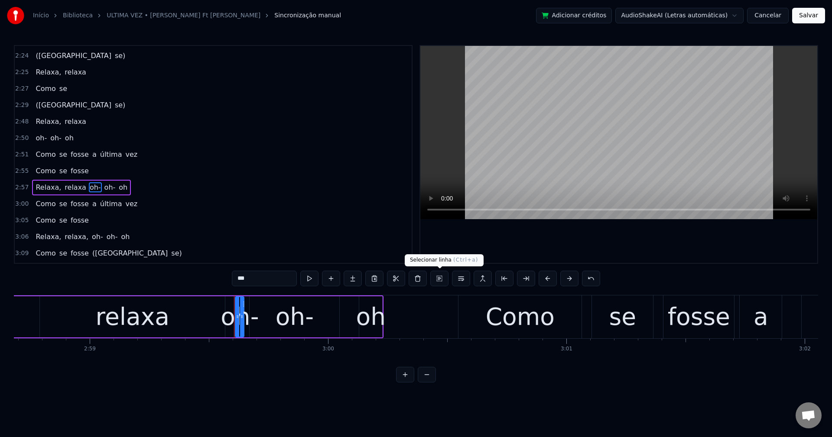
scroll to position [0, 42763]
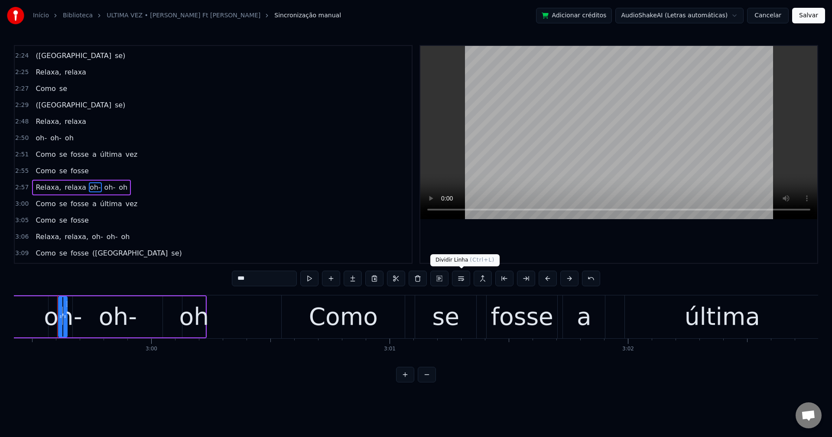
click at [458, 279] on button at bounding box center [461, 279] width 18 height 16
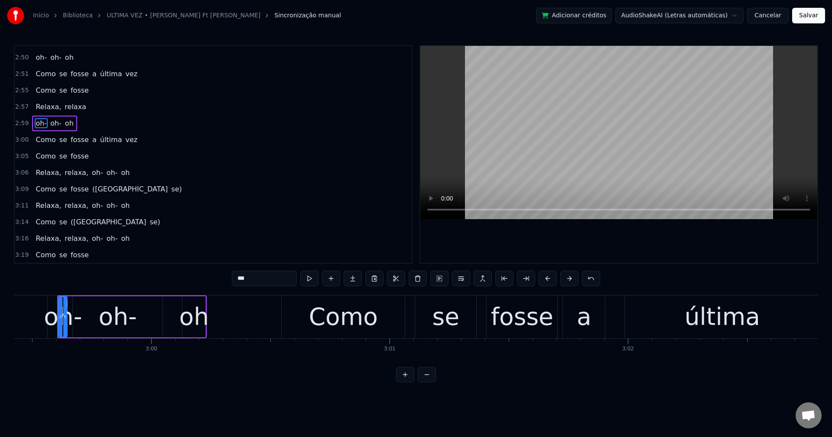
scroll to position [903, 0]
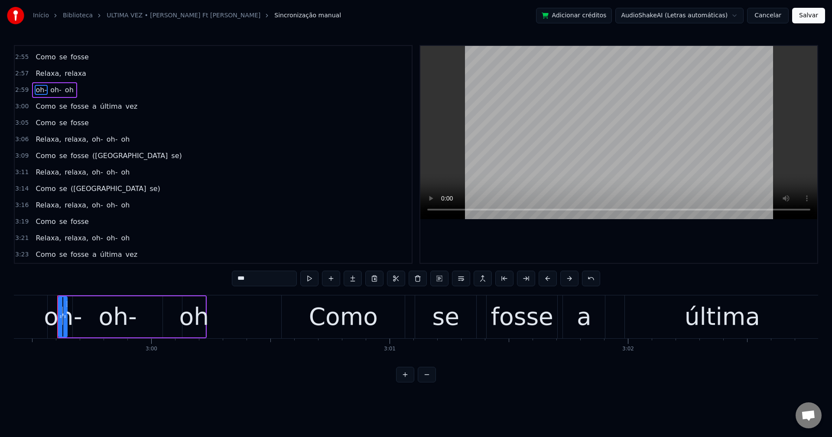
click at [75, 141] on span "relaxa," at bounding box center [77, 139] width 26 height 10
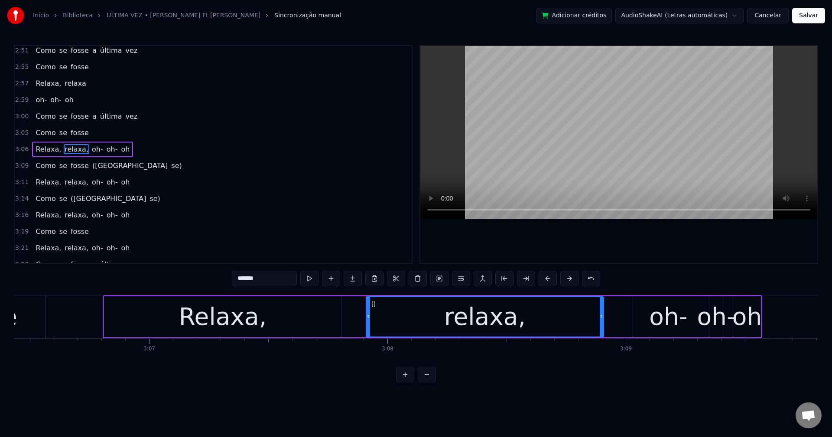
scroll to position [0, 0]
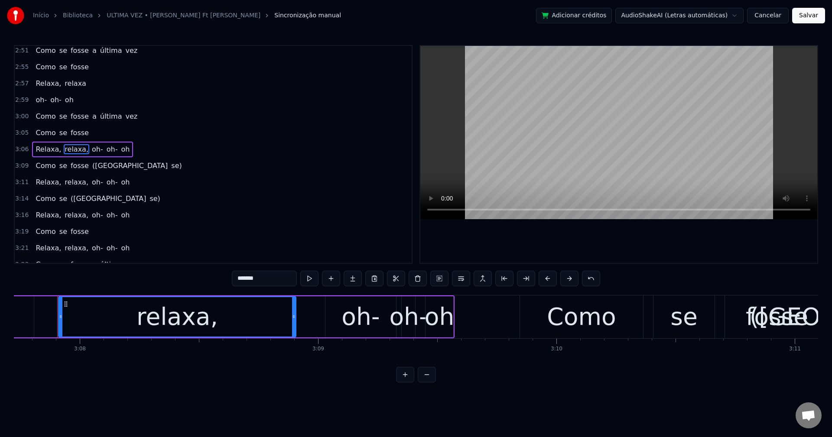
click at [284, 280] on input "*******" at bounding box center [264, 279] width 65 height 16
click at [89, 151] on span "oh-" at bounding box center [95, 149] width 13 height 10
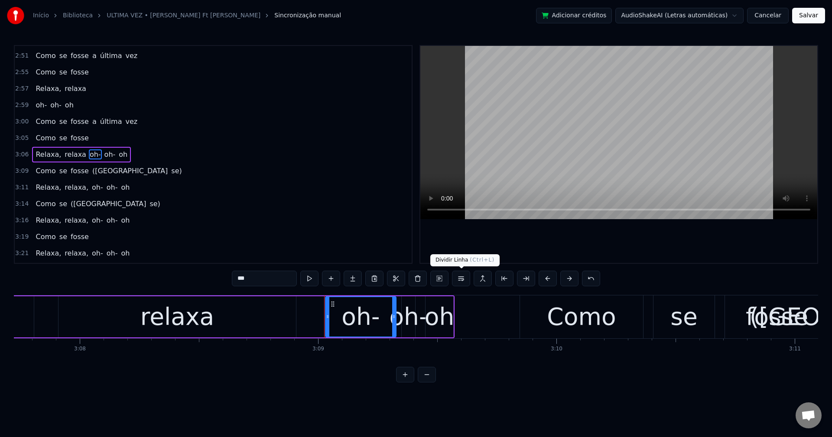
click at [462, 281] on button at bounding box center [461, 279] width 18 height 16
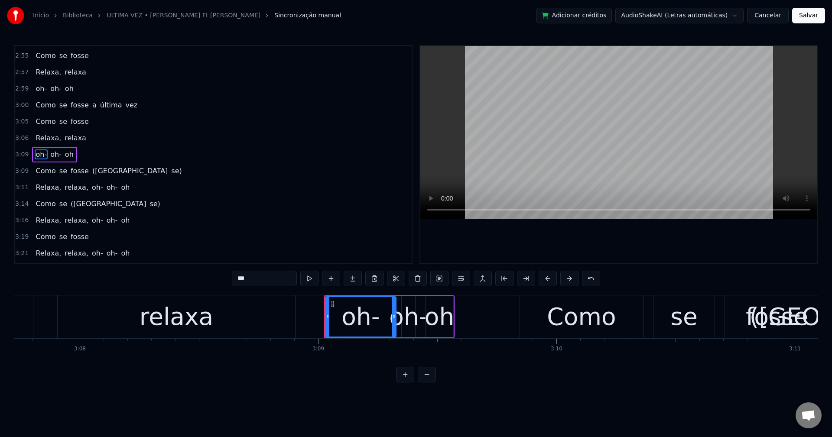
click at [96, 172] on span "([GEOGRAPHIC_DATA]" at bounding box center [129, 171] width 77 height 10
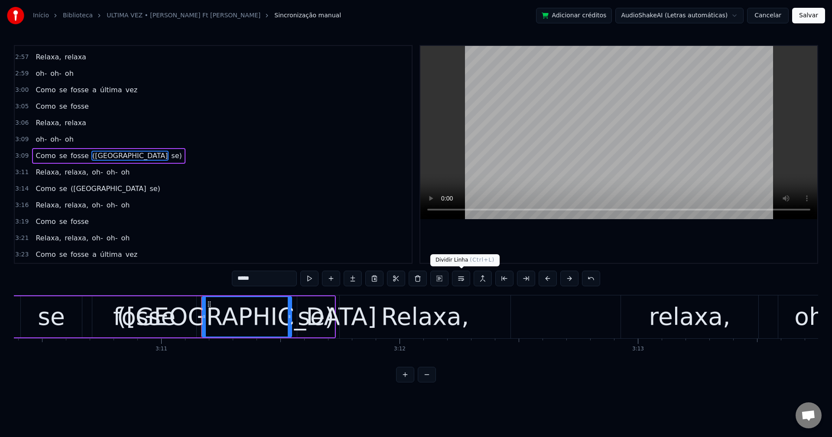
click at [463, 278] on button at bounding box center [461, 279] width 18 height 16
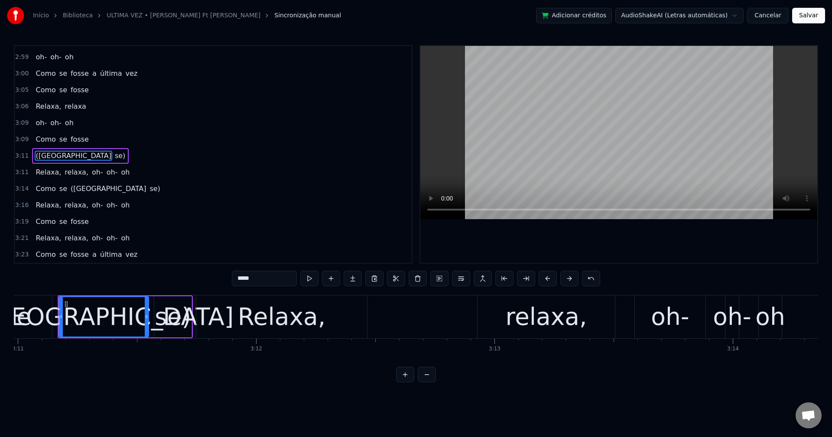
click at [66, 177] on span "relaxa," at bounding box center [77, 172] width 26 height 10
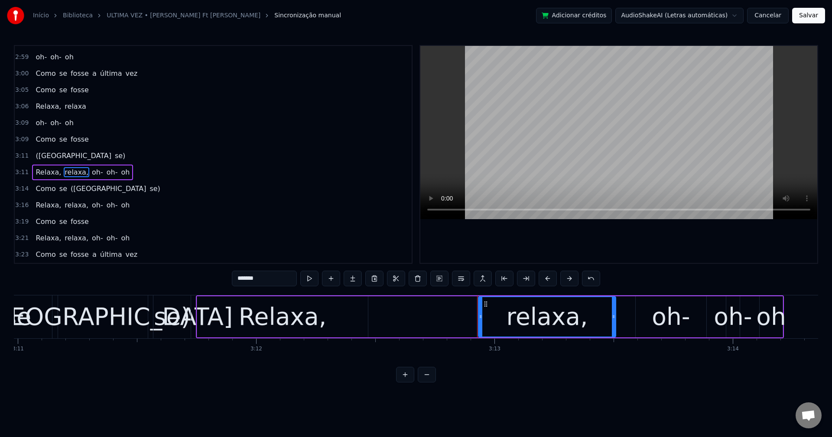
click at [269, 280] on input "*******" at bounding box center [264, 279] width 65 height 16
click at [89, 169] on span "oh-" at bounding box center [95, 172] width 13 height 10
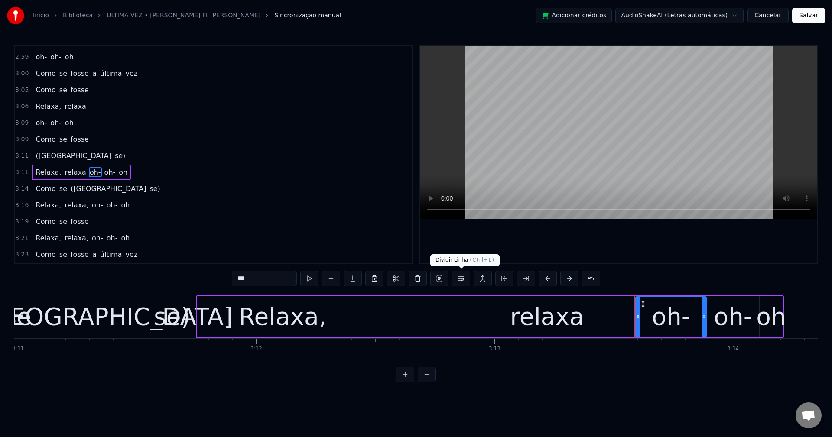
click at [465, 284] on button at bounding box center [461, 279] width 18 height 16
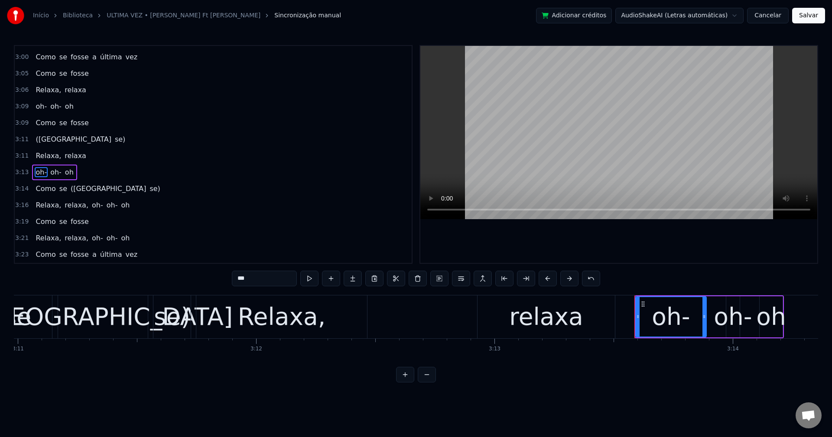
click at [72, 187] on span "([GEOGRAPHIC_DATA]" at bounding box center [108, 189] width 77 height 10
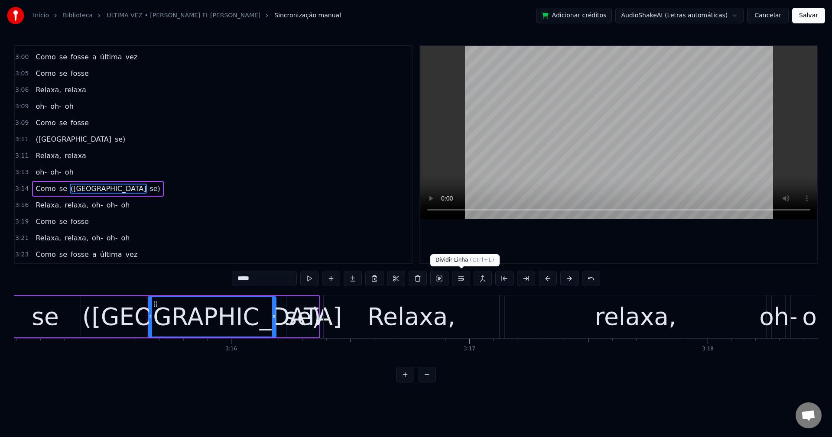
click at [465, 277] on button at bounding box center [461, 279] width 18 height 16
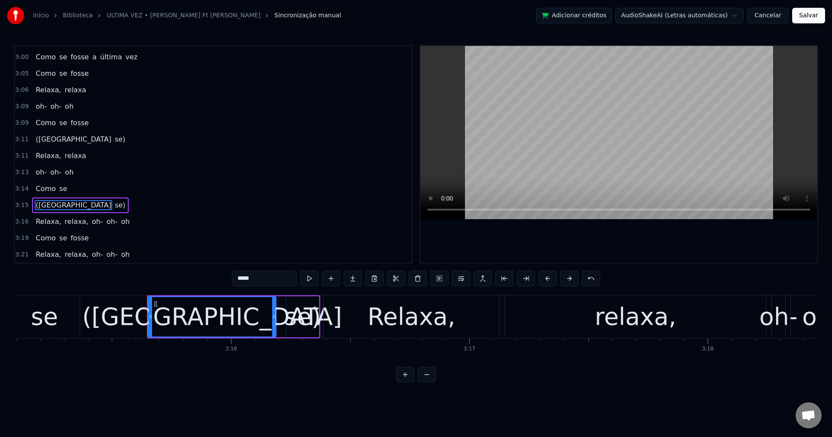
scroll to position [0, 46586]
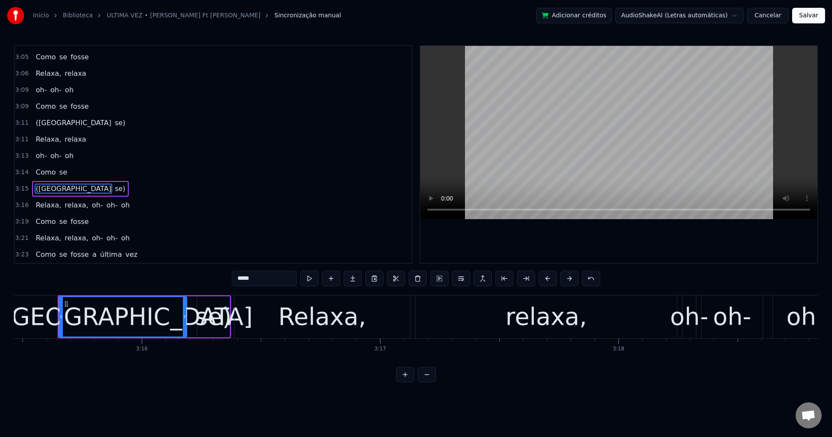
click at [159, 270] on div "0:18 A gente se perdeu 0:20 foi mesmo orgulho 0:22 Eu entendo 0:25 eu entendo 0…" at bounding box center [416, 214] width 804 height 338
click at [64, 208] on span "relaxa," at bounding box center [77, 205] width 26 height 10
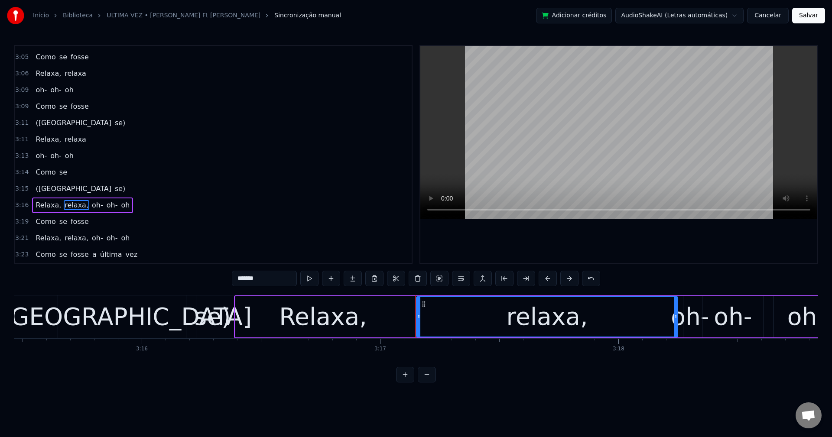
click at [276, 278] on input "*******" at bounding box center [264, 279] width 65 height 16
click at [89, 205] on span "oh-" at bounding box center [95, 205] width 13 height 10
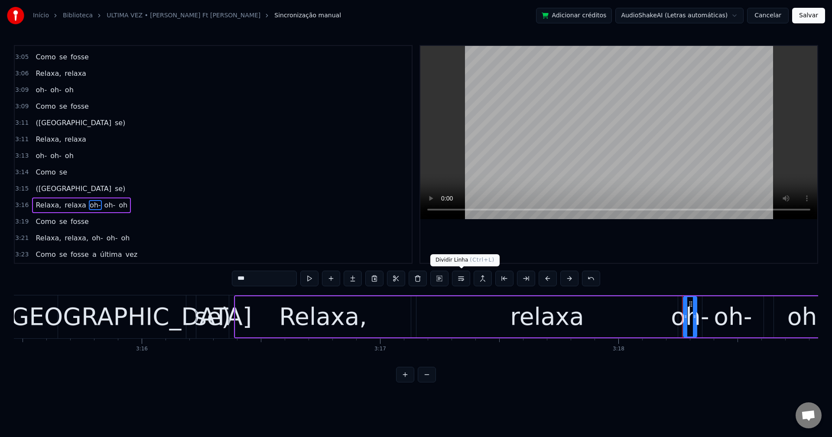
click at [467, 280] on button at bounding box center [461, 279] width 18 height 16
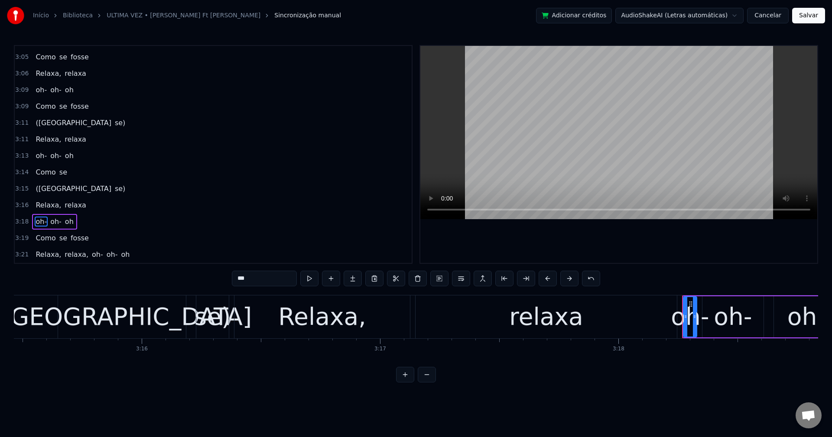
scroll to position [985, 0]
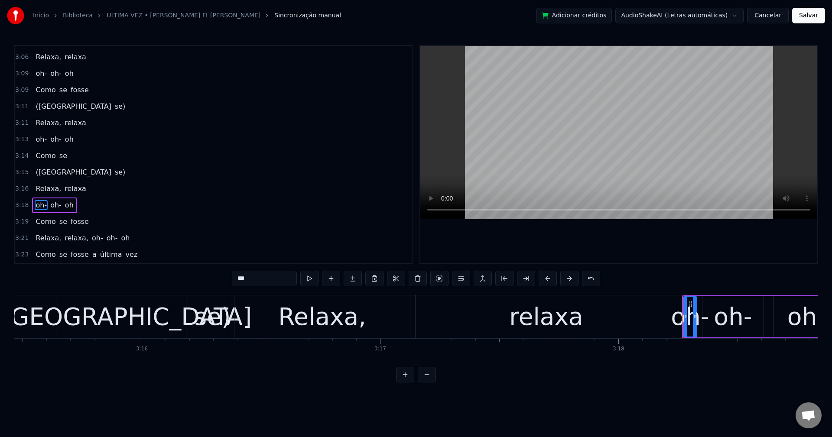
click at [70, 239] on span "relaxa," at bounding box center [77, 238] width 26 height 10
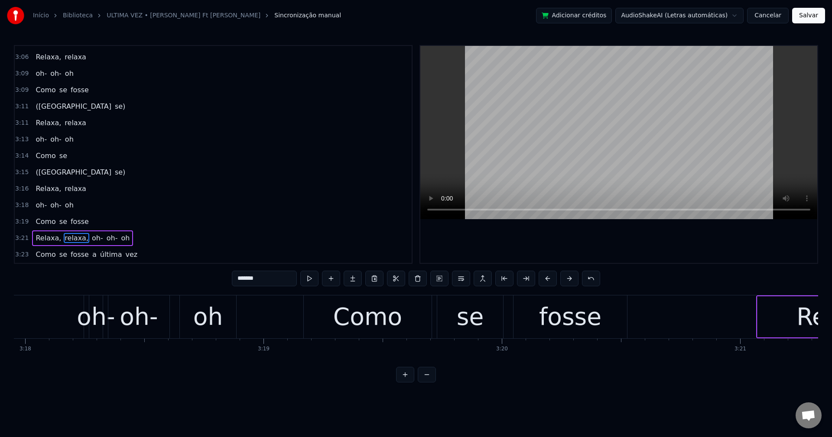
click at [273, 274] on input "*******" at bounding box center [264, 279] width 65 height 16
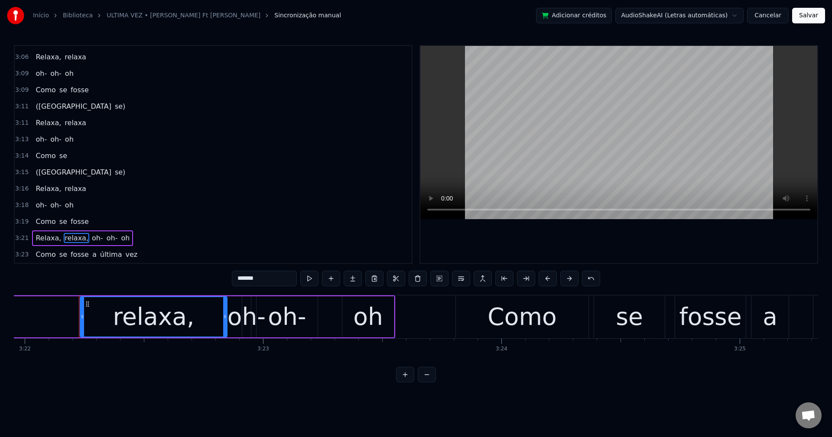
scroll to position [0, 48154]
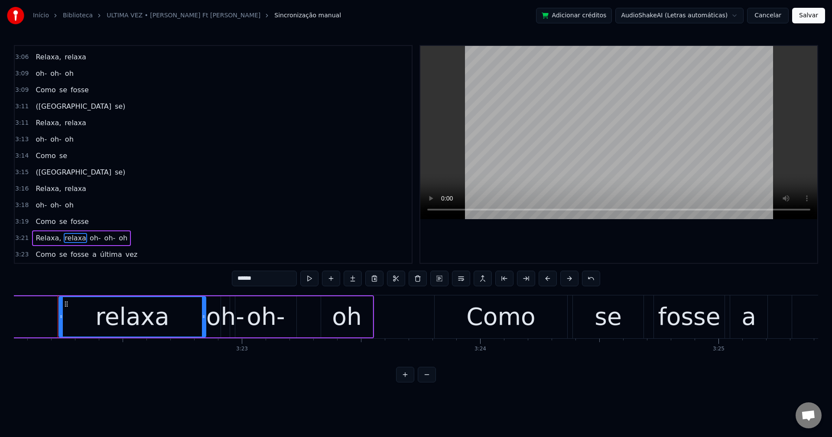
click at [89, 241] on span "oh-" at bounding box center [95, 238] width 13 height 10
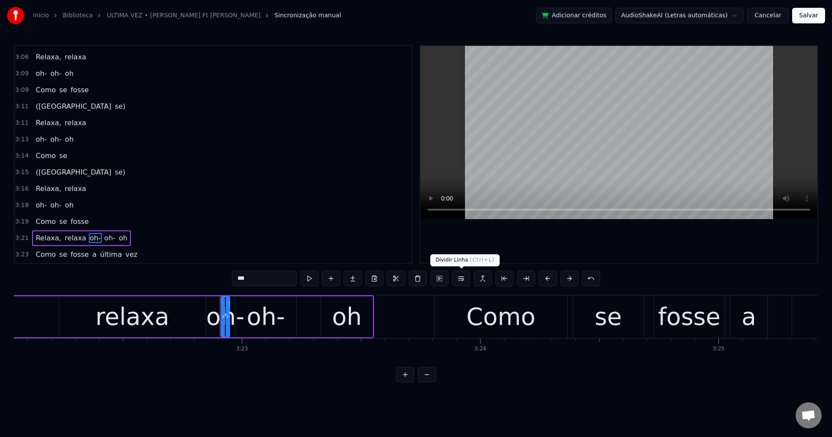
click at [458, 277] on button at bounding box center [461, 279] width 18 height 16
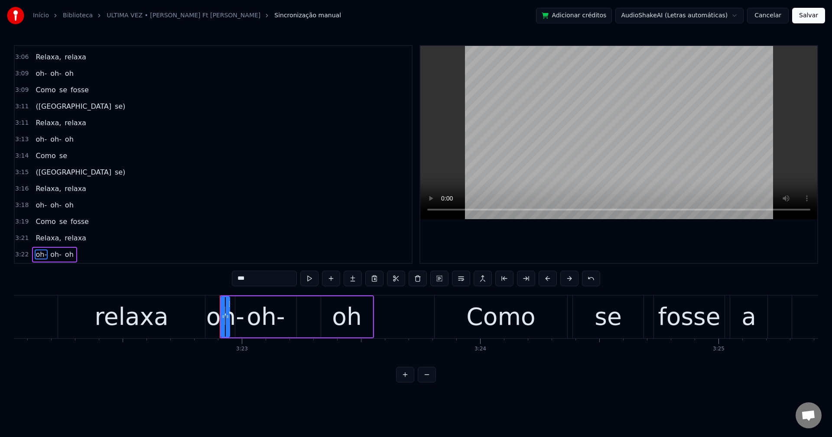
scroll to position [1001, 0]
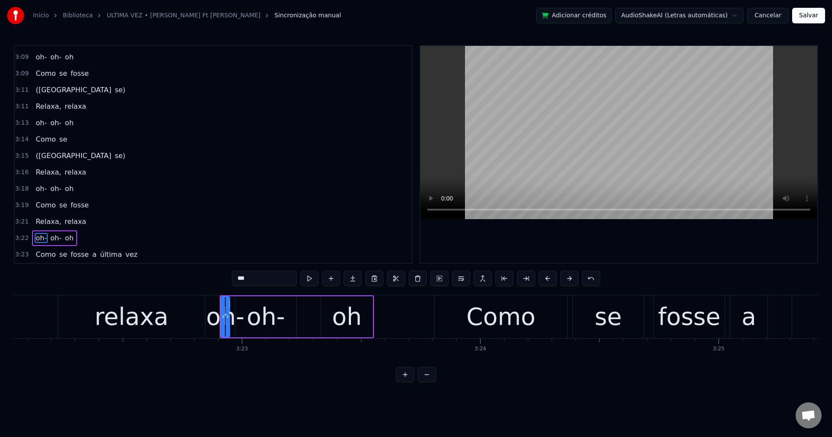
click at [75, 257] on span "fosse" at bounding box center [80, 255] width 20 height 10
type input "*****"
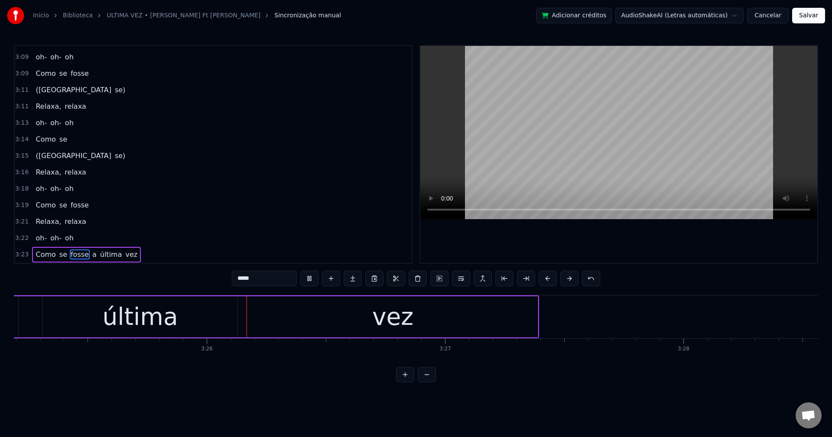
scroll to position [0, 48926]
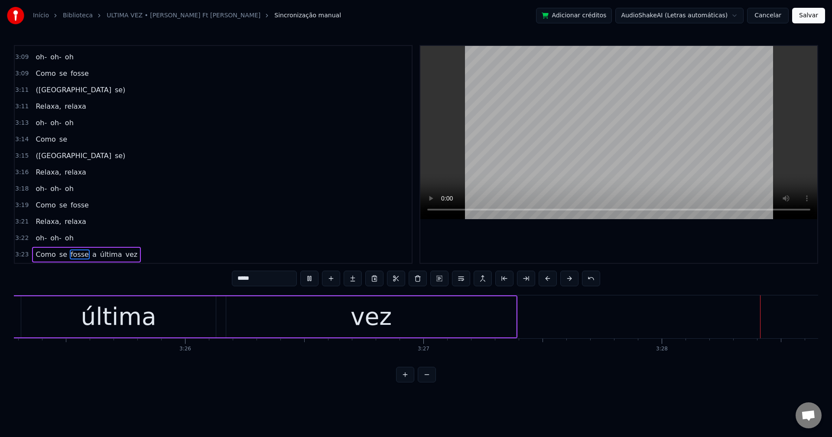
click at [803, 19] on button "Salvar" at bounding box center [808, 16] width 33 height 16
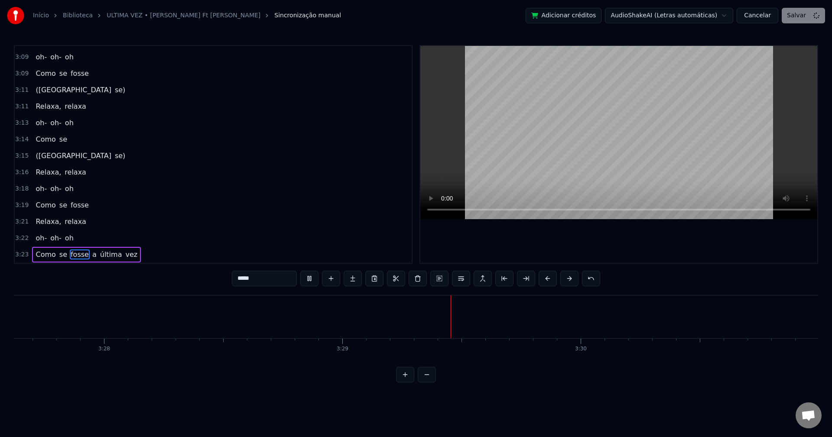
scroll to position [0, 49485]
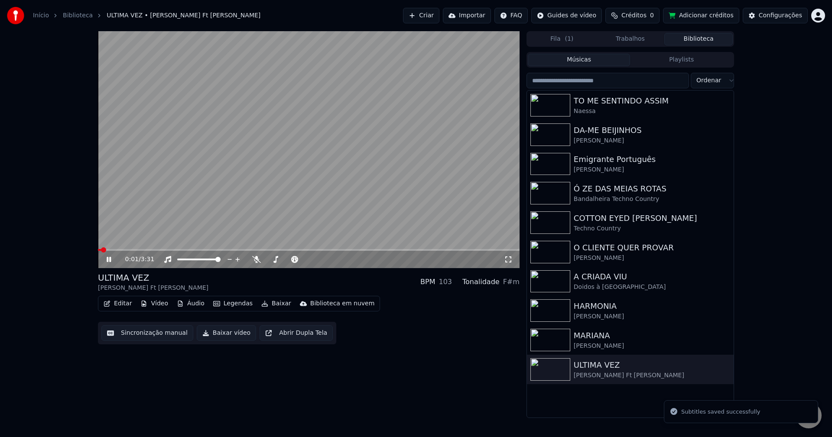
click at [213, 334] on button "Baixar vídeo" at bounding box center [226, 333] width 59 height 16
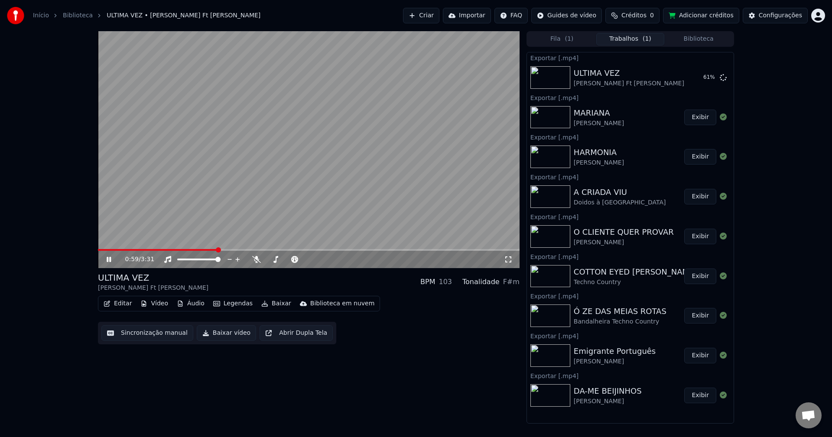
click at [694, 34] on button "Biblioteca" at bounding box center [698, 39] width 68 height 13
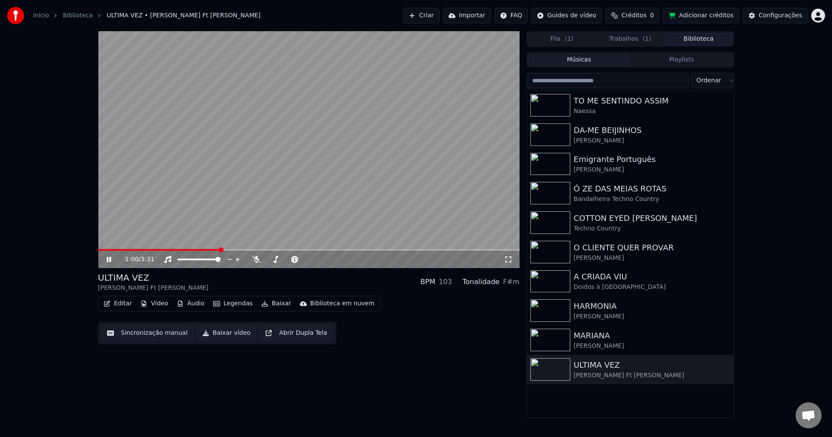
click at [317, 164] on video at bounding box center [309, 149] width 422 height 237
click at [708, 43] on button "Biblioteca" at bounding box center [698, 39] width 68 height 13
click at [708, 39] on button "Biblioteca" at bounding box center [698, 39] width 68 height 13
click at [648, 42] on span "( 1 )" at bounding box center [647, 39] width 9 height 9
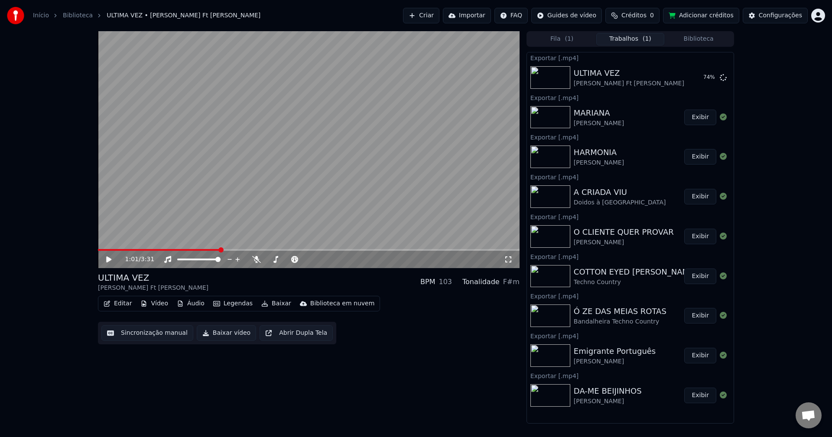
click at [703, 120] on button "Exibir" at bounding box center [700, 118] width 32 height 16
click at [702, 40] on button "Biblioteca" at bounding box center [698, 39] width 68 height 13
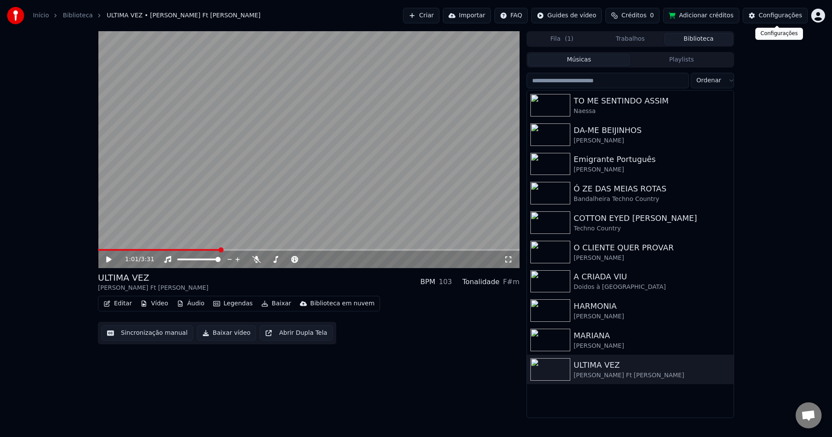
click at [766, 16] on div "Configurações" at bounding box center [780, 15] width 43 height 9
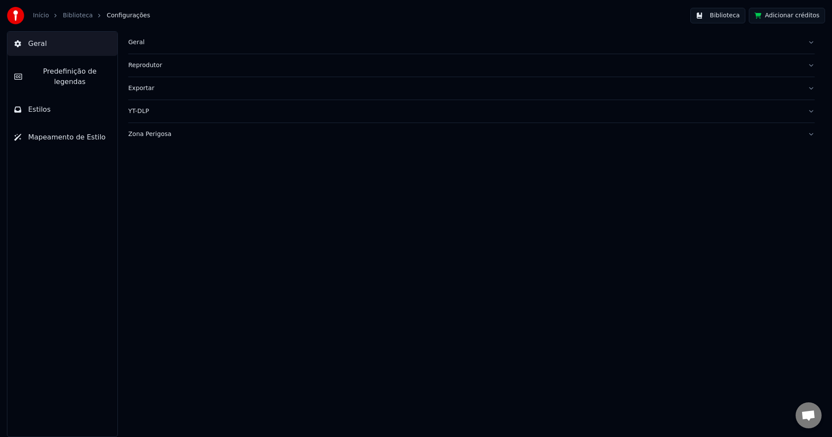
click at [144, 47] on button "Geral" at bounding box center [471, 42] width 686 height 23
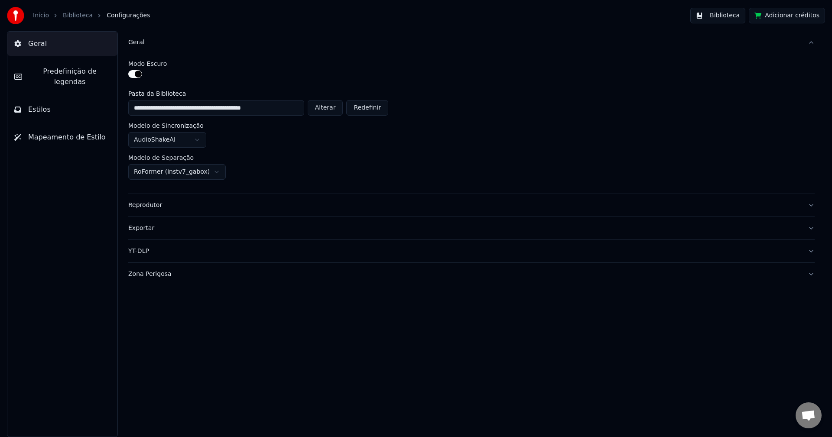
click at [327, 109] on button "Alterar" at bounding box center [326, 108] width 36 height 16
type input "**********"
click at [737, 18] on button "Biblioteca" at bounding box center [717, 16] width 55 height 16
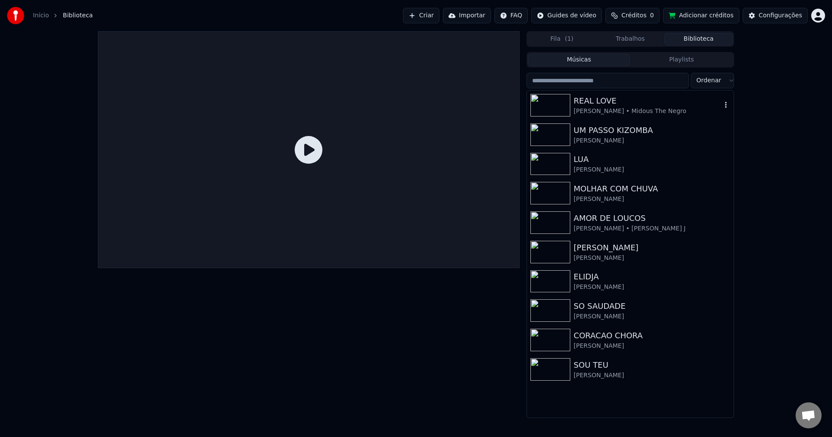
click at [582, 105] on div "REAL LOVE" at bounding box center [648, 101] width 148 height 12
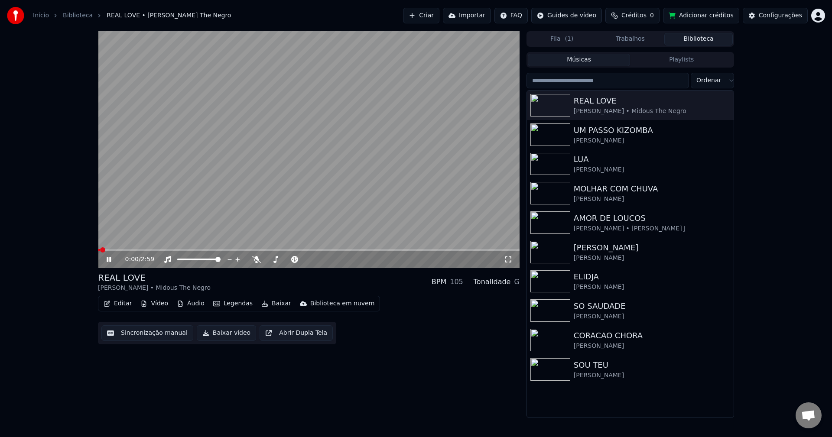
drag, startPoint x: 216, startPoint y: 153, endPoint x: 198, endPoint y: 169, distance: 23.4
click at [216, 153] on video at bounding box center [309, 149] width 422 height 237
click at [119, 306] on button "Editar" at bounding box center [117, 304] width 35 height 12
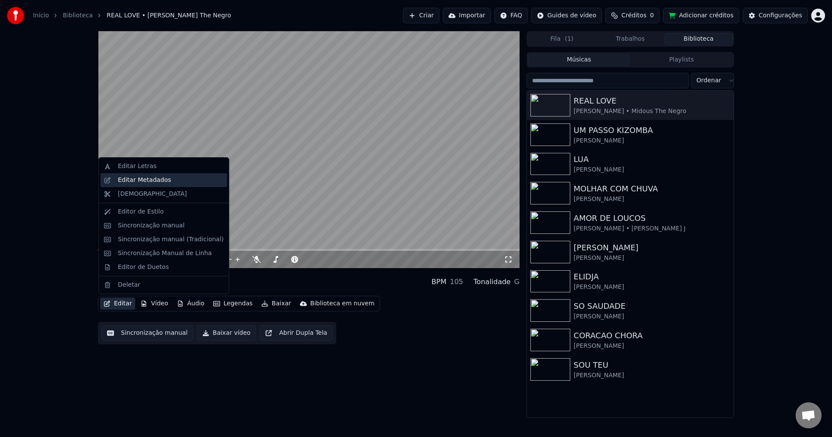
click at [182, 178] on div "Editar Metadados" at bounding box center [171, 180] width 106 height 9
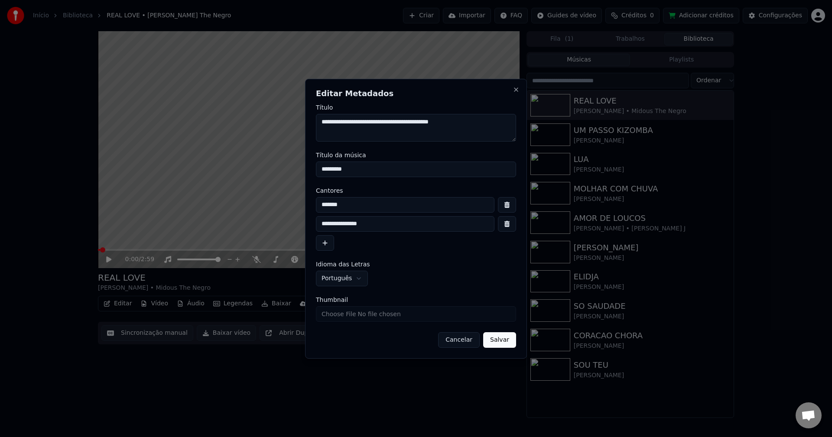
drag, startPoint x: 351, startPoint y: 120, endPoint x: 429, endPoint y: 120, distance: 77.1
click at [429, 120] on textarea "**********" at bounding box center [416, 128] width 200 height 28
drag, startPoint x: 364, startPoint y: 211, endPoint x: 176, endPoint y: 205, distance: 187.3
click at [176, 205] on body "Início Biblioteca REAL LOVE • [PERSON_NAME] • Midous The Negro Criar Importar F…" at bounding box center [416, 218] width 832 height 437
paste input "**********"
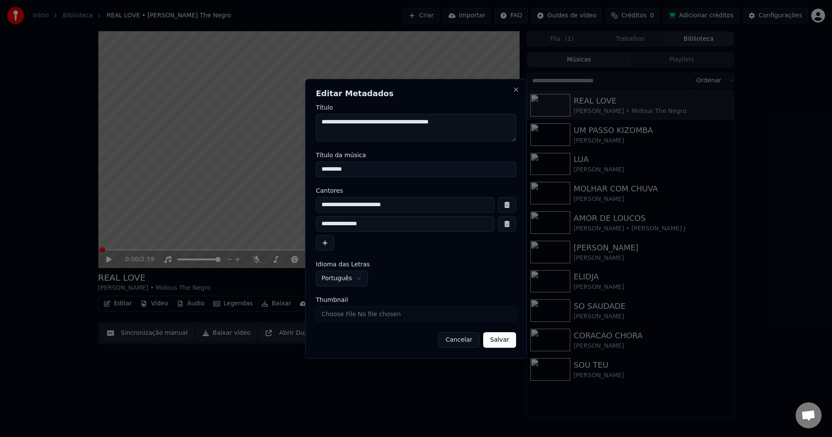
type input "**********"
click at [504, 224] on button "button" at bounding box center [507, 224] width 18 height 16
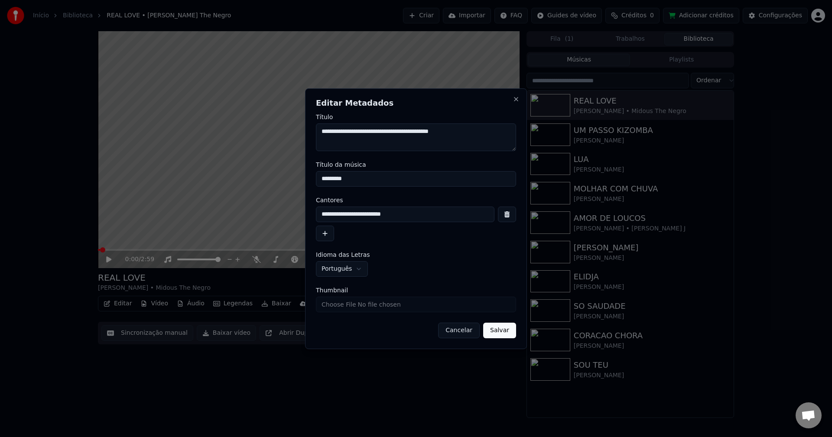
click at [399, 309] on input "Thumbnail" at bounding box center [416, 305] width 200 height 16
type input "**********"
click at [499, 333] on button "Salvar" at bounding box center [499, 331] width 33 height 16
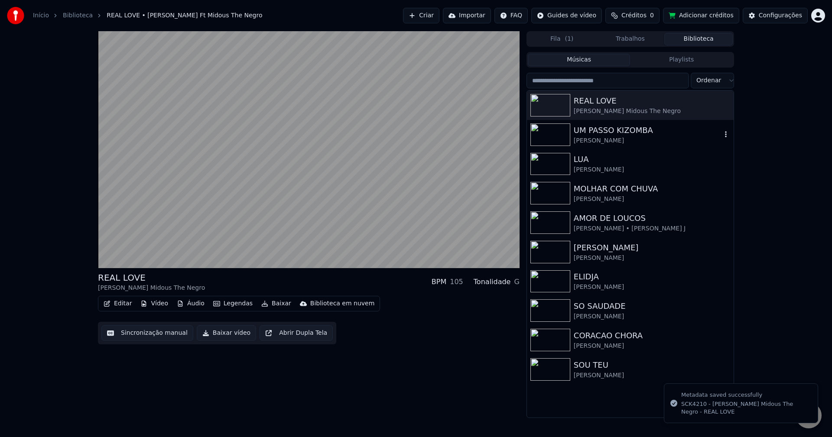
click at [551, 142] on img at bounding box center [550, 135] width 40 height 23
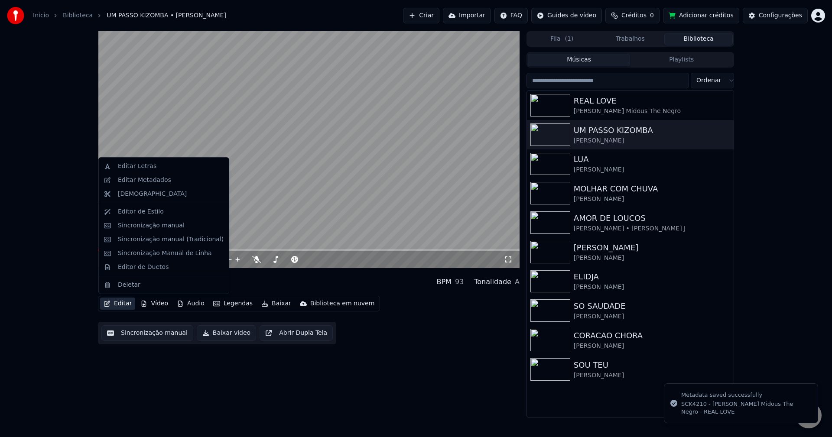
click at [113, 305] on button "Editar" at bounding box center [117, 304] width 35 height 12
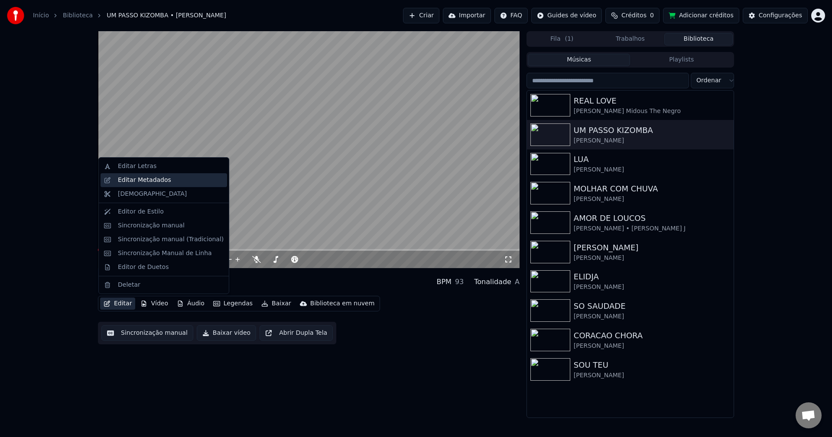
click at [153, 182] on div "Editar Metadados" at bounding box center [144, 180] width 53 height 9
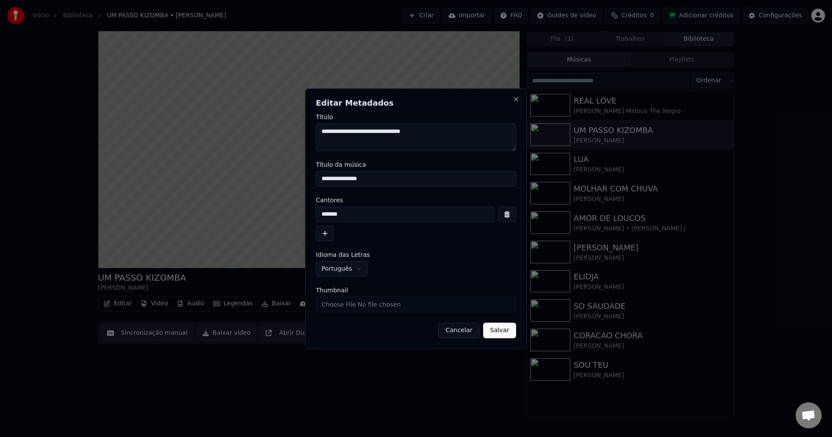
click at [374, 302] on input "Thumbnail" at bounding box center [416, 305] width 200 height 16
type input "**********"
click at [487, 333] on button "Salvar" at bounding box center [499, 331] width 33 height 16
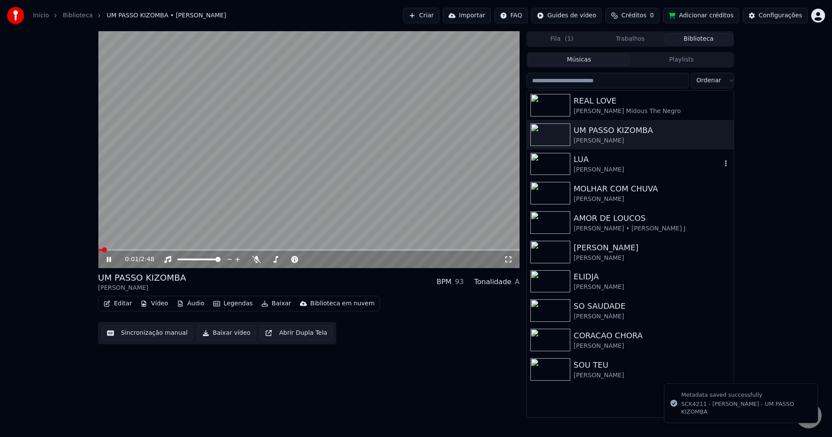
click at [553, 158] on img at bounding box center [550, 164] width 40 height 23
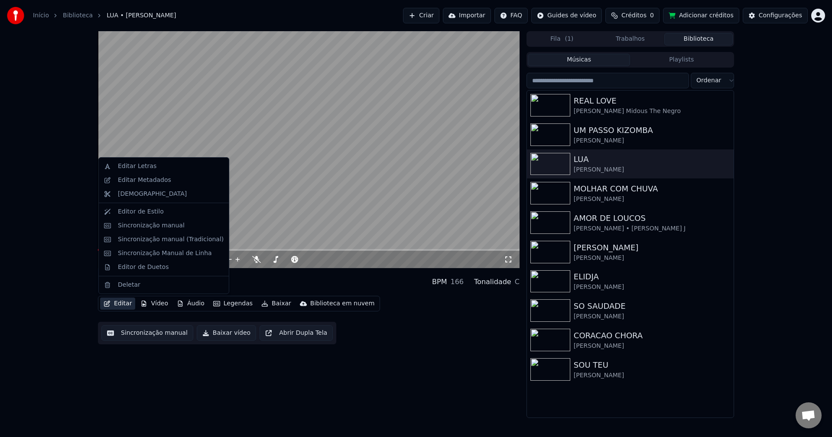
click at [121, 305] on button "Editar" at bounding box center [117, 304] width 35 height 12
click at [152, 181] on div "Editar Metadados" at bounding box center [144, 180] width 53 height 9
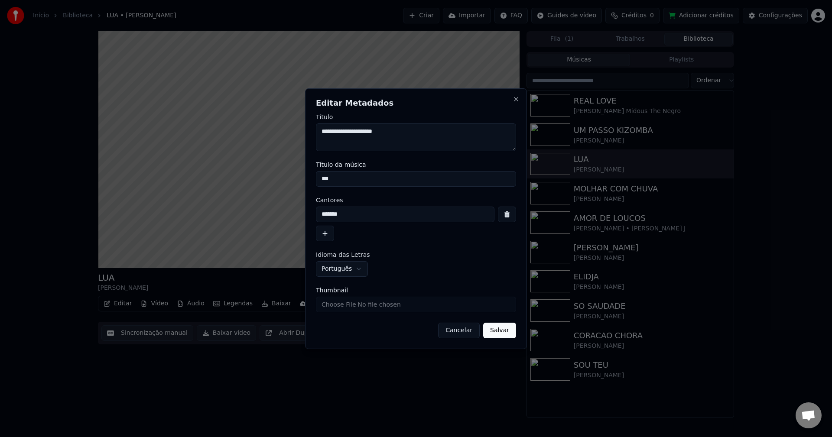
click at [358, 306] on input "Thumbnail" at bounding box center [416, 305] width 200 height 16
type input "**********"
click at [498, 338] on button "Salvar" at bounding box center [499, 331] width 33 height 16
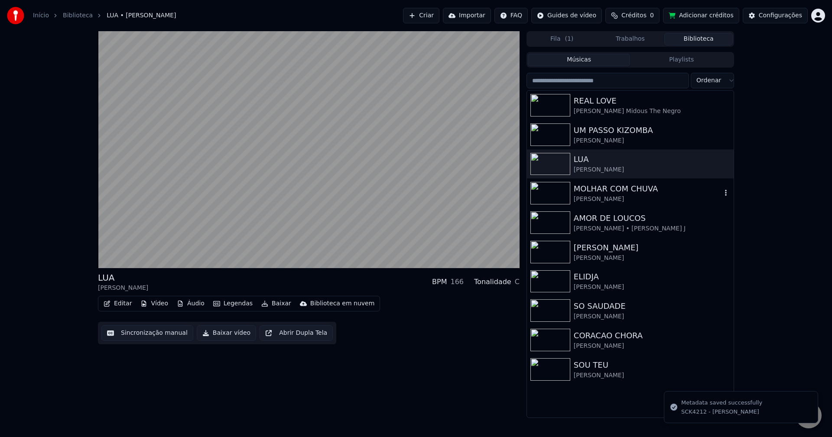
click at [558, 193] on img at bounding box center [550, 193] width 40 height 23
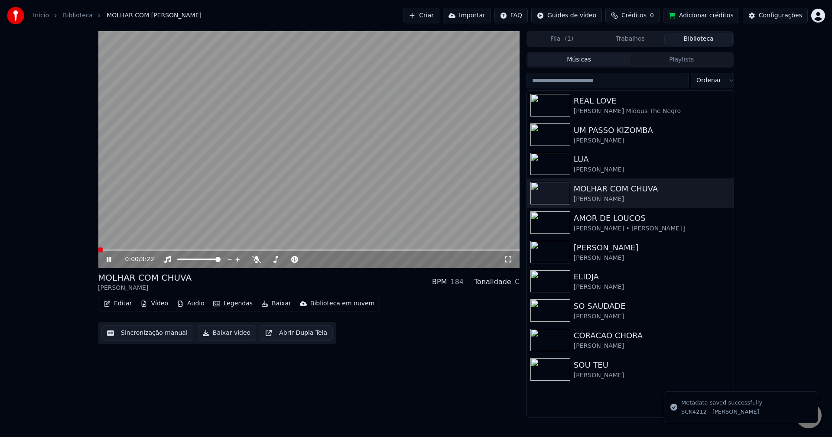
click at [117, 305] on button "Editar" at bounding box center [117, 304] width 35 height 12
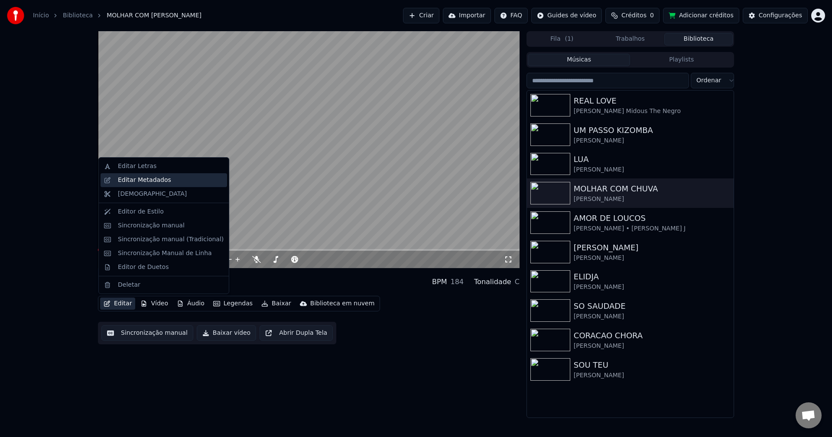
click at [142, 181] on div "Editar Metadados" at bounding box center [144, 180] width 53 height 9
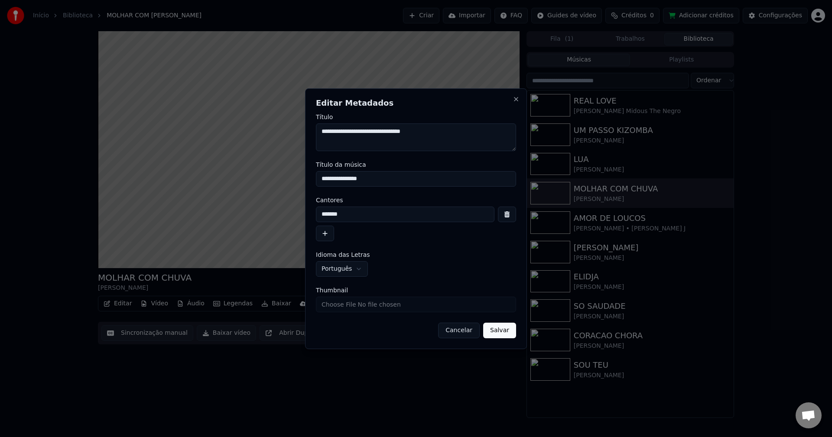
click at [368, 306] on input "Thumbnail" at bounding box center [416, 305] width 200 height 16
type input "**********"
click at [505, 336] on button "Salvar" at bounding box center [499, 331] width 33 height 16
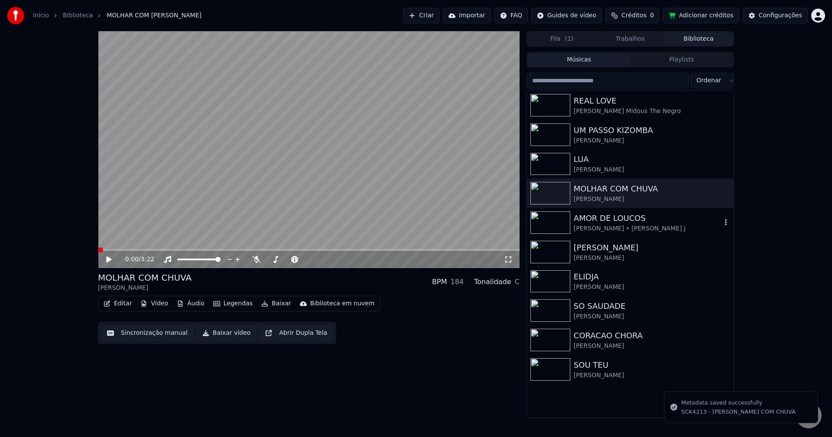
click at [561, 215] on img at bounding box center [550, 222] width 40 height 23
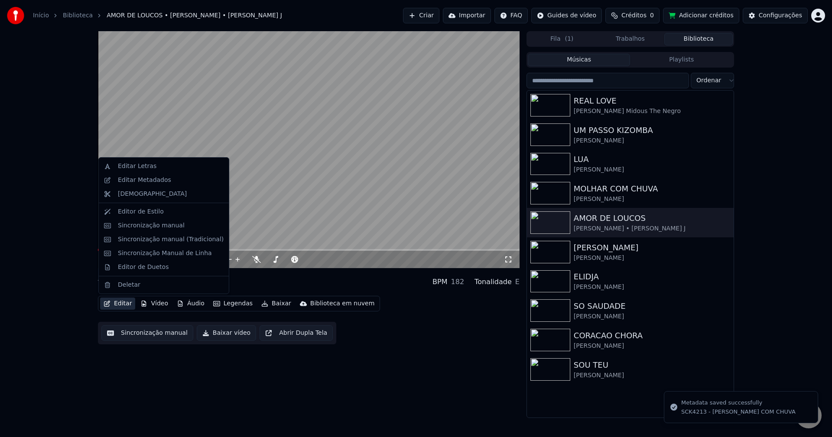
click at [127, 301] on button "Editar" at bounding box center [117, 304] width 35 height 12
click at [160, 179] on div "Editar Metadados" at bounding box center [144, 180] width 53 height 9
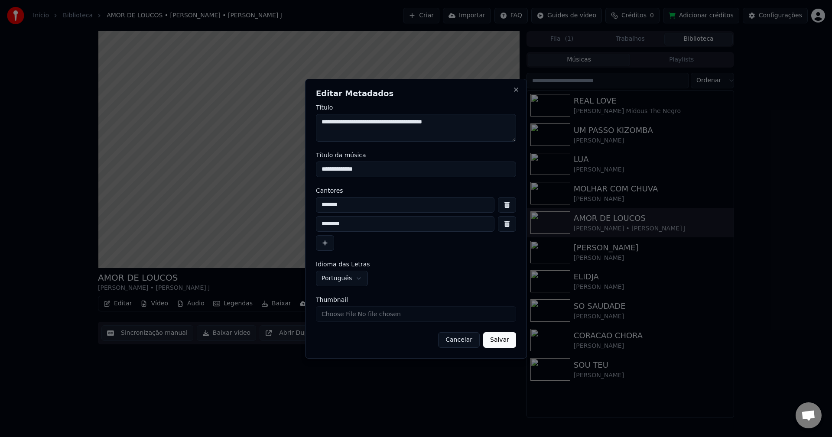
drag, startPoint x: 351, startPoint y: 125, endPoint x: 400, endPoint y: 136, distance: 49.8
click at [400, 136] on textarea "**********" at bounding box center [416, 128] width 200 height 28
drag, startPoint x: 371, startPoint y: 209, endPoint x: 255, endPoint y: 202, distance: 116.8
click at [255, 202] on body "Início Biblioteca AMOR DE LOUCOS • [PERSON_NAME] • [PERSON_NAME] J Criar Import…" at bounding box center [416, 218] width 832 height 437
paste input "**********"
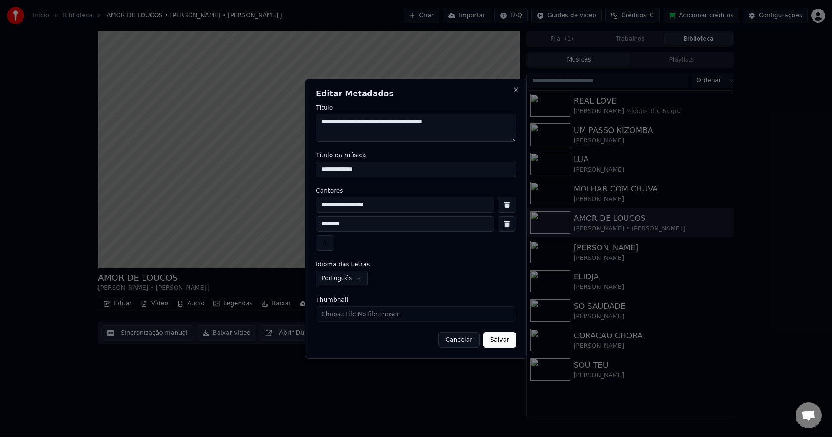
type input "**********"
click at [509, 229] on button "button" at bounding box center [507, 224] width 18 height 16
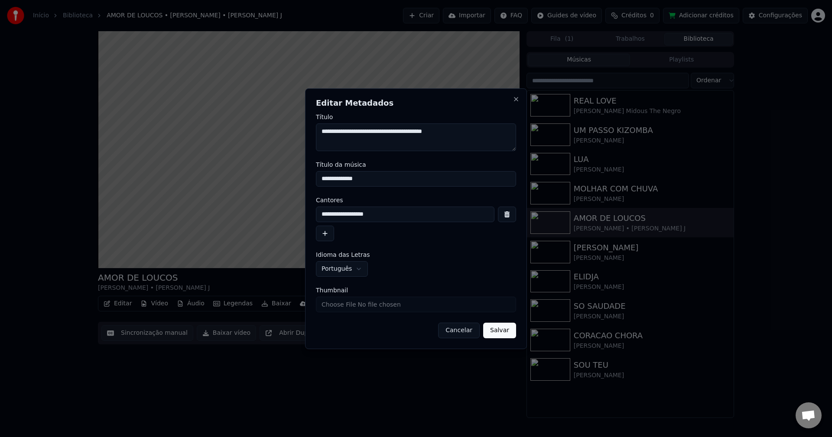
click at [374, 310] on input "Thumbnail" at bounding box center [416, 305] width 200 height 16
type input "**********"
click at [494, 332] on button "Salvar" at bounding box center [499, 331] width 33 height 16
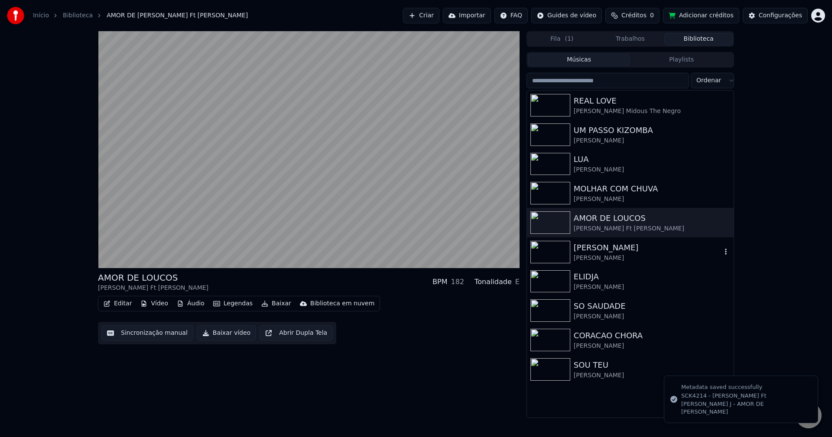
click at [563, 248] on img at bounding box center [550, 252] width 40 height 23
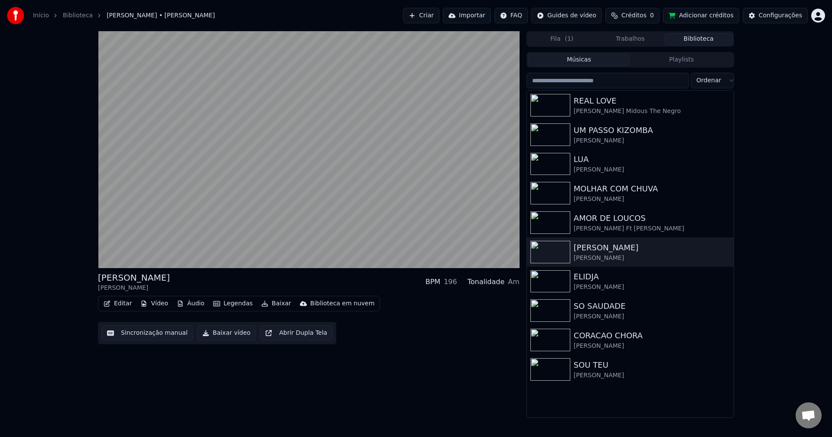
click at [123, 302] on button "Editar" at bounding box center [117, 304] width 35 height 12
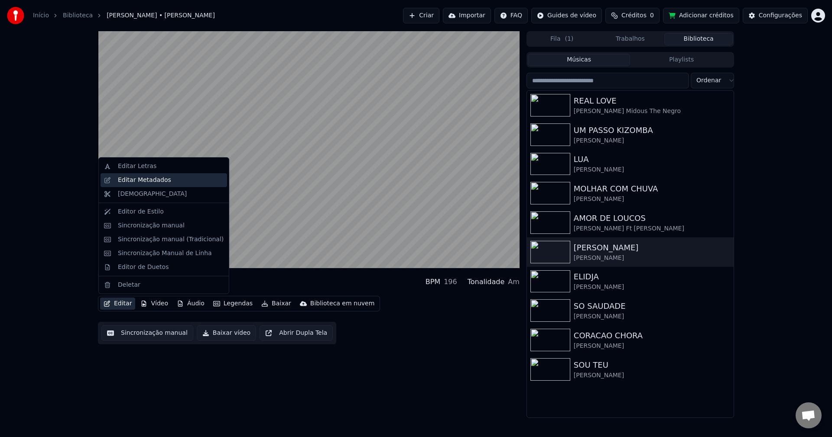
click at [171, 185] on div "Editar Metadados" at bounding box center [164, 180] width 127 height 14
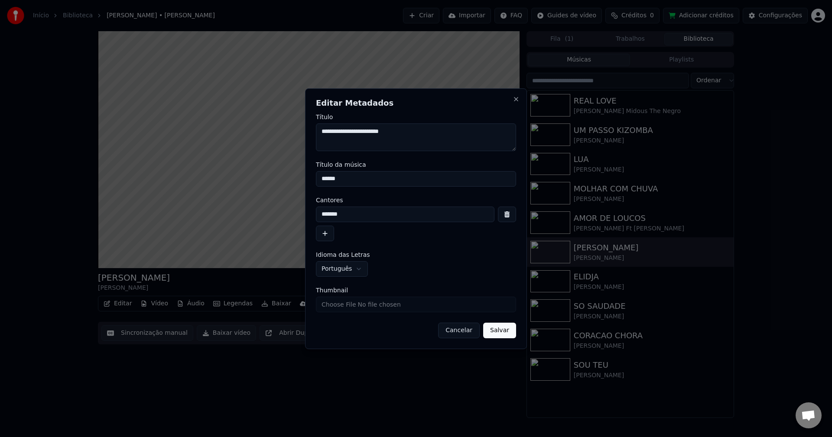
click at [354, 305] on input "Thumbnail" at bounding box center [416, 305] width 200 height 16
type input "**********"
click at [506, 332] on button "Salvar" at bounding box center [499, 331] width 33 height 16
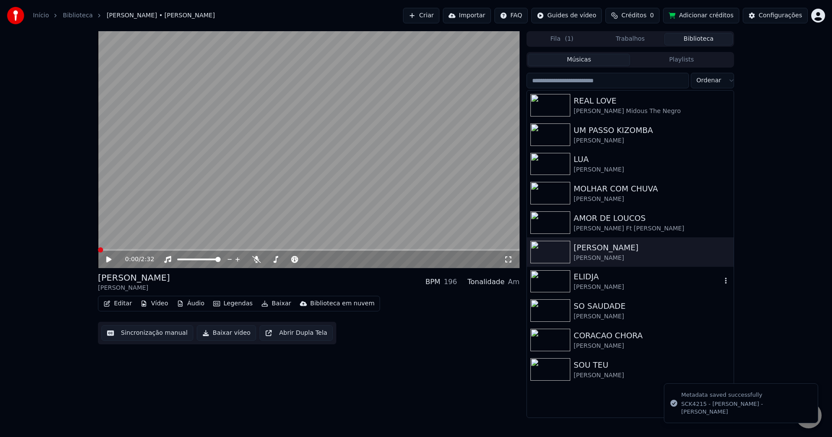
click at [555, 273] on img at bounding box center [550, 281] width 40 height 23
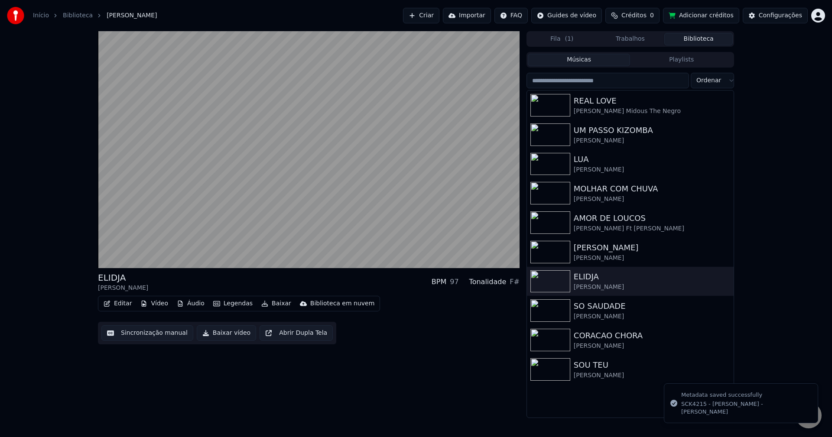
click at [114, 301] on button "Editar" at bounding box center [117, 304] width 35 height 12
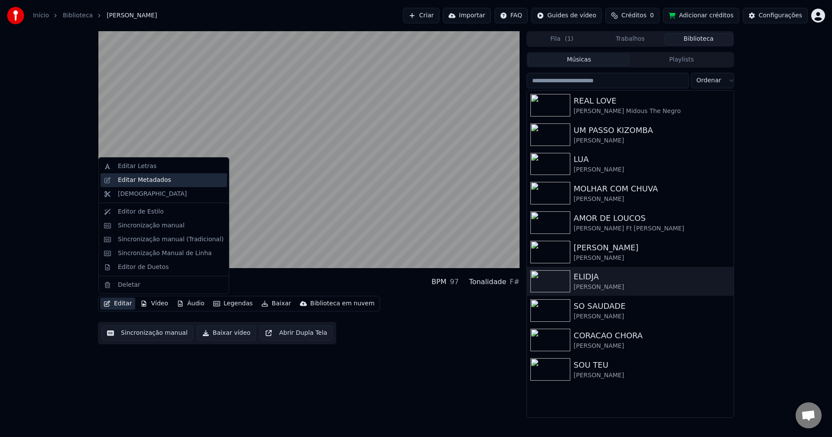
click at [156, 181] on div "Editar Metadados" at bounding box center [144, 180] width 53 height 9
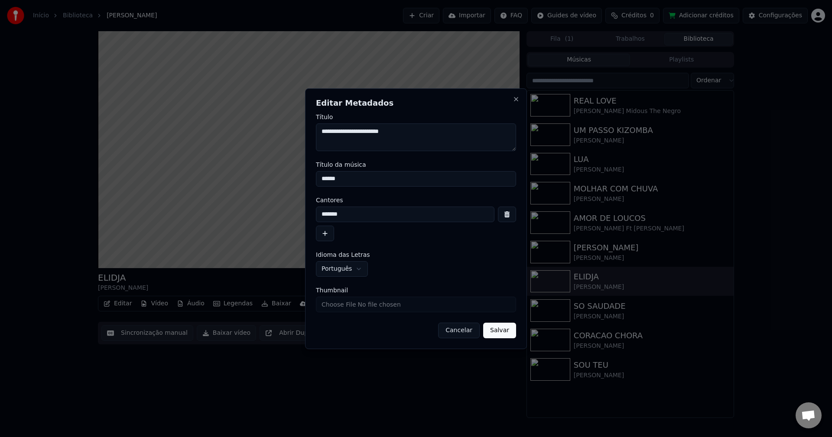
click at [355, 305] on input "Thumbnail" at bounding box center [416, 305] width 200 height 16
type input "**********"
click at [506, 330] on button "Salvar" at bounding box center [499, 331] width 33 height 16
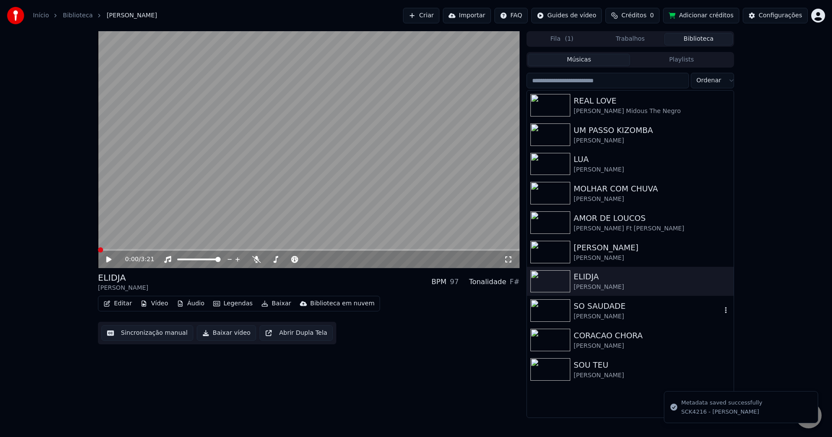
click at [562, 311] on img at bounding box center [550, 310] width 40 height 23
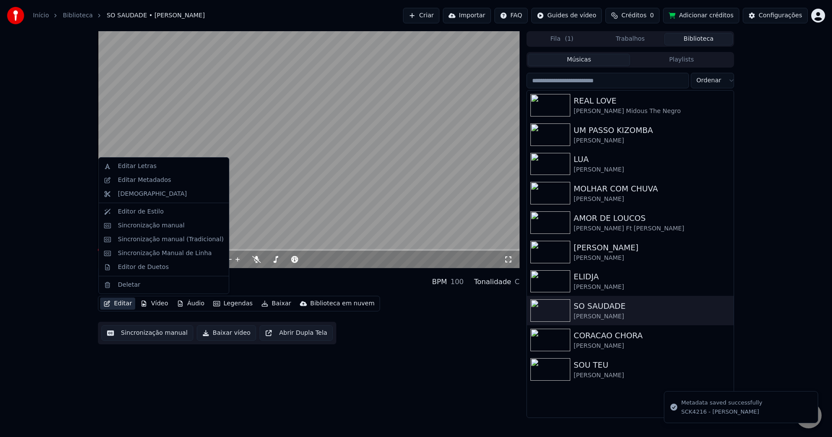
click at [119, 304] on button "Editar" at bounding box center [117, 304] width 35 height 12
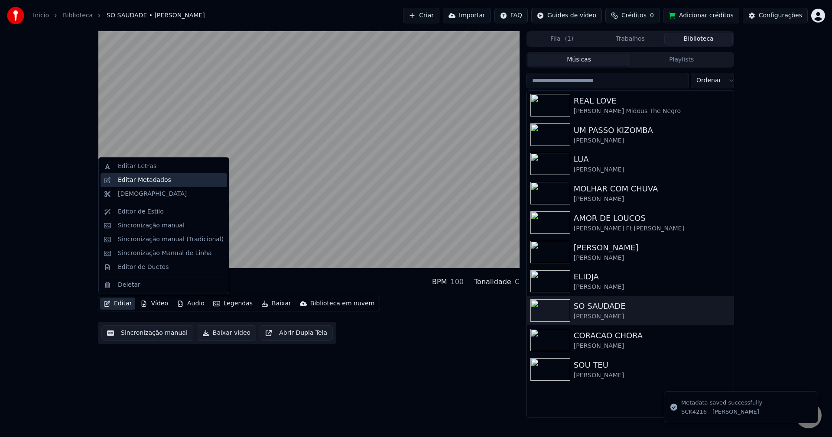
click at [168, 180] on div "Editar Metadados" at bounding box center [171, 180] width 106 height 9
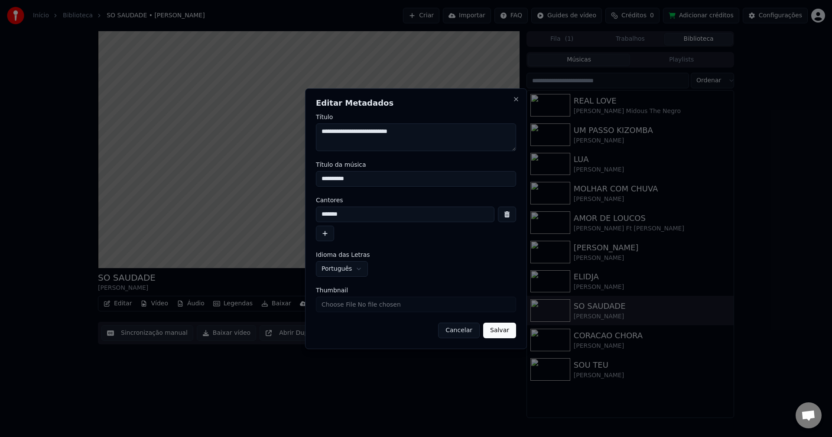
click at [358, 303] on input "Thumbnail" at bounding box center [416, 305] width 200 height 16
type input "**********"
click at [505, 329] on button "Salvar" at bounding box center [499, 331] width 33 height 16
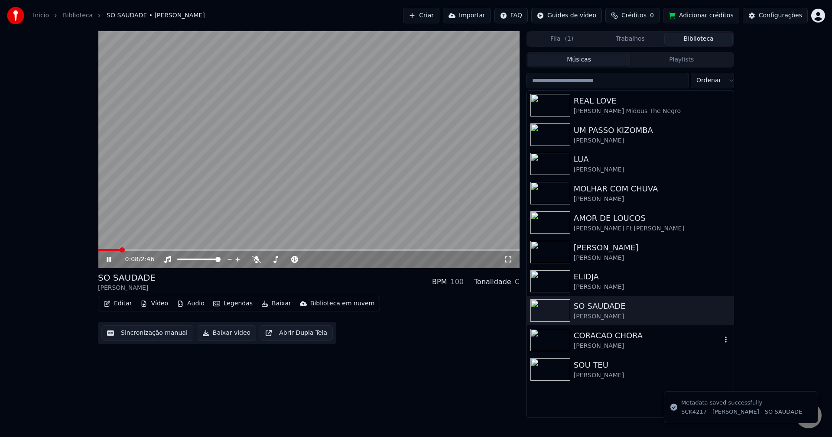
click at [550, 341] on img at bounding box center [550, 340] width 40 height 23
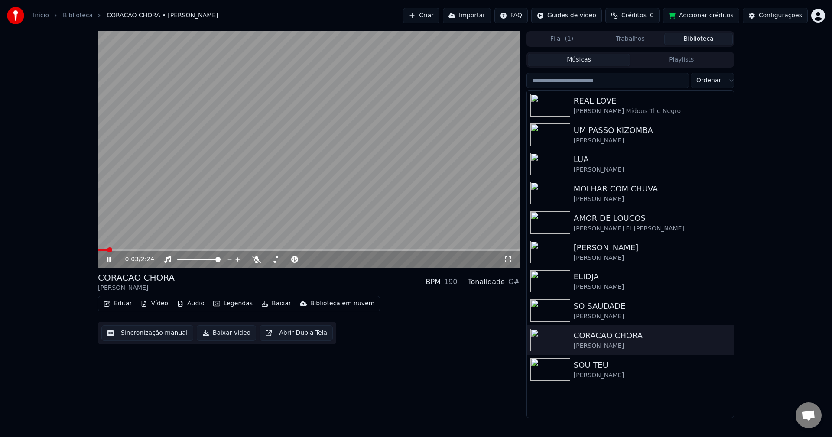
click at [120, 304] on button "Editar" at bounding box center [117, 304] width 35 height 12
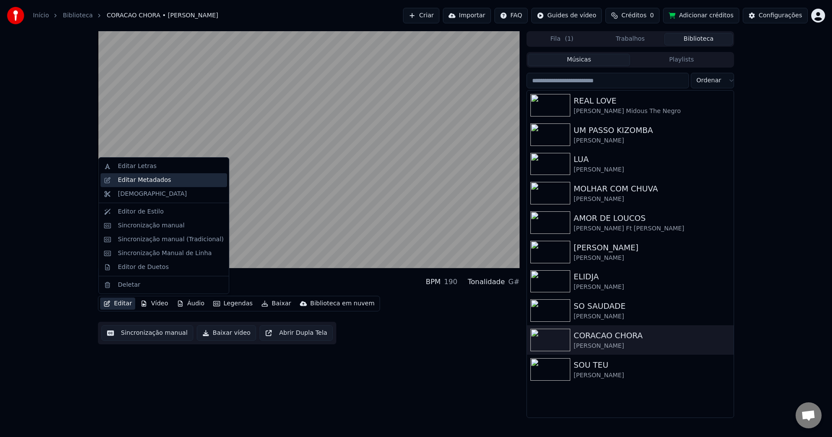
click at [138, 184] on div "Editar Metadados" at bounding box center [144, 180] width 53 height 9
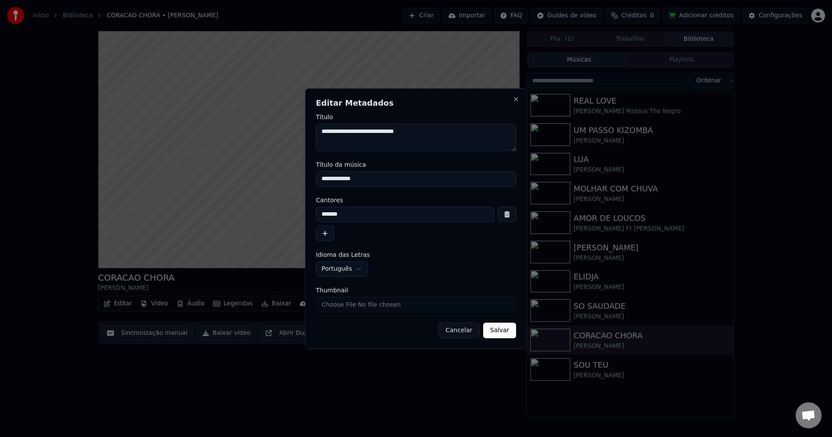
click at [359, 306] on input "Thumbnail" at bounding box center [416, 305] width 200 height 16
type input "**********"
click at [501, 337] on button "Salvar" at bounding box center [499, 331] width 33 height 16
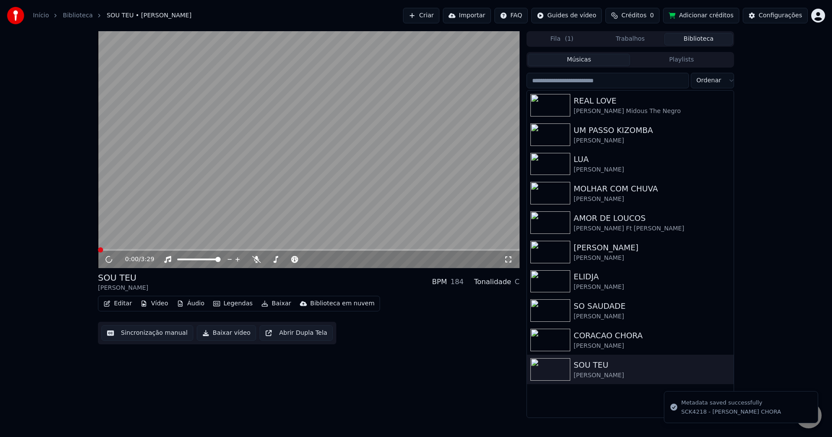
click at [119, 302] on button "Editar" at bounding box center [117, 304] width 35 height 12
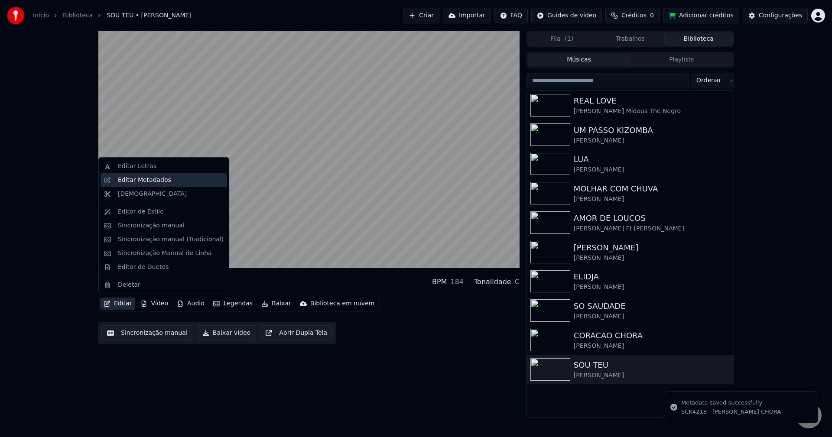
click at [163, 183] on div "Editar Metadados" at bounding box center [144, 180] width 53 height 9
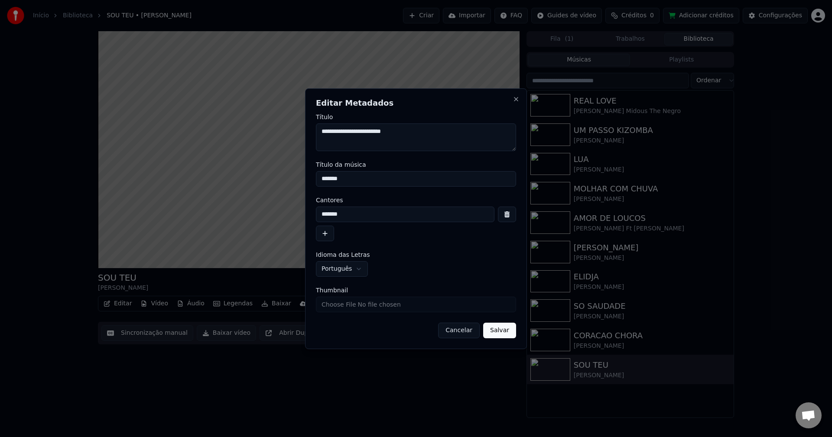
click at [345, 305] on input "Thumbnail" at bounding box center [416, 305] width 200 height 16
type input "**********"
click at [494, 330] on button "Salvar" at bounding box center [499, 331] width 33 height 16
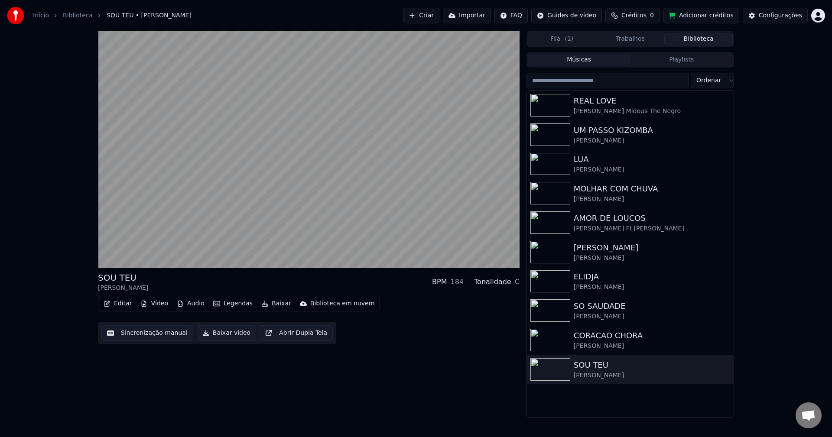
click at [682, 37] on button "Biblioteca" at bounding box center [698, 39] width 68 height 13
click at [776, 21] on button "Configurações" at bounding box center [775, 16] width 65 height 16
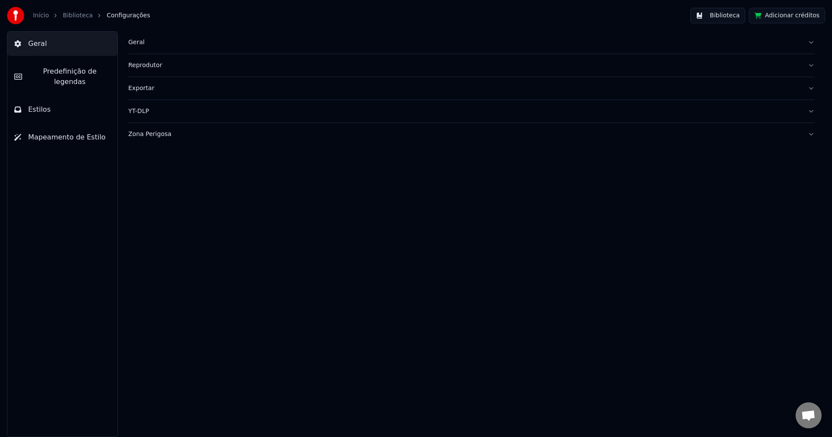
click at [706, 13] on button "Biblioteca" at bounding box center [717, 16] width 55 height 16
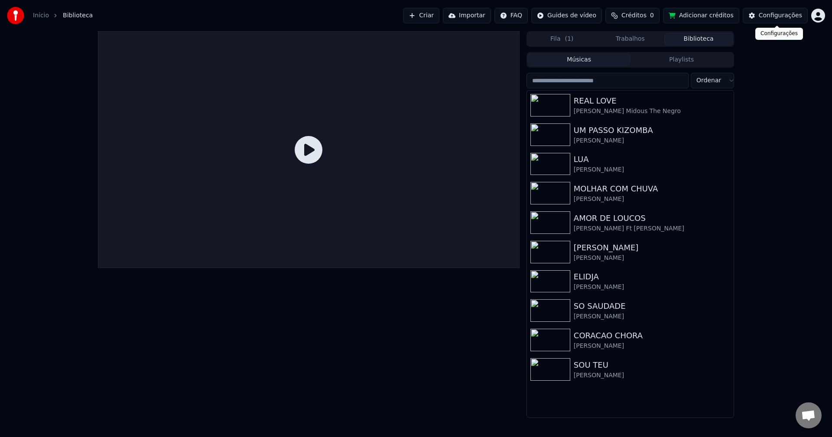
click at [760, 16] on button "Configurações" at bounding box center [775, 16] width 65 height 16
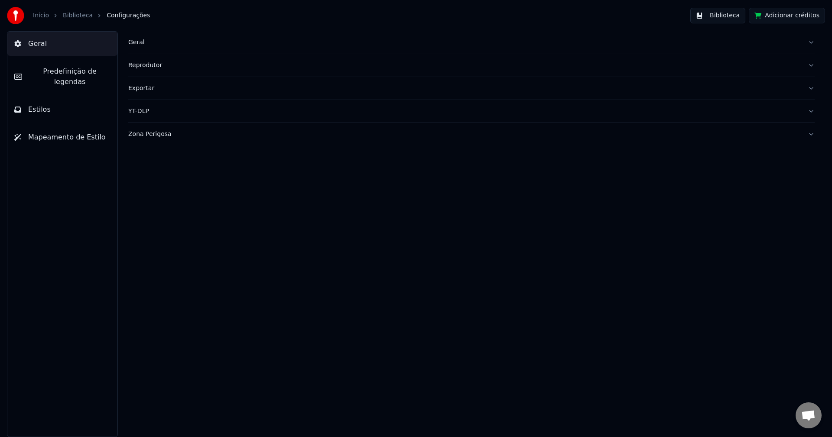
click at [144, 43] on div "Geral" at bounding box center [464, 42] width 673 height 9
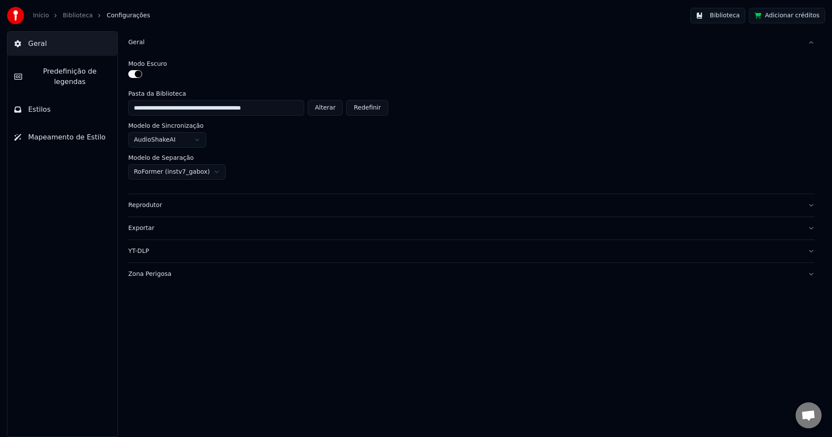
click at [330, 108] on button "Alterar" at bounding box center [326, 108] width 36 height 16
type input "**********"
click at [727, 12] on button "Biblioteca" at bounding box center [717, 16] width 55 height 16
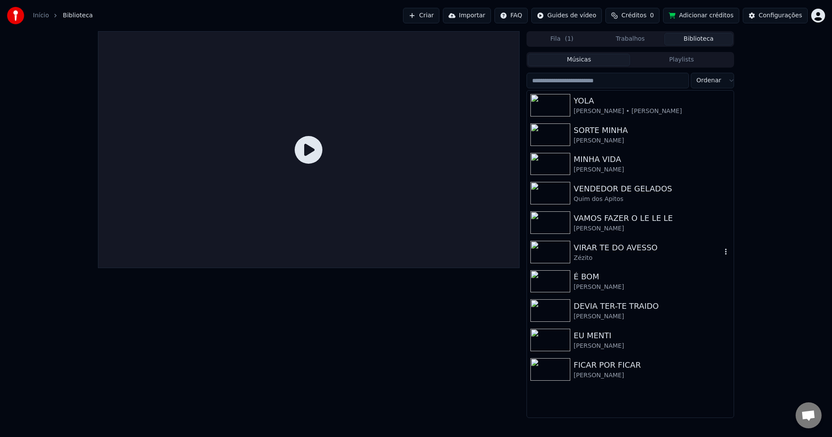
click at [615, 245] on div "VIRAR TE DO AVESSO" at bounding box center [648, 248] width 148 height 12
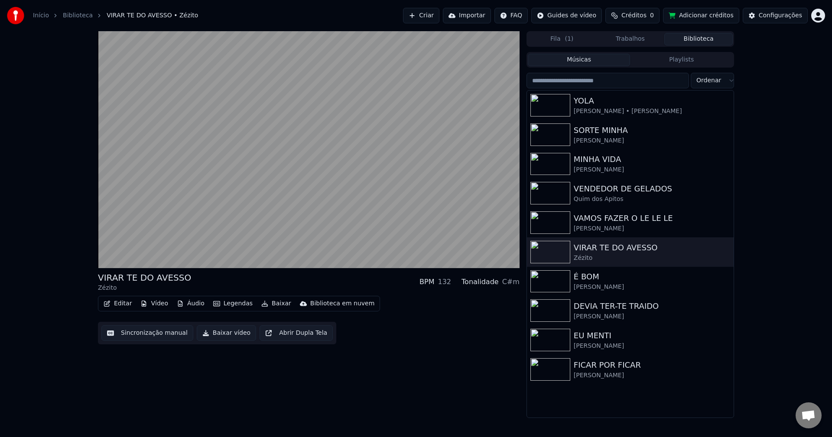
click at [124, 303] on button "Editar" at bounding box center [117, 304] width 35 height 12
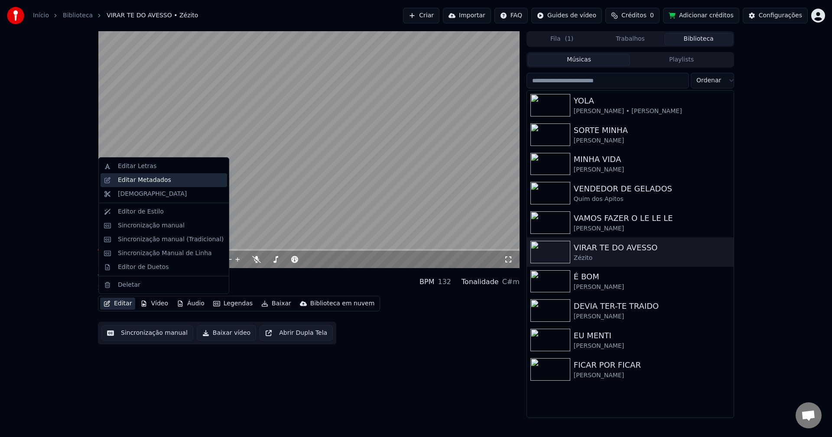
click at [149, 179] on div "Editar Metadados" at bounding box center [144, 180] width 53 height 9
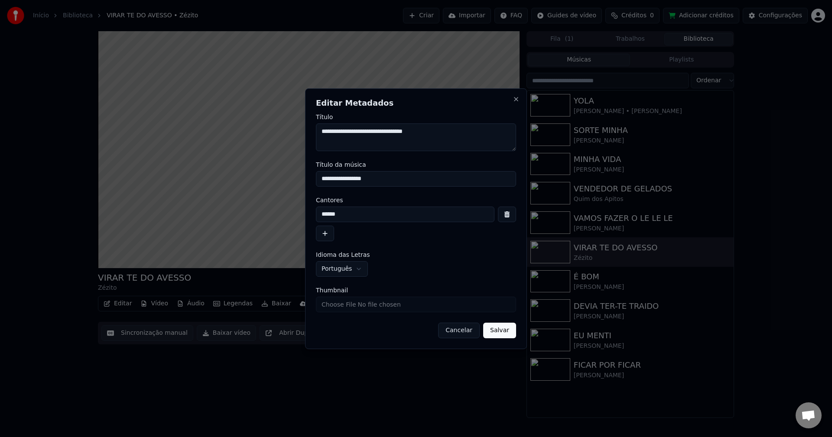
click at [349, 302] on input "Thumbnail" at bounding box center [416, 305] width 200 height 16
drag, startPoint x: 424, startPoint y: 309, endPoint x: 248, endPoint y: 303, distance: 175.6
click at [248, 303] on body "Início Biblioteca VIRAR TE DO AVESSO • Zézito Criar Importar FAQ Guides de víde…" at bounding box center [416, 218] width 832 height 437
click at [361, 303] on input "Thumbnail" at bounding box center [416, 305] width 200 height 16
click at [464, 328] on button "Cancelar" at bounding box center [459, 331] width 42 height 16
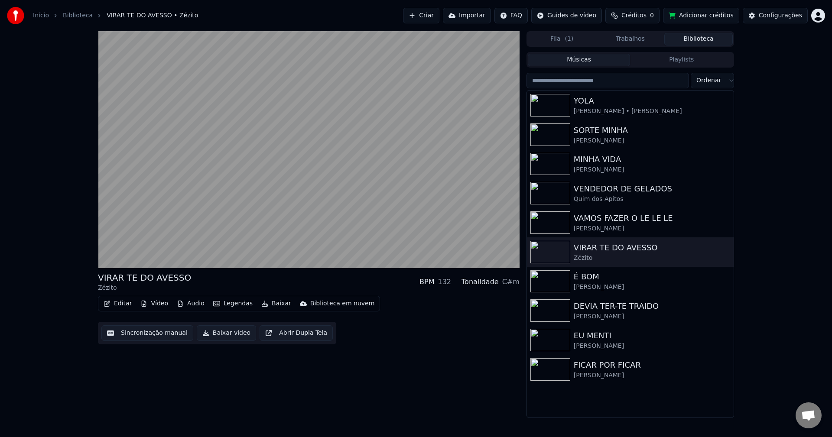
click at [142, 333] on button "Sincronização manual" at bounding box center [147, 333] width 92 height 16
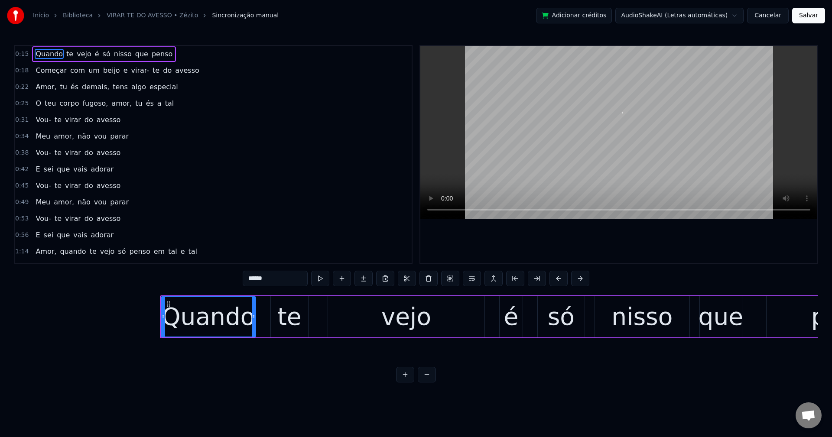
scroll to position [0, 3636]
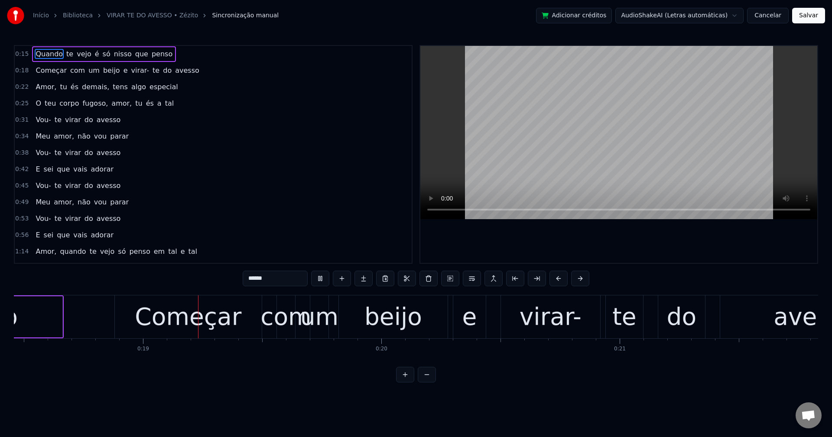
click at [94, 57] on span "é" at bounding box center [97, 54] width 6 height 10
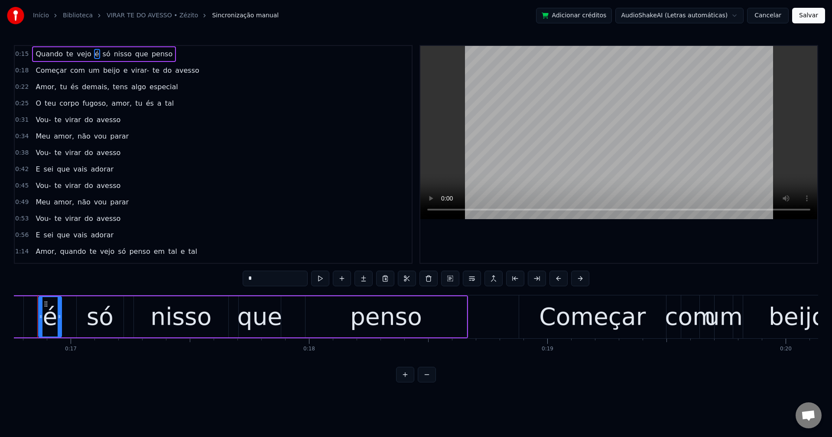
scroll to position [0, 3975]
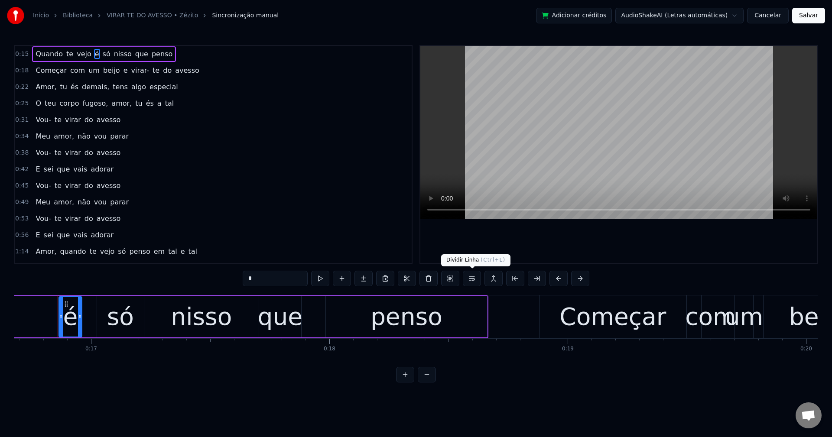
click at [471, 280] on button at bounding box center [472, 279] width 18 height 16
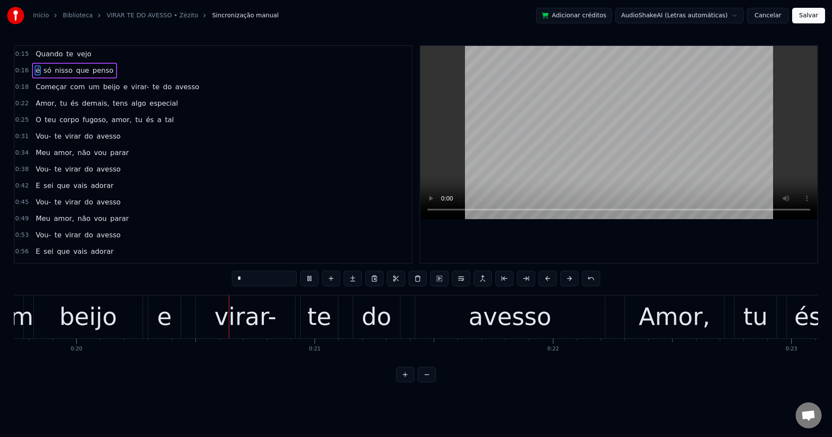
scroll to position [0, 4722]
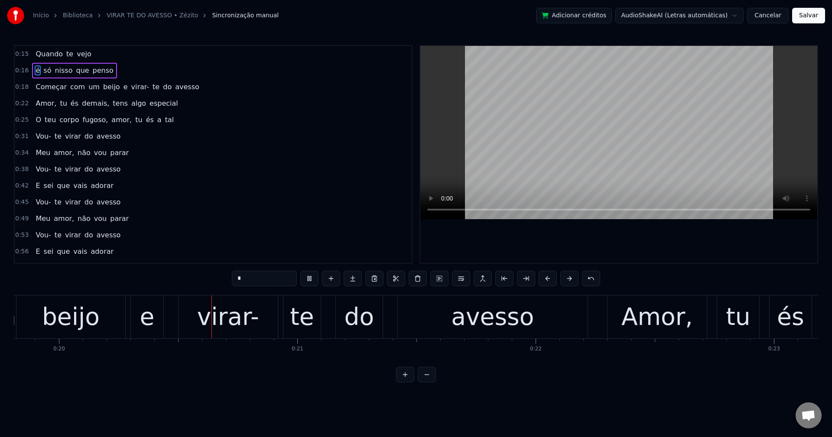
drag, startPoint x: 114, startPoint y: 88, endPoint x: 134, endPoint y: 101, distance: 25.0
click at [123, 88] on span "e" at bounding box center [126, 87] width 6 height 10
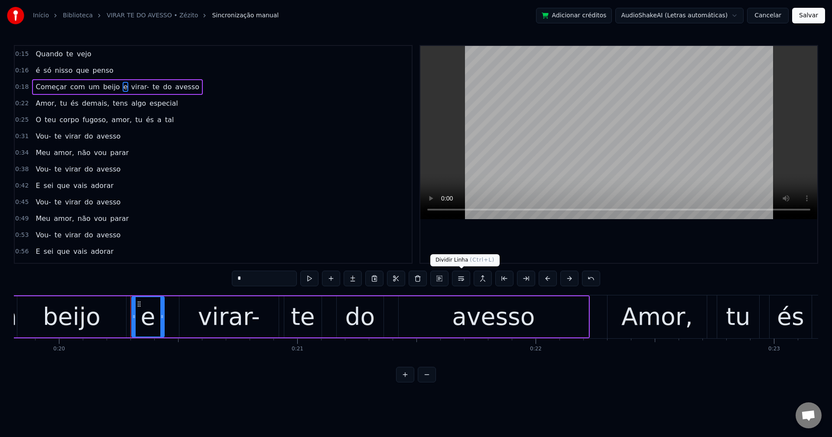
drag, startPoint x: 458, startPoint y: 279, endPoint x: 443, endPoint y: 243, distance: 38.6
click at [458, 278] on button at bounding box center [461, 279] width 18 height 16
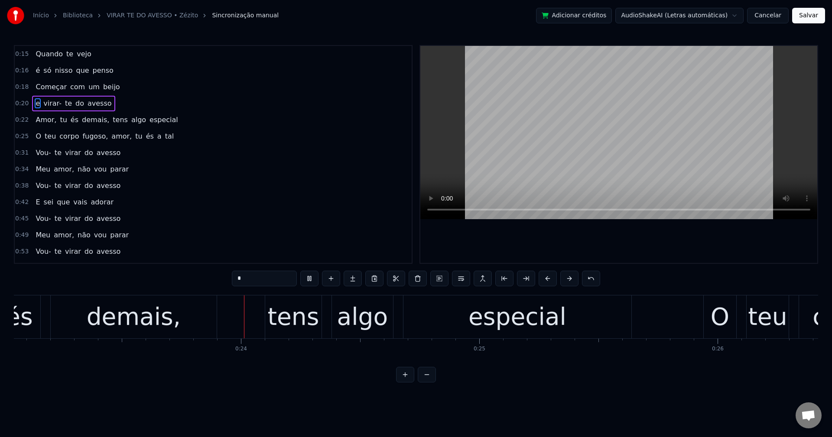
click at [92, 124] on span "demais," at bounding box center [95, 120] width 29 height 10
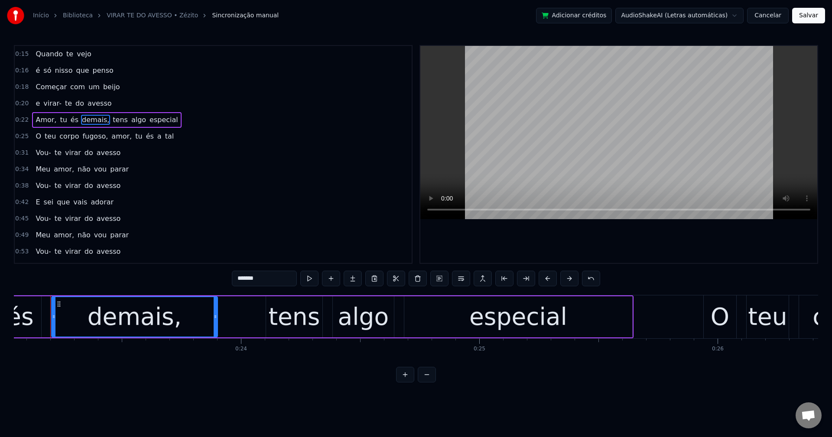
scroll to position [0, 5486]
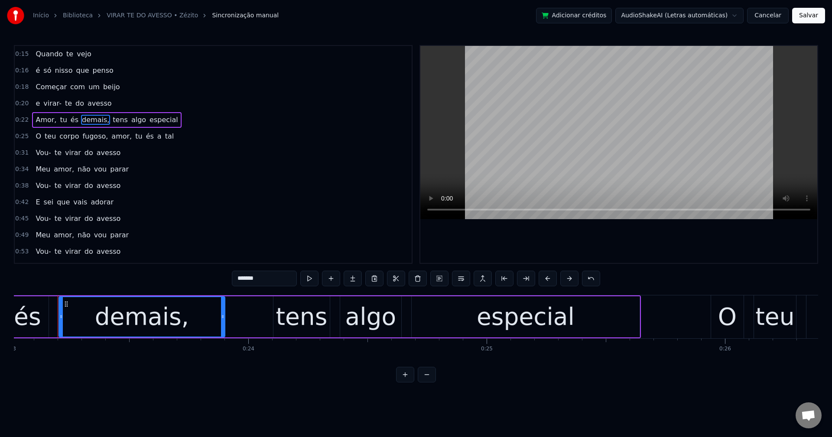
click at [263, 277] on input "*******" at bounding box center [264, 279] width 65 height 16
click at [111, 124] on span "tens" at bounding box center [118, 120] width 17 height 10
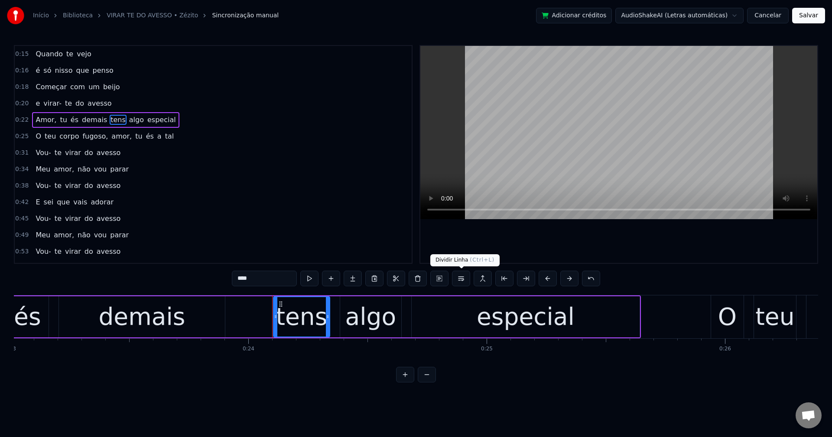
drag, startPoint x: 457, startPoint y: 281, endPoint x: 441, endPoint y: 257, distance: 28.5
click at [454, 279] on button at bounding box center [461, 279] width 18 height 16
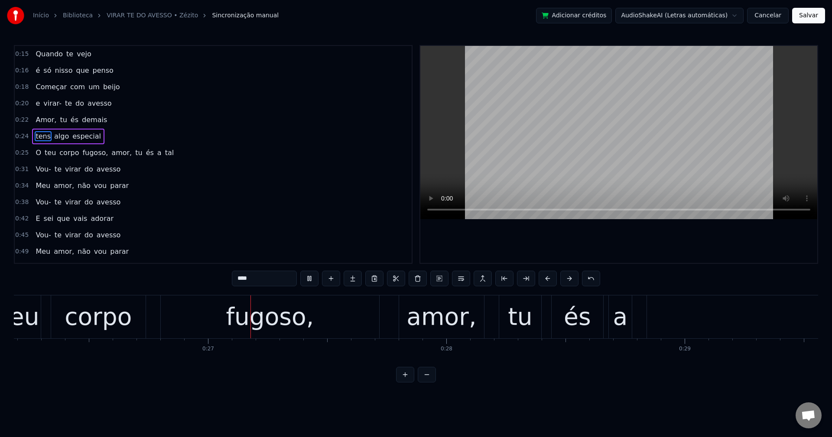
scroll to position [0, 6255]
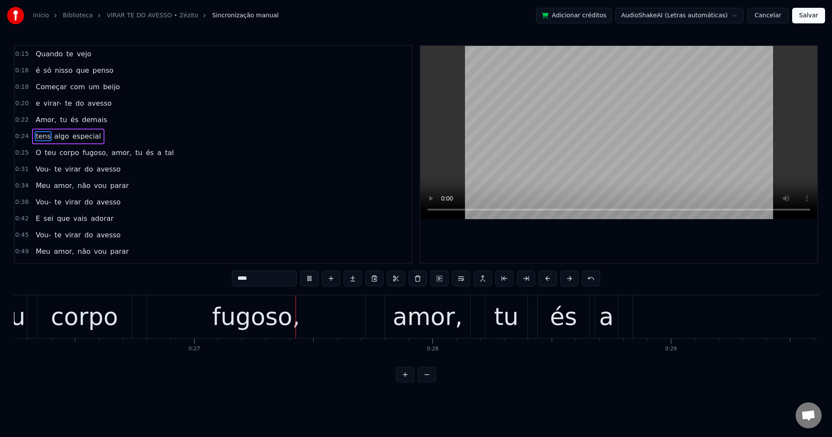
click at [94, 154] on span "fugoso," at bounding box center [94, 153] width 27 height 10
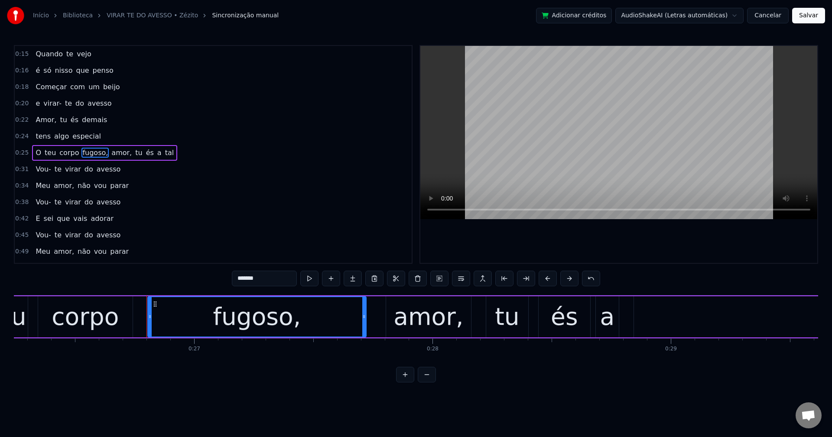
click at [278, 280] on input "*******" at bounding box center [264, 279] width 65 height 16
click at [111, 153] on span "amor," at bounding box center [119, 153] width 22 height 10
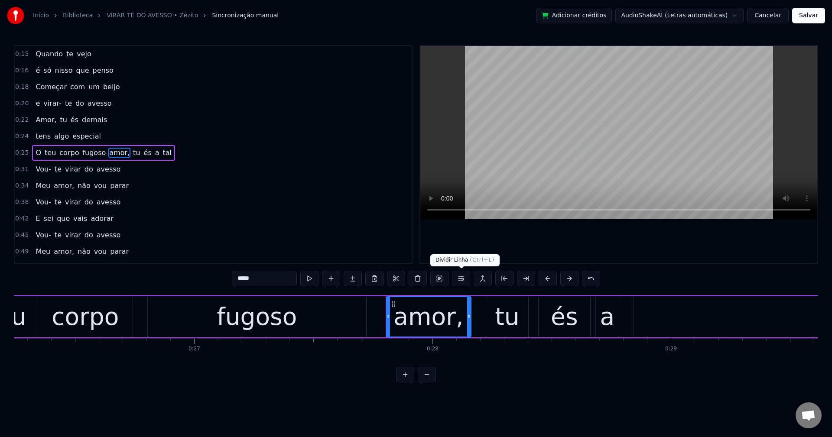
click at [462, 276] on button at bounding box center [461, 279] width 18 height 16
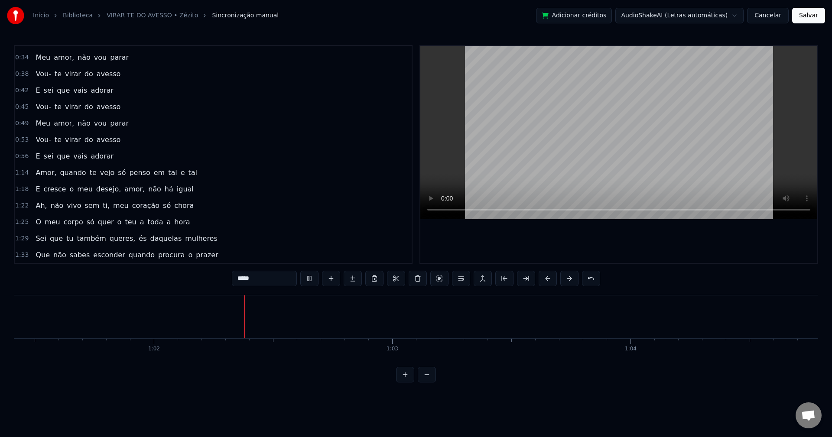
scroll to position [0, 14668]
click at [117, 173] on span "só" at bounding box center [122, 173] width 10 height 10
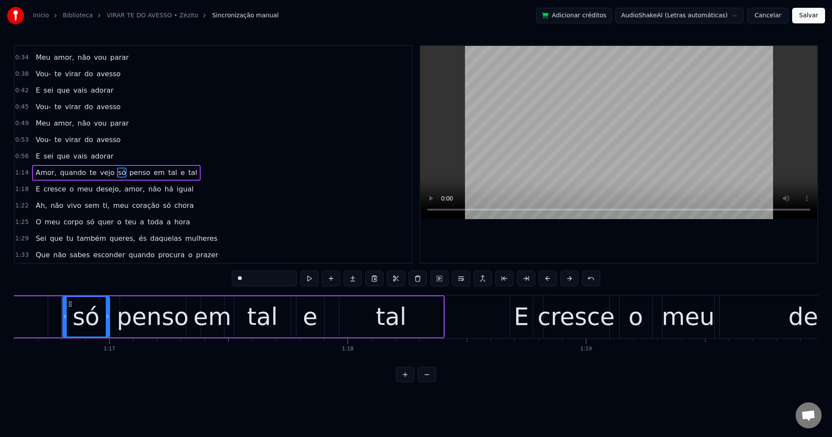
scroll to position [0, 18260]
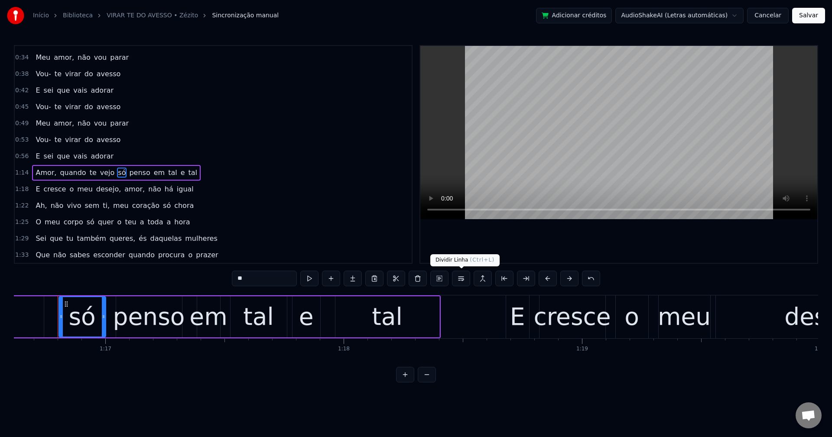
click at [464, 278] on button at bounding box center [461, 279] width 18 height 16
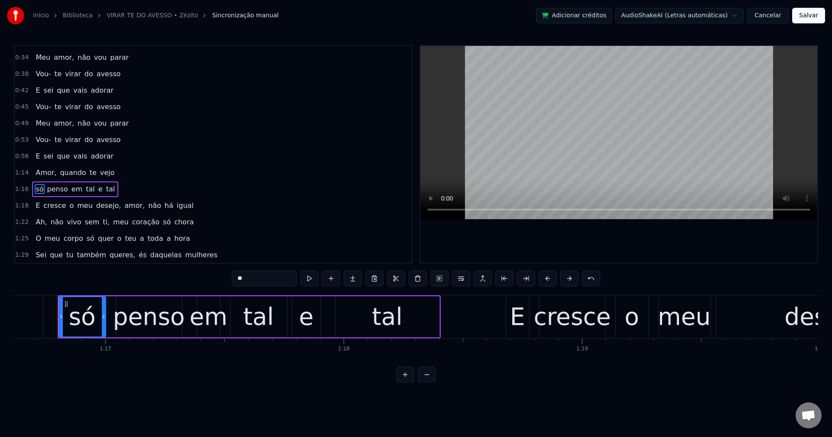
scroll to position [179, 0]
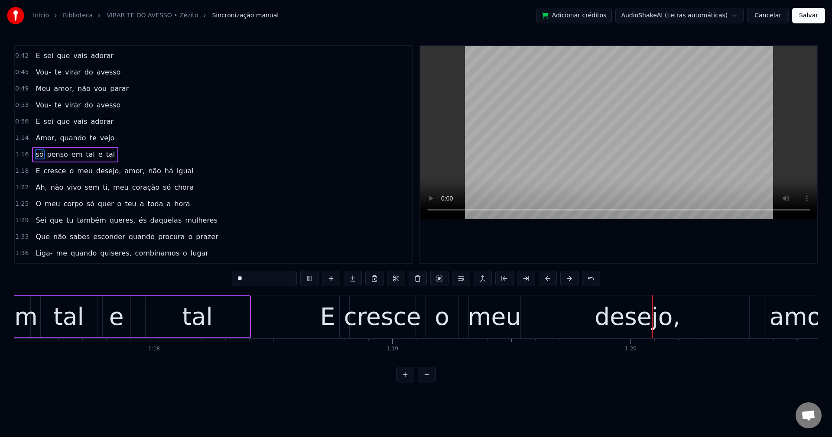
click at [103, 174] on span "desejo," at bounding box center [108, 171] width 27 height 10
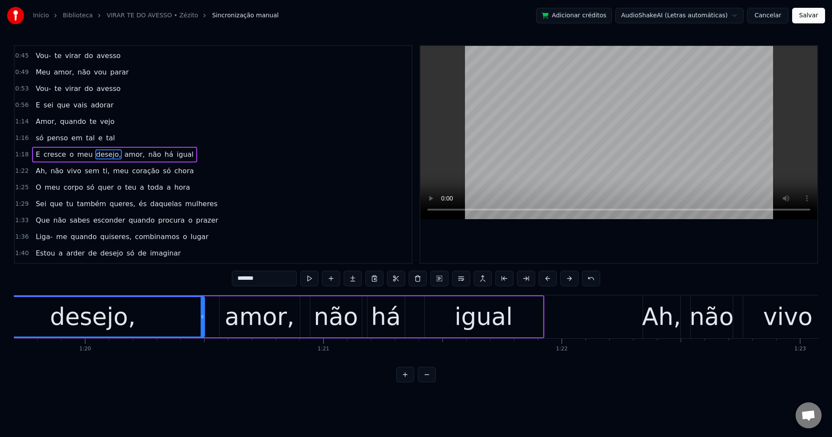
scroll to position [0, 19015]
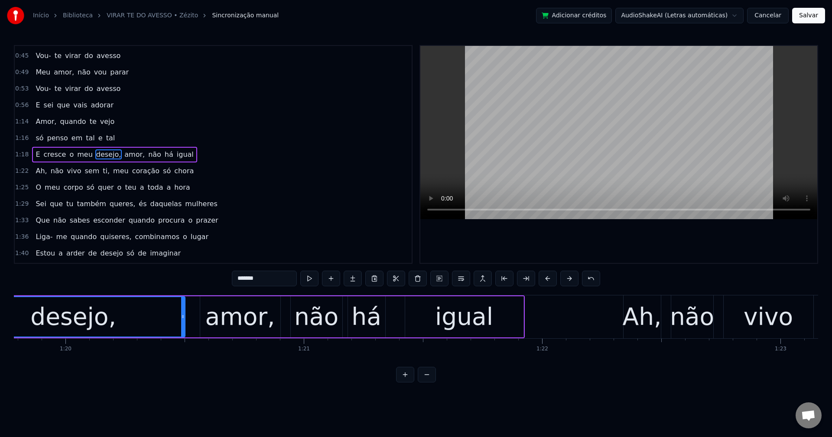
click at [276, 275] on input "*******" at bounding box center [264, 279] width 65 height 16
click at [121, 152] on span "amor," at bounding box center [132, 155] width 22 height 10
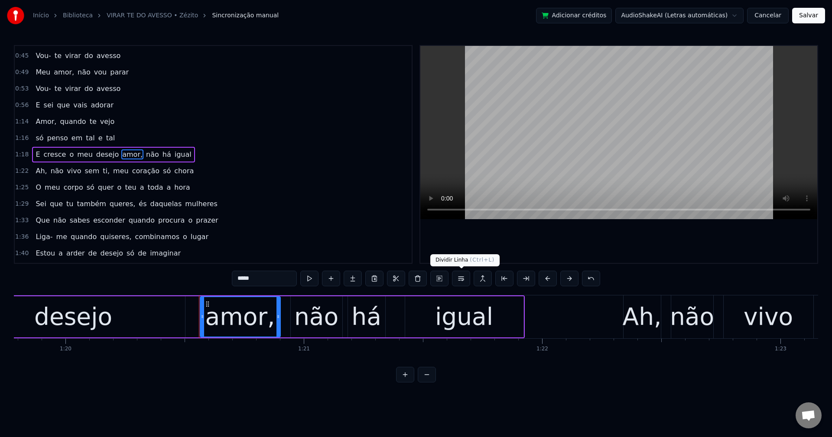
click at [464, 283] on button at bounding box center [461, 279] width 18 height 16
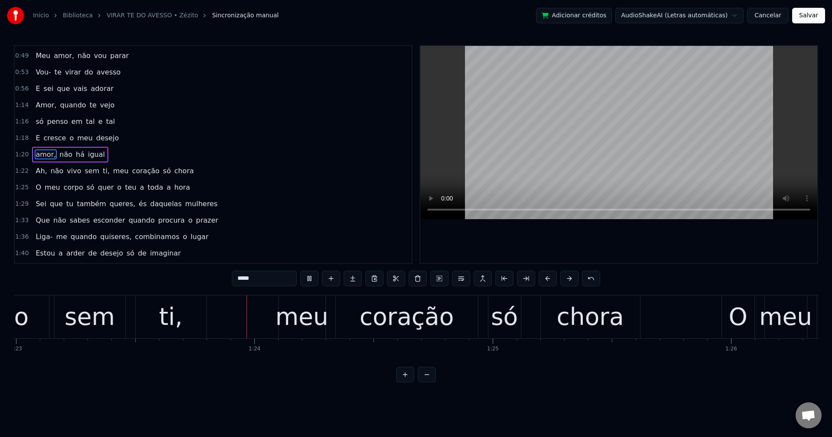
scroll to position [0, 19780]
click at [41, 174] on span "Ah," at bounding box center [41, 171] width 13 height 10
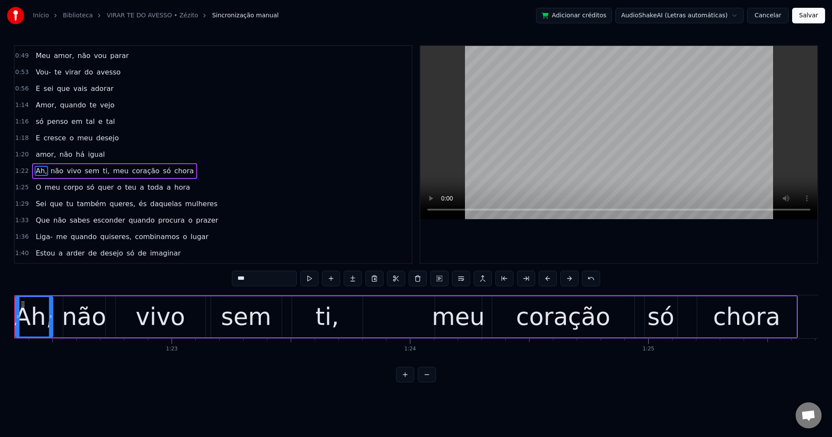
scroll to position [0, 19581]
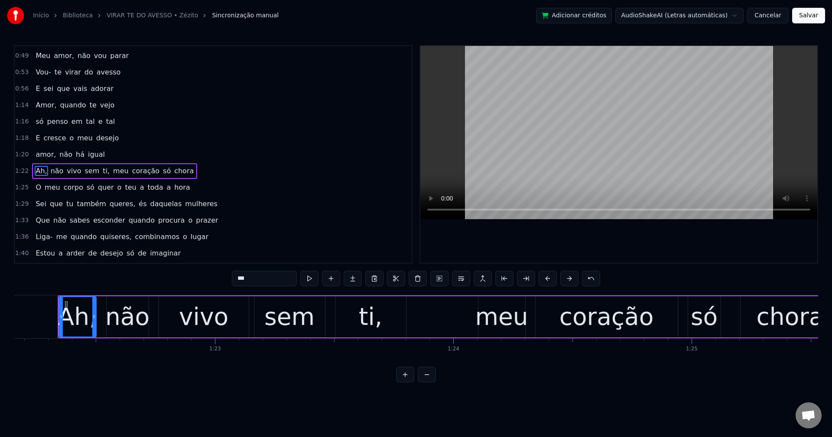
drag, startPoint x: 260, startPoint y: 277, endPoint x: 107, endPoint y: 255, distance: 153.7
click at [109, 257] on div "0:15 Quando te vejo 0:16 é só nisso que penso 0:18 Começar com um beijo 0:20 e …" at bounding box center [416, 214] width 804 height 338
click at [85, 169] on span "sem" at bounding box center [87, 171] width 16 height 10
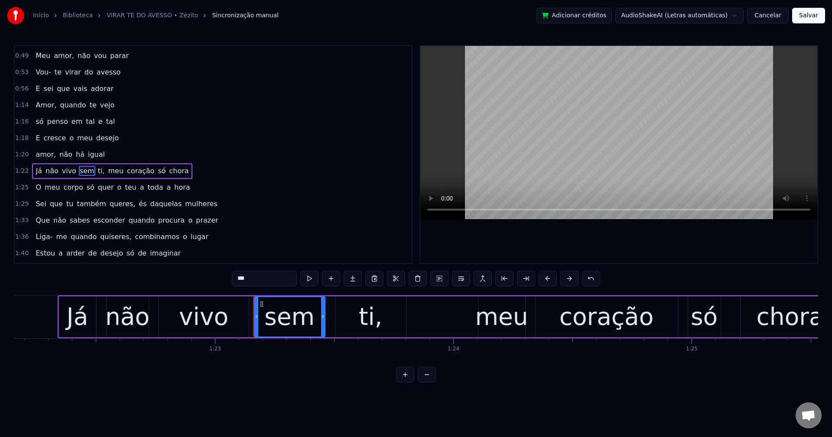
scroll to position [229, 0]
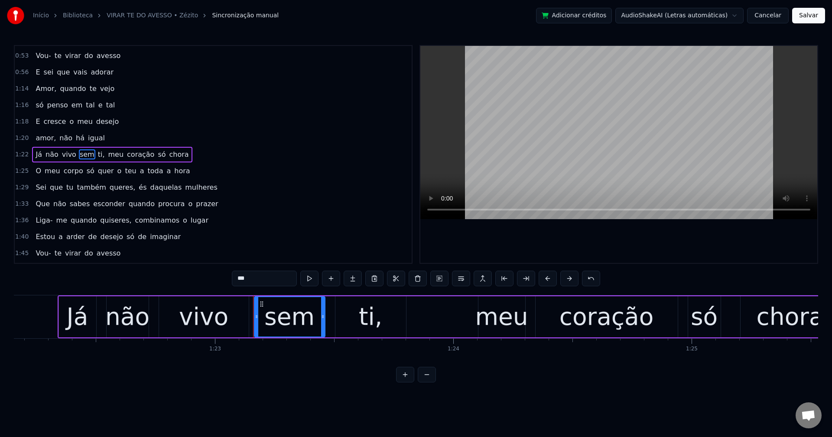
click at [97, 155] on span "ti," at bounding box center [101, 155] width 9 height 10
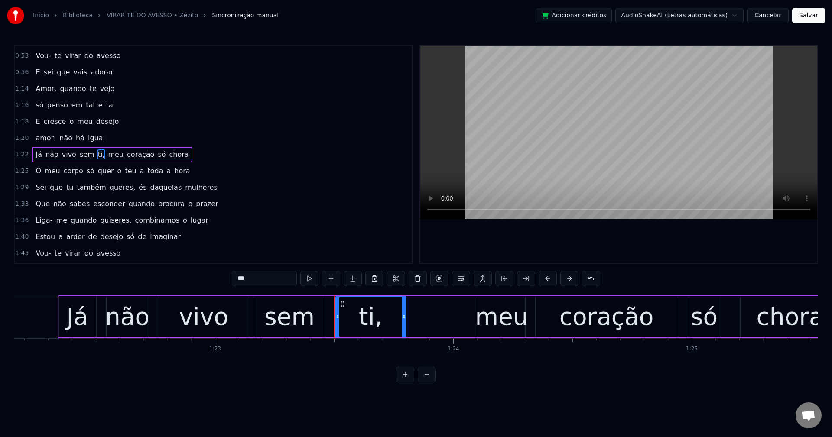
click at [276, 280] on input "***" at bounding box center [264, 279] width 65 height 16
click at [111, 157] on span "meu" at bounding box center [113, 155] width 17 height 10
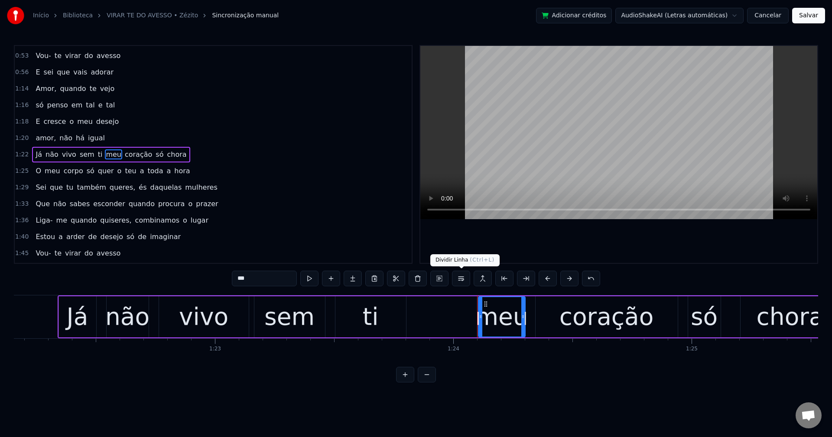
click at [465, 281] on button at bounding box center [461, 279] width 18 height 16
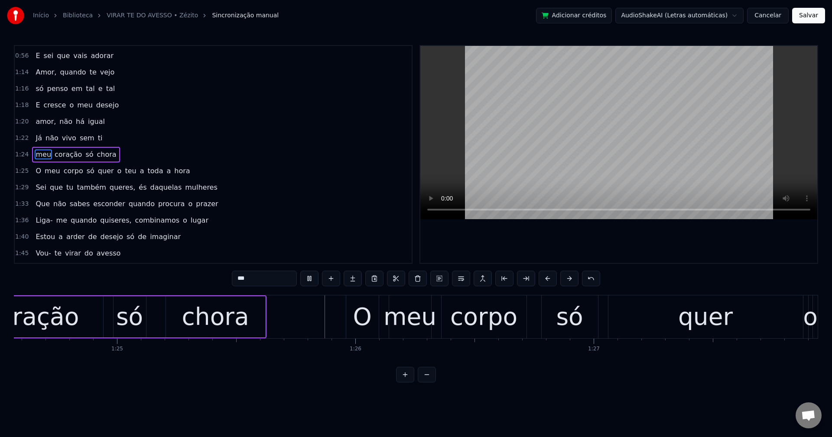
scroll to position [0, 20307]
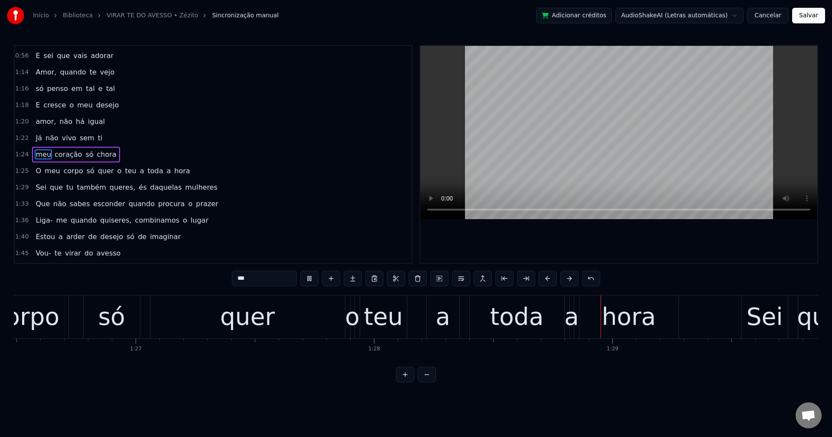
click at [117, 170] on span "o" at bounding box center [120, 171] width 6 height 10
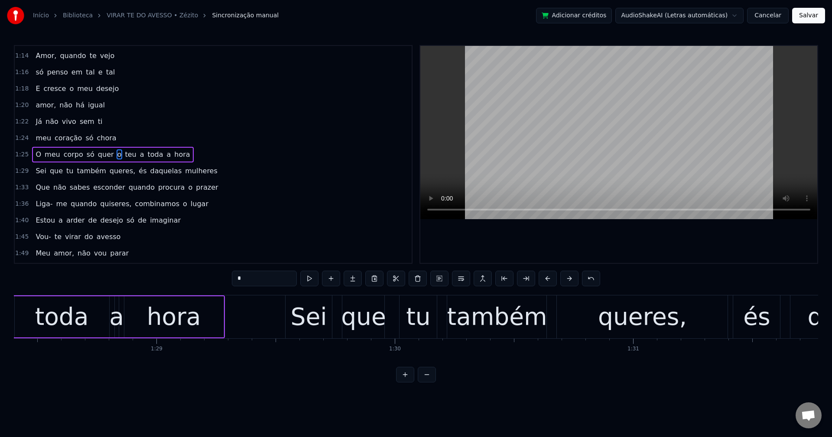
scroll to position [0, 21077]
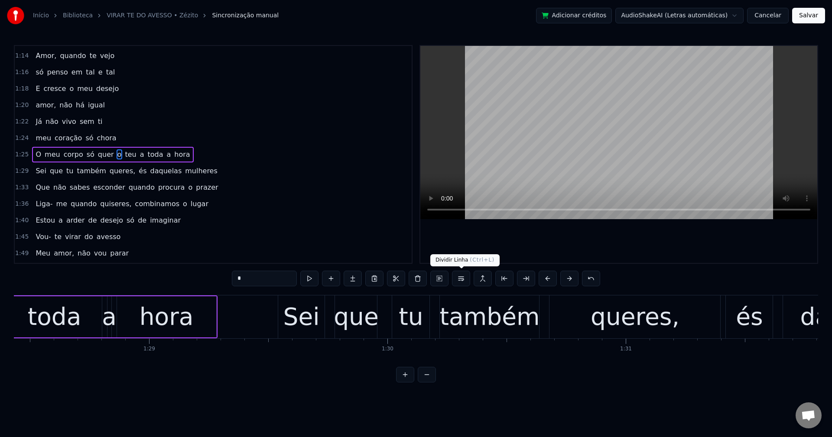
click at [468, 281] on button at bounding box center [461, 279] width 18 height 16
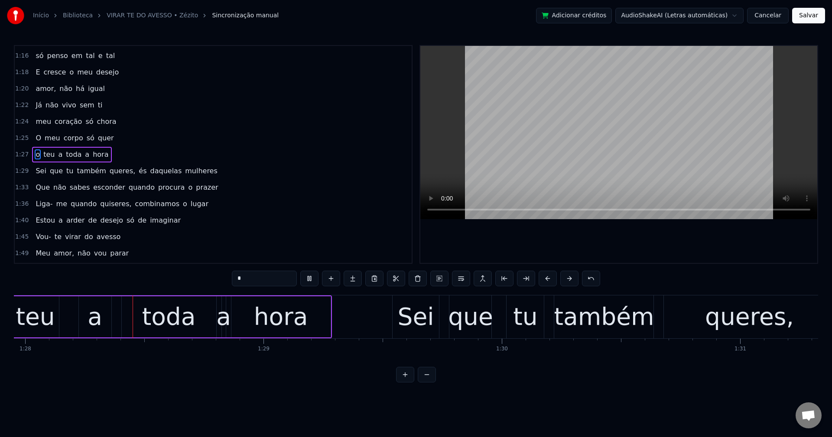
scroll to position [0, 20956]
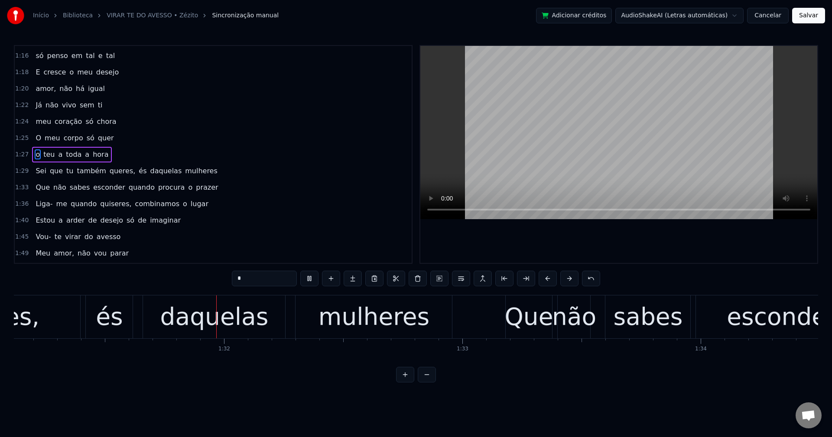
click at [110, 172] on span "queres," at bounding box center [123, 171] width 28 height 10
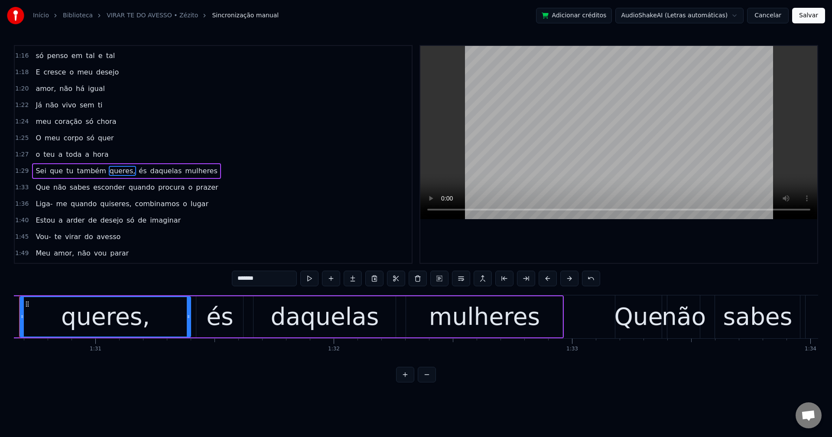
scroll to position [0, 21569]
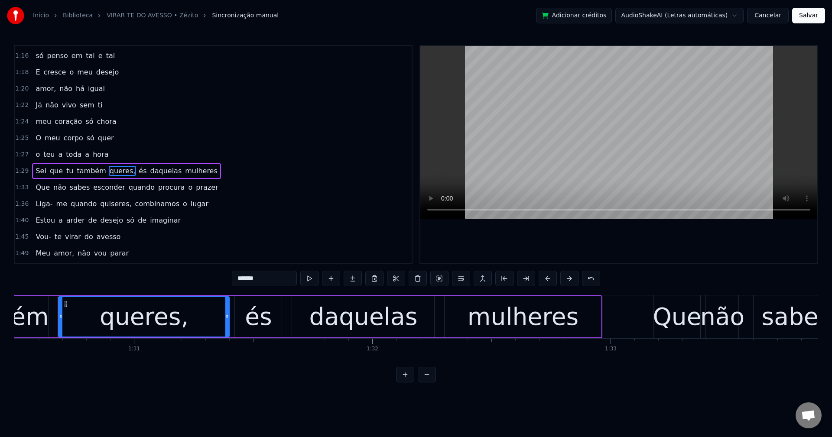
click at [266, 284] on input "*******" at bounding box center [264, 279] width 65 height 16
click at [136, 170] on span "és" at bounding box center [141, 171] width 10 height 10
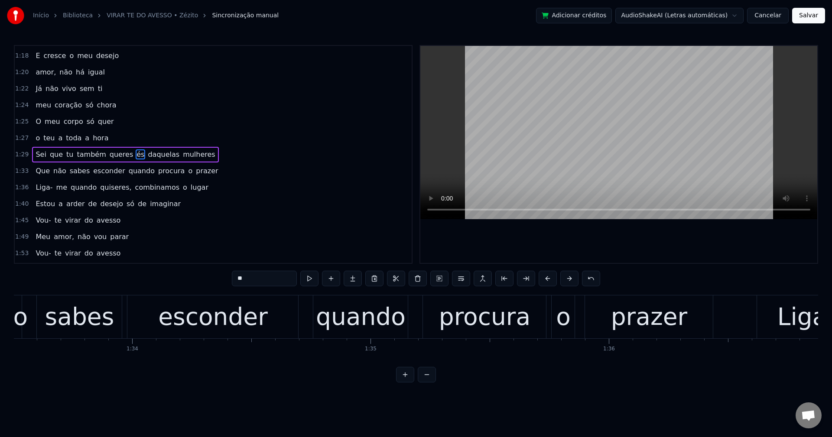
scroll to position [0, 22317]
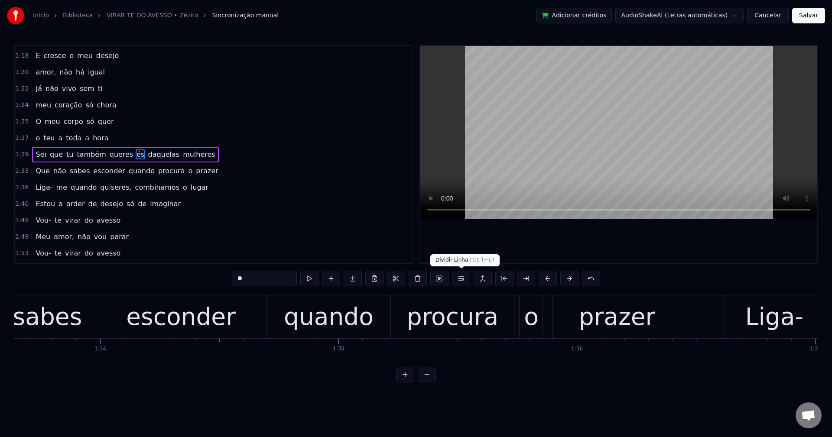
click at [465, 280] on button at bounding box center [461, 279] width 18 height 16
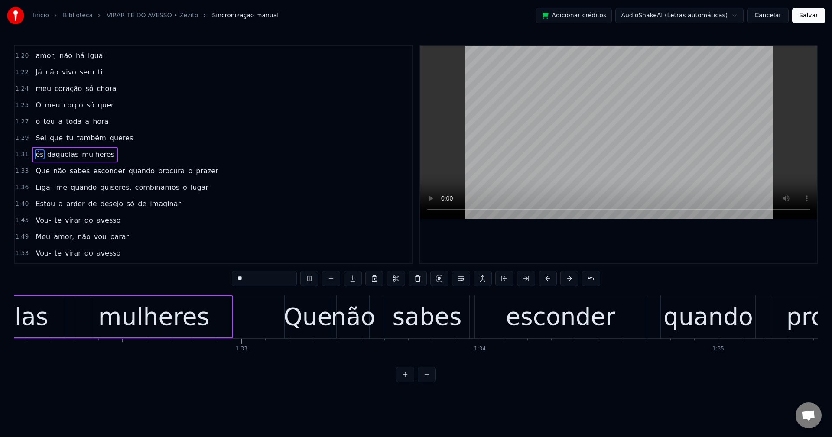
scroll to position [0, 21921]
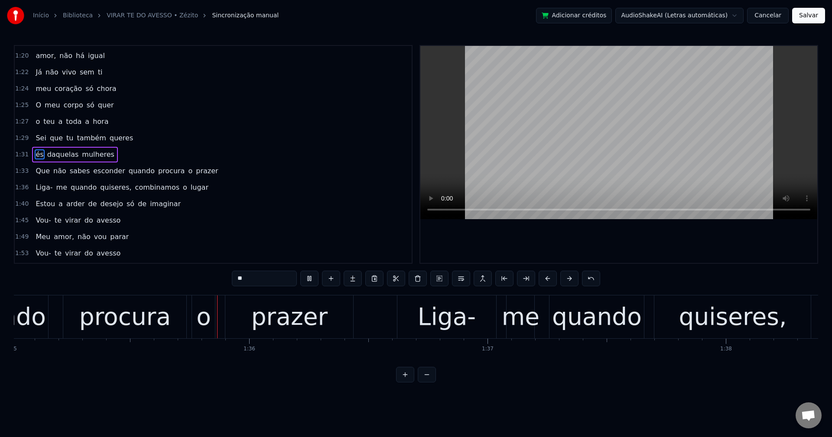
click at [92, 171] on span "esconder" at bounding box center [108, 171] width 33 height 10
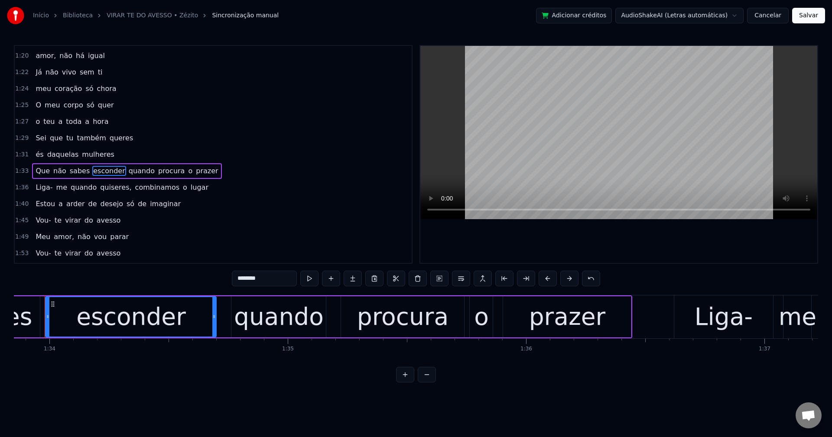
scroll to position [0, 22355]
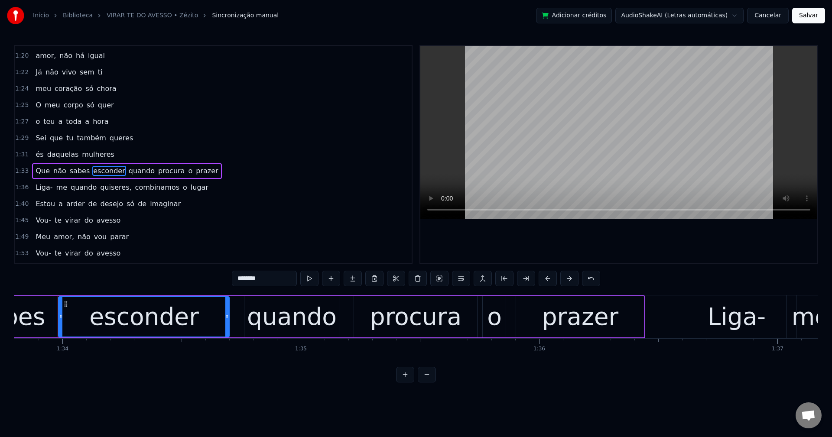
click at [128, 170] on span "quando" at bounding box center [142, 171] width 28 height 10
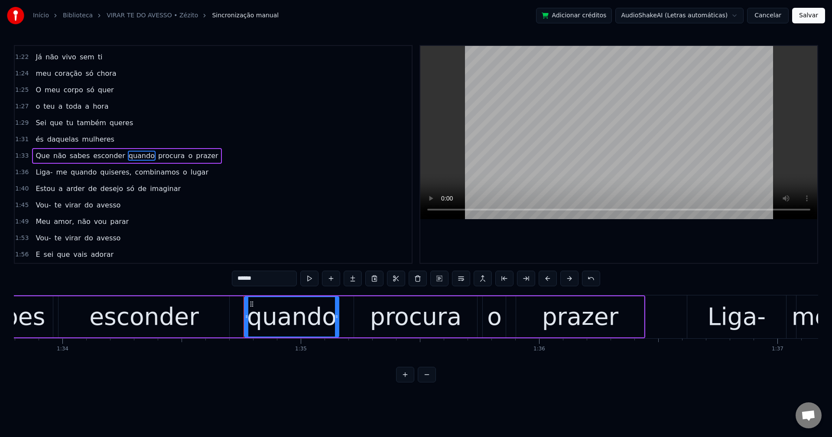
scroll to position [328, 0]
drag, startPoint x: 462, startPoint y: 276, endPoint x: 444, endPoint y: 227, distance: 52.5
click at [462, 270] on body "Início Biblioteca VIRAR TE DO AVESSO • Zézito Sincronização manual Adicionar cr…" at bounding box center [416, 191] width 832 height 383
click at [466, 280] on button at bounding box center [461, 279] width 18 height 16
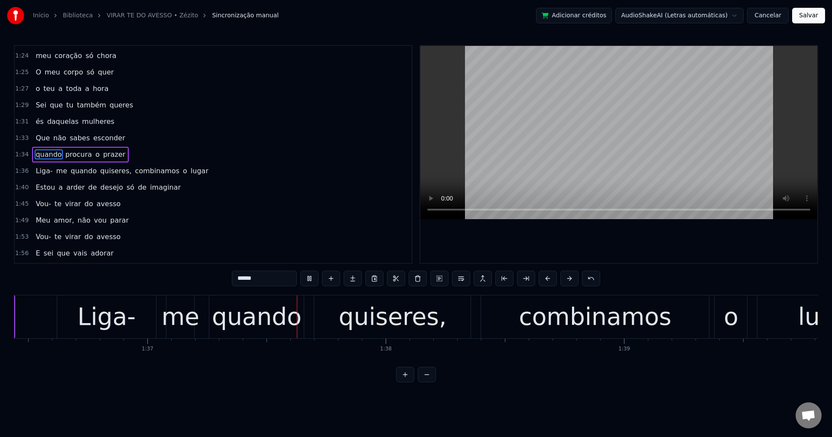
click at [111, 172] on span "quiseres," at bounding box center [115, 171] width 33 height 10
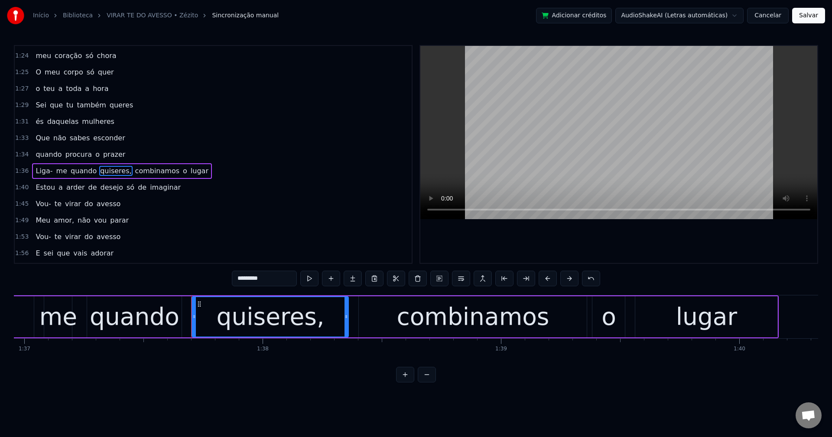
scroll to position [361, 0]
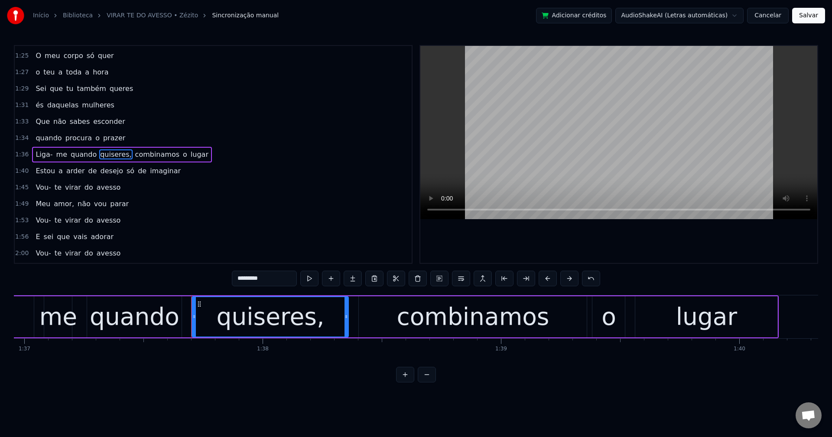
click at [276, 283] on input "*********" at bounding box center [264, 279] width 65 height 16
click at [136, 157] on span "combinamos" at bounding box center [155, 155] width 46 height 10
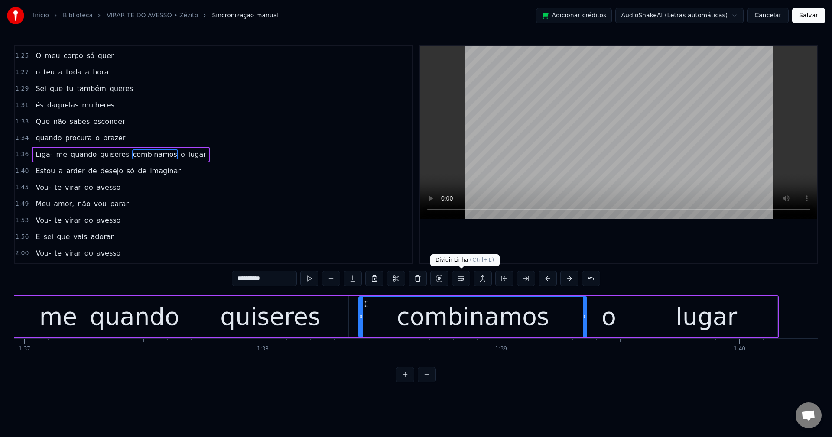
click at [462, 279] on button at bounding box center [461, 279] width 18 height 16
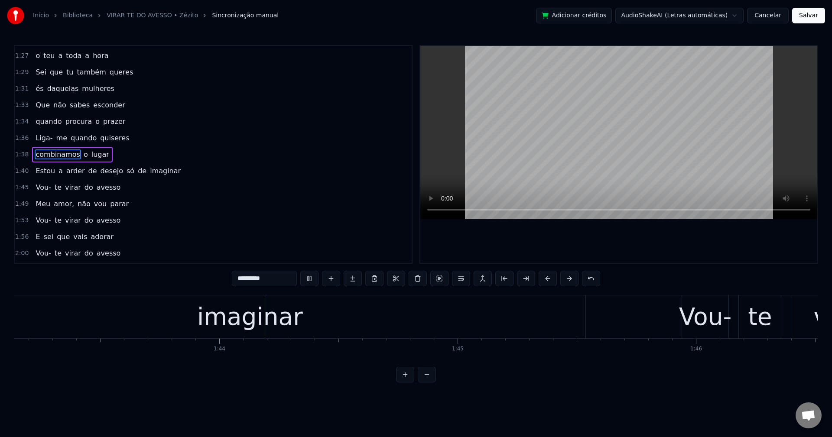
scroll to position [0, 24613]
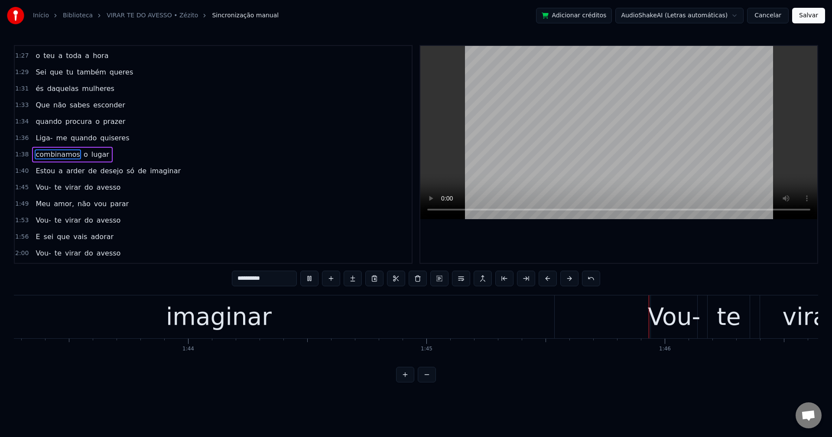
click at [126, 172] on span "só" at bounding box center [131, 171] width 10 height 10
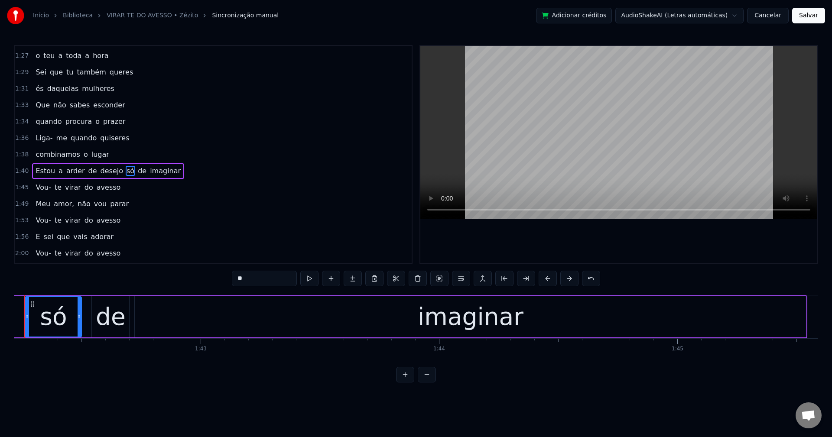
scroll to position [0, 24328]
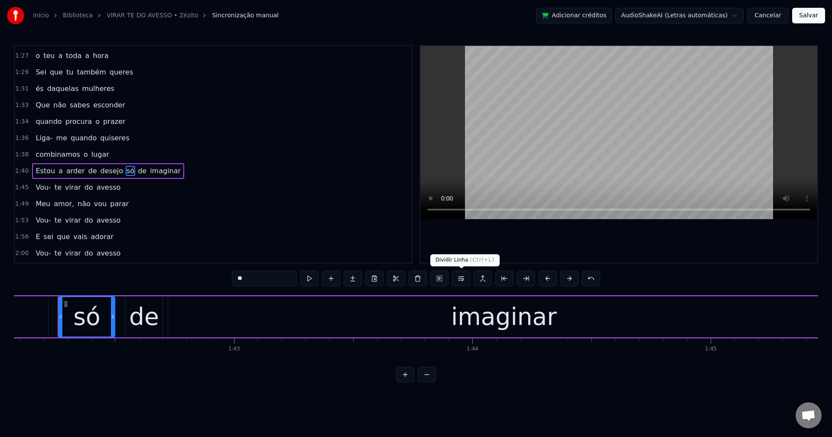
click at [461, 279] on button at bounding box center [461, 279] width 18 height 16
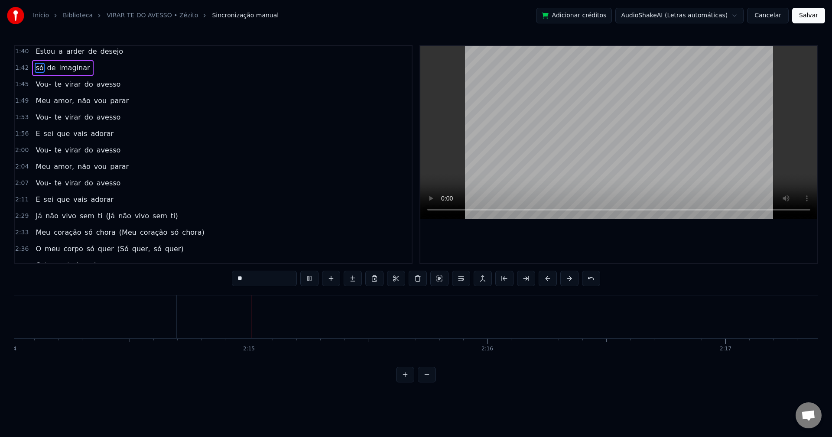
scroll to position [0, 31944]
click at [39, 215] on span "Já" at bounding box center [39, 216] width 8 height 10
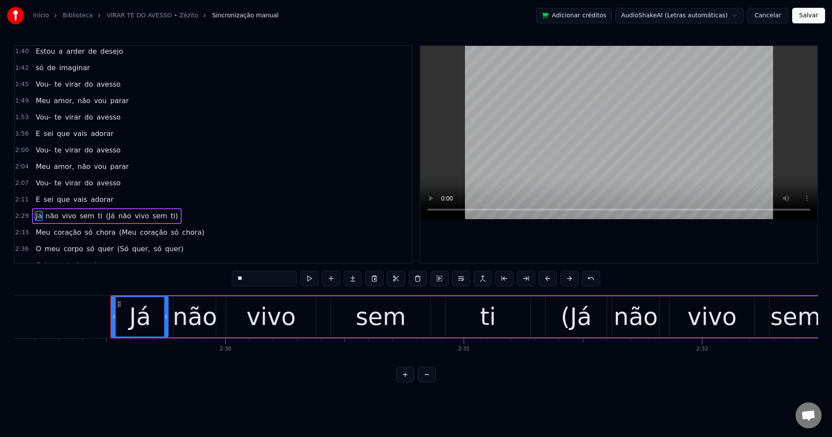
scroll to position [0, 35592]
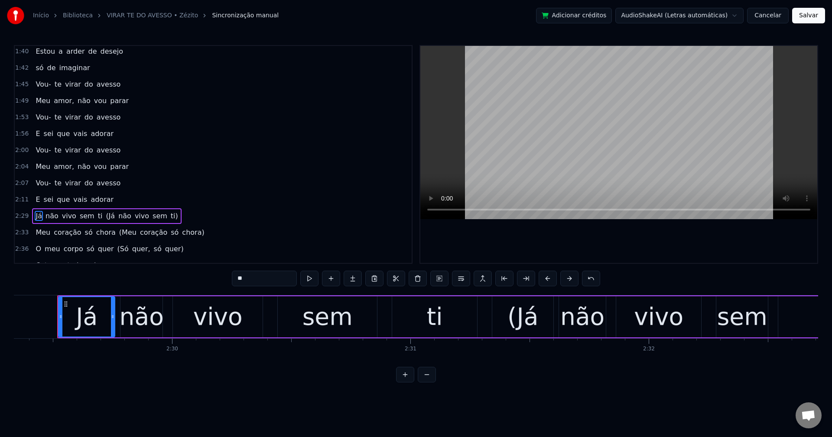
click at [105, 215] on span "(Já" at bounding box center [110, 216] width 11 height 10
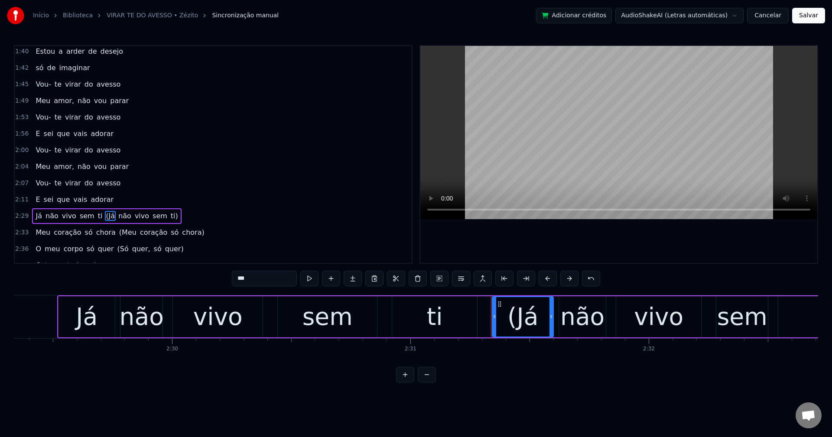
scroll to position [558, 0]
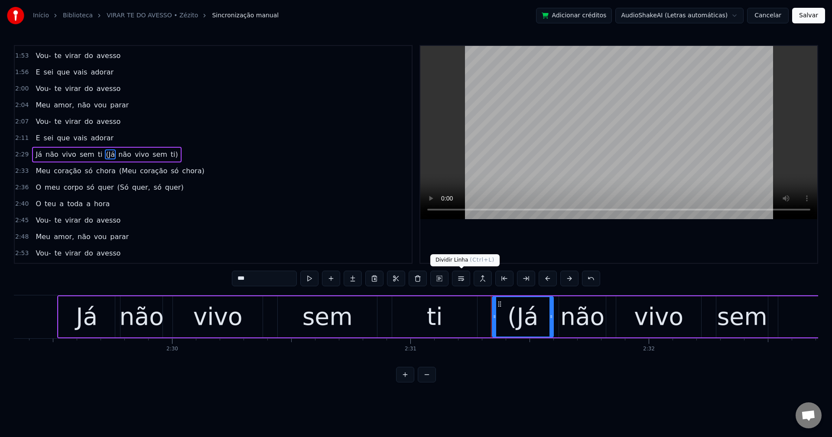
click at [459, 276] on button at bounding box center [461, 279] width 18 height 16
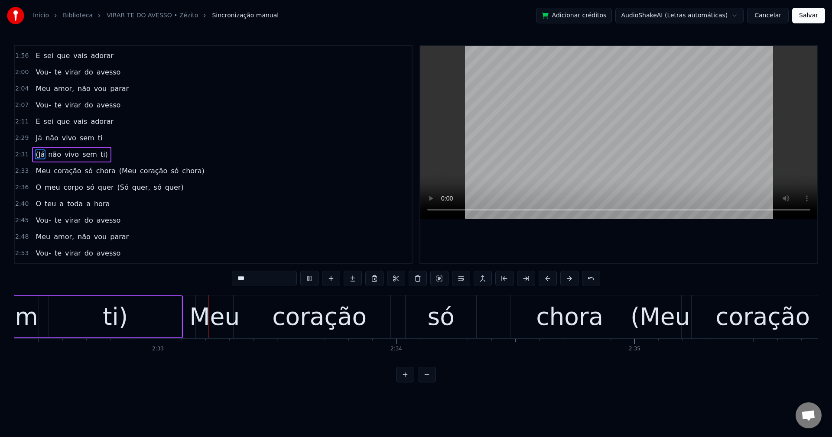
scroll to position [0, 36325]
click at [118, 172] on span "(Meu" at bounding box center [127, 171] width 19 height 10
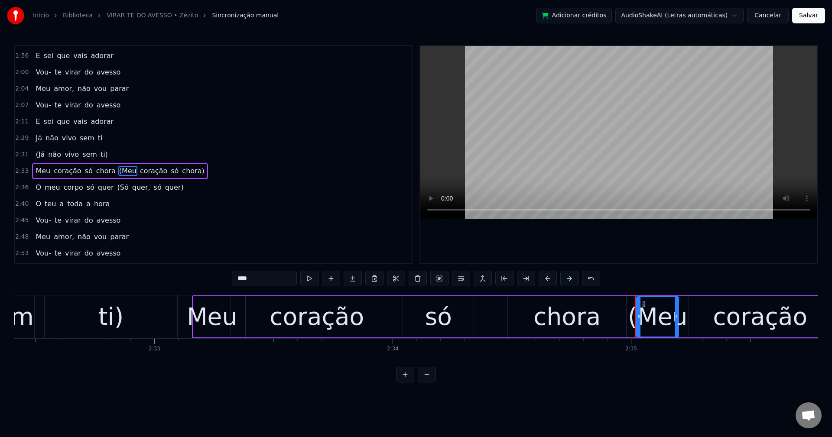
scroll to position [591, 0]
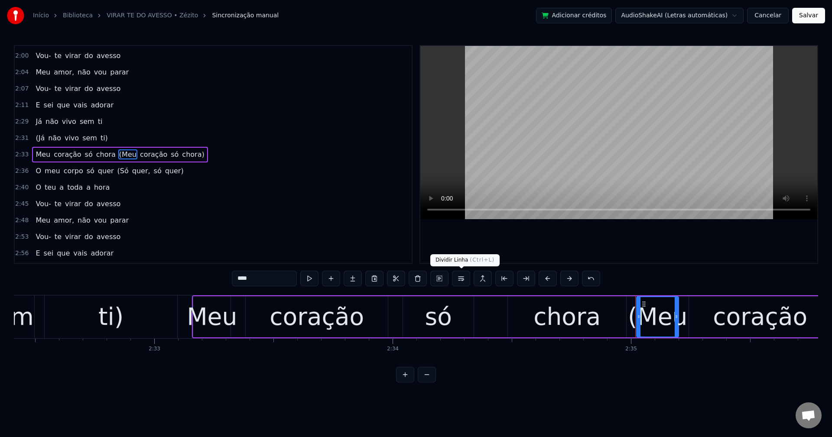
click at [464, 277] on button at bounding box center [461, 279] width 18 height 16
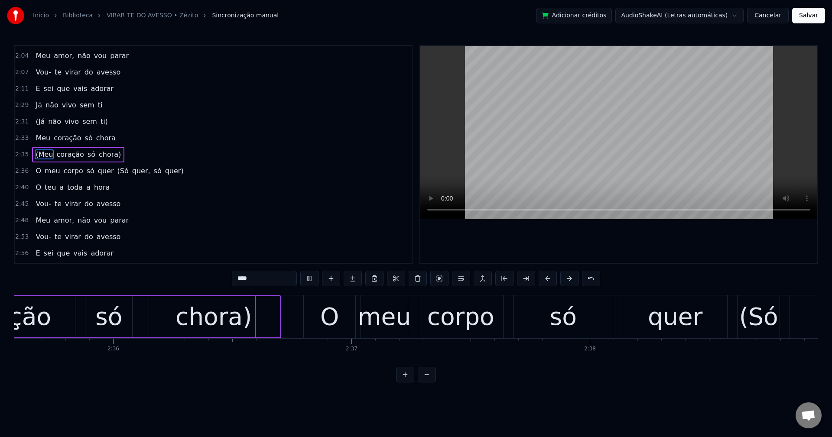
scroll to position [0, 37083]
click at [117, 172] on span "(Só" at bounding box center [123, 171] width 13 height 10
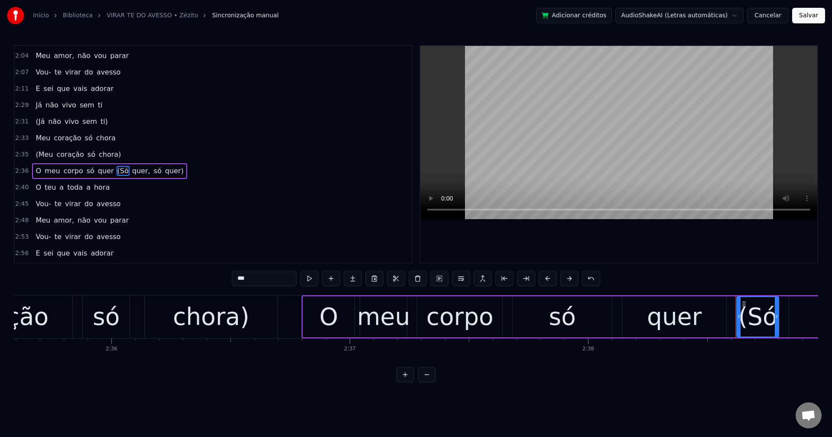
scroll to position [624, 0]
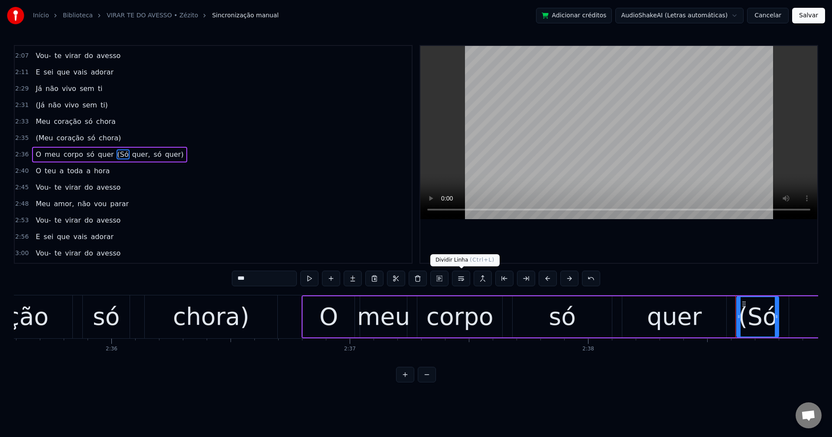
click at [458, 281] on button at bounding box center [461, 279] width 18 height 16
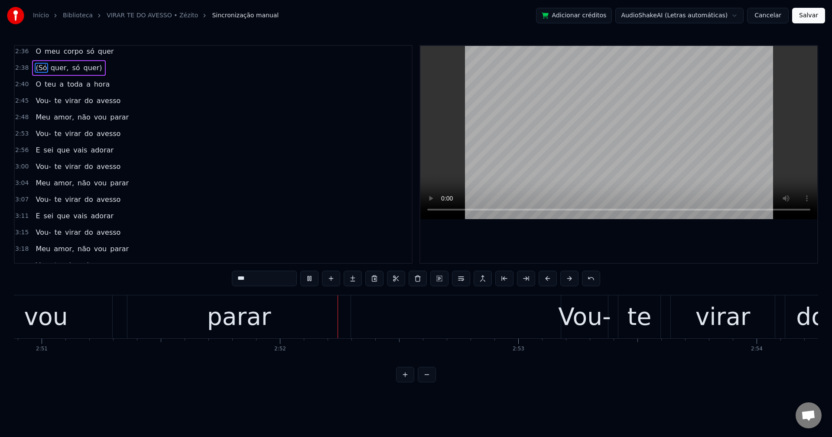
scroll to position [0, 40882]
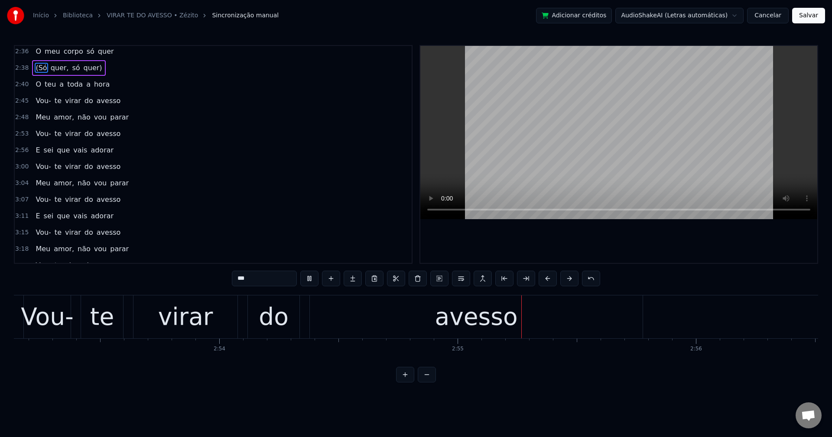
click at [39, 183] on span "Meu" at bounding box center [43, 183] width 16 height 10
type input "***"
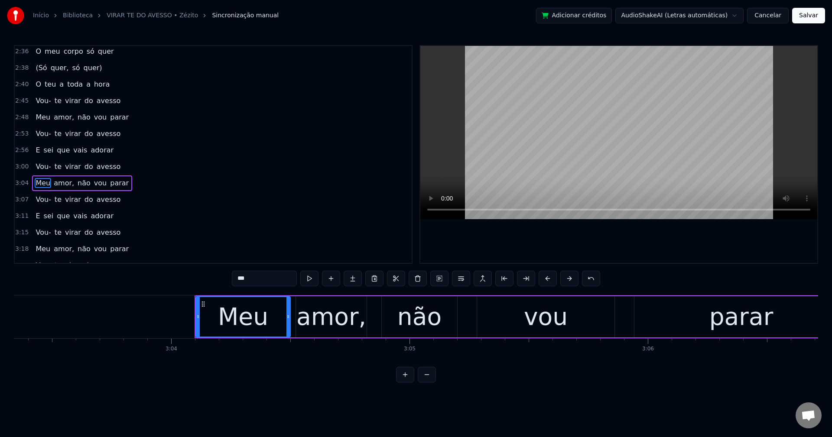
scroll to position [0, 43834]
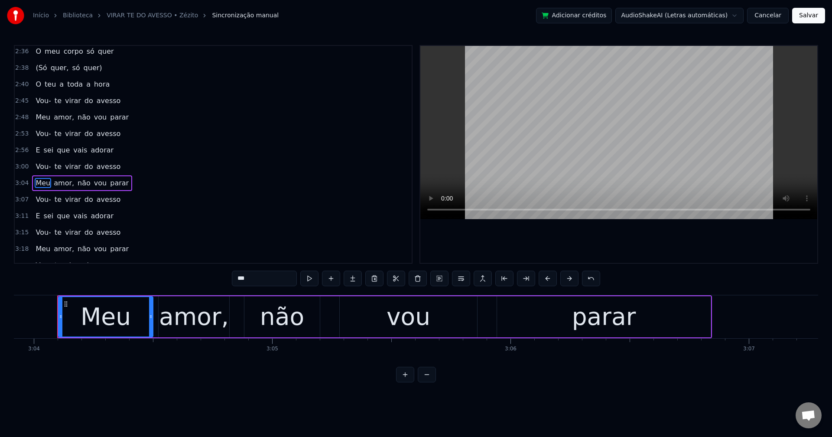
click at [40, 114] on span "Meu" at bounding box center [43, 117] width 16 height 10
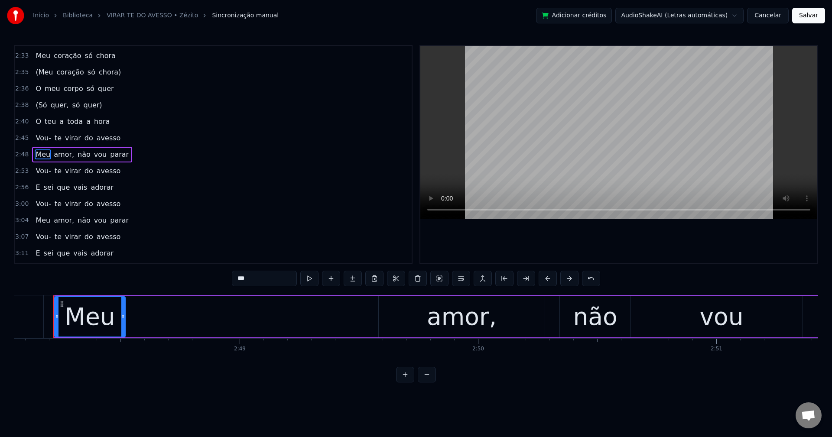
scroll to position [0, 40049]
click at [107, 319] on div "Meu" at bounding box center [94, 317] width 50 height 36
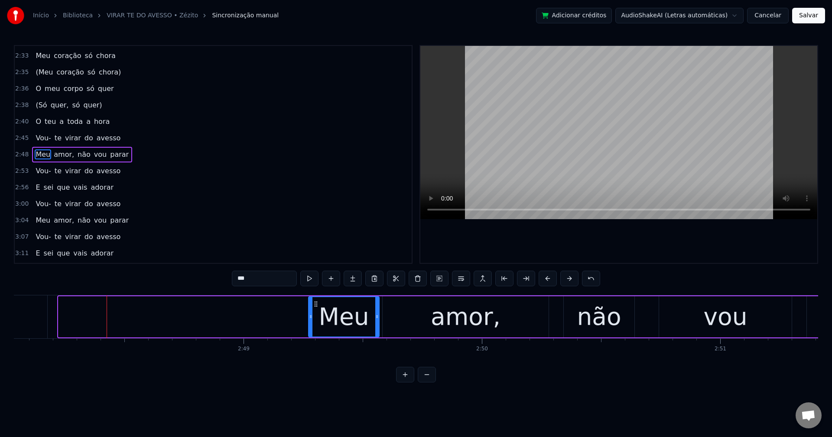
drag, startPoint x: 65, startPoint y: 304, endPoint x: 315, endPoint y: 308, distance: 250.1
click at [315, 308] on div "Meu" at bounding box center [344, 316] width 70 height 39
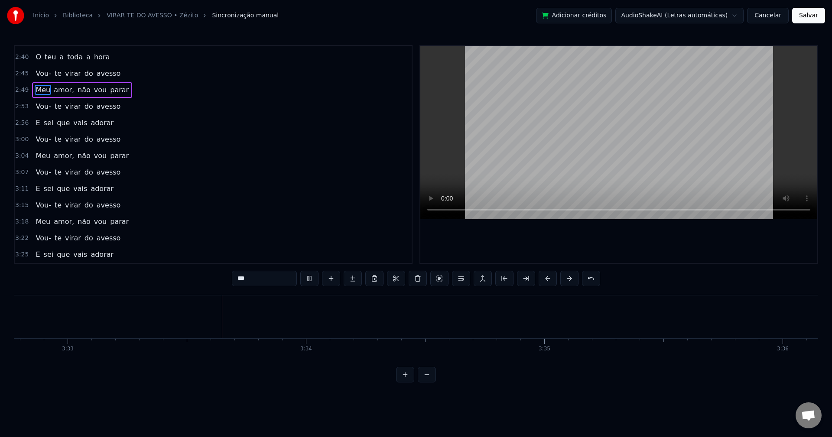
scroll to position [0, 50713]
click at [807, 13] on button "Salvar" at bounding box center [808, 16] width 33 height 16
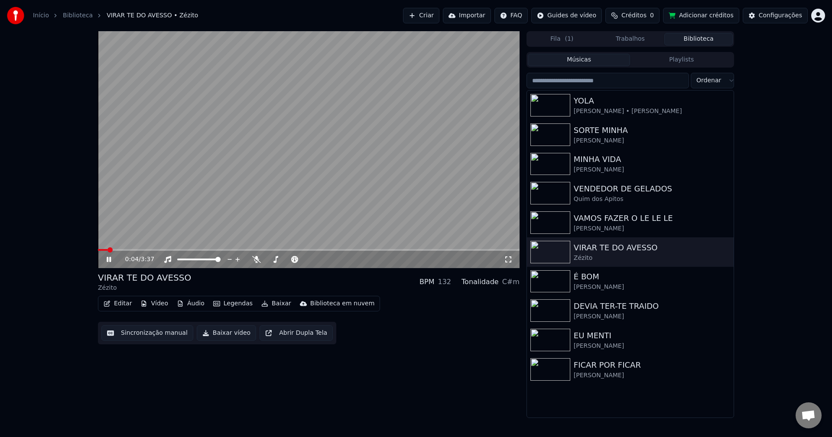
click at [232, 330] on button "Baixar vídeo" at bounding box center [226, 333] width 59 height 16
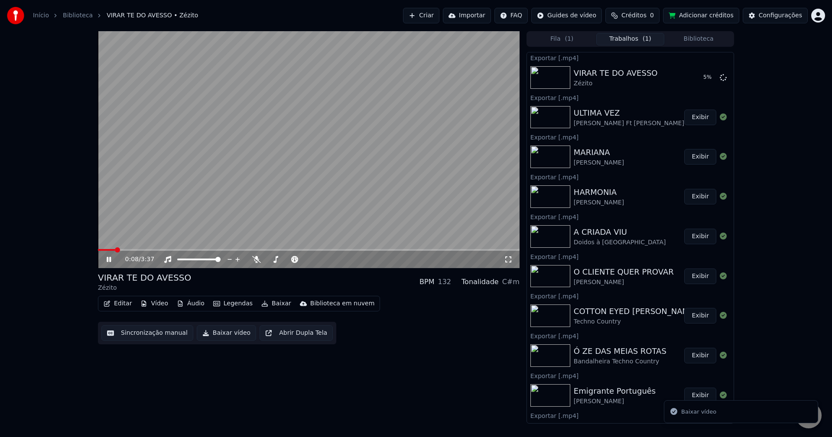
click at [703, 38] on button "Biblioteca" at bounding box center [698, 39] width 68 height 13
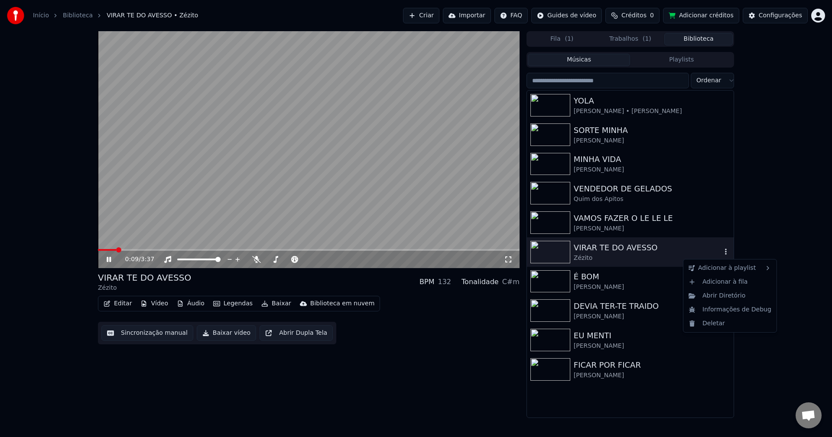
click at [727, 257] on button "button" at bounding box center [726, 252] width 9 height 10
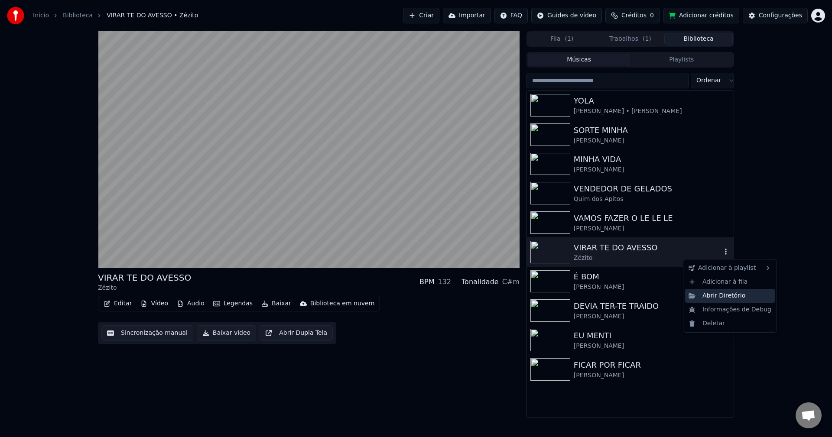
click at [719, 296] on div "Abrir Diretório" at bounding box center [730, 296] width 90 height 14
click at [634, 43] on button "Trabalhos ( 1 )" at bounding box center [630, 39] width 68 height 13
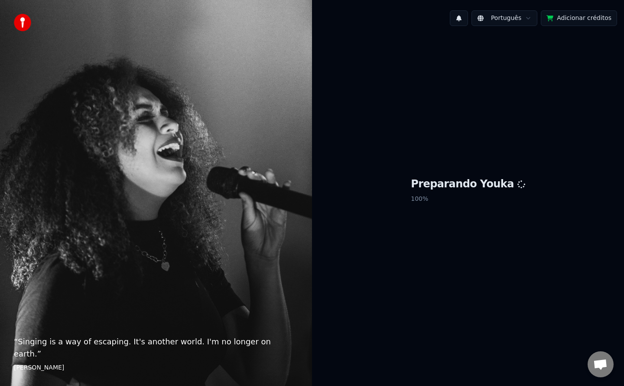
scroll to position [980, 0]
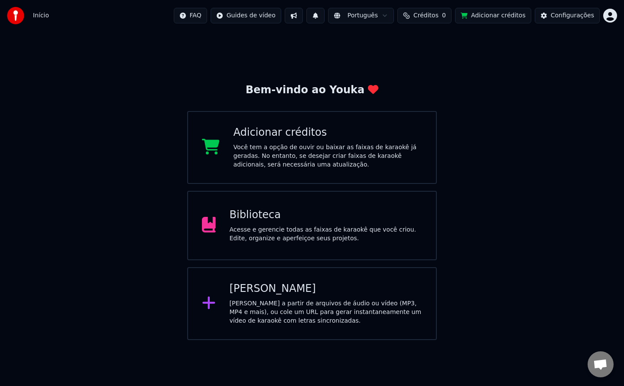
click at [278, 205] on div "Biblioteca Acesse e gerencie todas as faixas de karaokê que você criou. Edite, …" at bounding box center [312, 225] width 250 height 69
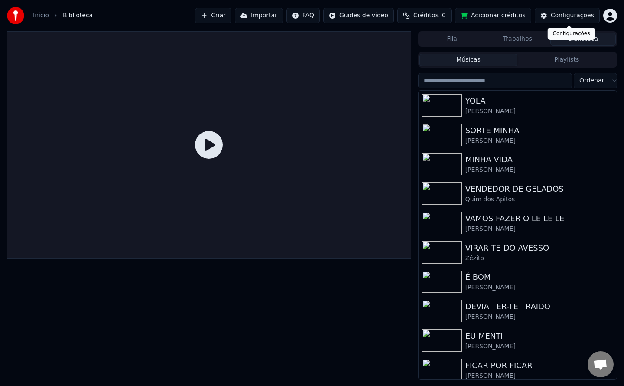
click at [556, 13] on div "Configurações" at bounding box center [572, 15] width 43 height 9
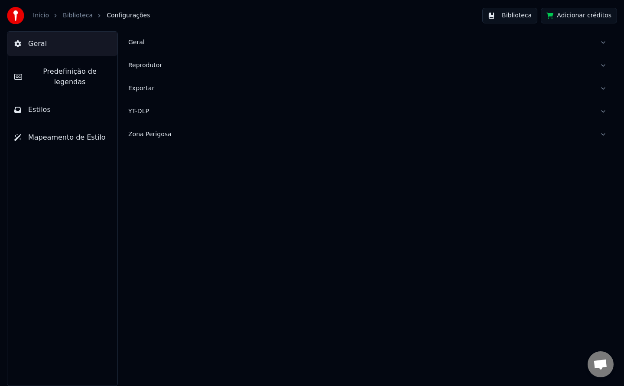
click at [127, 46] on div "Geral Reprodutor Exportar YT-DLP Zona Perigosa" at bounding box center [367, 208] width 513 height 354
click at [137, 45] on div "Geral" at bounding box center [360, 42] width 465 height 9
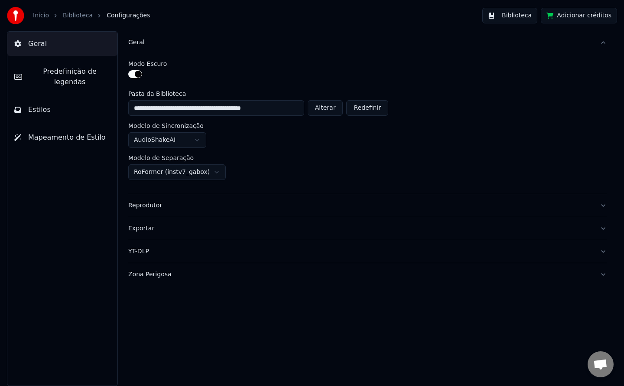
click at [316, 111] on button "Alterar" at bounding box center [326, 108] width 36 height 16
type input "**********"
click at [522, 16] on button "Biblioteca" at bounding box center [509, 16] width 55 height 16
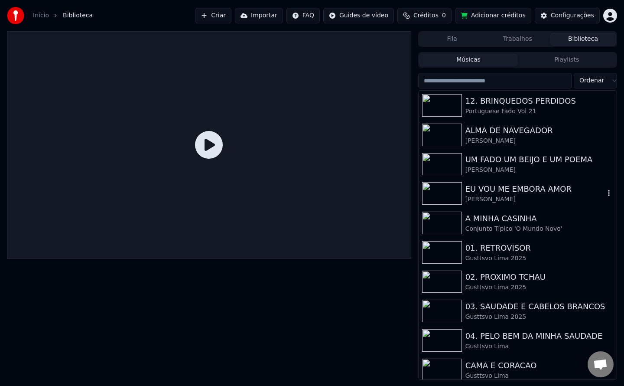
click at [511, 193] on div "EU VOU ME EMBORA AMOR" at bounding box center [534, 189] width 139 height 12
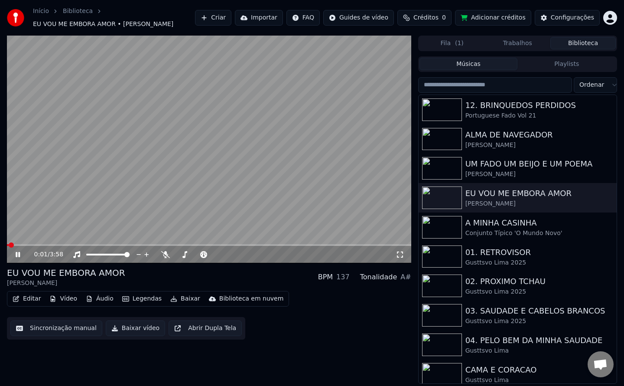
click at [66, 331] on button "Sincronização manual" at bounding box center [56, 328] width 92 height 16
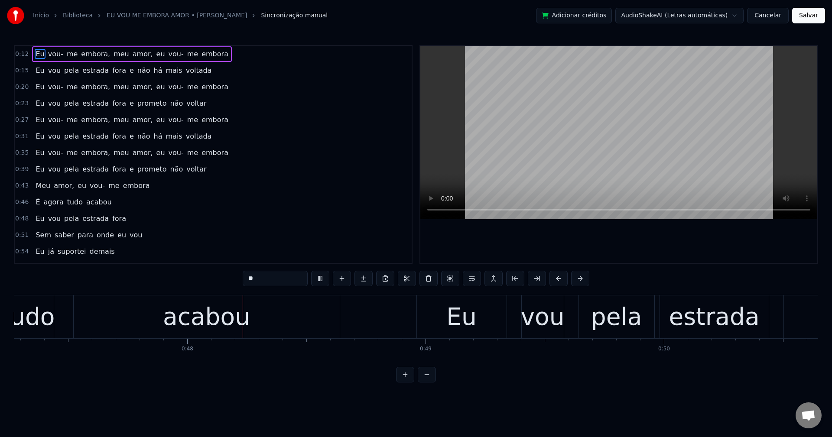
scroll to position [0, 11304]
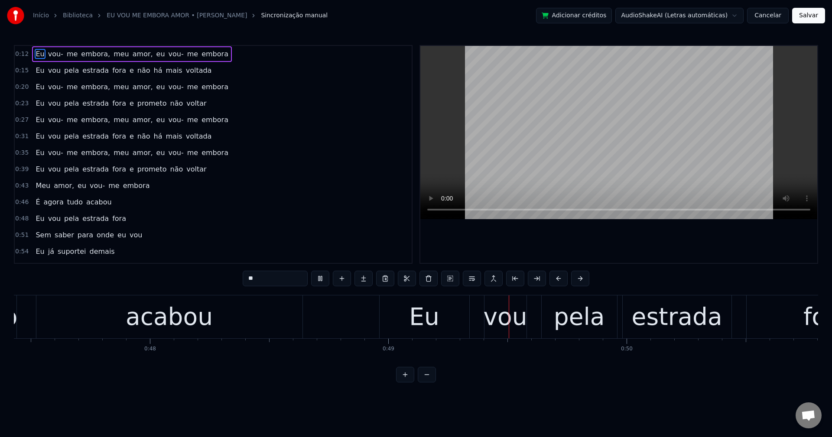
click at [135, 52] on span "amor," at bounding box center [143, 54] width 22 height 10
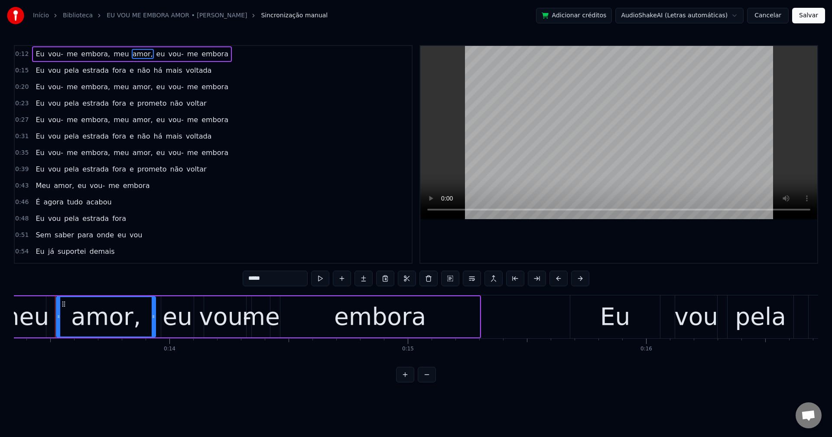
scroll to position [0, 3179]
click at [95, 52] on span "embora," at bounding box center [95, 54] width 31 height 10
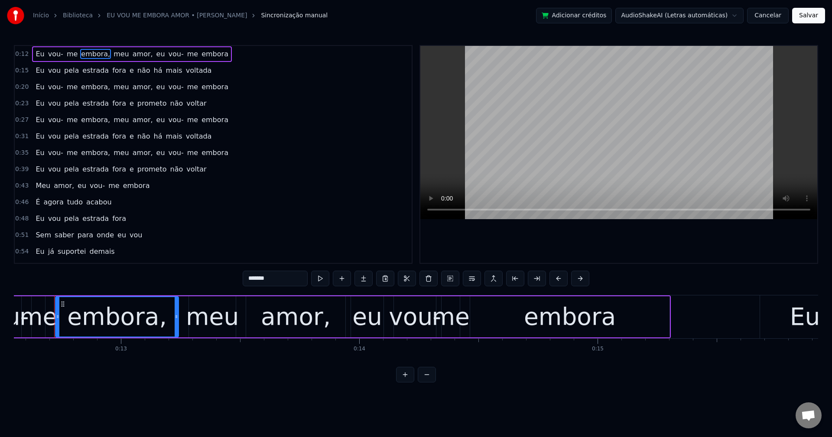
scroll to position [0, 2988]
click at [283, 268] on div "0:12 Eu vou- me embora, meu amor, eu vou- me embora 0:15 Eu vou pela estrada fo…" at bounding box center [416, 214] width 804 height 338
click at [283, 274] on input "*******" at bounding box center [275, 279] width 65 height 16
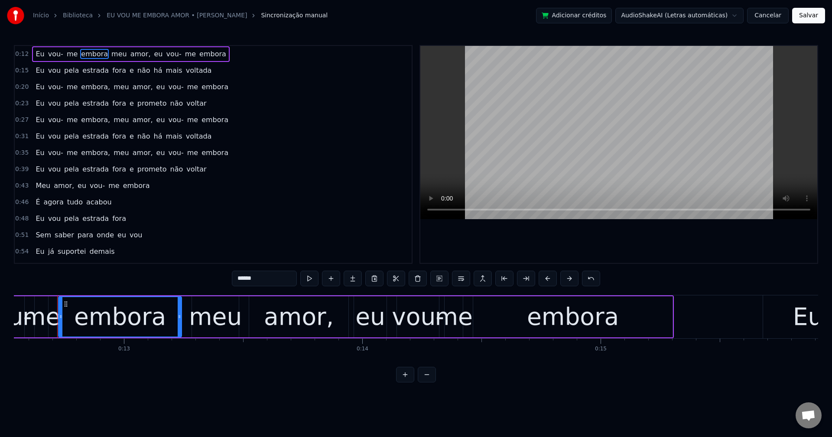
click at [111, 58] on span "meu" at bounding box center [119, 54] width 17 height 10
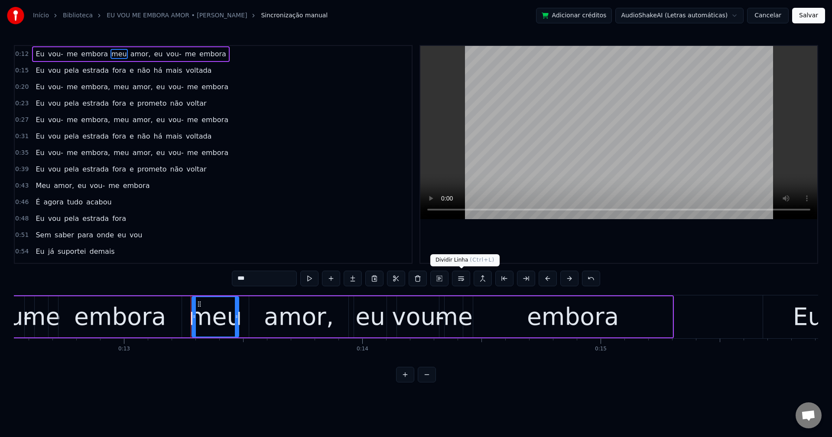
click at [460, 280] on button at bounding box center [461, 279] width 18 height 16
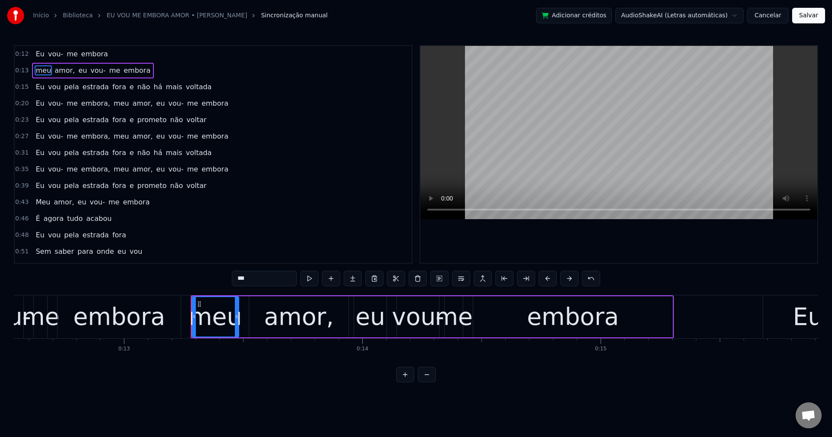
click at [65, 71] on span "amor," at bounding box center [65, 70] width 22 height 10
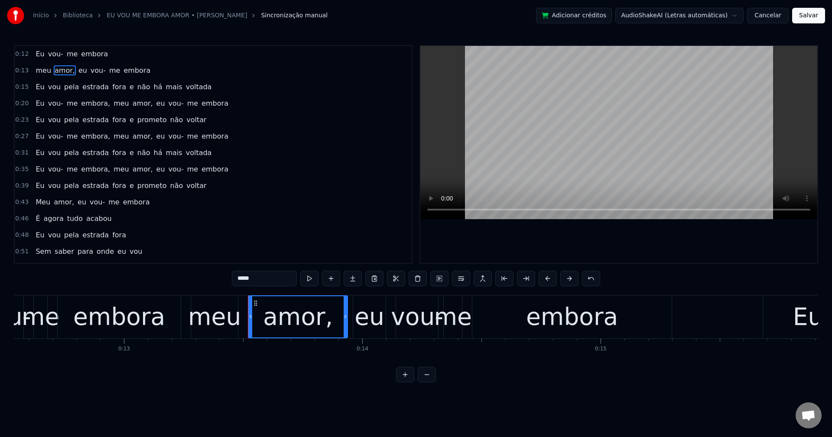
click at [270, 275] on input "*****" at bounding box center [264, 279] width 65 height 16
click at [75, 72] on span "eu" at bounding box center [80, 70] width 10 height 10
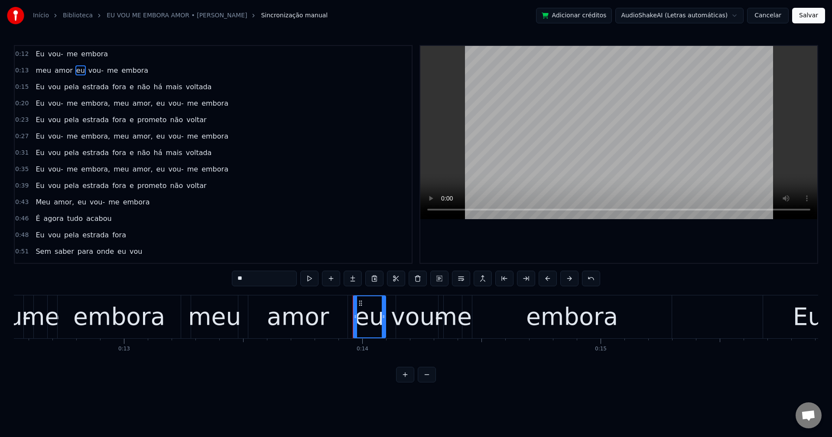
click at [462, 283] on button at bounding box center [461, 279] width 18 height 16
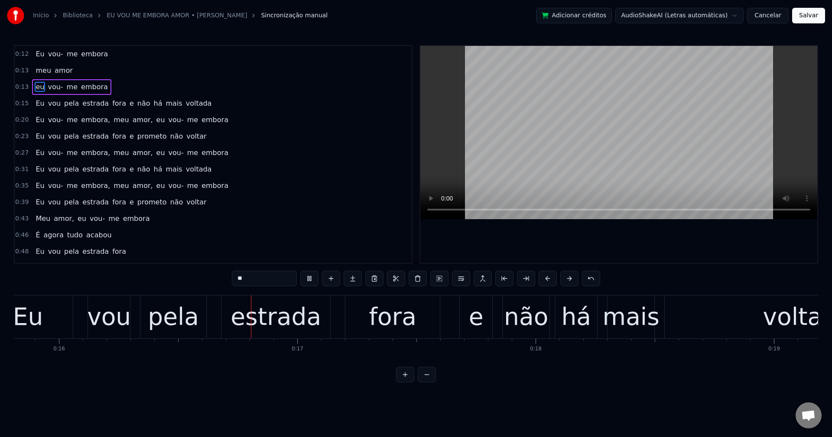
scroll to position [0, 3769]
click at [129, 103] on span "e" at bounding box center [132, 103] width 6 height 10
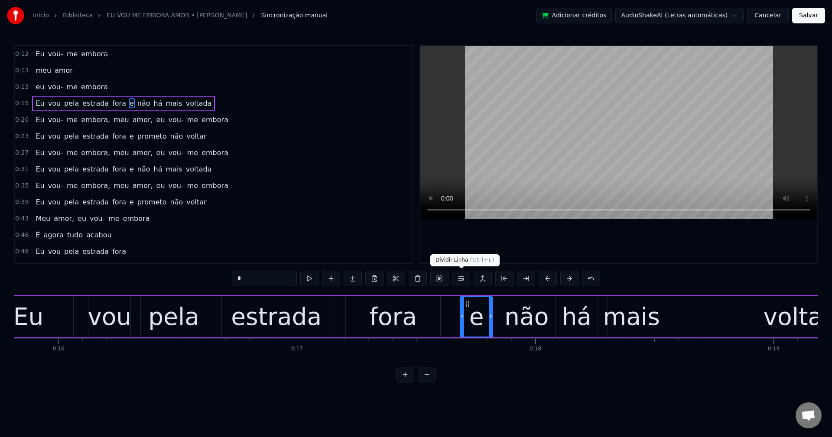
click at [459, 276] on button at bounding box center [461, 279] width 18 height 16
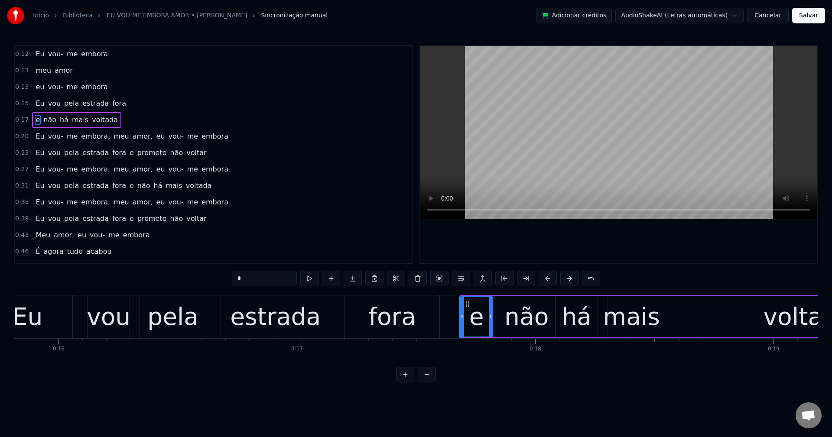
click at [91, 121] on span "voltada" at bounding box center [105, 120] width 28 height 10
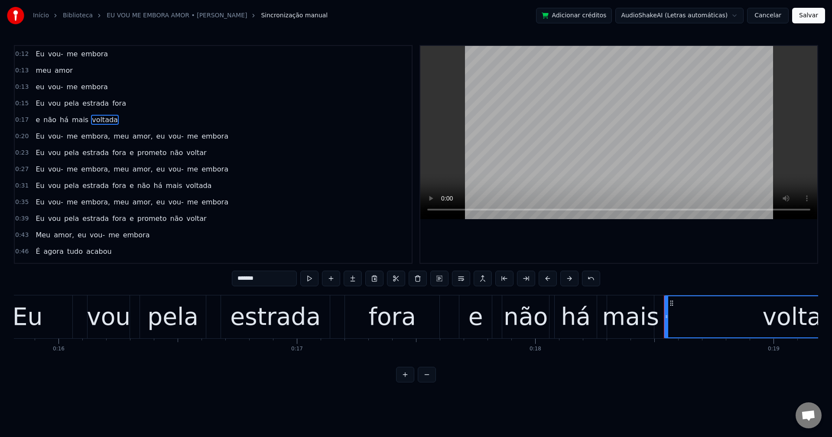
click at [271, 277] on input "*******" at bounding box center [264, 279] width 65 height 16
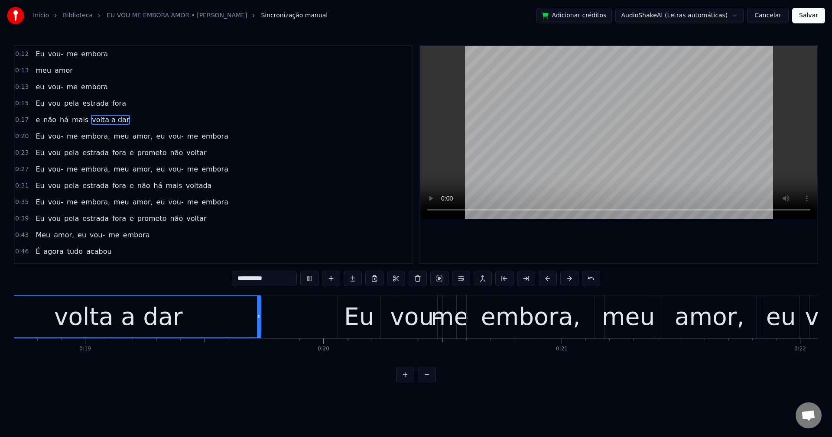
scroll to position [0, 4493]
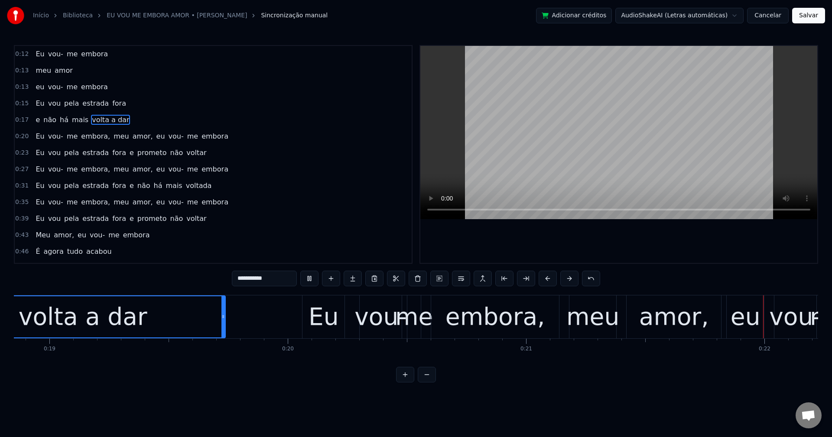
click at [94, 136] on span "embora," at bounding box center [95, 136] width 31 height 10
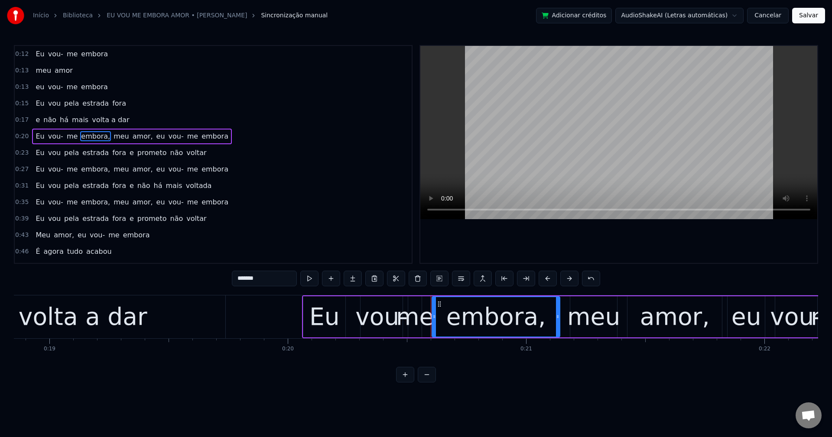
click at [274, 283] on input "*******" at bounding box center [264, 279] width 65 height 16
click at [111, 137] on span "meu" at bounding box center [119, 136] width 17 height 10
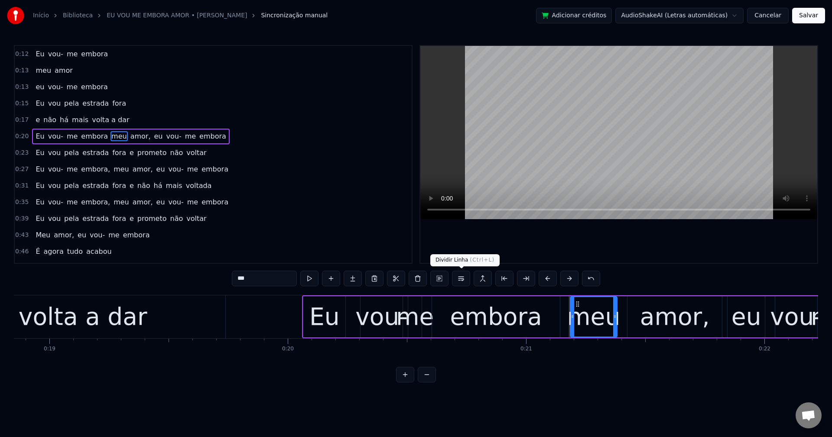
click at [460, 280] on button at bounding box center [461, 279] width 18 height 16
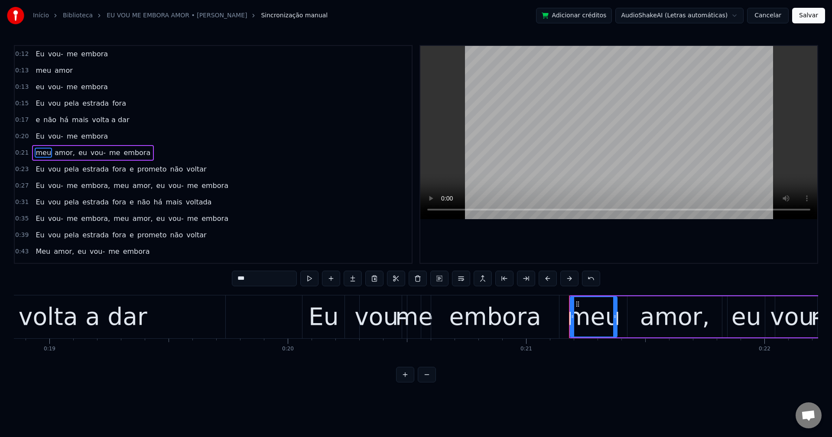
click at [59, 153] on span "amor," at bounding box center [65, 153] width 22 height 10
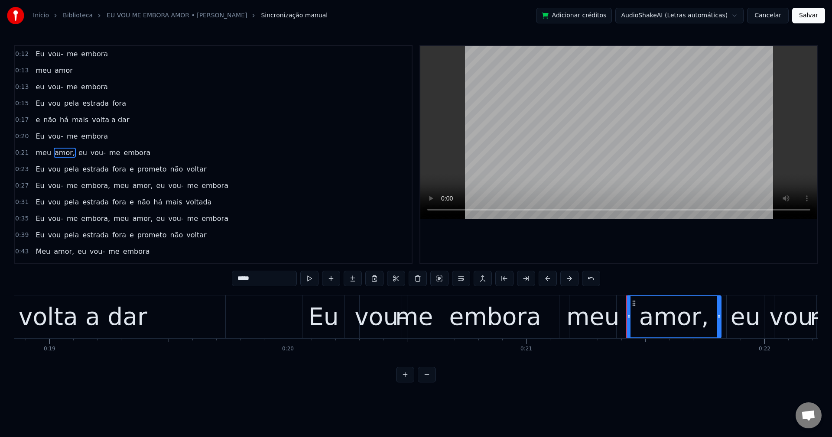
click at [257, 277] on input "*****" at bounding box center [264, 279] width 65 height 16
click at [75, 151] on span "eu" at bounding box center [80, 153] width 10 height 10
type input "**"
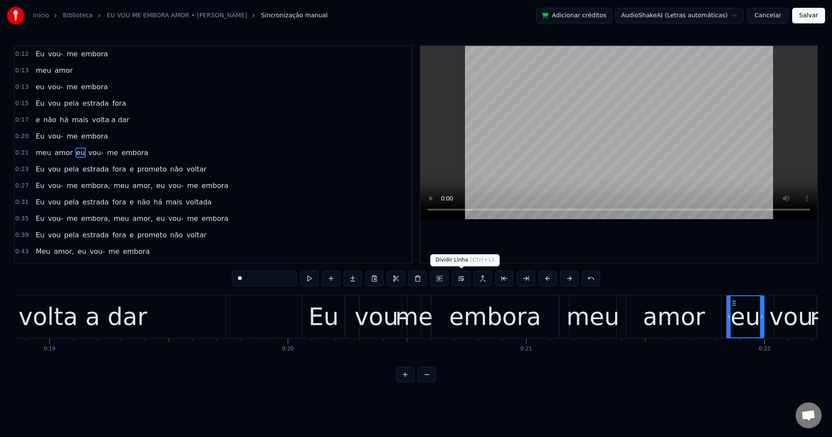
click at [462, 274] on button at bounding box center [461, 279] width 18 height 16
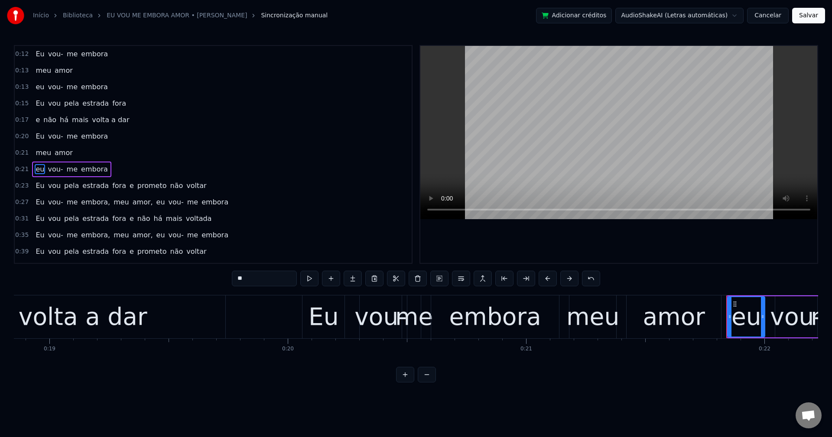
scroll to position [15, 0]
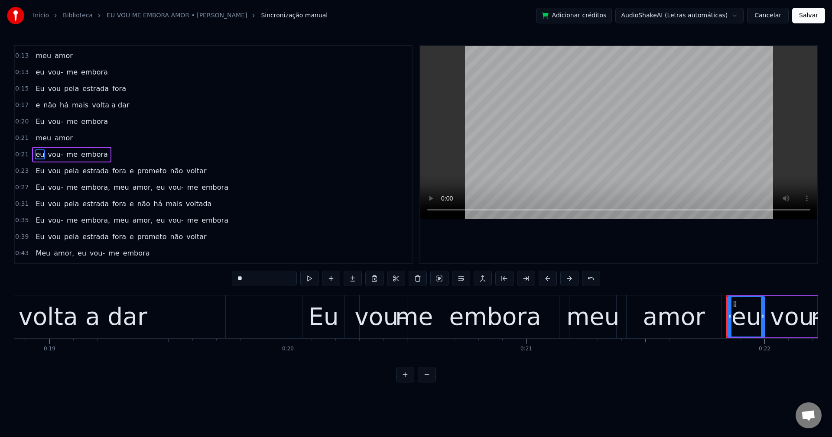
click at [624, 19] on button "Salvar" at bounding box center [808, 16] width 33 height 16
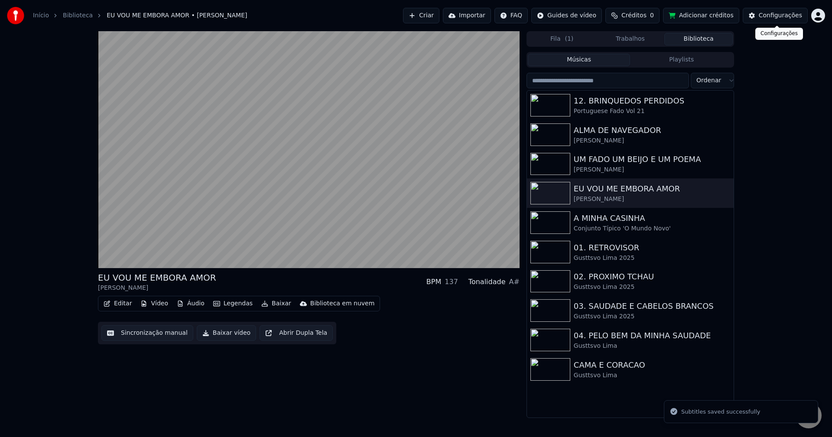
click at [624, 17] on div "Configurações" at bounding box center [780, 15] width 43 height 9
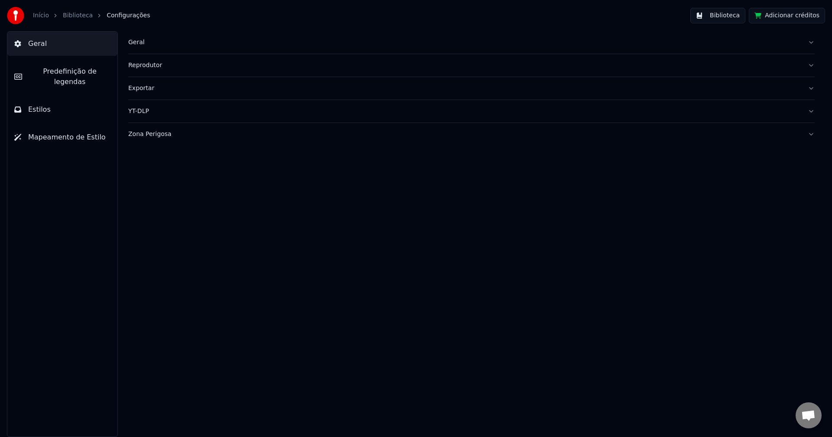
click at [135, 42] on div "Geral" at bounding box center [464, 42] width 673 height 9
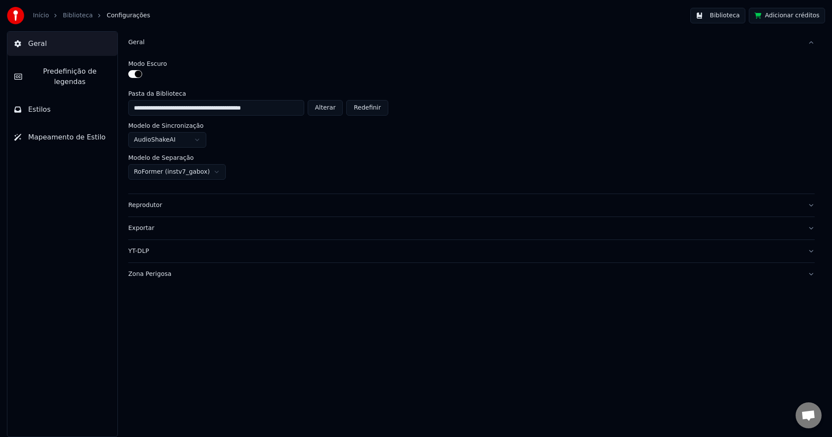
click at [333, 111] on button "Alterar" at bounding box center [326, 108] width 36 height 16
type input "**********"
click at [624, 14] on button "Biblioteca" at bounding box center [717, 16] width 55 height 16
